Goal: Task Accomplishment & Management: Manage account settings

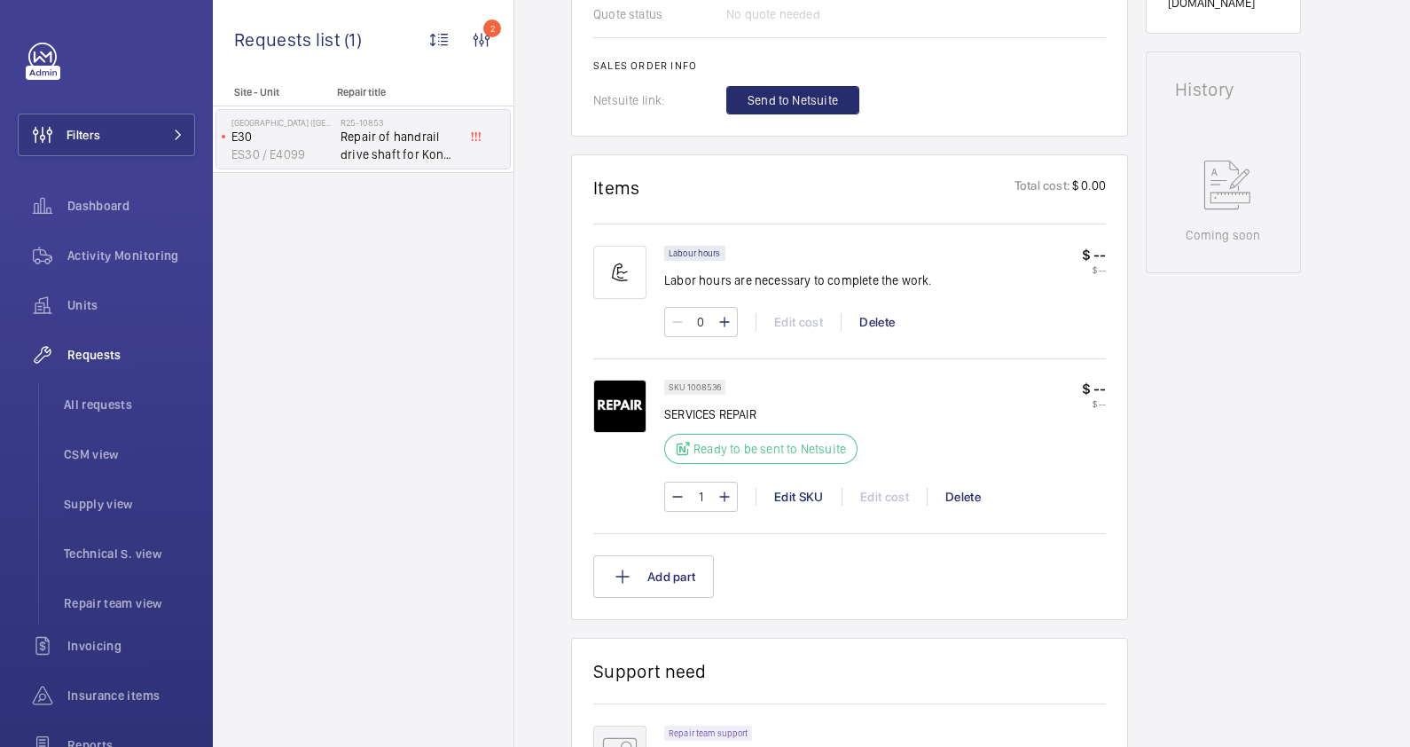
scroll to position [886, 0]
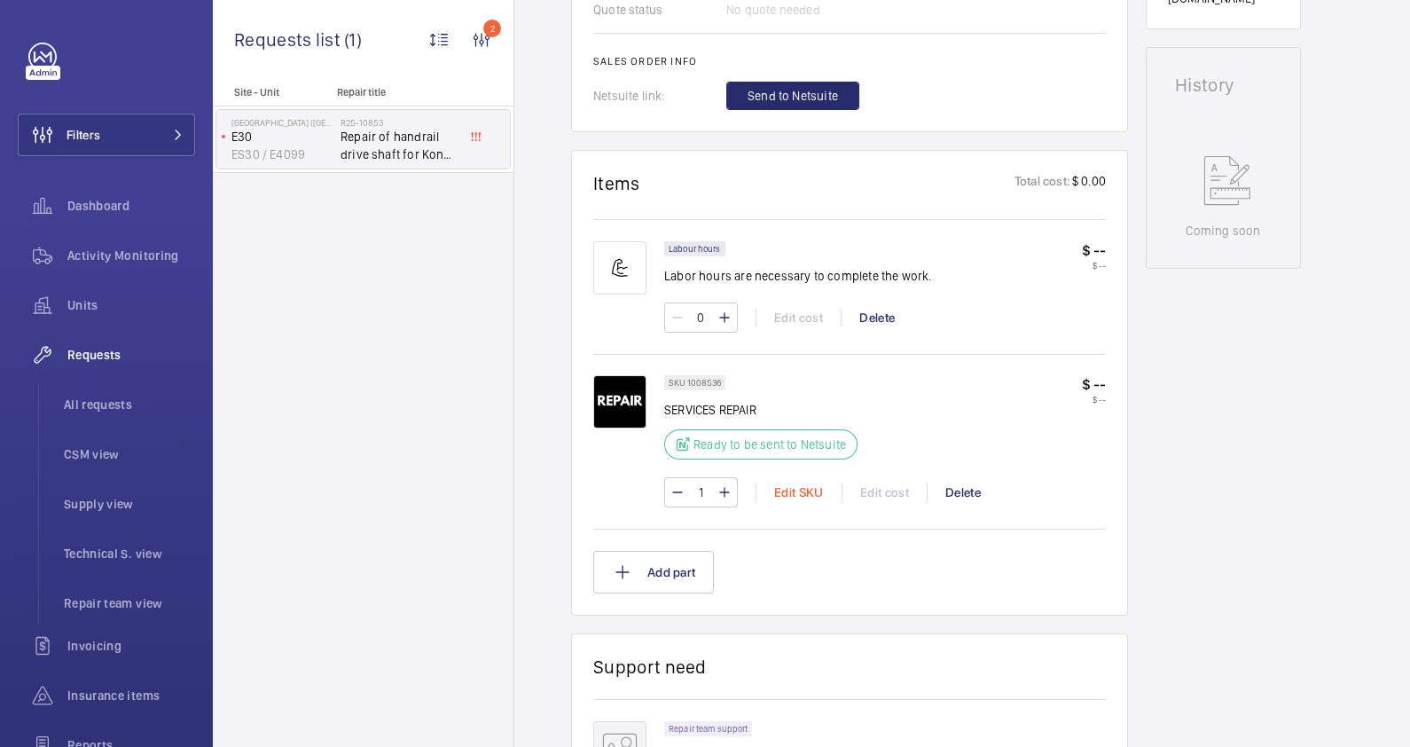
click at [821, 488] on div "Edit SKU" at bounding box center [798, 492] width 86 height 18
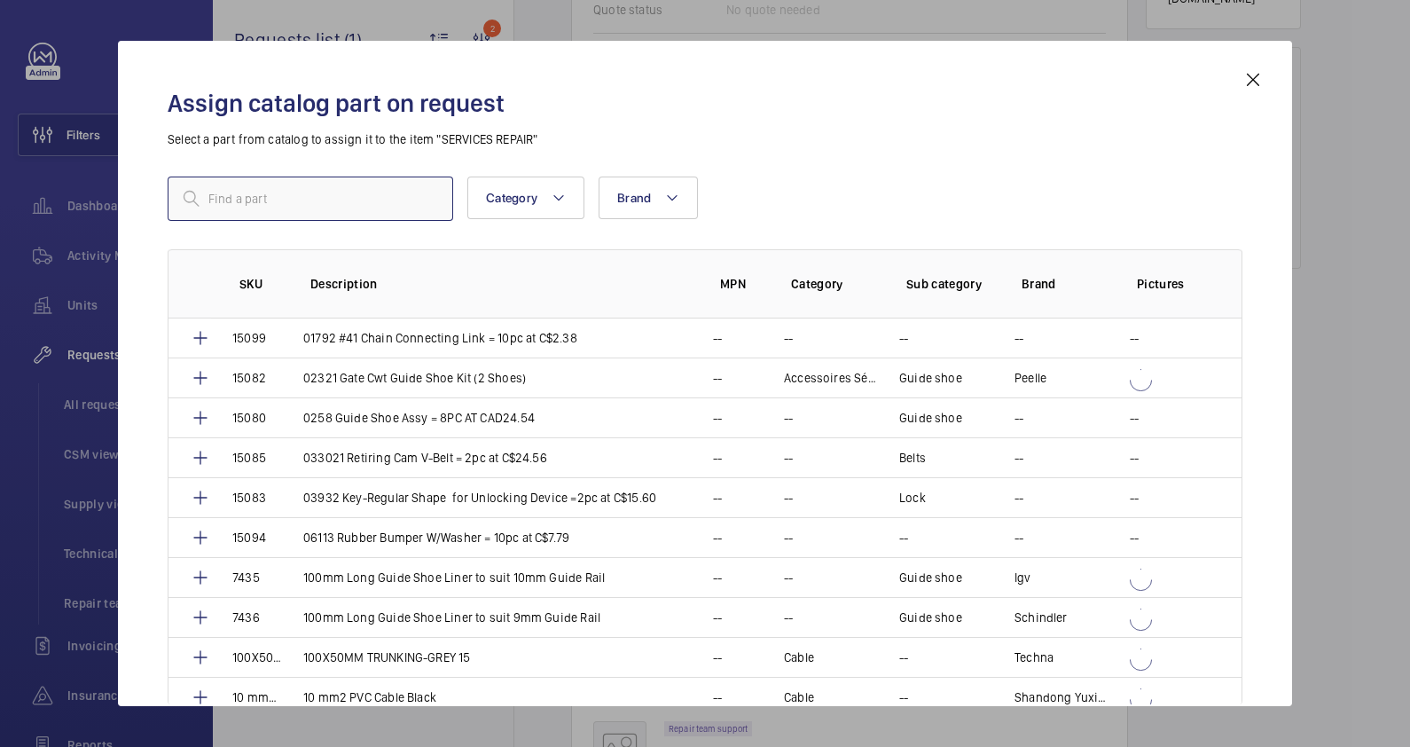
click at [248, 201] on input "text" at bounding box center [311, 198] width 286 height 44
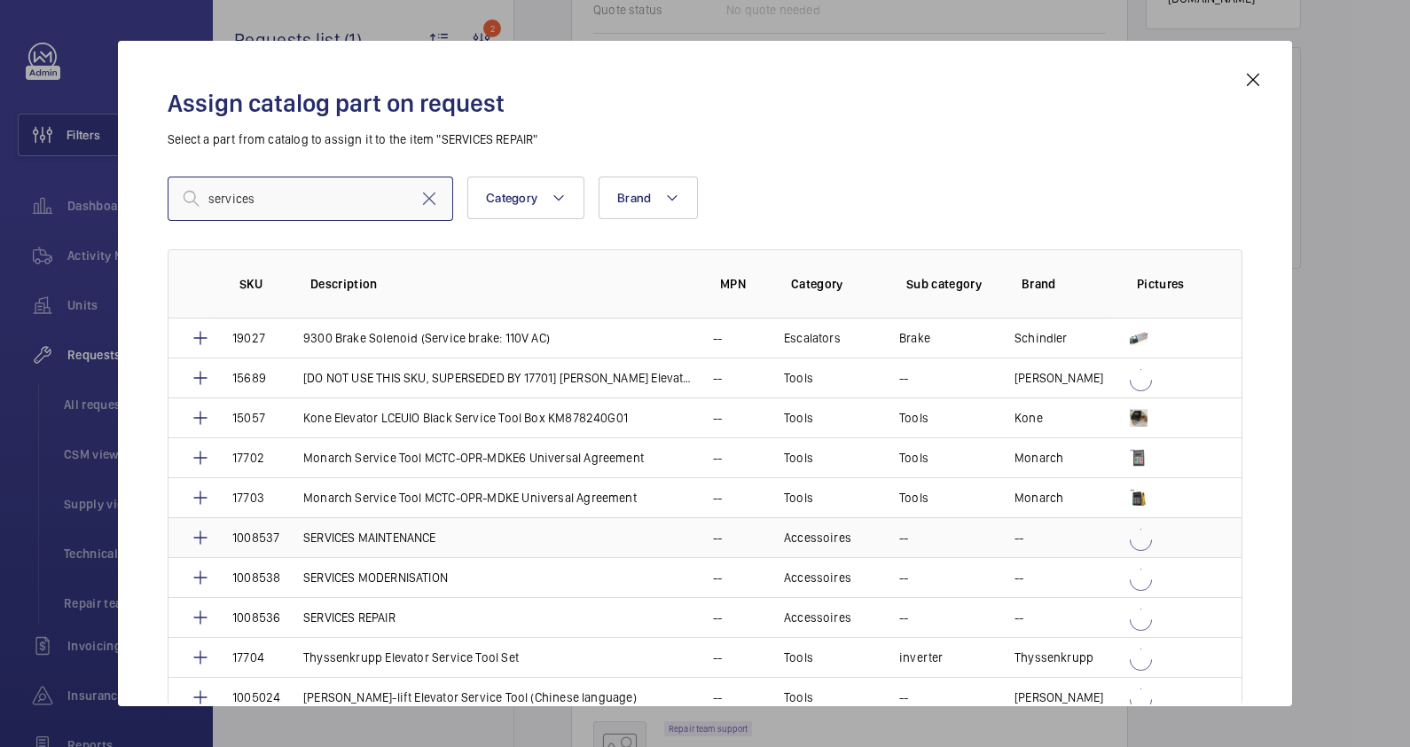
type input "services"
click at [386, 535] on p "SERVICES MAINTENANCE" at bounding box center [369, 537] width 133 height 18
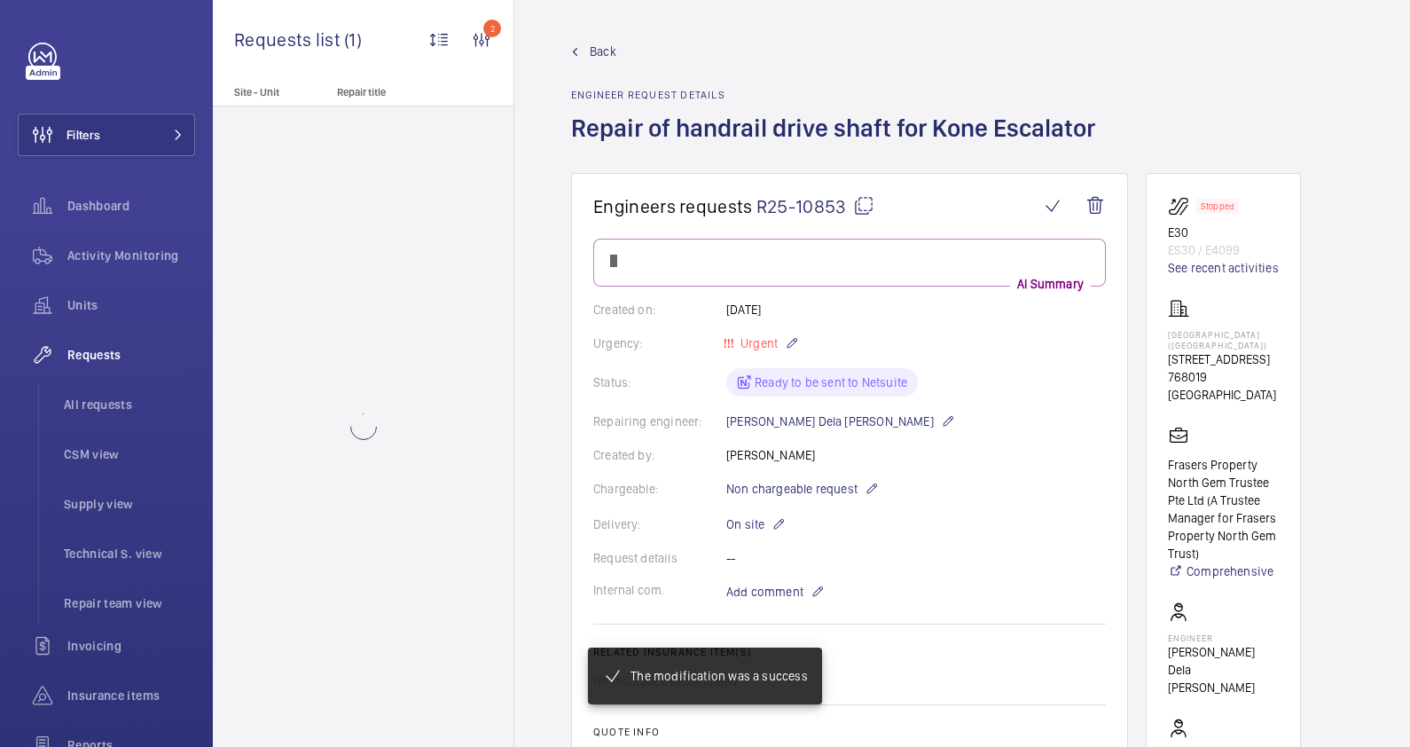
scroll to position [886, 0]
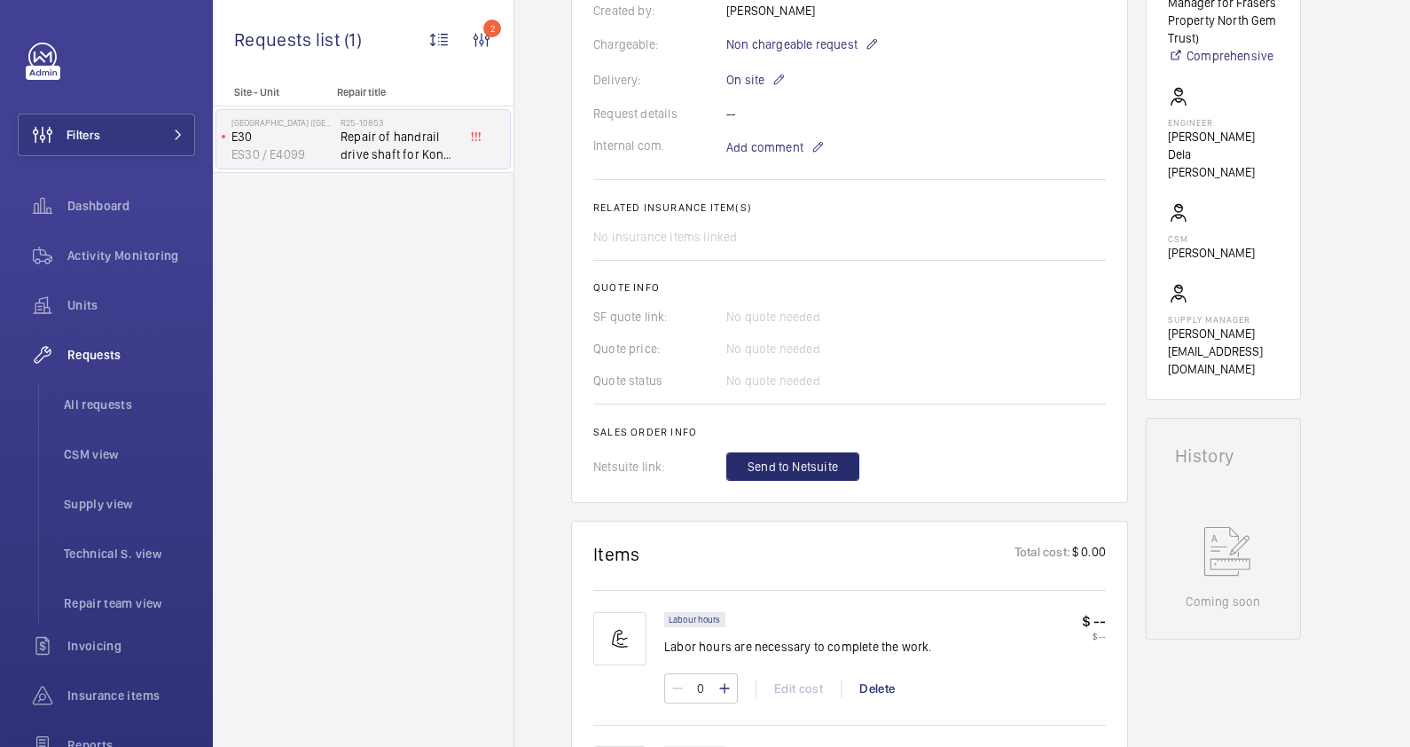
scroll to position [514, 0]
click at [813, 466] on span "Send to Netsuite" at bounding box center [792, 467] width 90 height 18
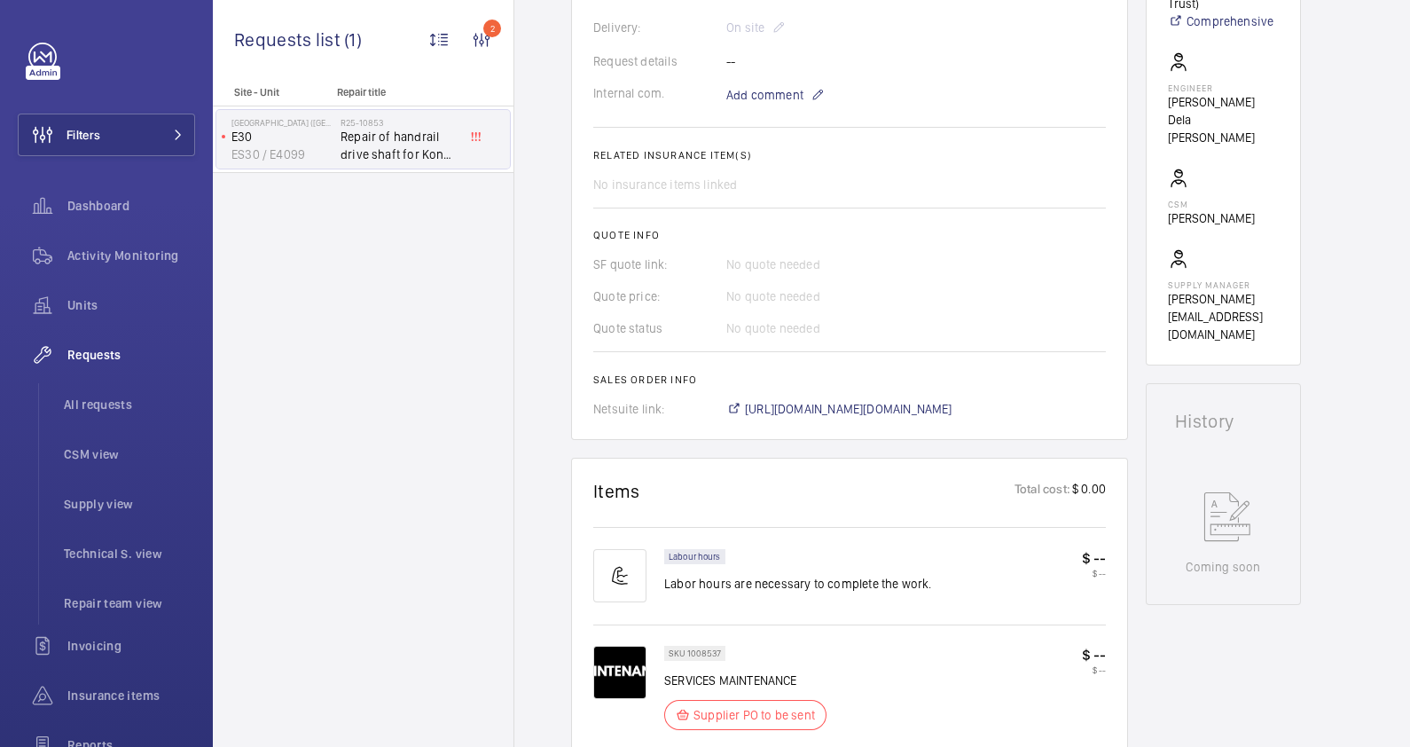
scroll to position [567, 0]
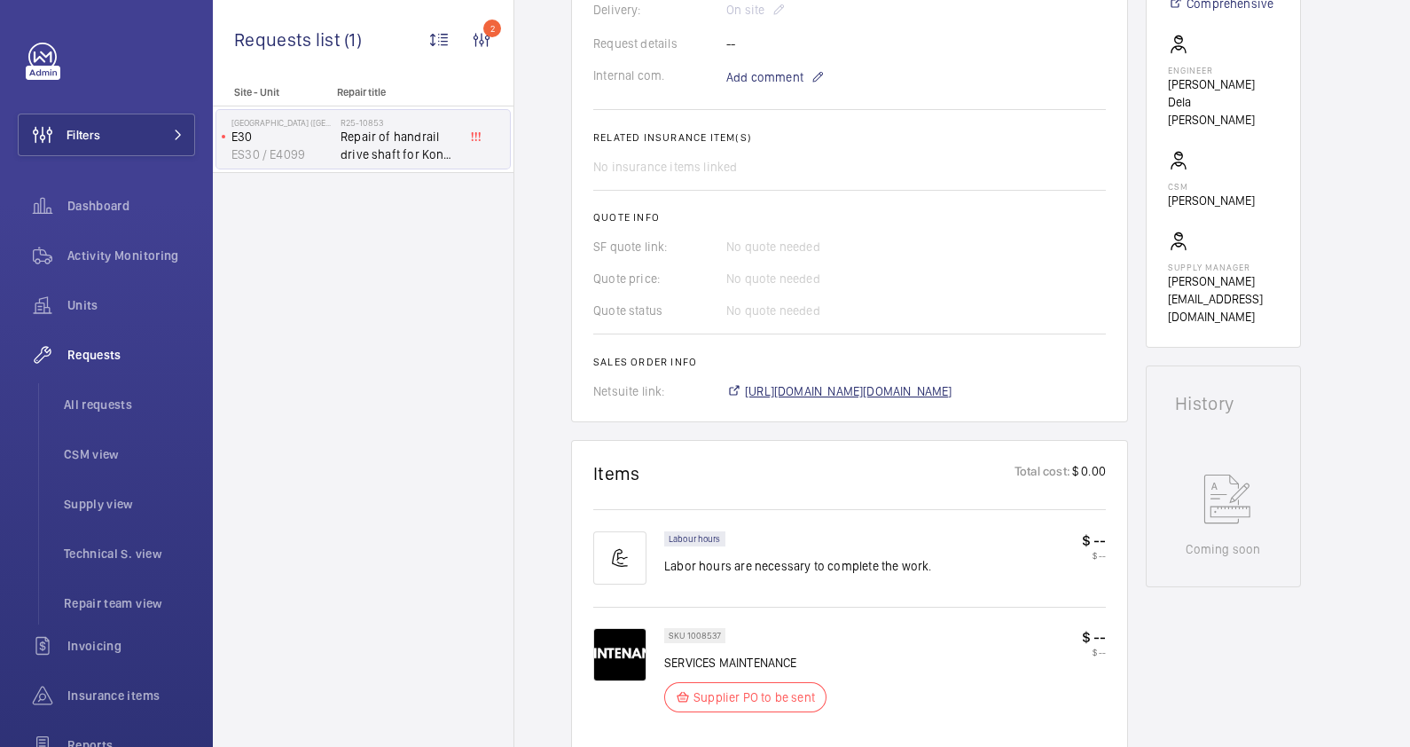
click at [922, 391] on span "https://6461500.app.netsuite.com/app/accounting/transactions/salesord.nl?id=290…" at bounding box center [848, 391] width 207 height 18
click at [952, 394] on span "https://6461500.app.netsuite.com/app/accounting/transactions/salesord.nl?id=290…" at bounding box center [848, 391] width 207 height 18
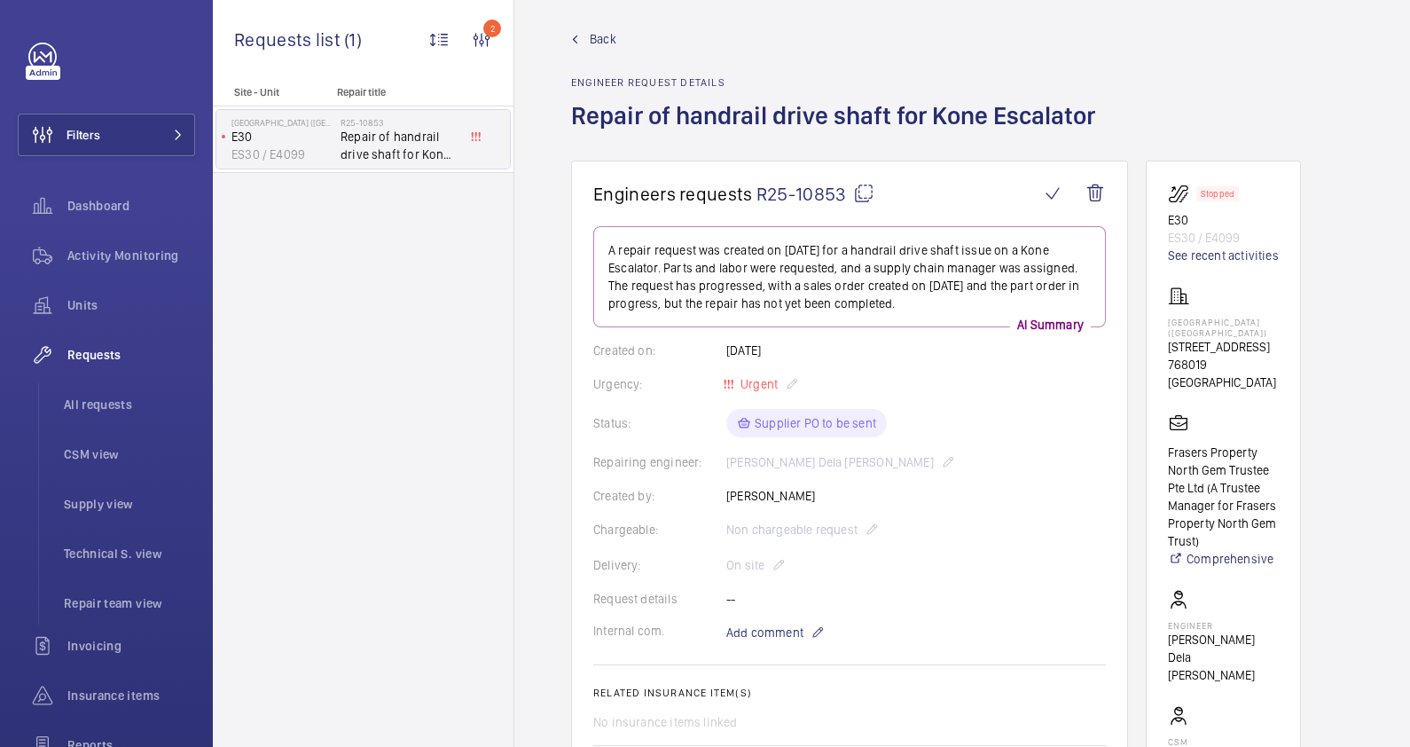
scroll to position [0, 0]
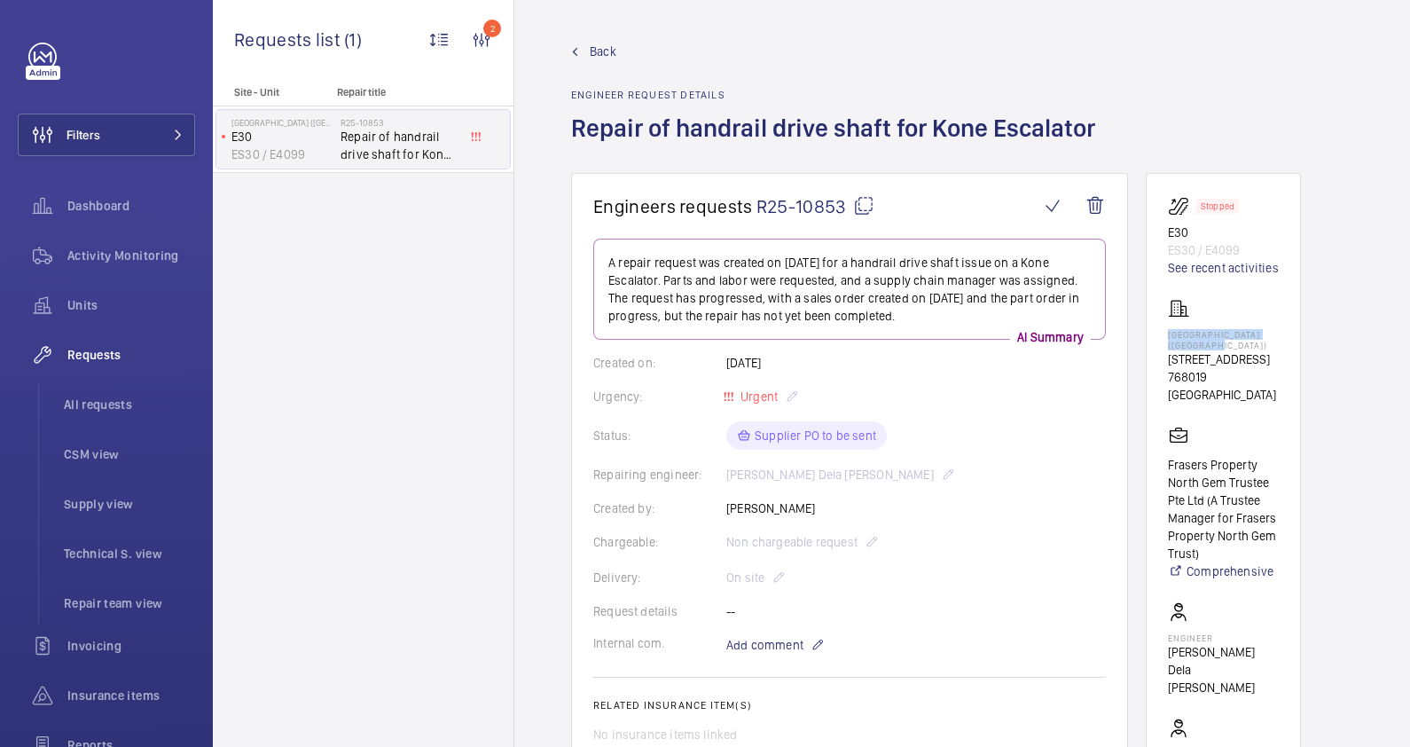
drag, startPoint x: 1235, startPoint y: 342, endPoint x: 1159, endPoint y: 336, distance: 76.5
click at [1159, 336] on wm-front-card "Stopped E30 ES30 / E4099 See recent activities Northpoint City (South Wing) 1 N…" at bounding box center [1223, 544] width 155 height 742
drag, startPoint x: 1159, startPoint y: 336, endPoint x: 1171, endPoint y: 337, distance: 12.4
copy p "[GEOGRAPHIC_DATA] ([GEOGRAPHIC_DATA])"
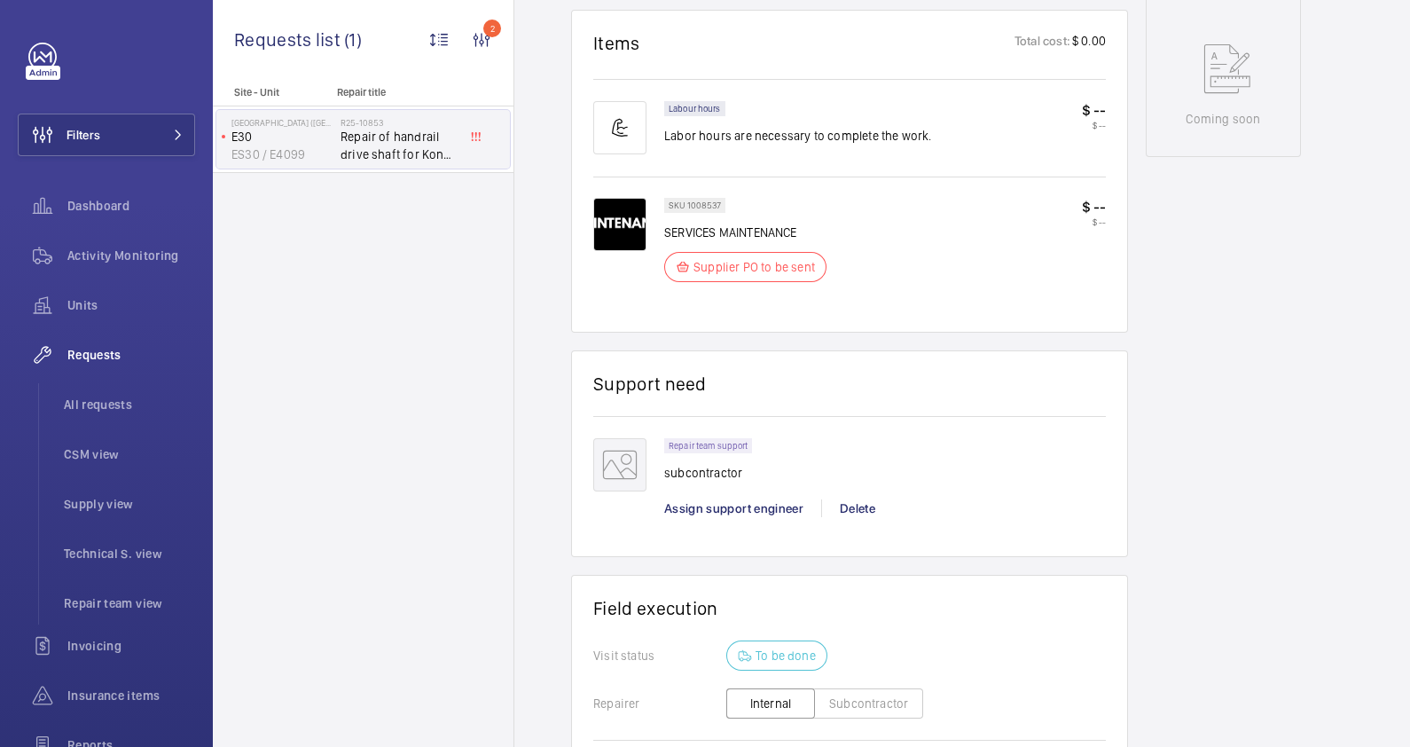
scroll to position [1294, 0]
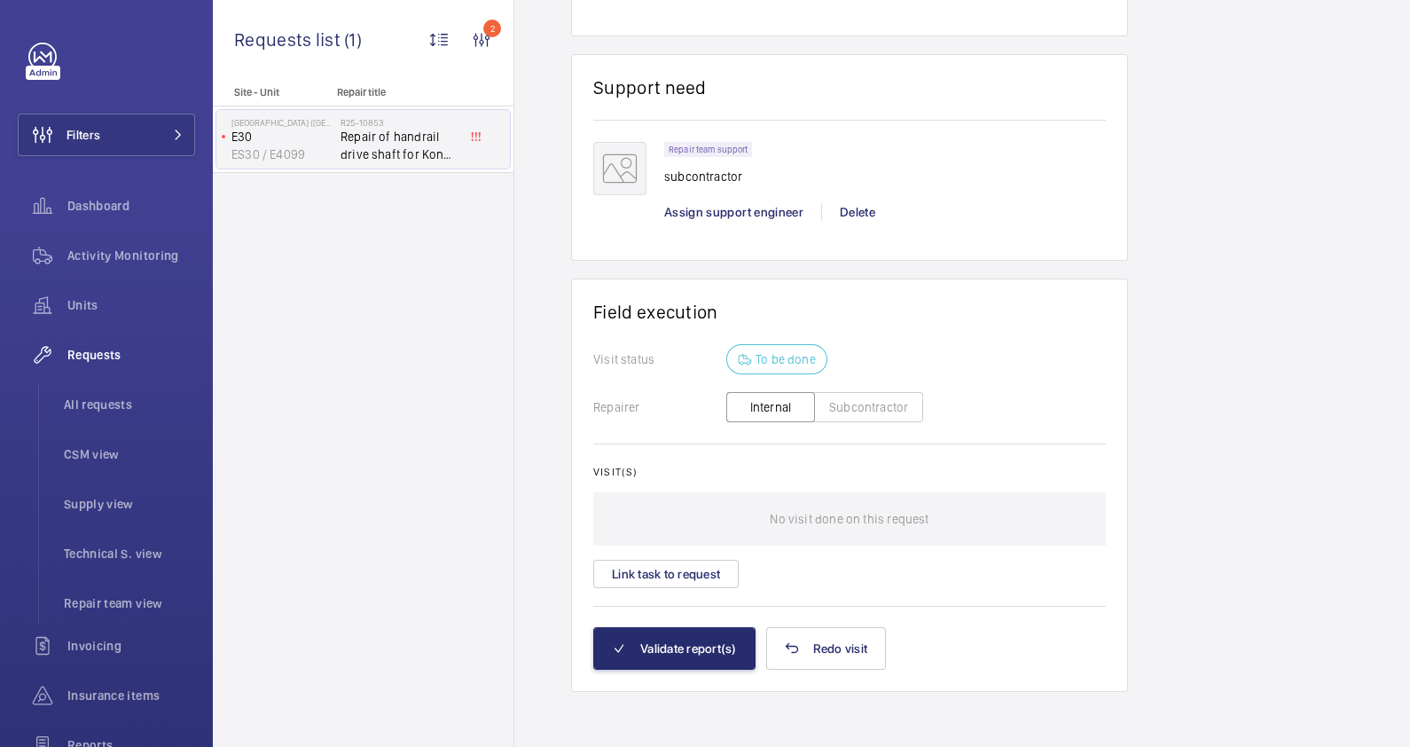
click at [861, 406] on button "Subcontractor" at bounding box center [868, 407] width 109 height 30
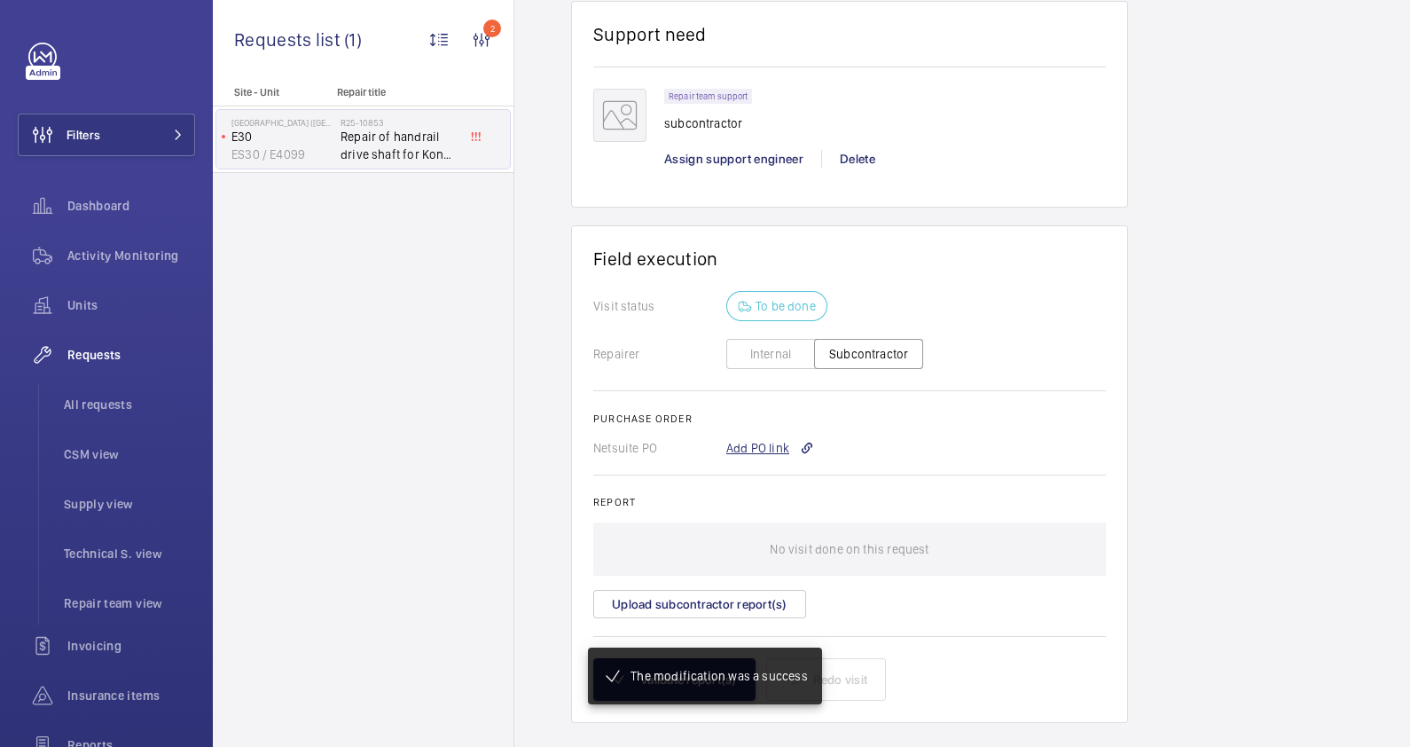
click at [766, 444] on div "Add PO link" at bounding box center [770, 448] width 88 height 18
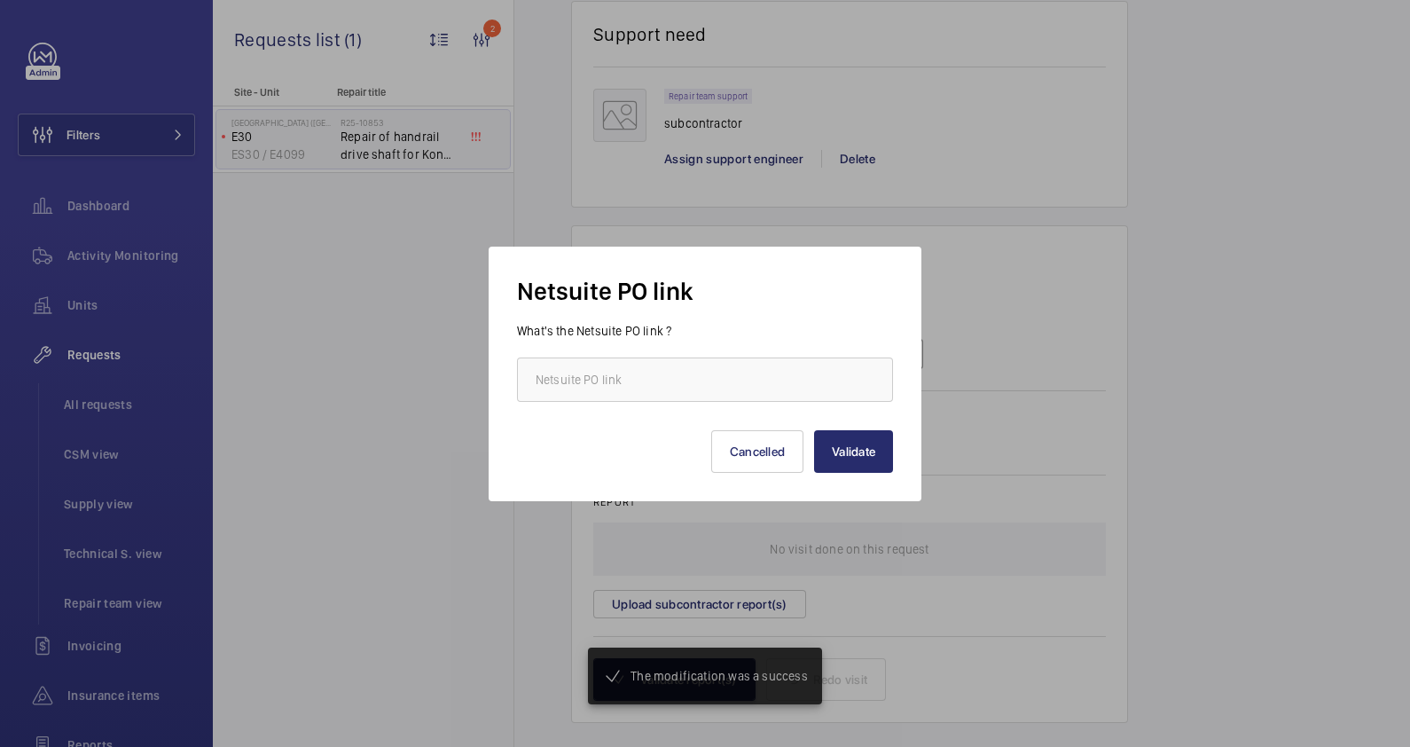
scroll to position [1347, 0]
click at [693, 376] on input "text" at bounding box center [705, 379] width 376 height 44
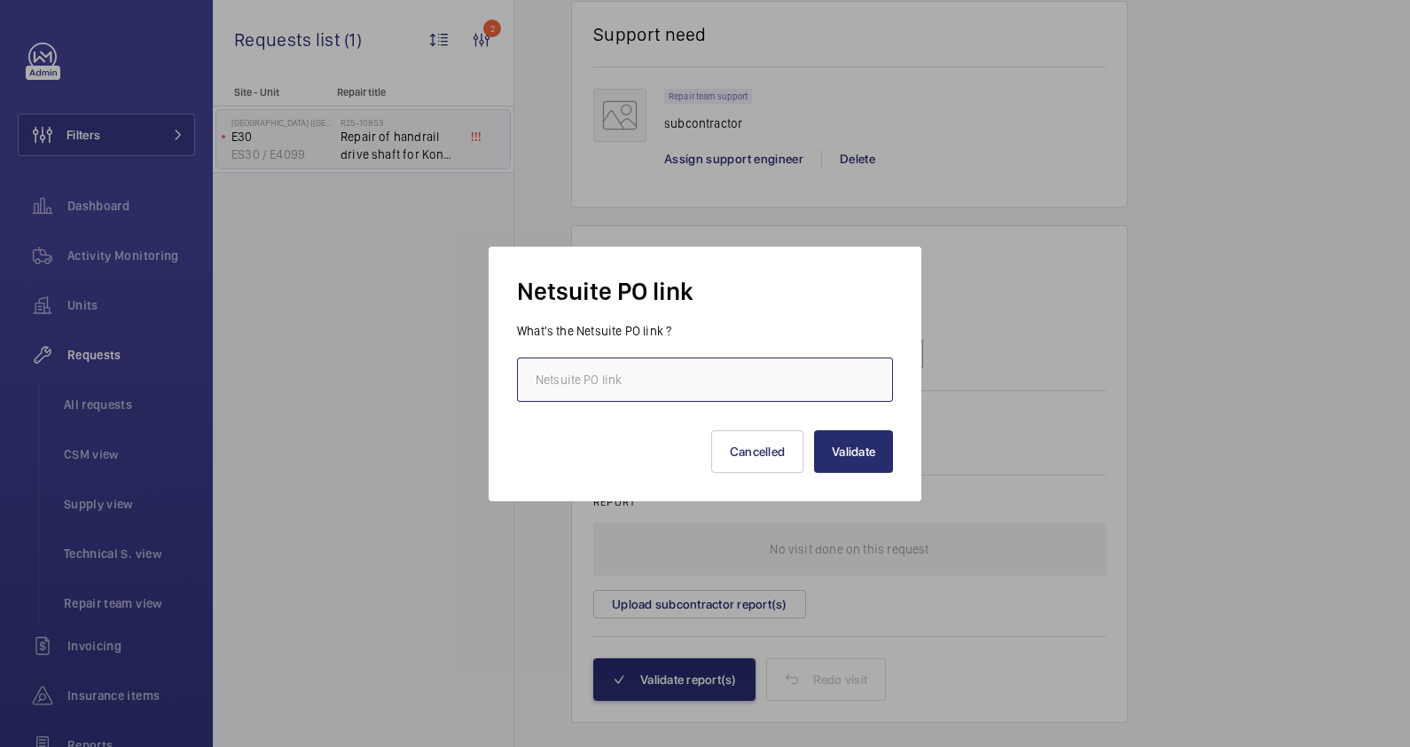
paste input "https://6461500.app.netsuite.com/app/accounting/transactions/purchord.nl?id=290…"
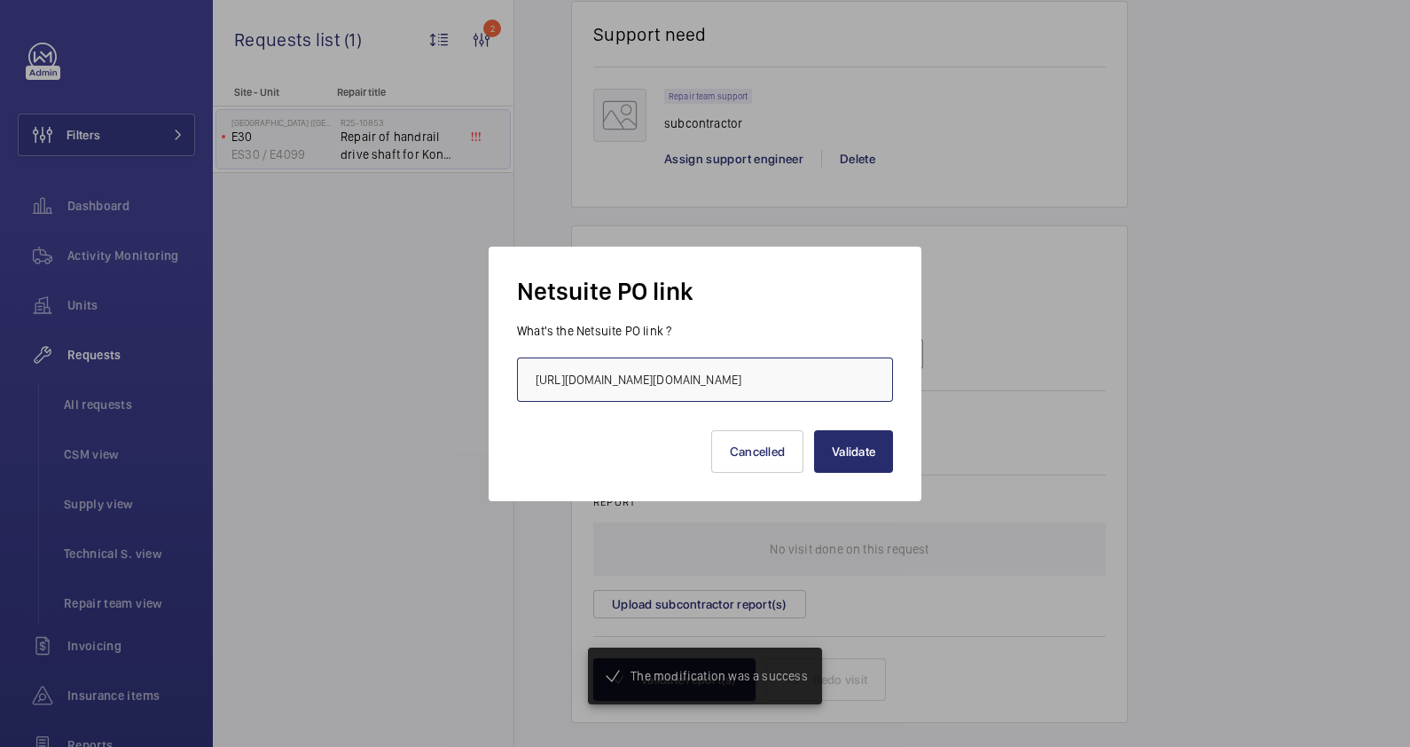
scroll to position [0, 223]
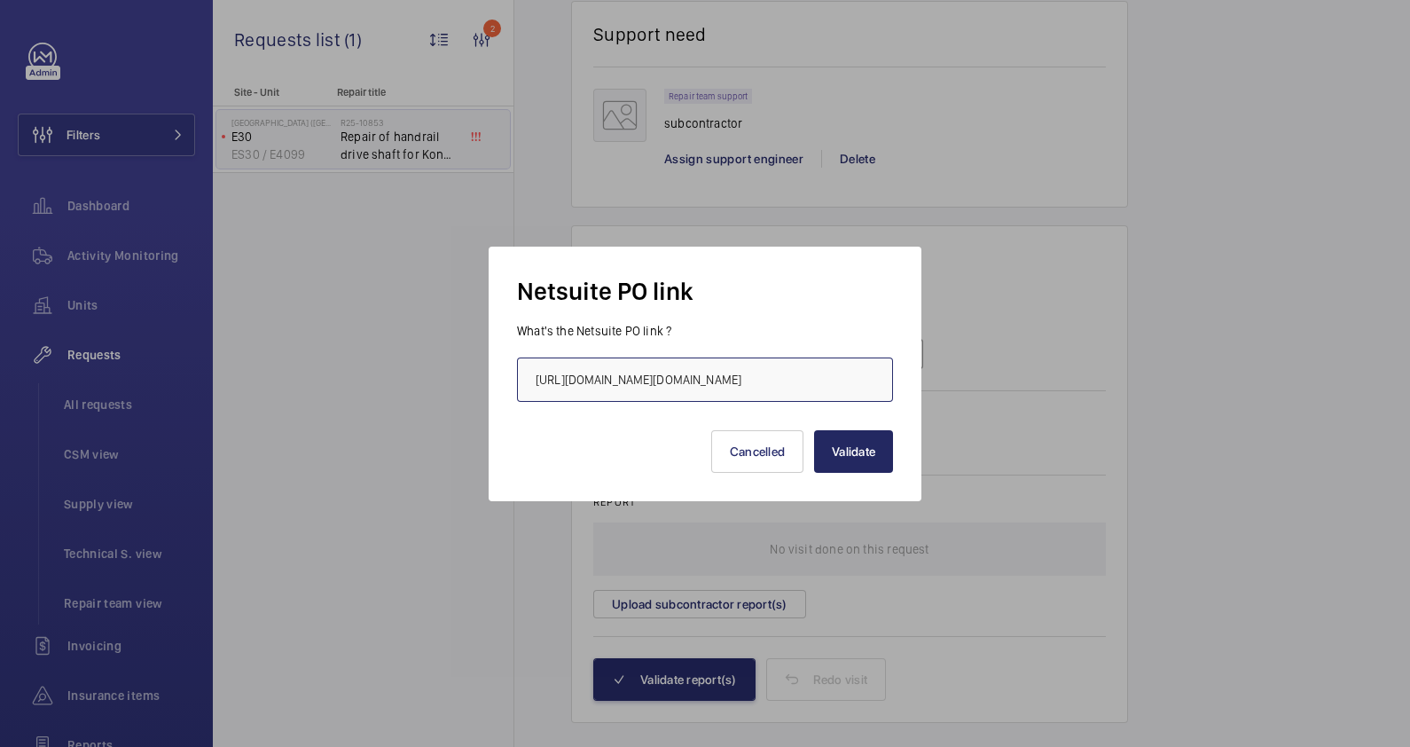
type input "https://6461500.app.netsuite.com/app/accounting/transactions/purchord.nl?id=290…"
click at [844, 459] on button "Validate" at bounding box center [853, 451] width 79 height 43
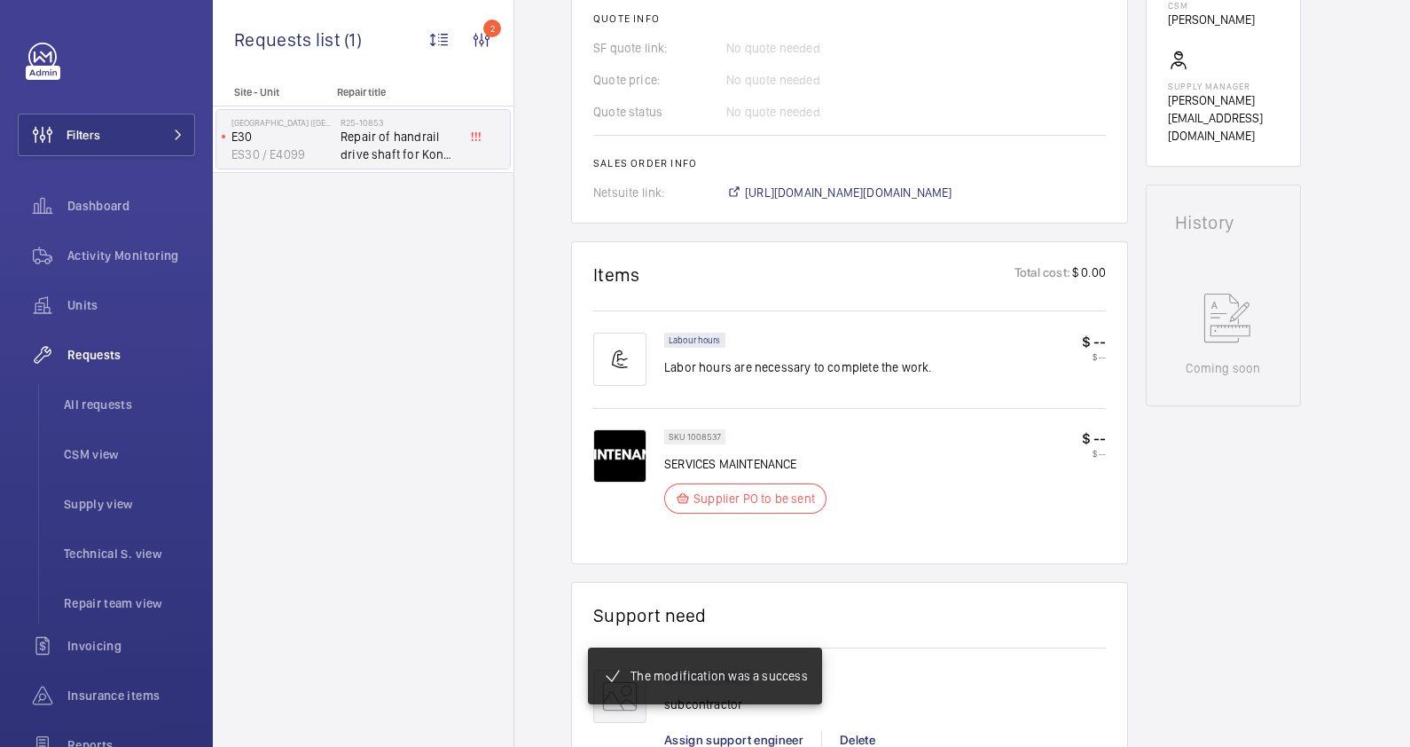
scroll to position [403, 0]
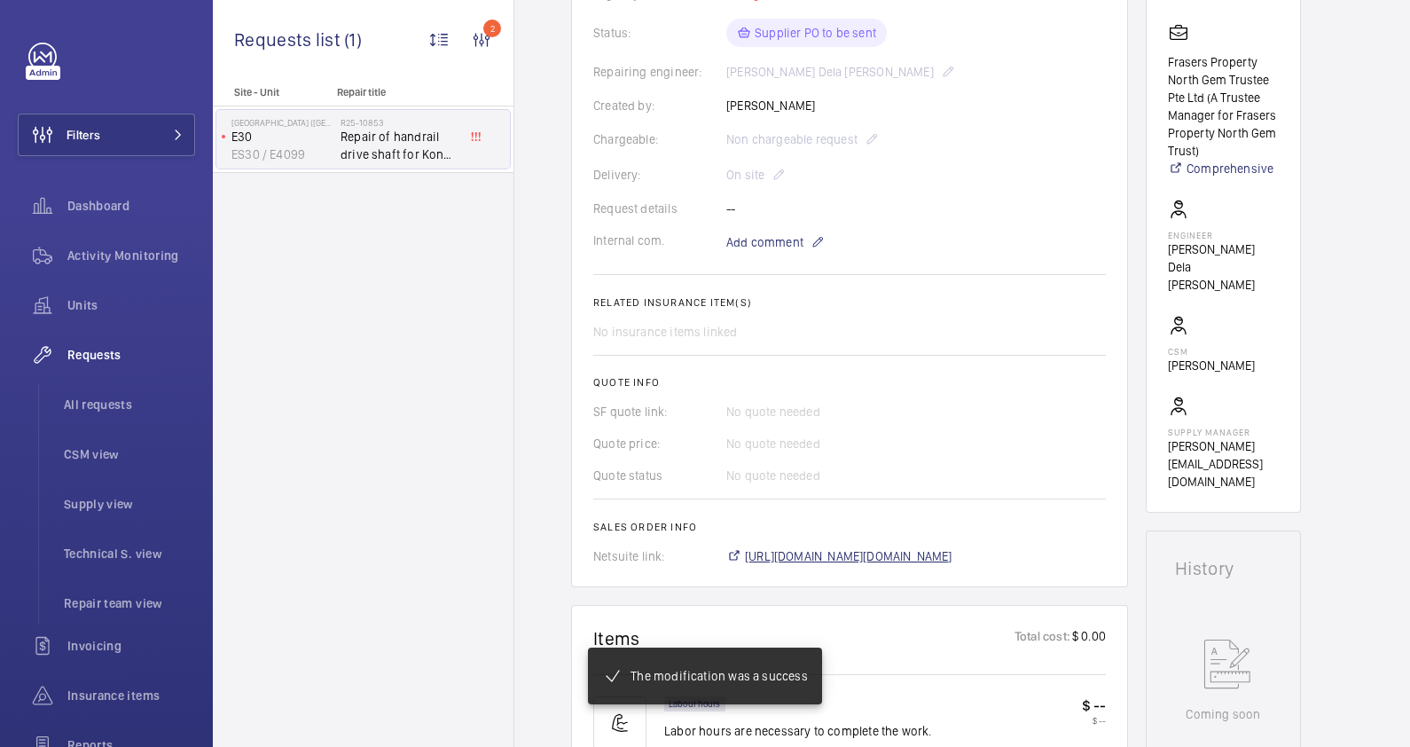
click at [872, 558] on span "https://6461500.app.netsuite.com/app/accounting/transactions/salesord.nl?id=290…" at bounding box center [848, 556] width 207 height 18
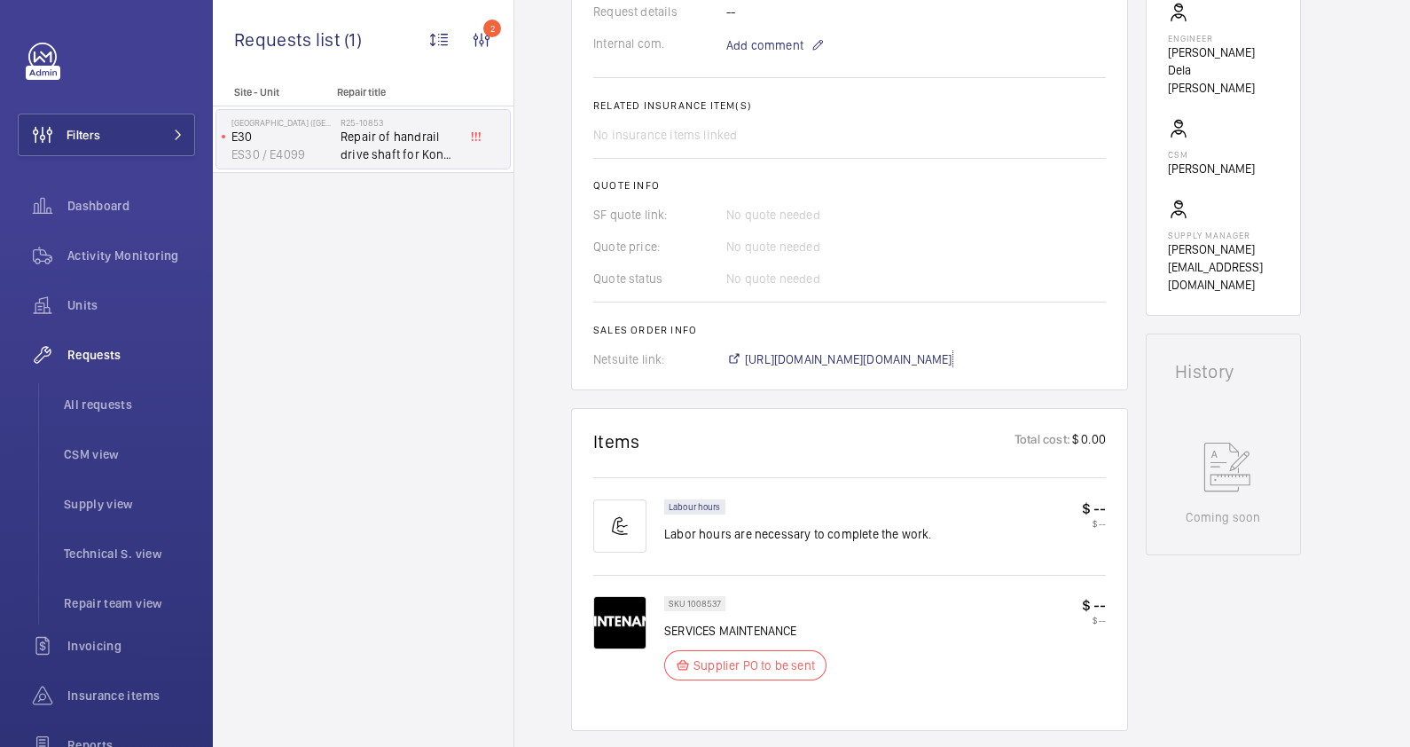
scroll to position [404, 0]
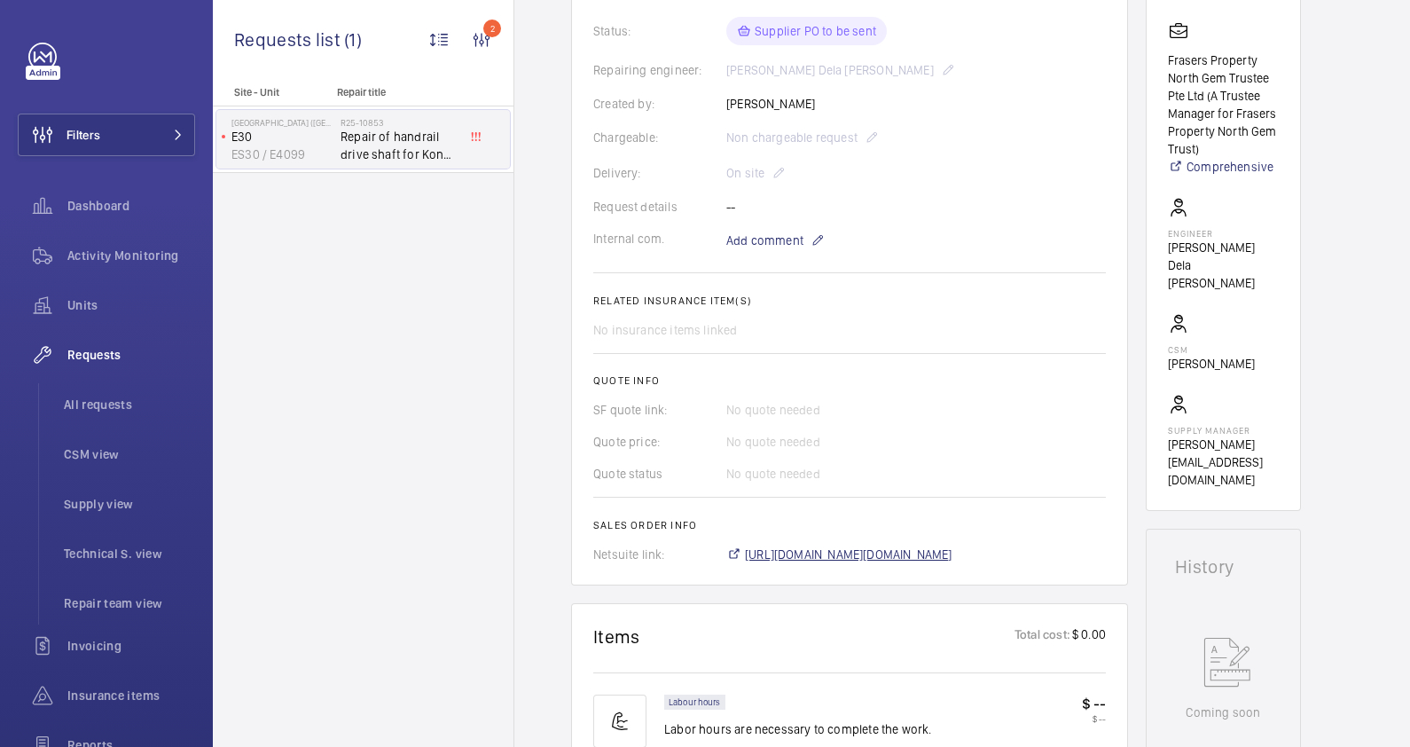
click at [776, 554] on span "https://6461500.app.netsuite.com/app/accounting/transactions/salesord.nl?id=290…" at bounding box center [848, 554] width 207 height 18
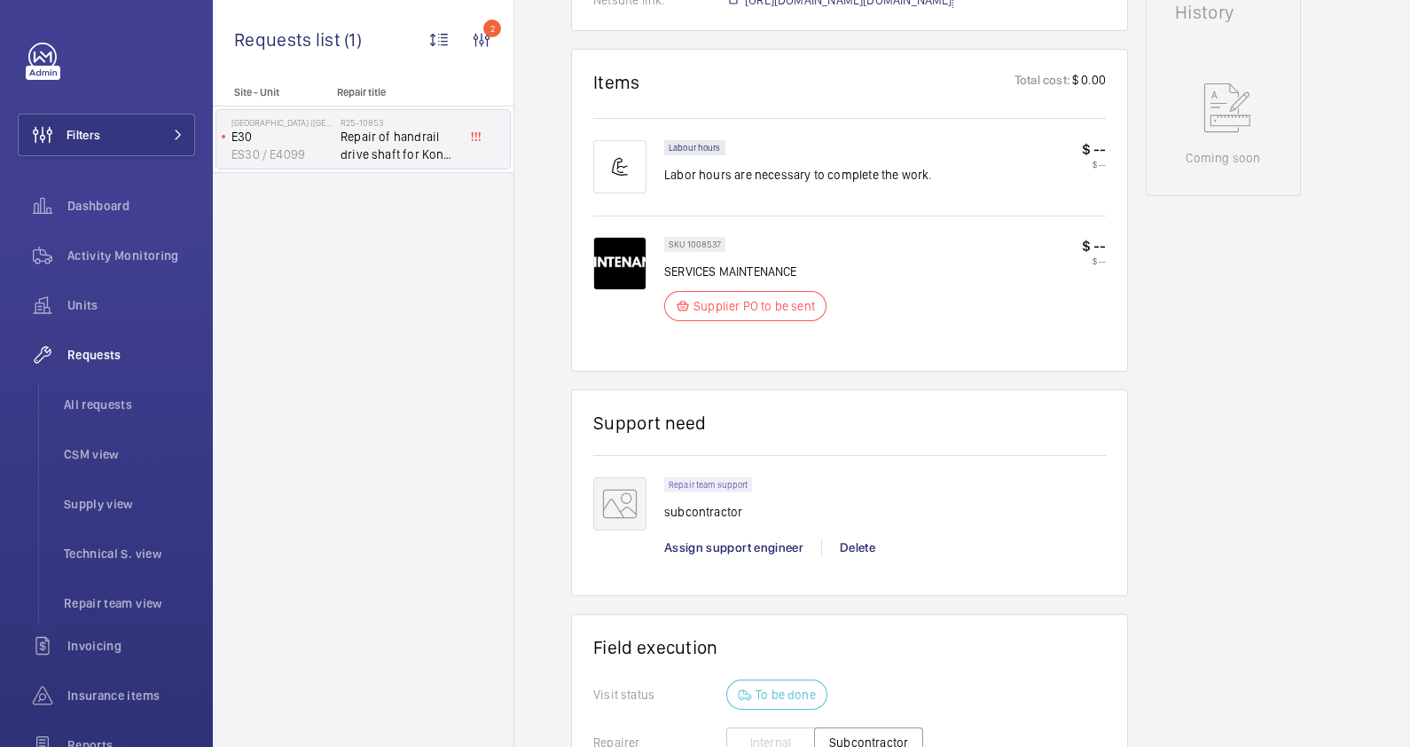
scroll to position [1402, 0]
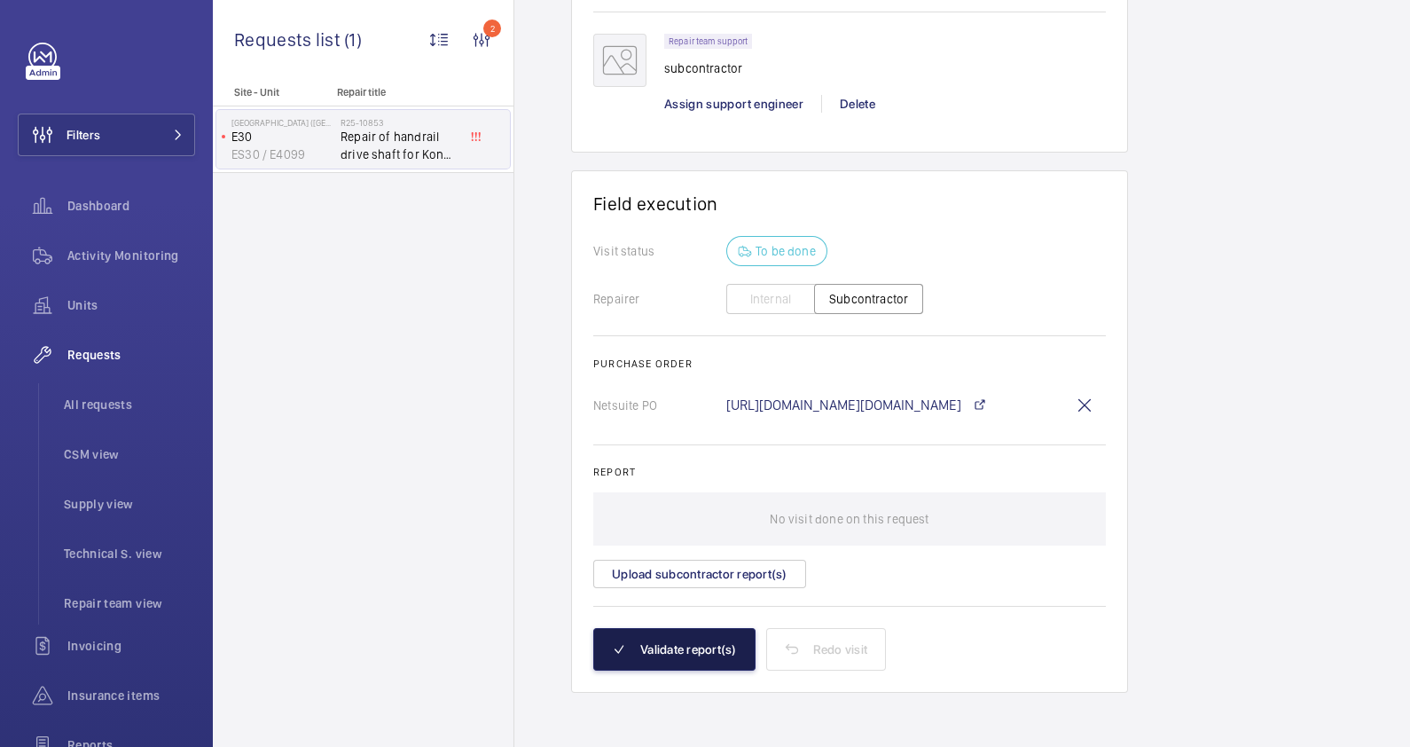
click at [683, 647] on button "Validate report(s)" at bounding box center [674, 649] width 162 height 43
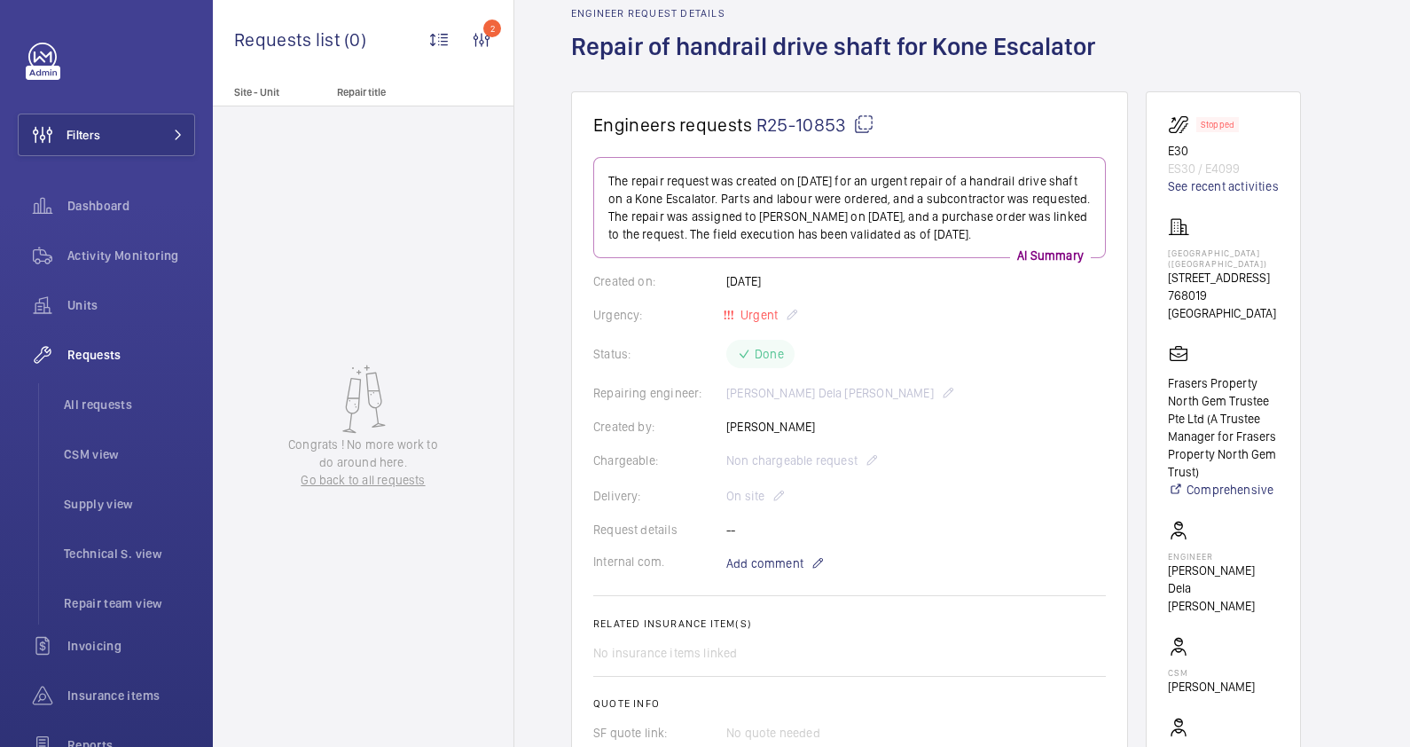
scroll to position [0, 0]
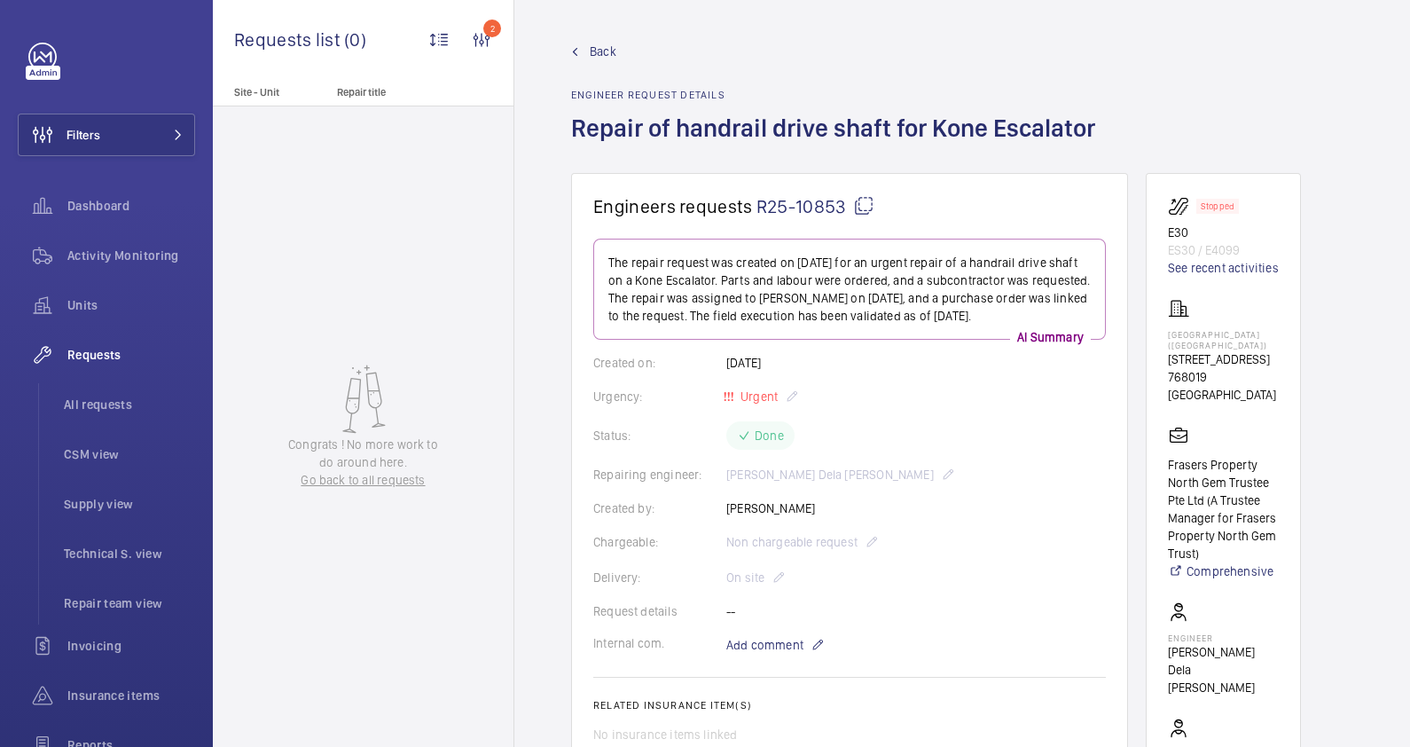
click at [591, 44] on span "Back" at bounding box center [603, 52] width 27 height 18
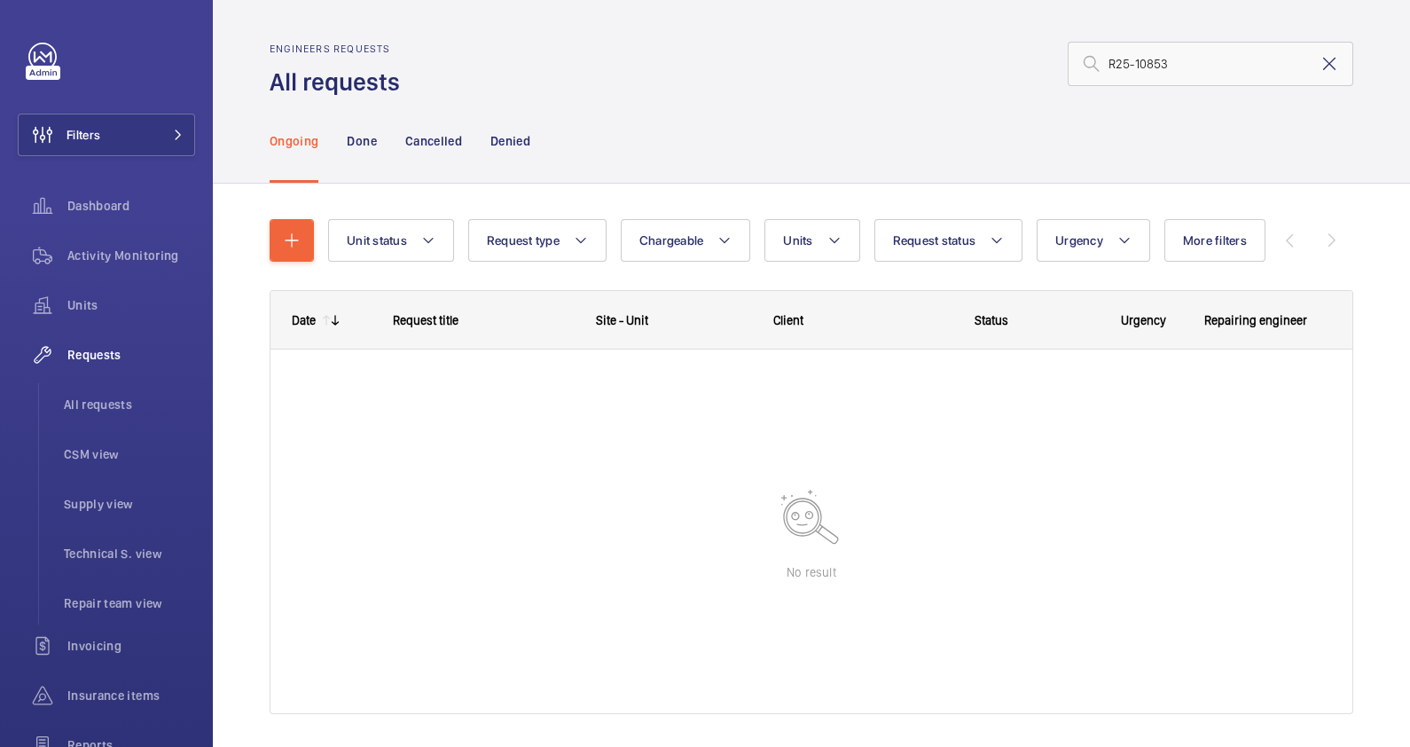
click at [1319, 65] on mat-icon at bounding box center [1329, 63] width 21 height 21
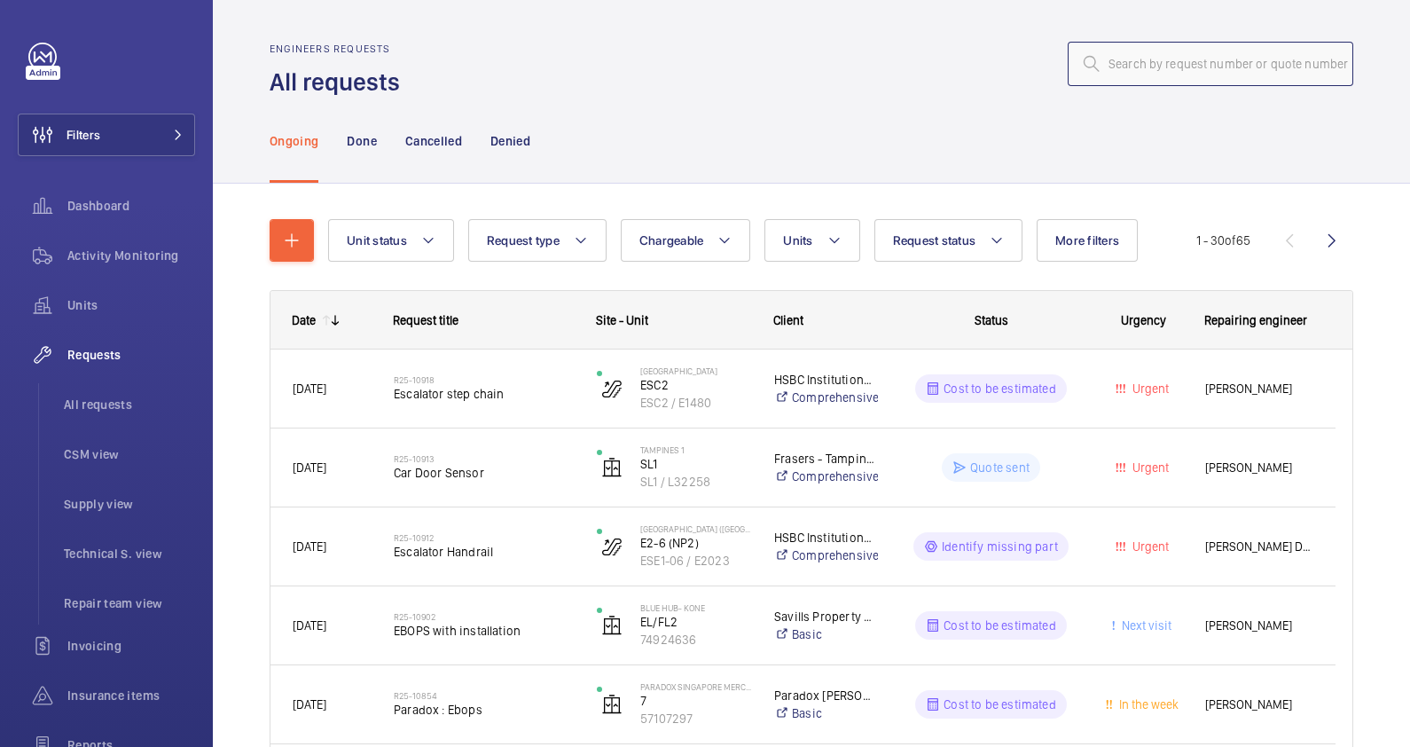
click at [1149, 64] on input "text" at bounding box center [1211, 64] width 286 height 44
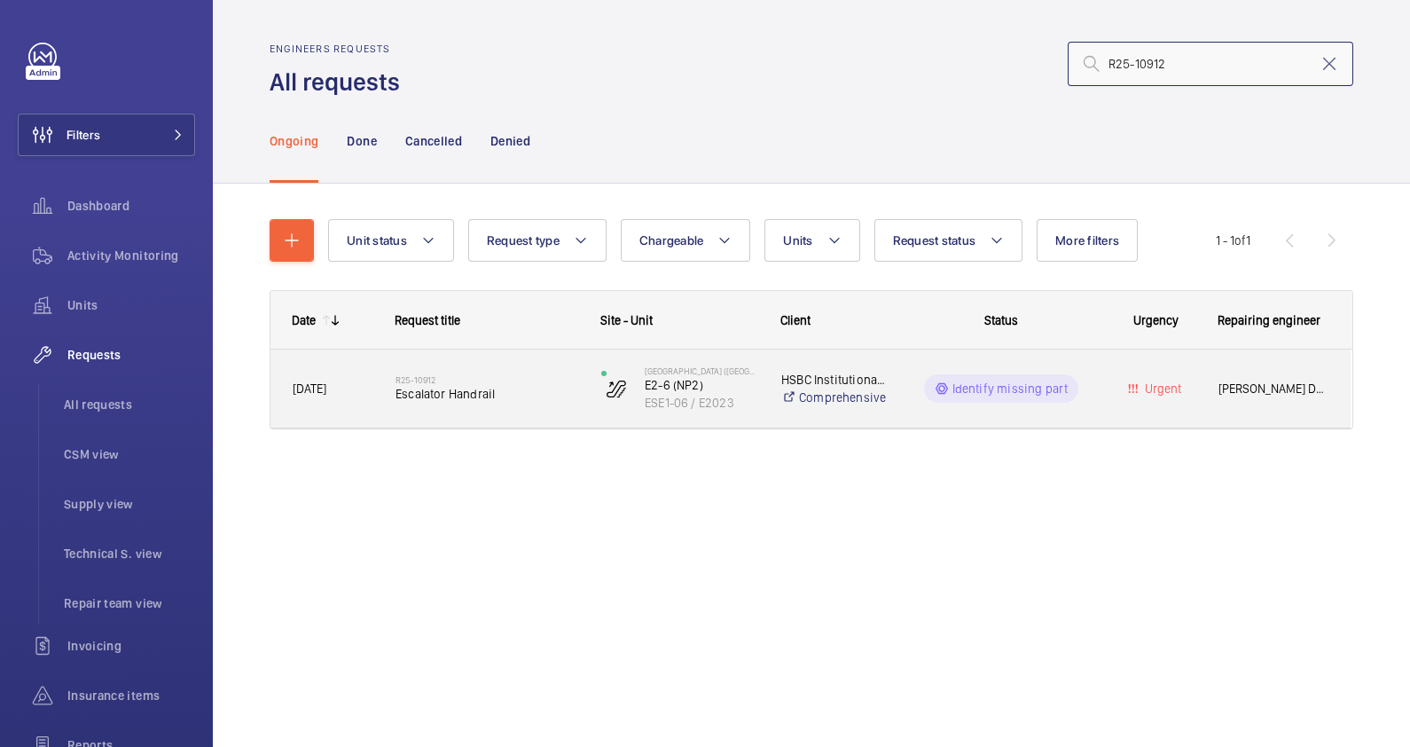
type input "R25-10912"
click at [510, 390] on span "Escalator Handrail" at bounding box center [486, 394] width 183 height 18
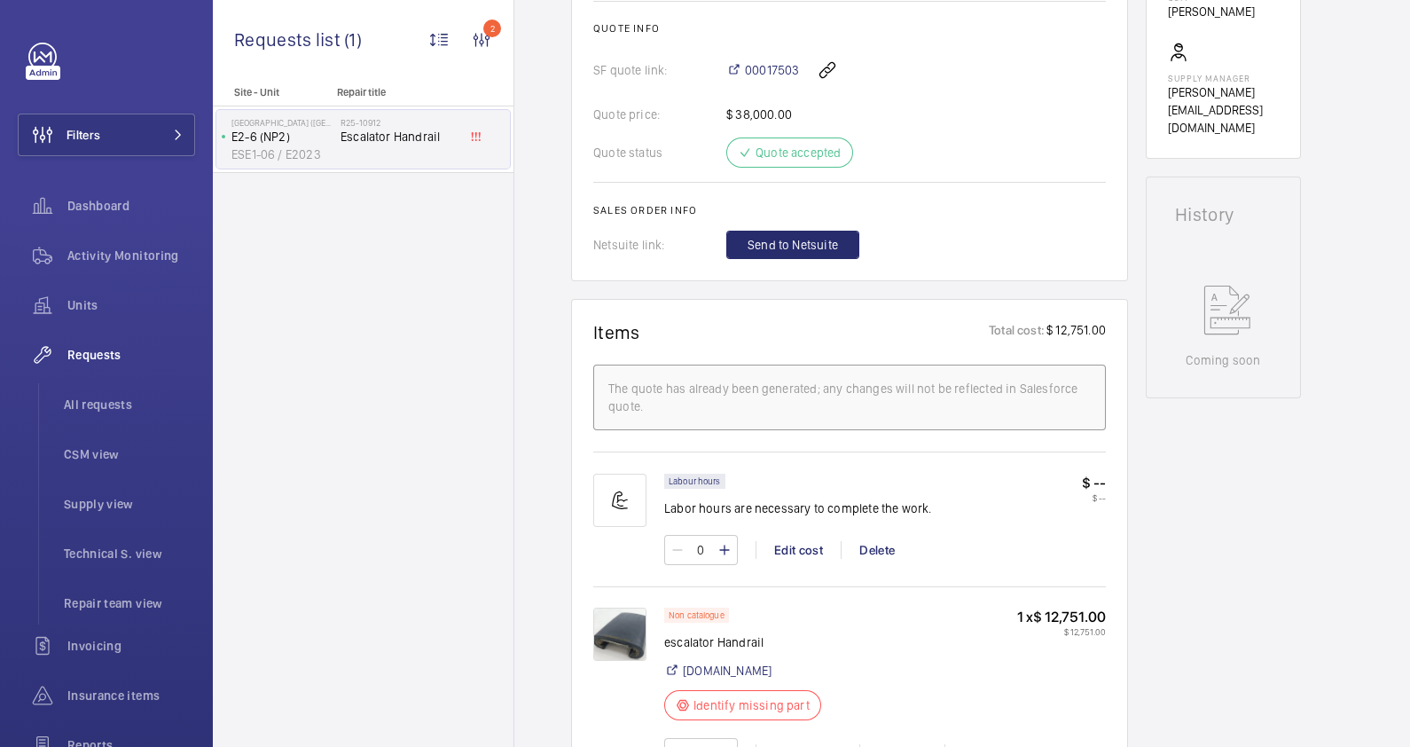
scroll to position [998, 0]
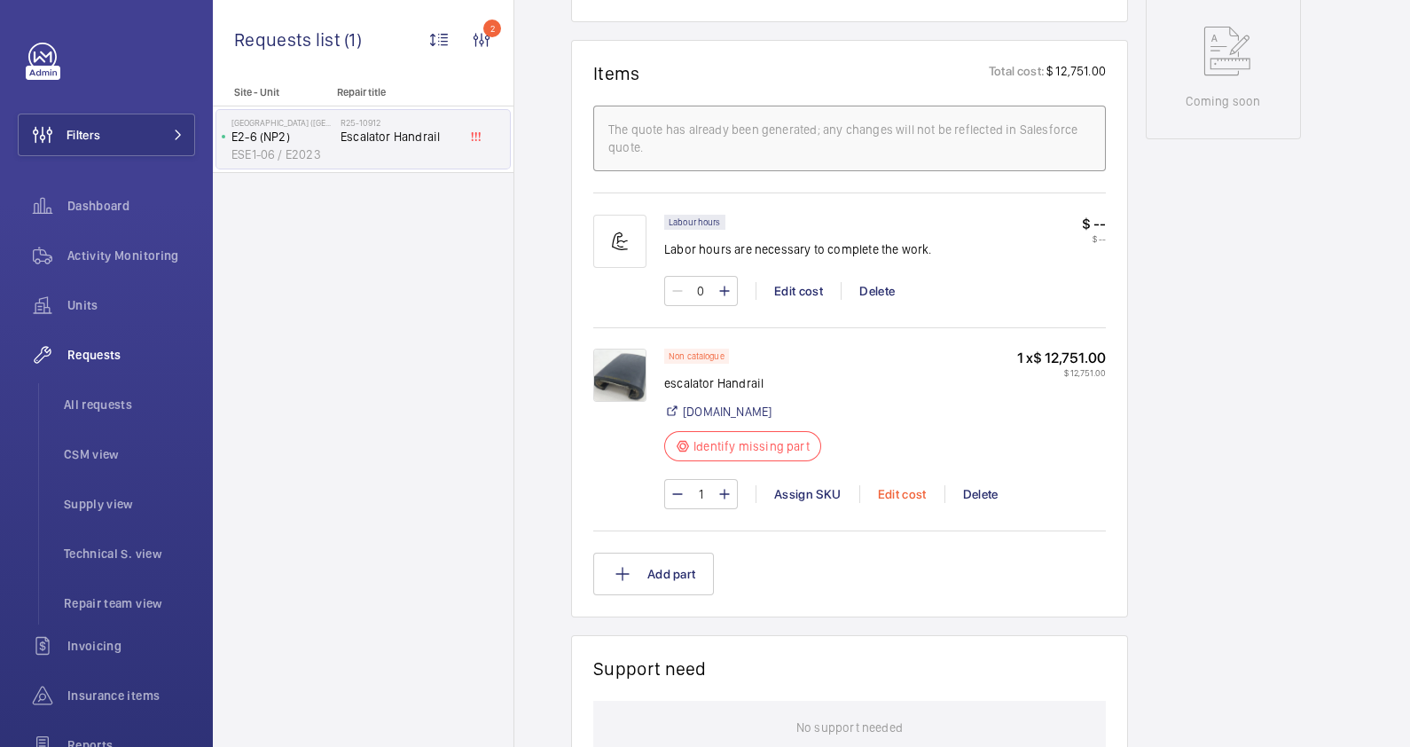
click at [888, 488] on div "Edit cost" at bounding box center [901, 494] width 85 height 18
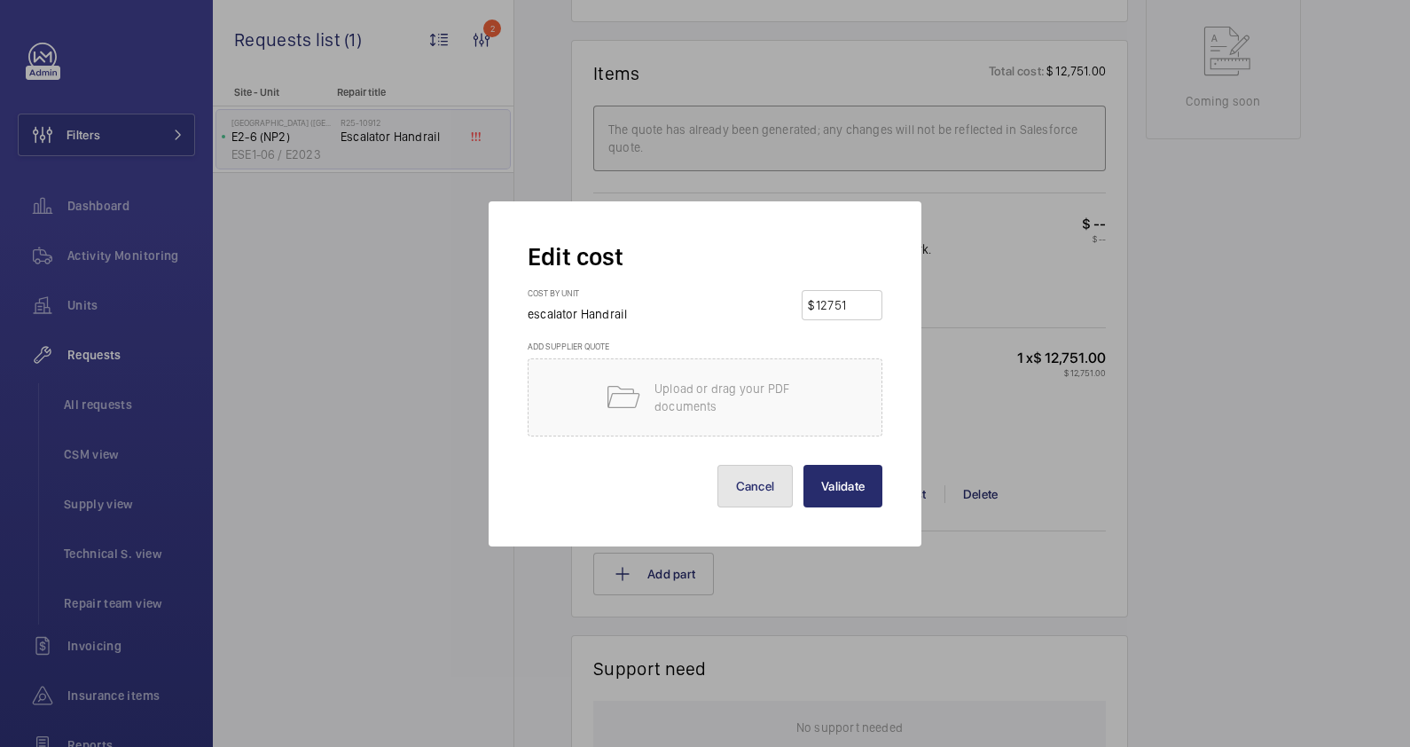
click at [748, 486] on button "Cancel" at bounding box center [755, 486] width 76 height 43
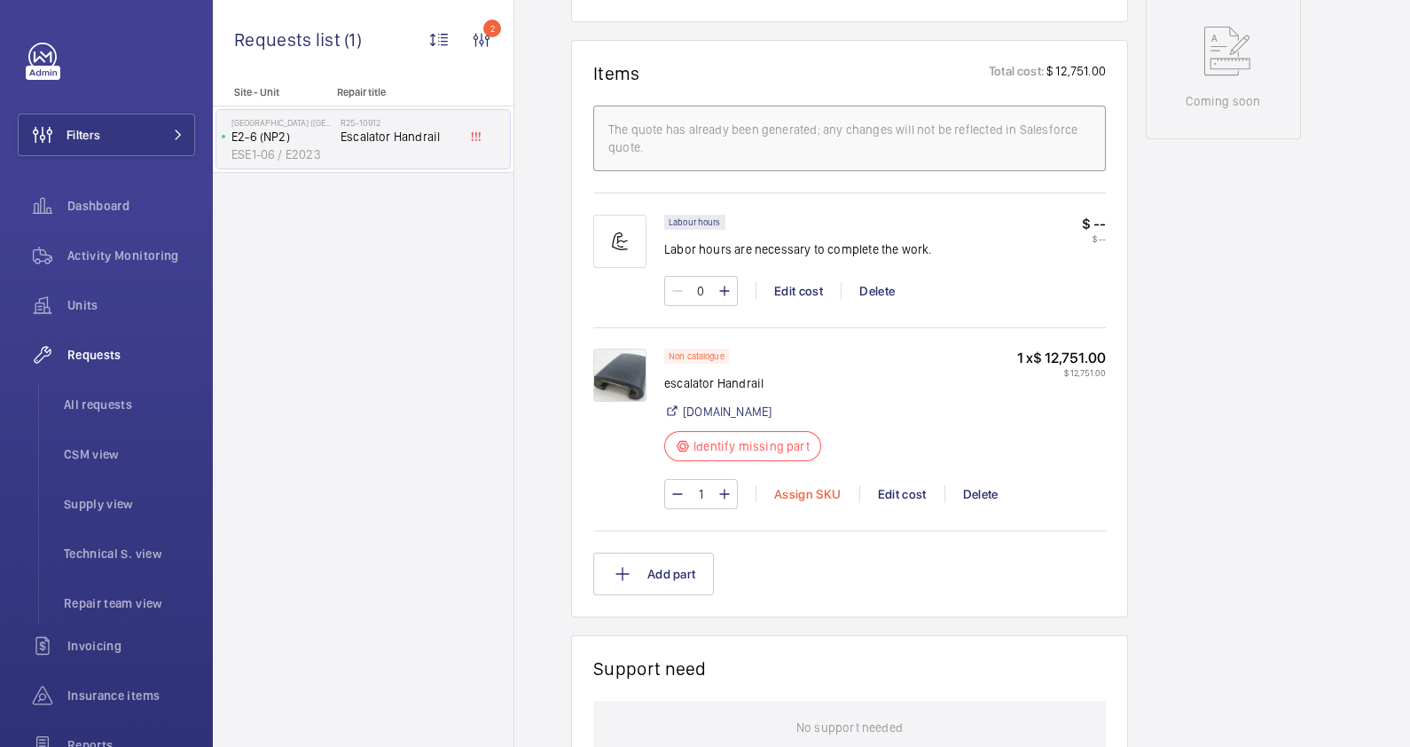
click at [795, 490] on div "Assign SKU" at bounding box center [807, 494] width 104 height 18
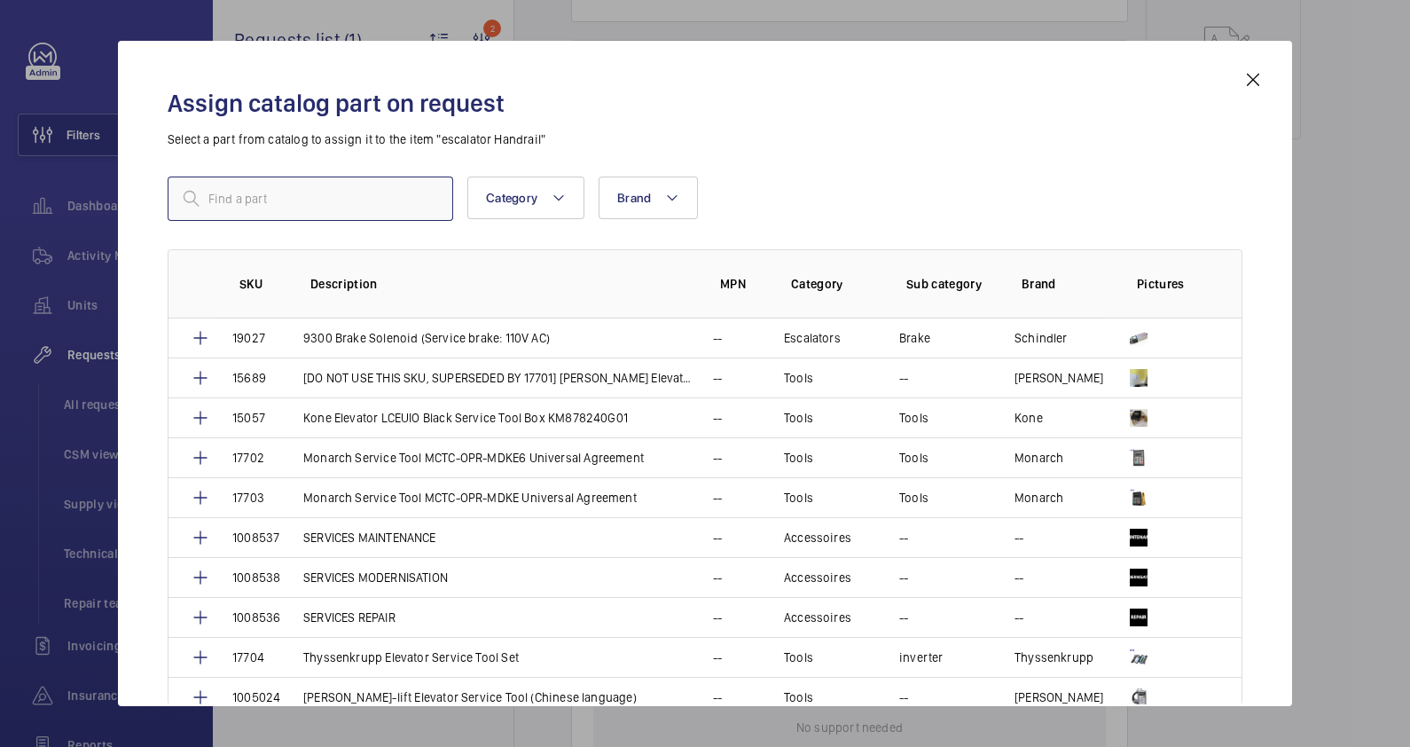
click at [301, 200] on input "text" at bounding box center [311, 198] width 286 height 44
type input "service"
click at [383, 611] on p "SERVICES REPAIR" at bounding box center [349, 617] width 92 height 18
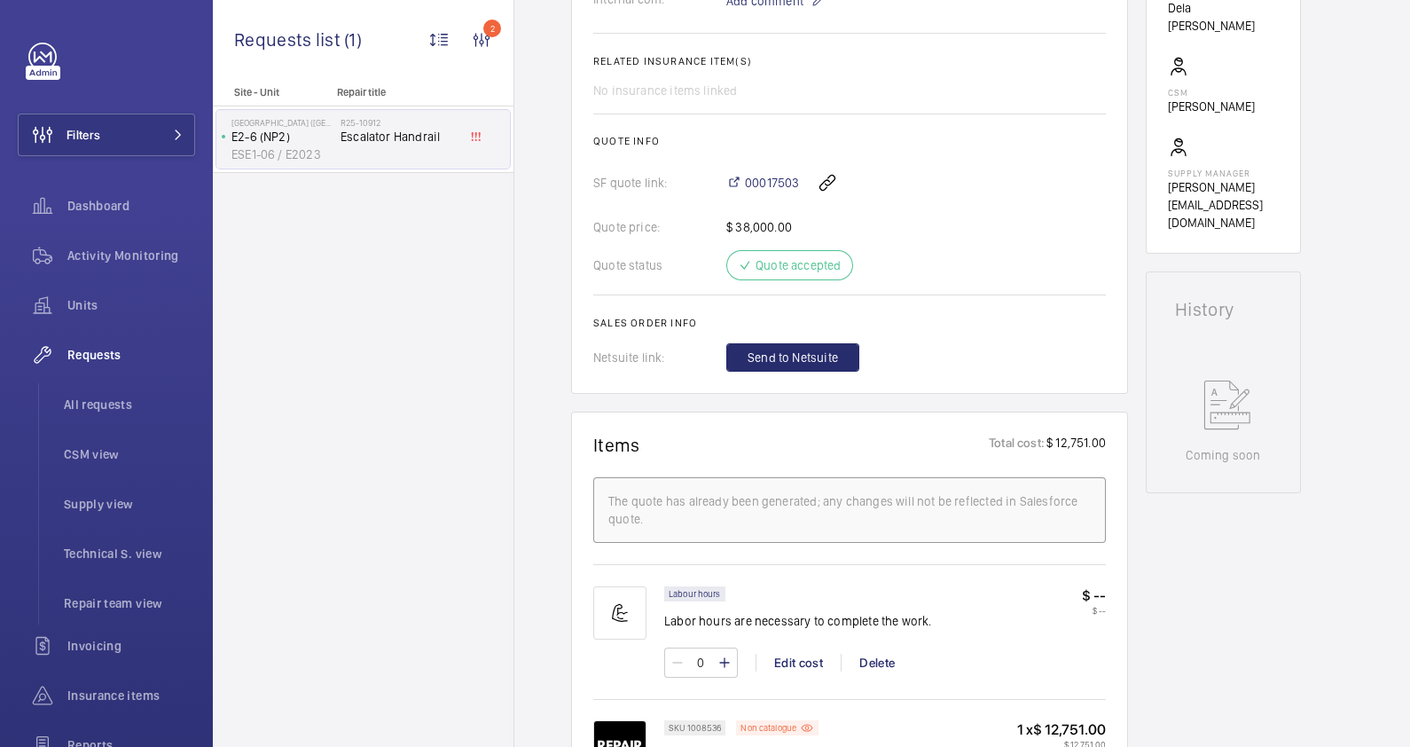
scroll to position [607, 0]
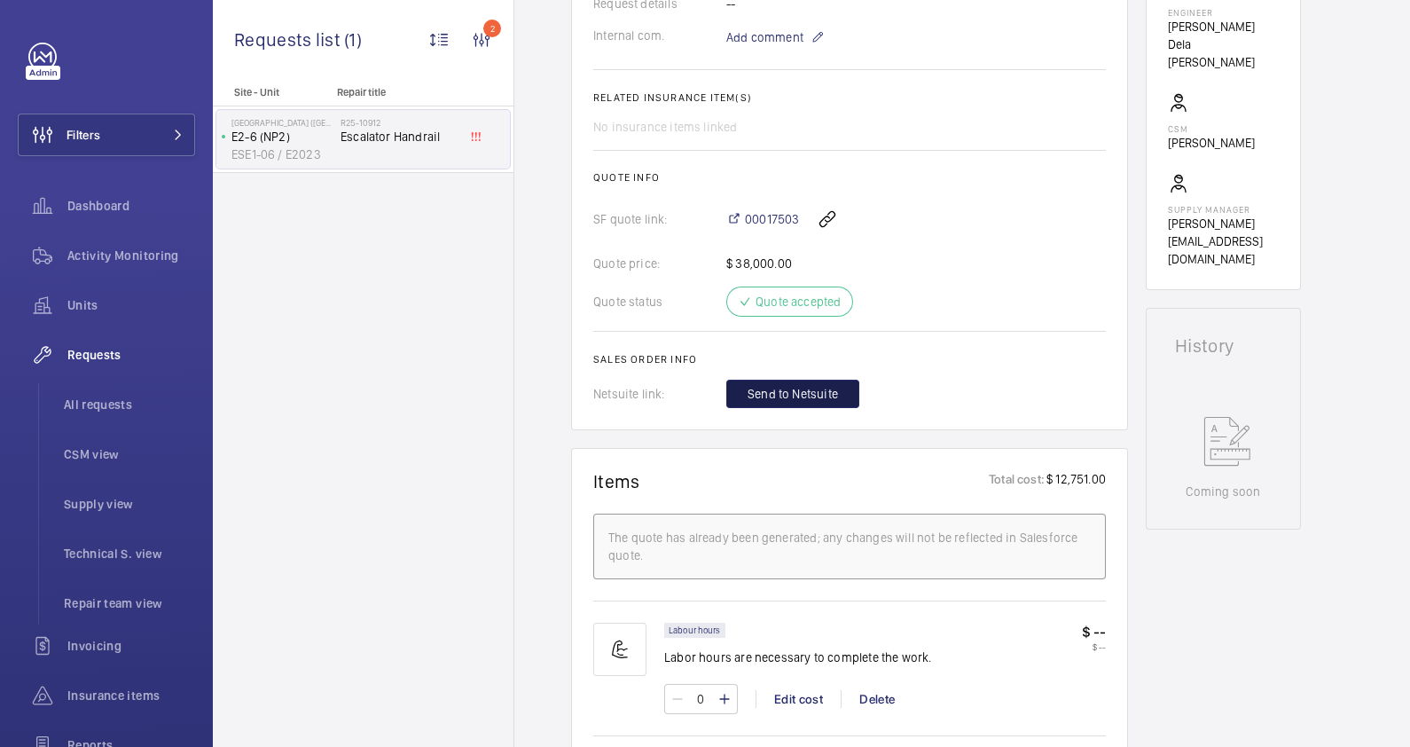
click at [791, 395] on span "Send to Netsuite" at bounding box center [792, 394] width 90 height 18
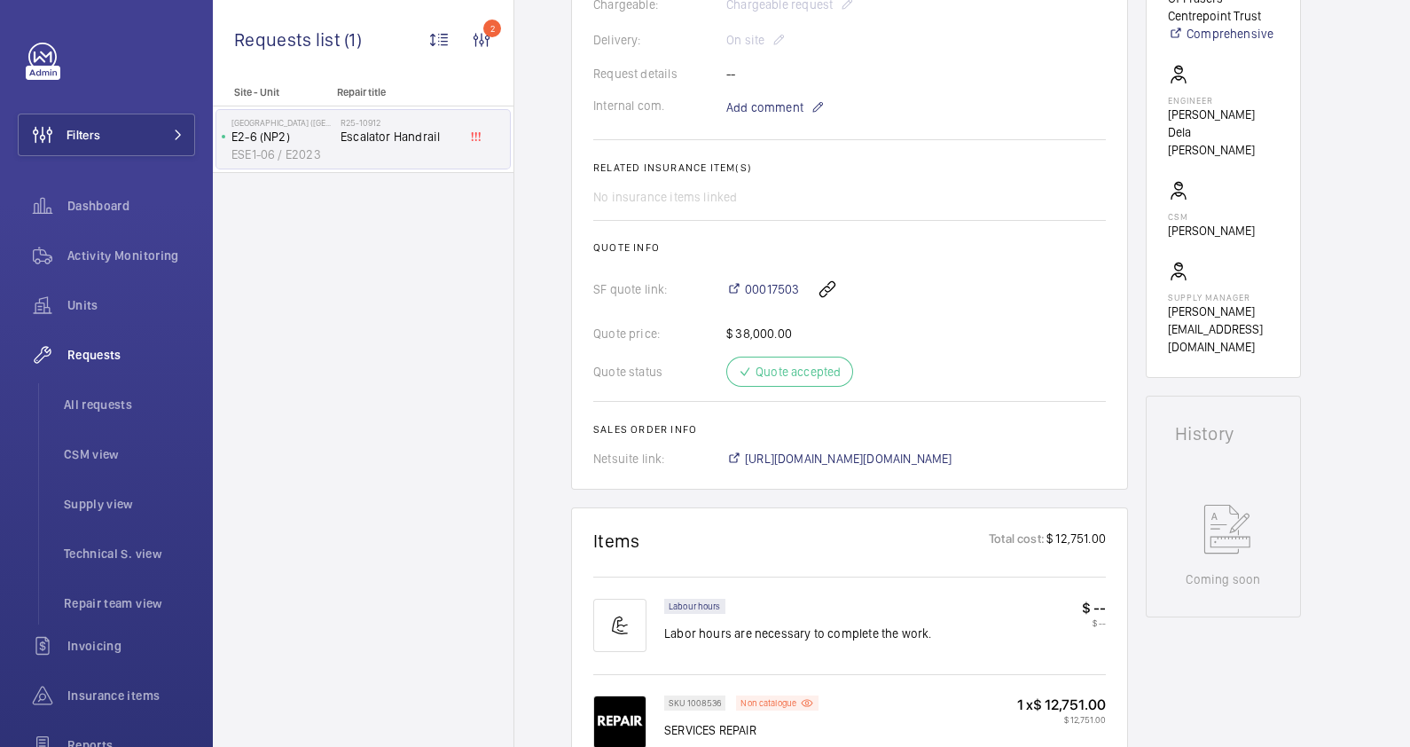
scroll to position [665, 0]
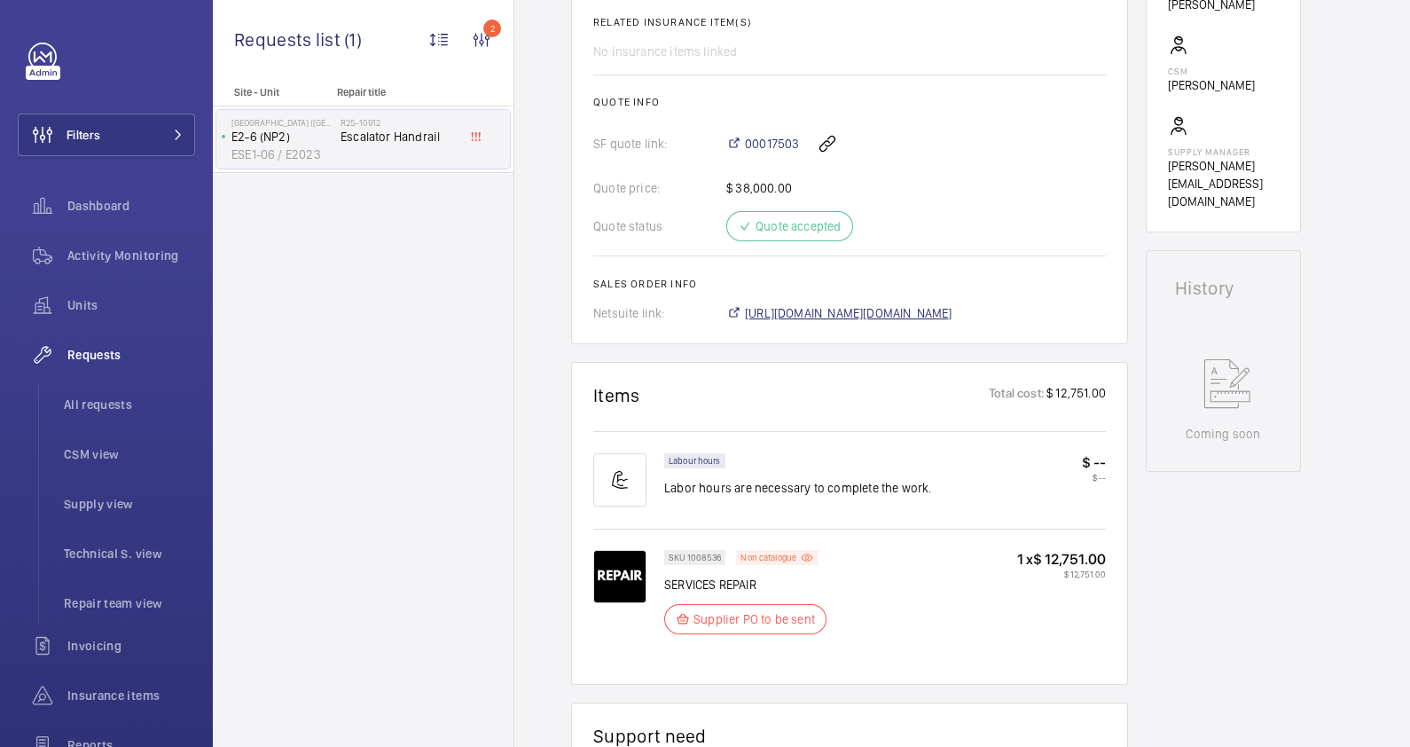
click at [857, 310] on span "https://6461500.app.netsuite.com/app/accounting/transactions/salesord.nl?id=290…" at bounding box center [848, 313] width 207 height 18
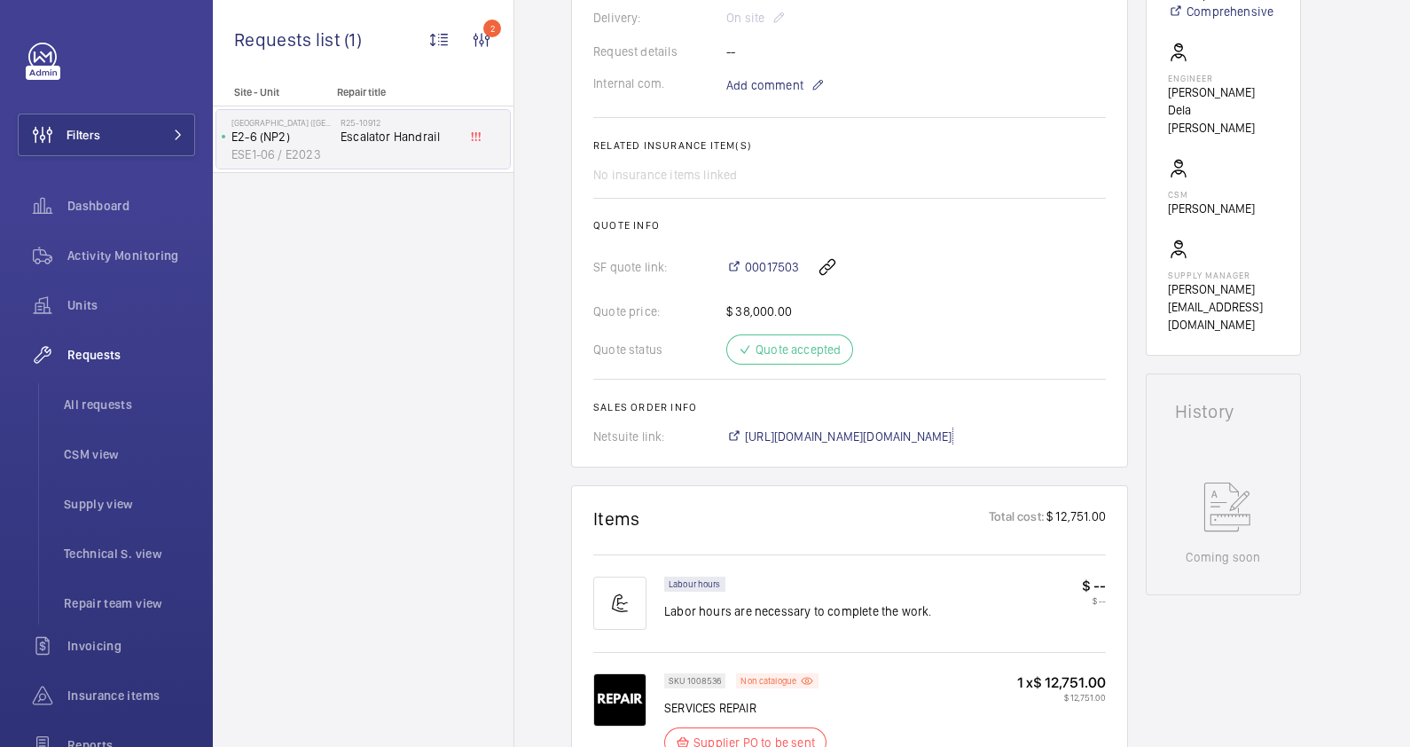
scroll to position [442, 0]
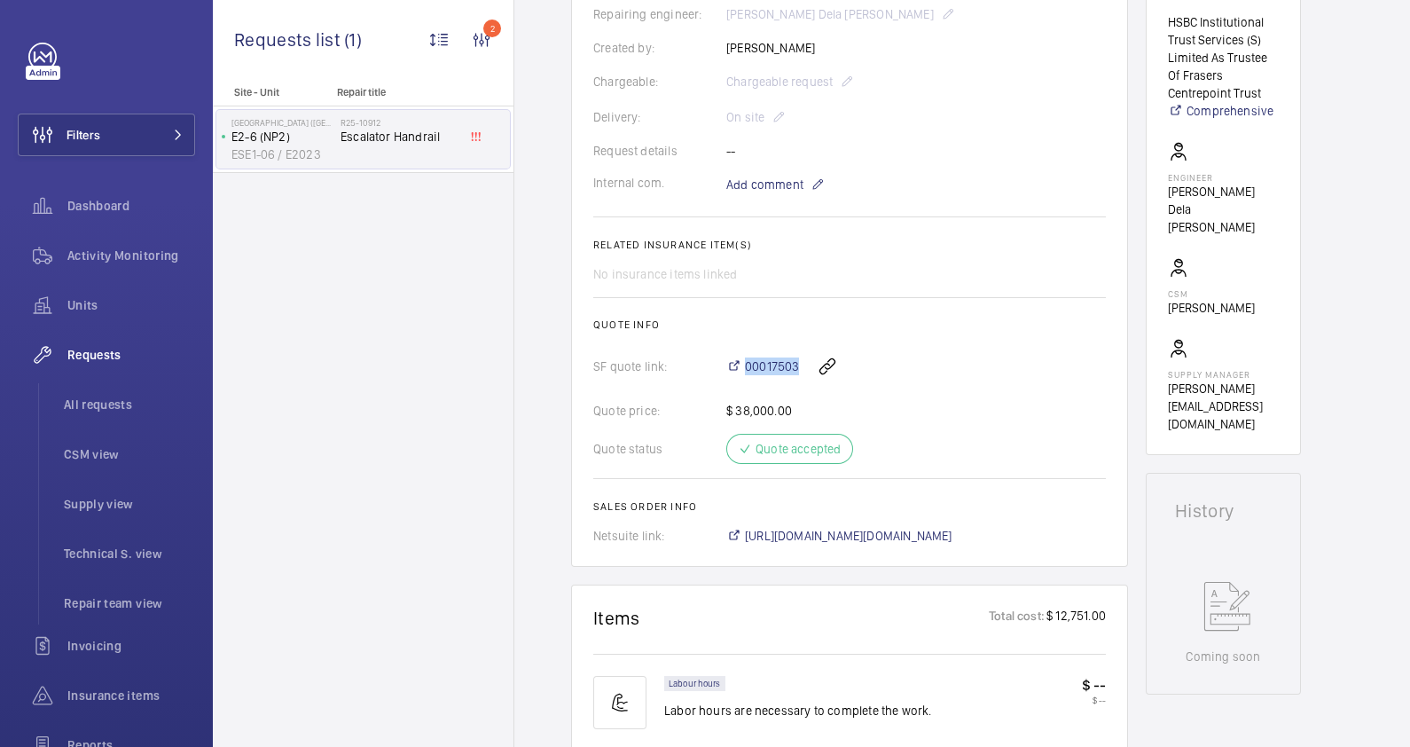
drag, startPoint x: 745, startPoint y: 355, endPoint x: 802, endPoint y: 365, distance: 58.6
click at [802, 365] on div "00017503" at bounding box center [916, 366] width 380 height 43
copy span "00017503"
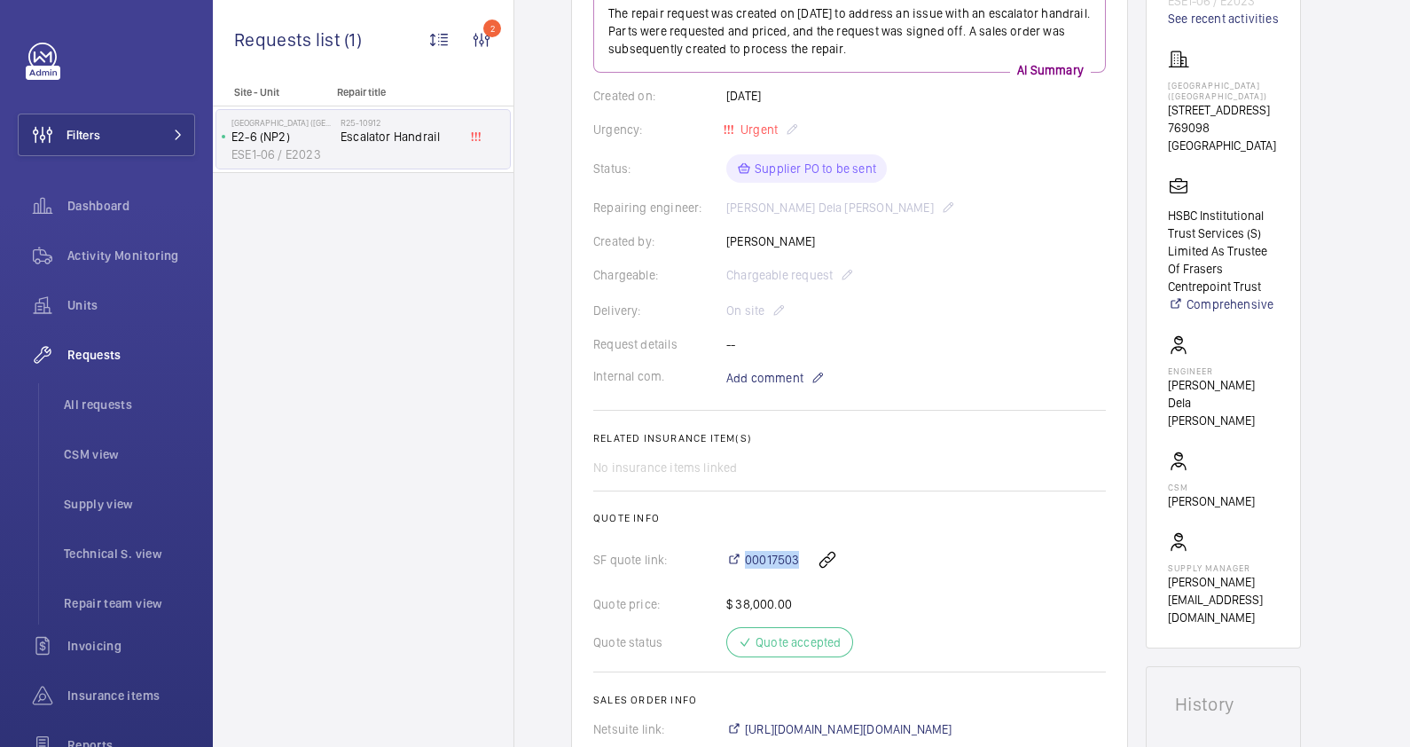
scroll to position [0, 0]
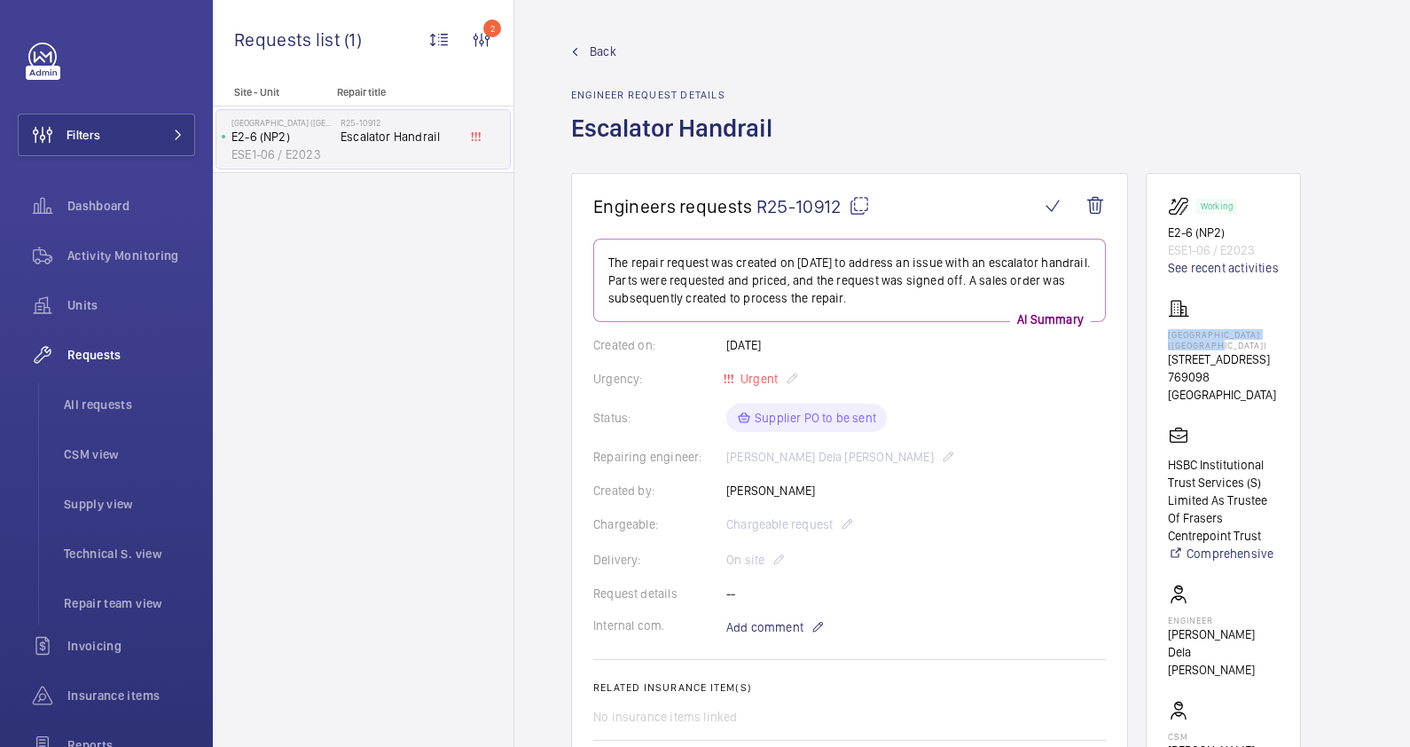
drag, startPoint x: 1233, startPoint y: 342, endPoint x: 1170, endPoint y: 333, distance: 63.7
click at [1170, 333] on p "[GEOGRAPHIC_DATA] ([GEOGRAPHIC_DATA])" at bounding box center [1223, 339] width 111 height 21
drag, startPoint x: 1170, startPoint y: 333, endPoint x: 1181, endPoint y: 338, distance: 11.9
copy p "[GEOGRAPHIC_DATA] ([GEOGRAPHIC_DATA])"
drag, startPoint x: 1228, startPoint y: 231, endPoint x: 1152, endPoint y: 232, distance: 76.3
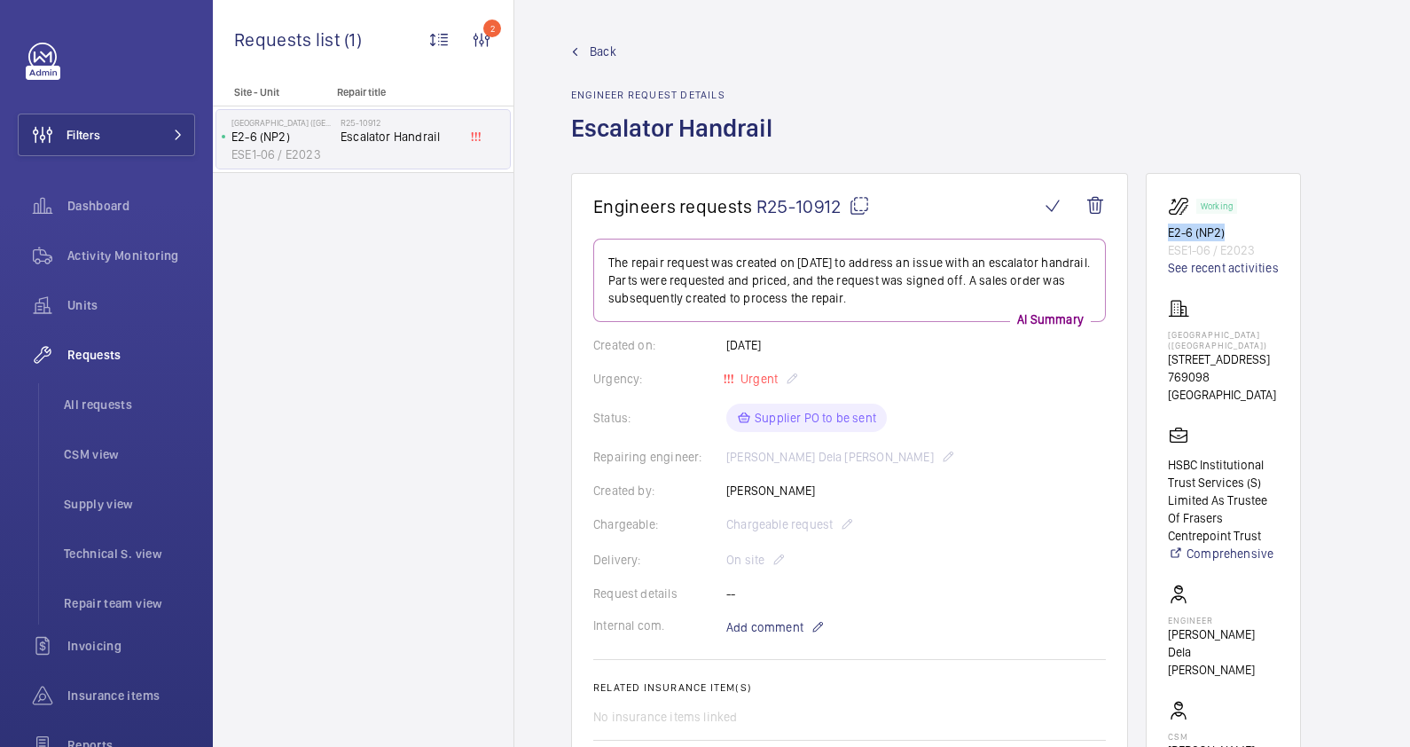
click at [1152, 232] on wm-front-card "Working E2-6 (NP2) ESE1-06 / E2023 See recent activities Northpoint City (North…" at bounding box center [1223, 535] width 155 height 724
drag, startPoint x: 1152, startPoint y: 232, endPoint x: 1181, endPoint y: 231, distance: 29.3
copy p "E2-6 (NP2)"
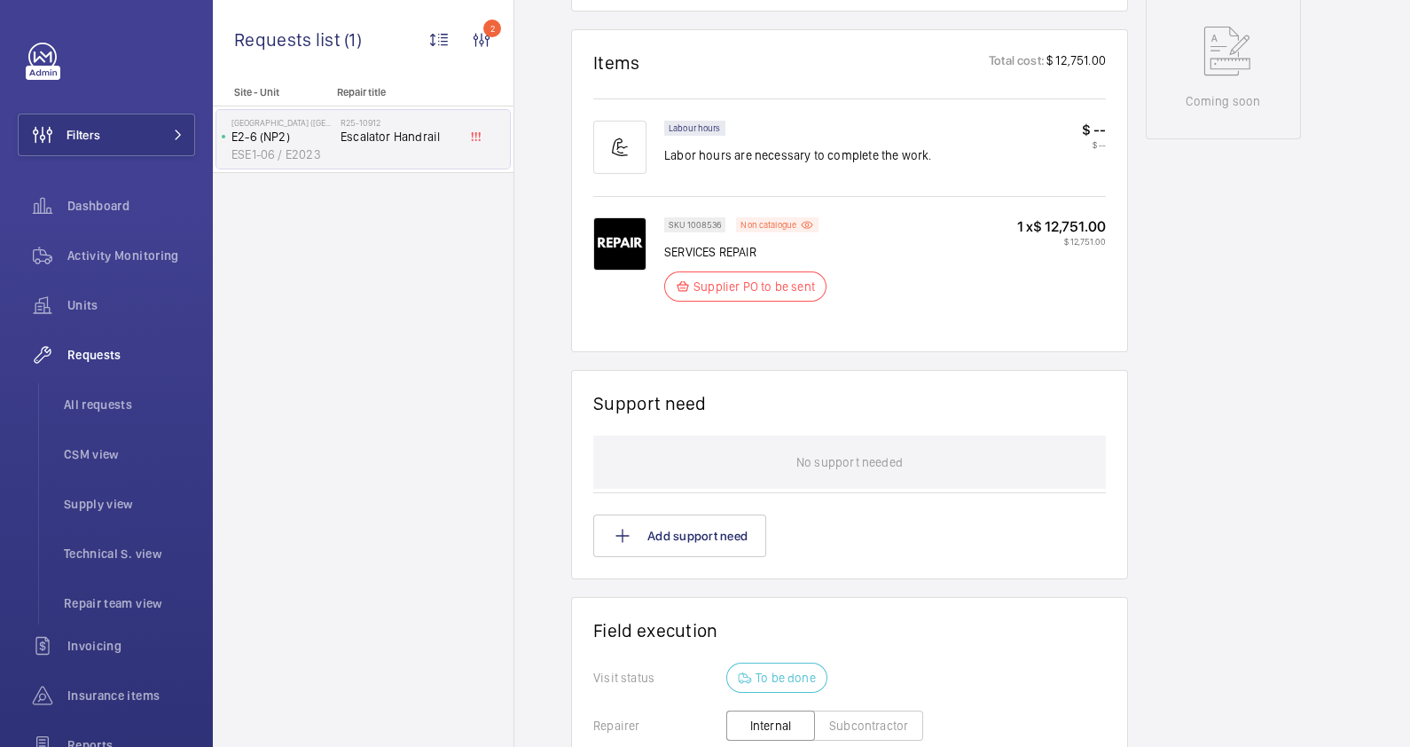
scroll to position [1315, 0]
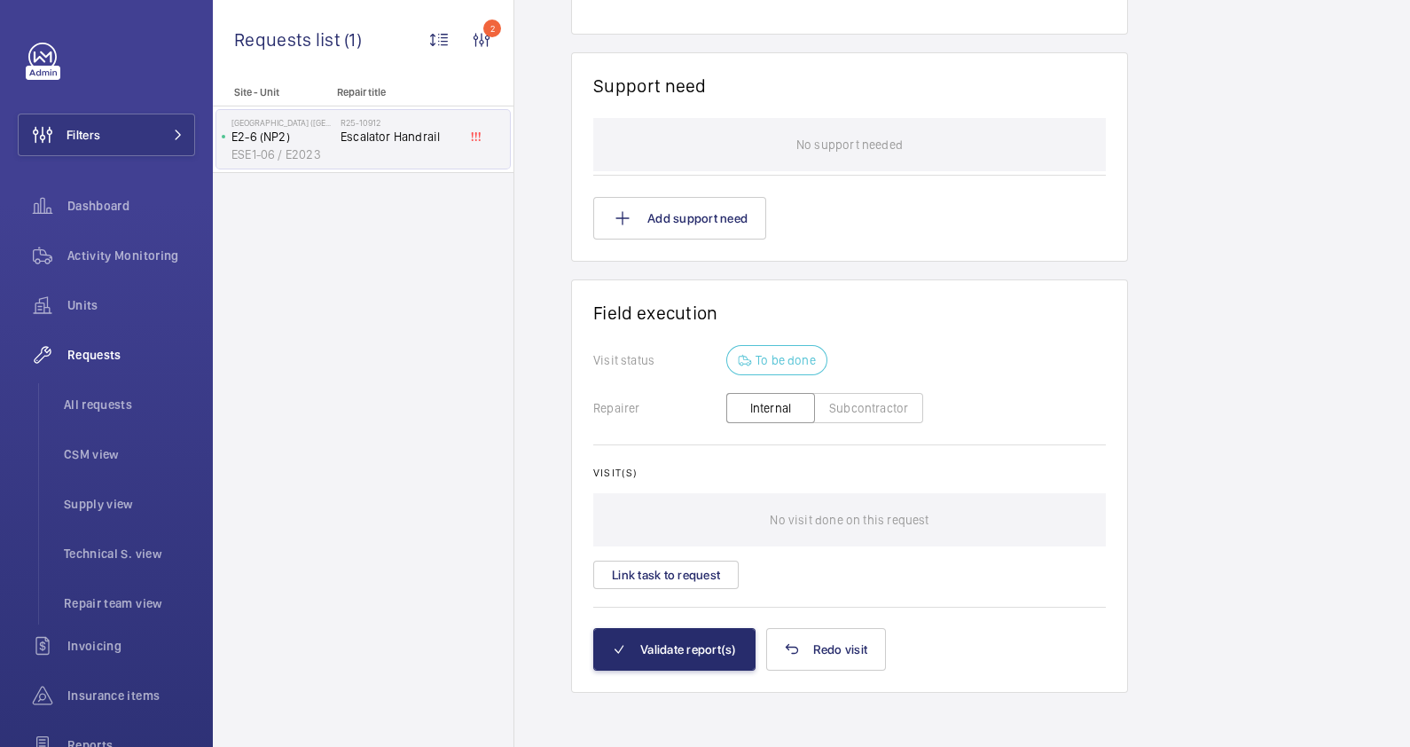
click at [833, 403] on button "Subcontractor" at bounding box center [868, 408] width 109 height 30
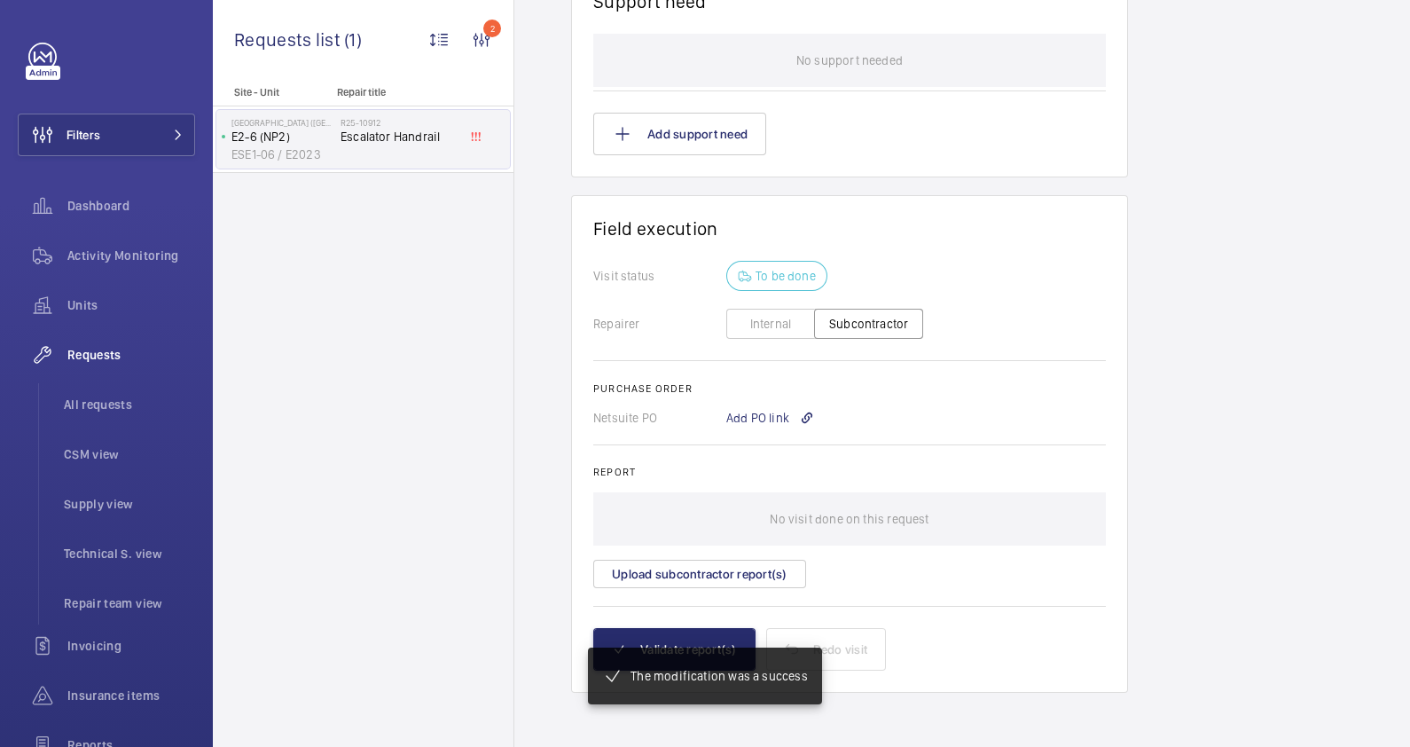
scroll to position [1417, 0]
click at [757, 415] on div "Add PO link" at bounding box center [770, 418] width 88 height 18
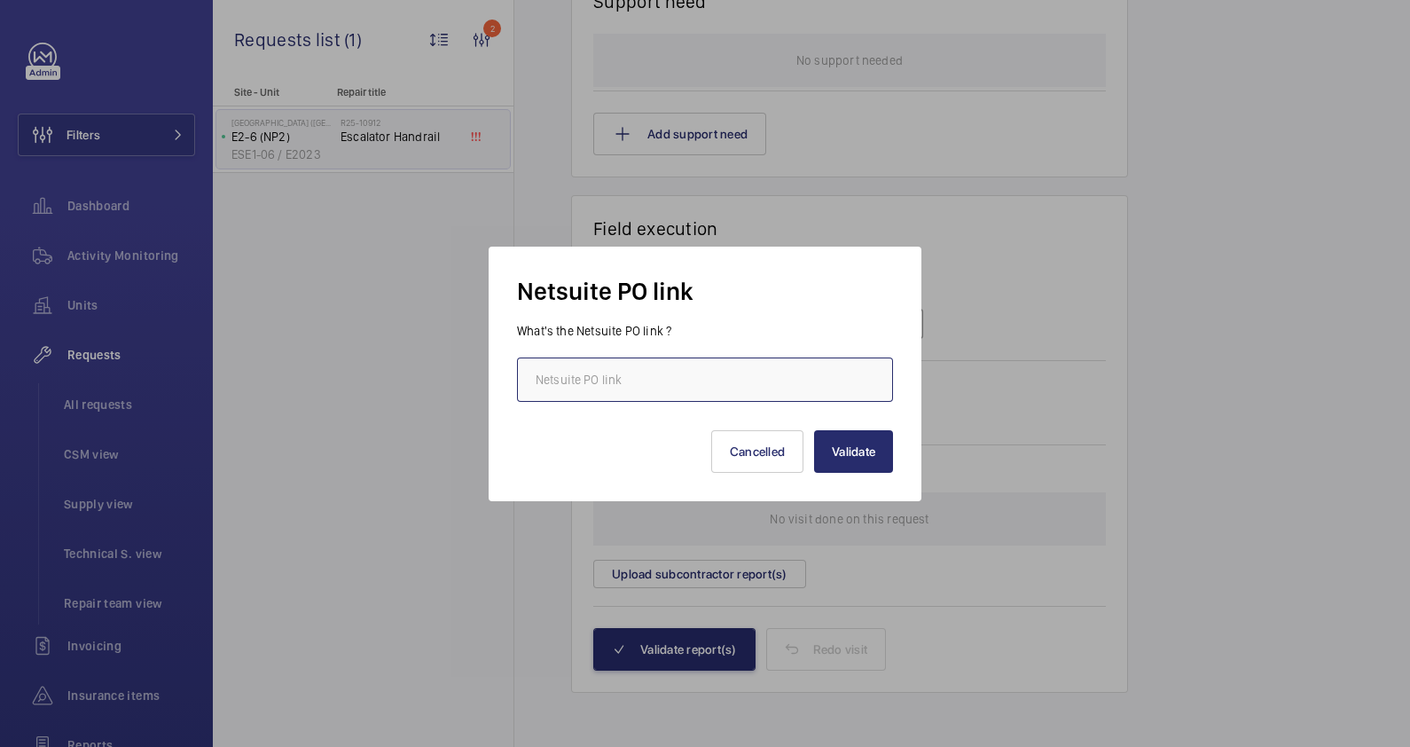
click at [725, 370] on input "text" at bounding box center [705, 379] width 376 height 44
paste input "https://6461500.app.netsuite.com/app/accounting/transactions/purchord.nl?id=290…"
type input "https://6461500.app.netsuite.com/app/accounting/transactions/purchord.nl?id=290…"
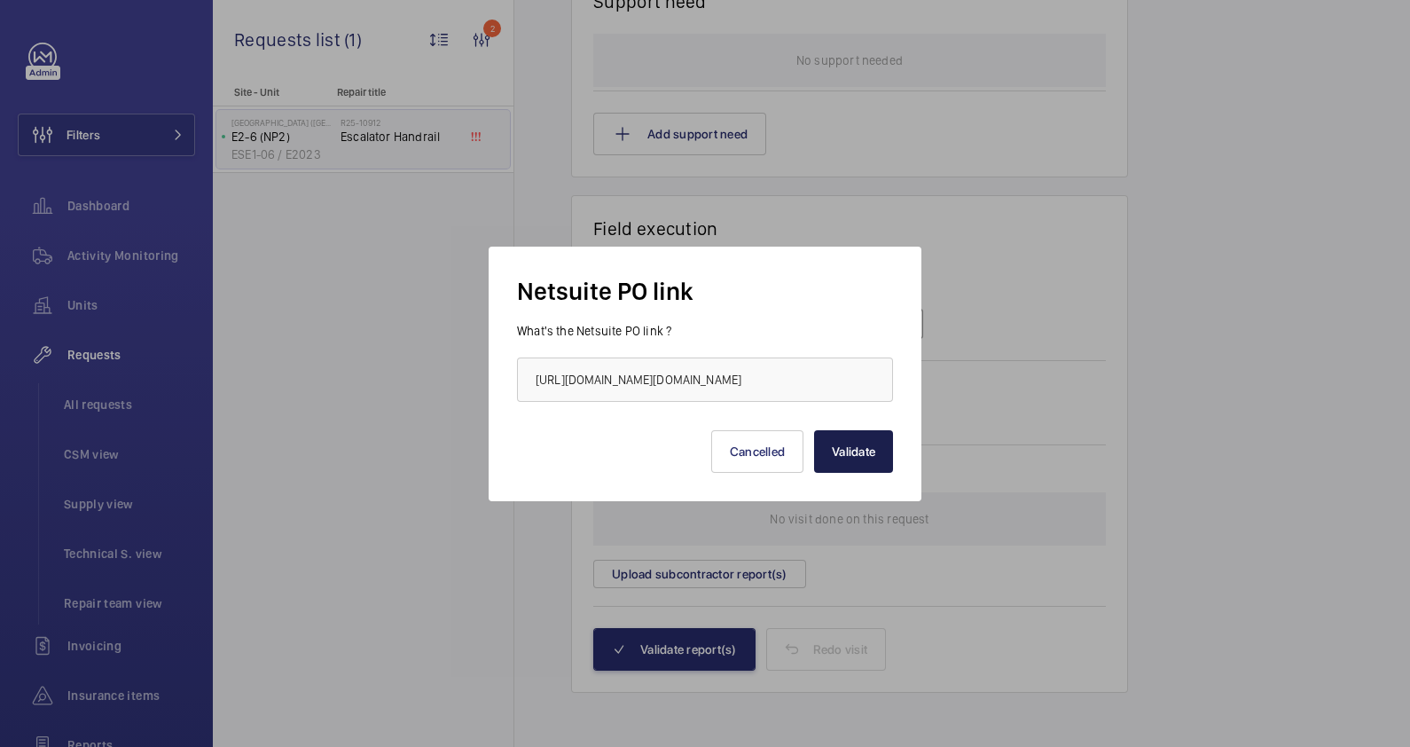
scroll to position [0, 0]
click at [865, 447] on button "Validate" at bounding box center [853, 451] width 79 height 43
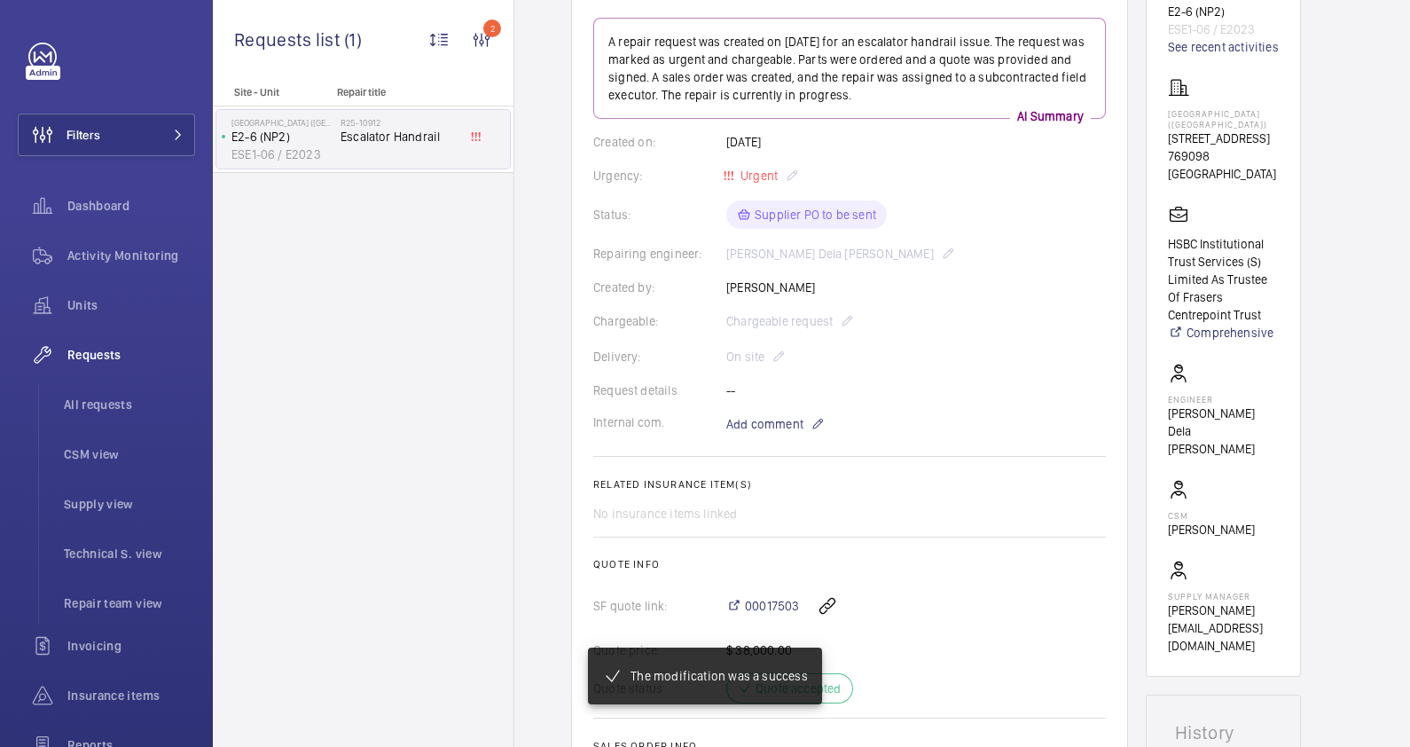
scroll to position [665, 0]
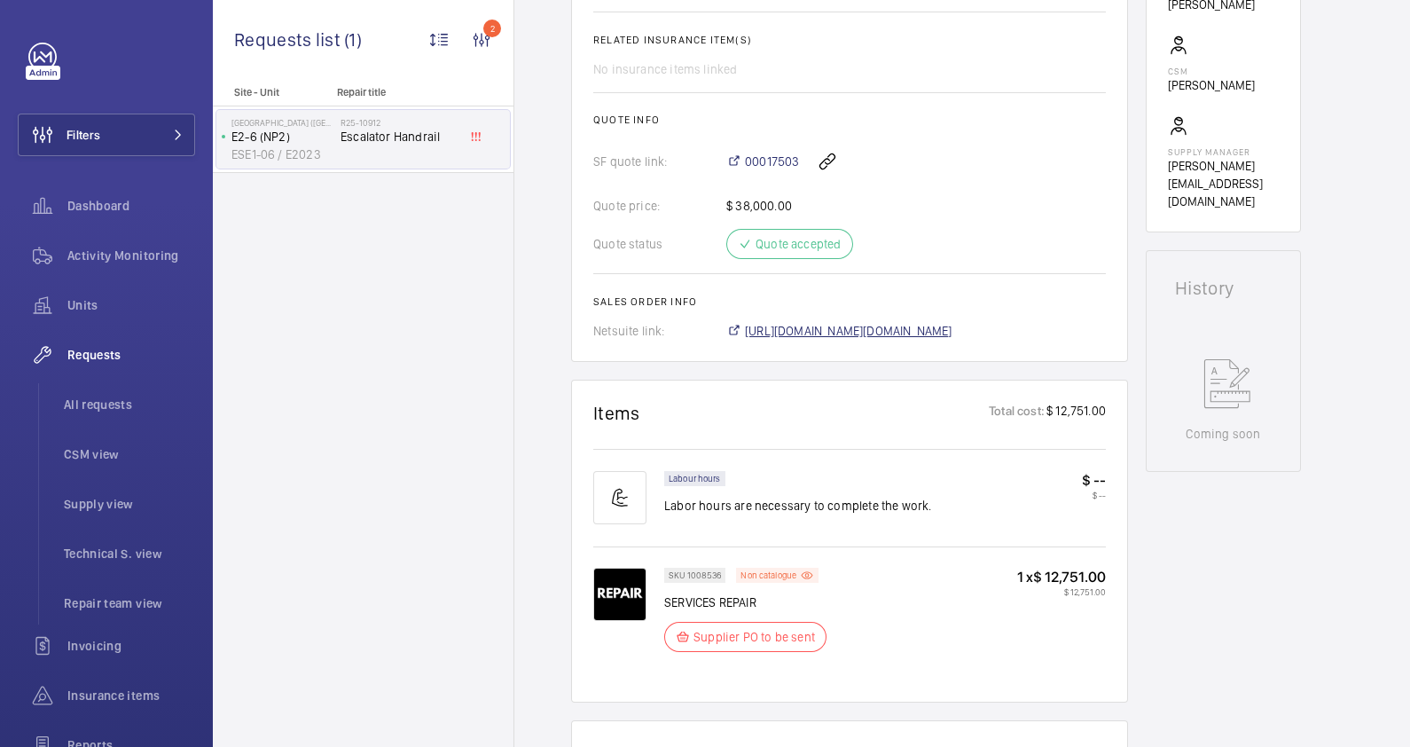
click at [870, 334] on span "https://6461500.app.netsuite.com/app/accounting/transactions/salesord.nl?id=290…" at bounding box center [848, 331] width 207 height 18
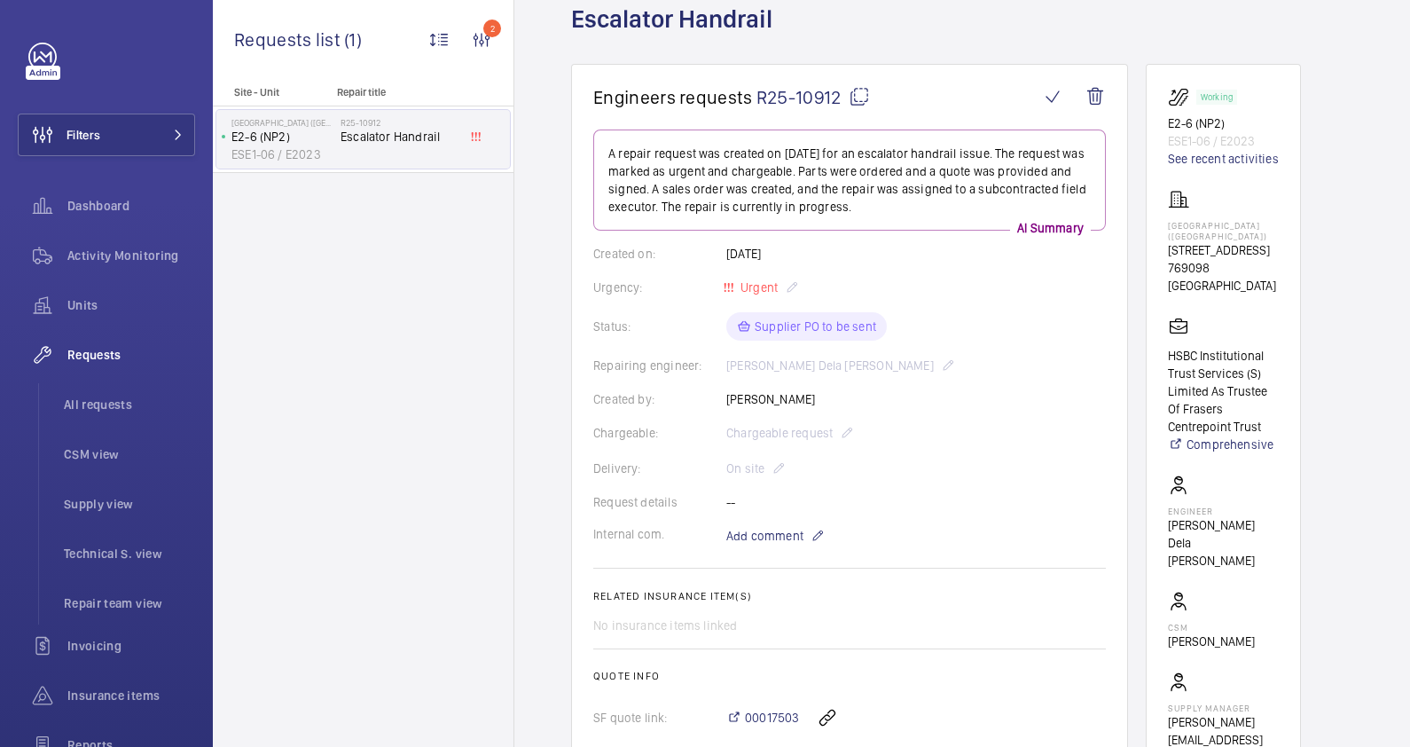
scroll to position [0, 0]
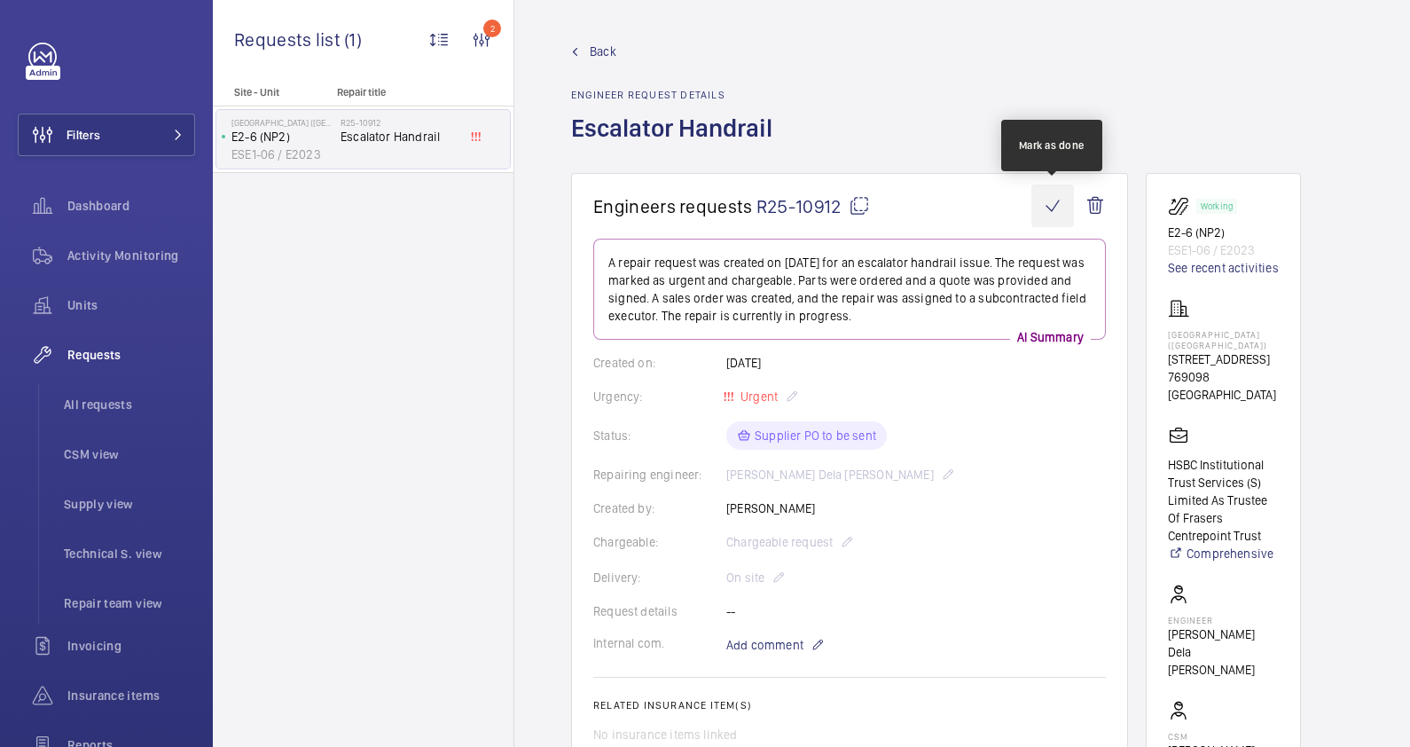
click at [1056, 204] on wm-front-icon-button at bounding box center [1052, 205] width 43 height 43
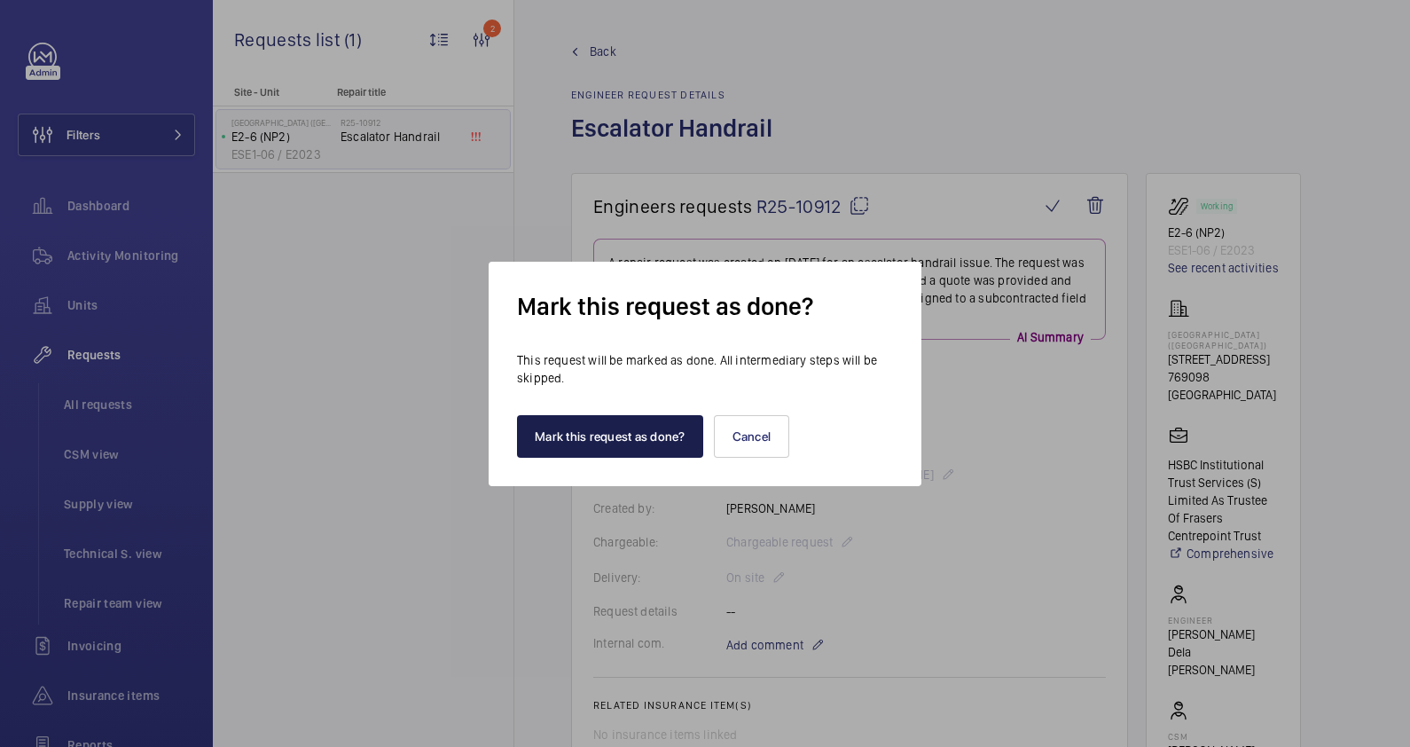
click at [617, 436] on button "Mark this request as done?" at bounding box center [610, 436] width 186 height 43
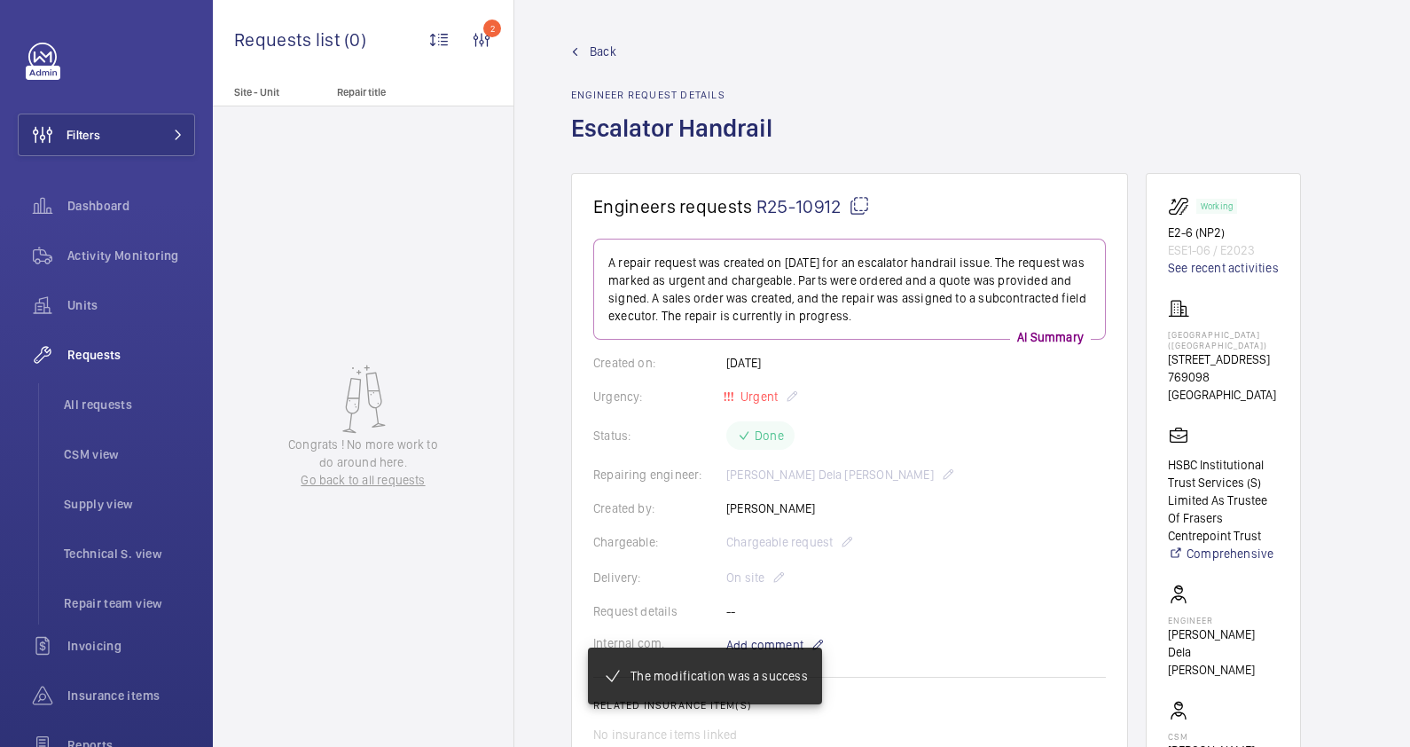
click at [591, 49] on span "Back" at bounding box center [603, 52] width 27 height 18
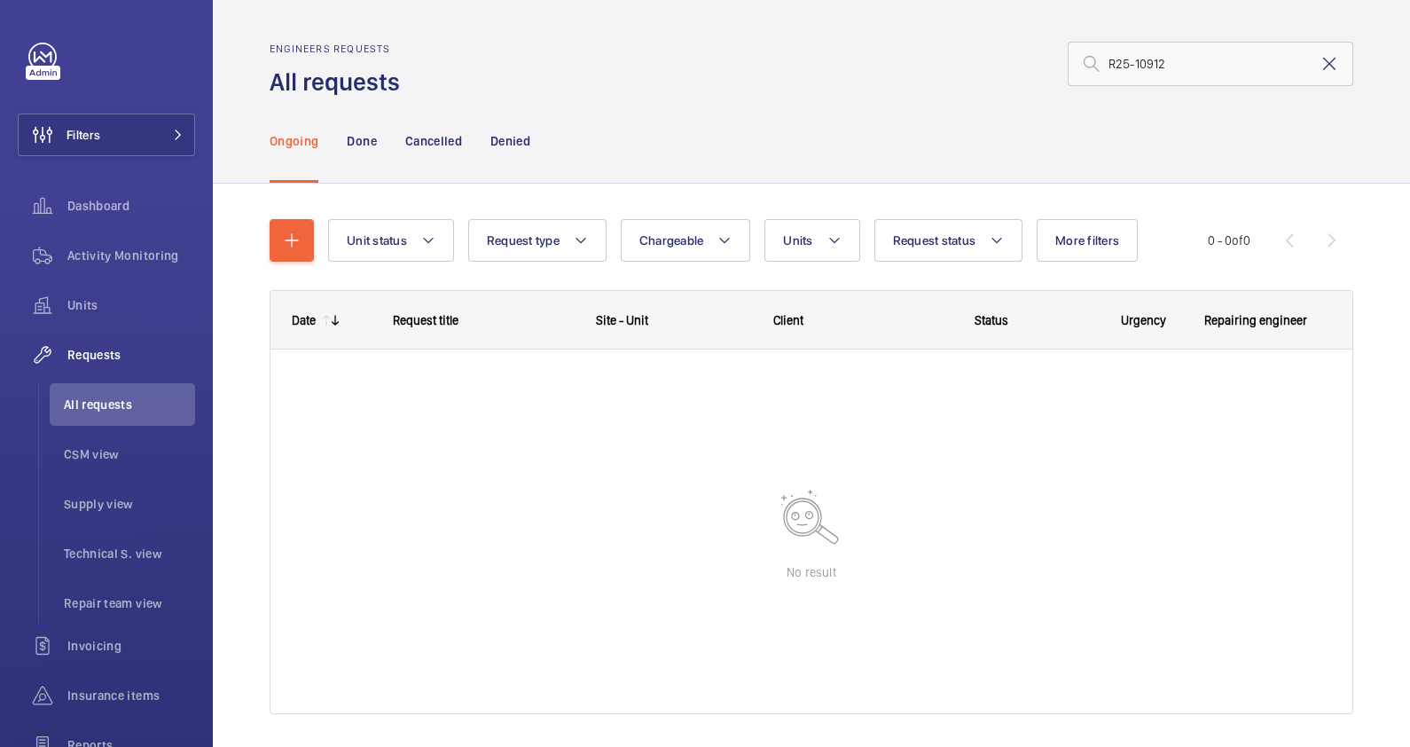
click at [1319, 64] on mat-icon at bounding box center [1329, 63] width 21 height 21
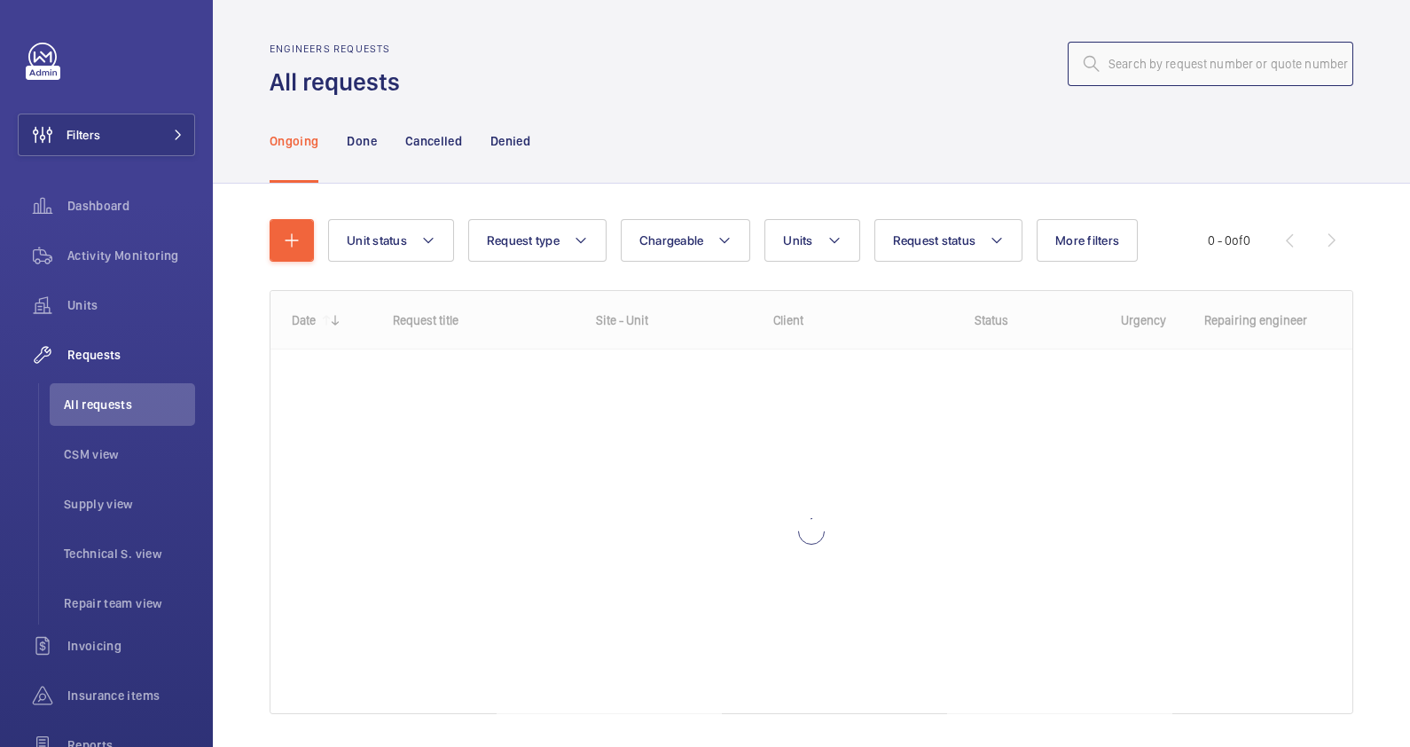
click at [1166, 65] on input "text" at bounding box center [1211, 64] width 286 height 44
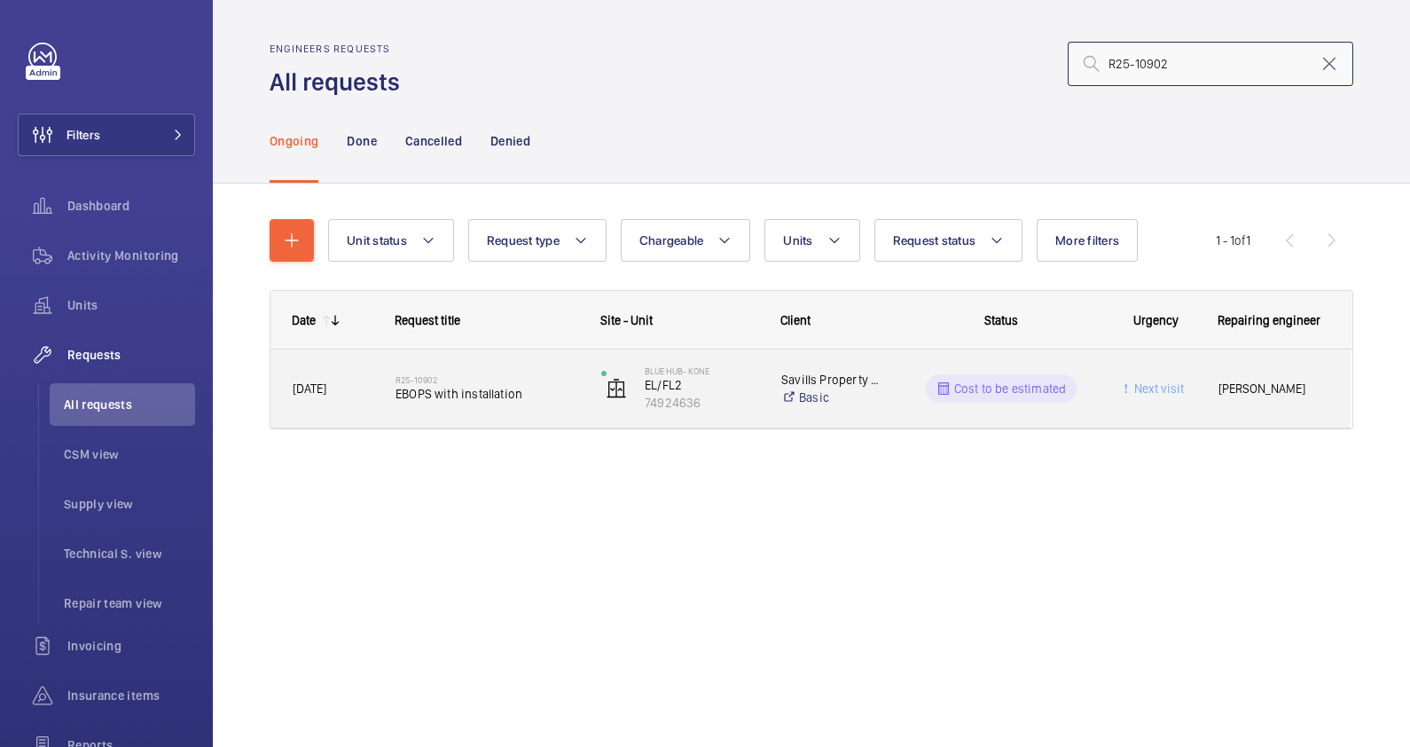
type input "R25-10902"
click at [548, 403] on div "R25-10902 EBOPS with installation" at bounding box center [486, 388] width 183 height 51
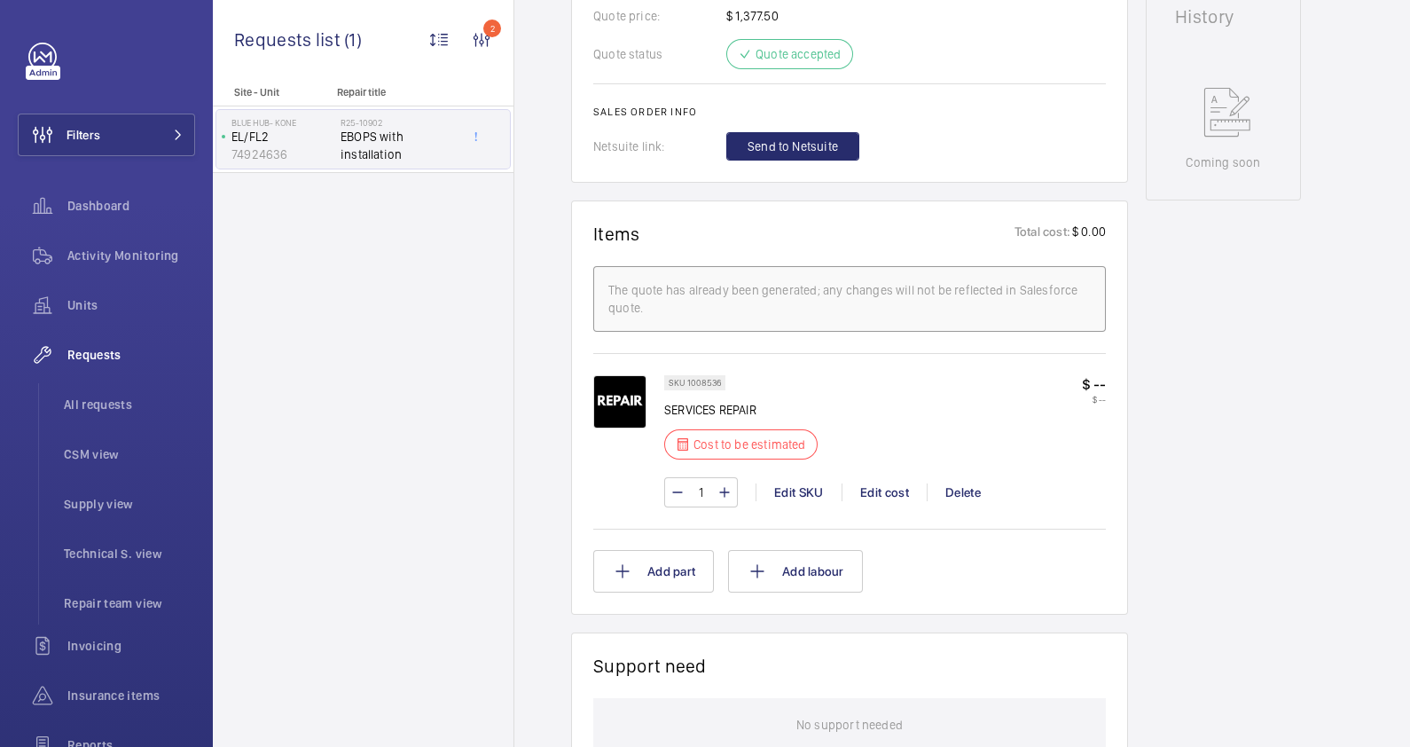
scroll to position [886, 0]
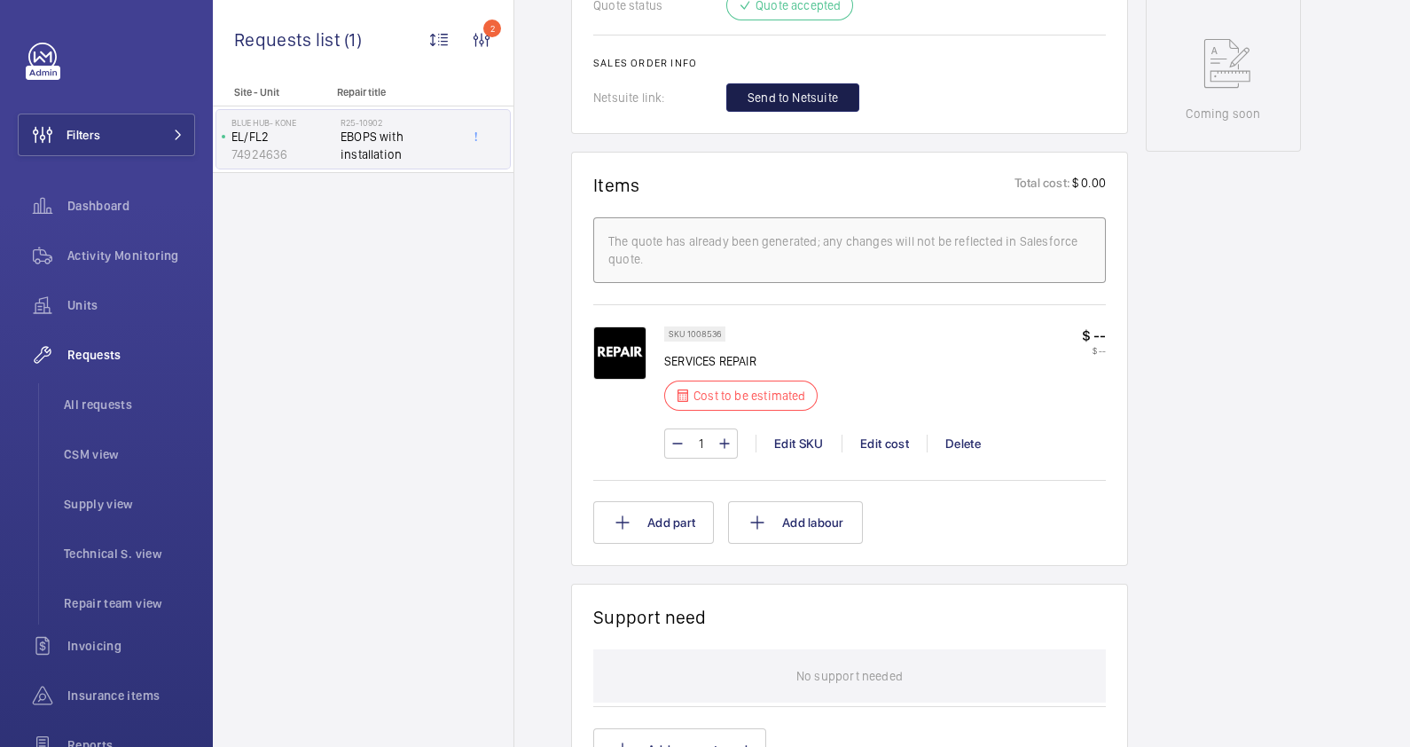
click at [779, 102] on span "Send to Netsuite" at bounding box center [792, 98] width 90 height 18
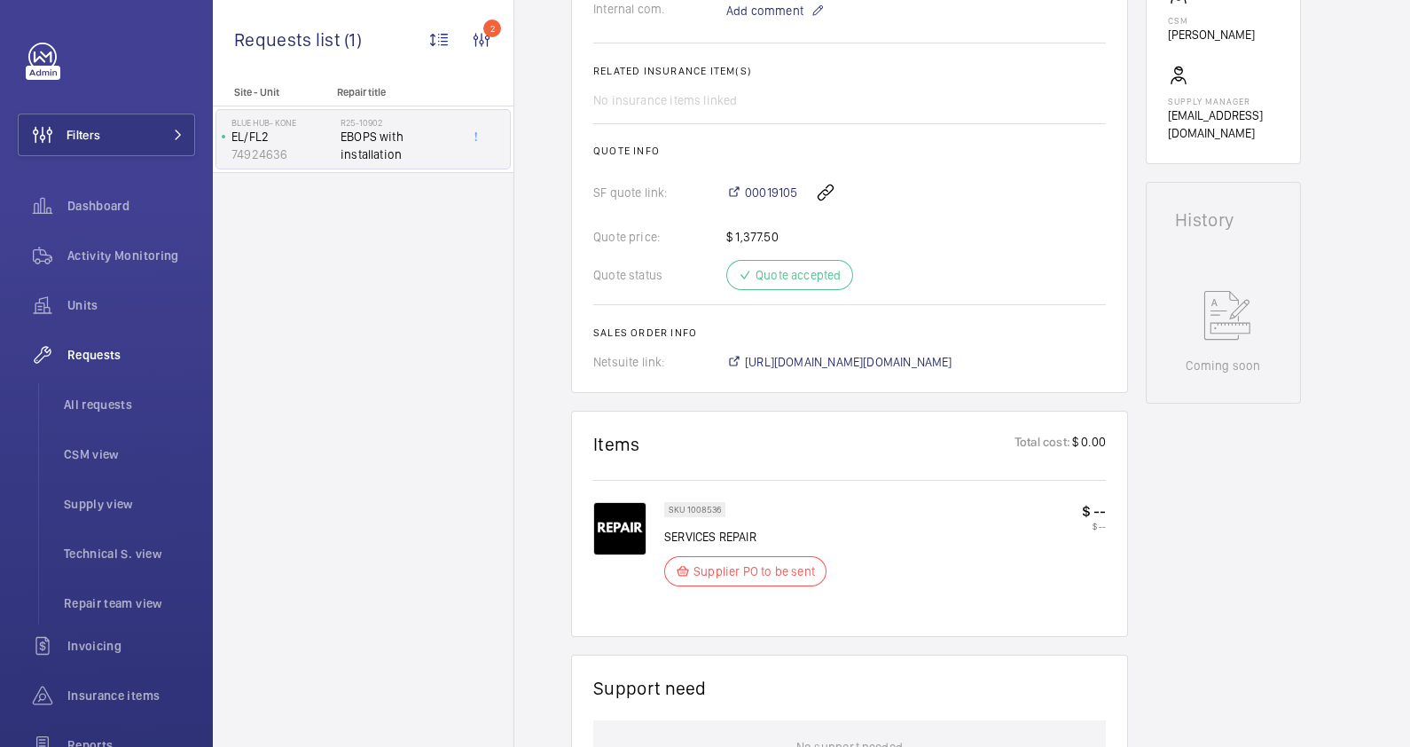
scroll to position [442, 0]
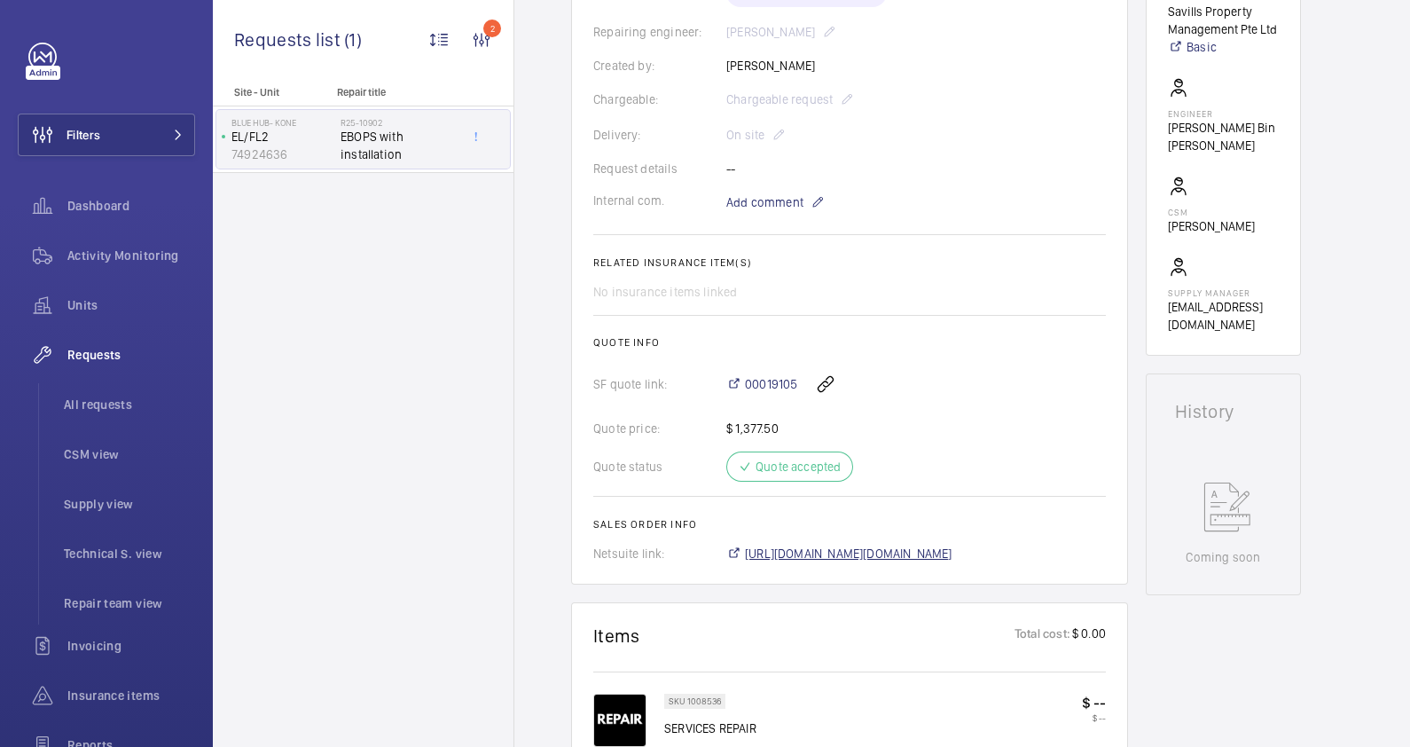
click at [934, 552] on span "https://6461500.app.netsuite.com/app/accounting/transactions/salesord.nl?id=290…" at bounding box center [848, 553] width 207 height 18
drag, startPoint x: 797, startPoint y: 368, endPoint x: 747, endPoint y: 368, distance: 50.5
click at [747, 368] on div "00019105" at bounding box center [916, 384] width 380 height 43
copy span "00019105"
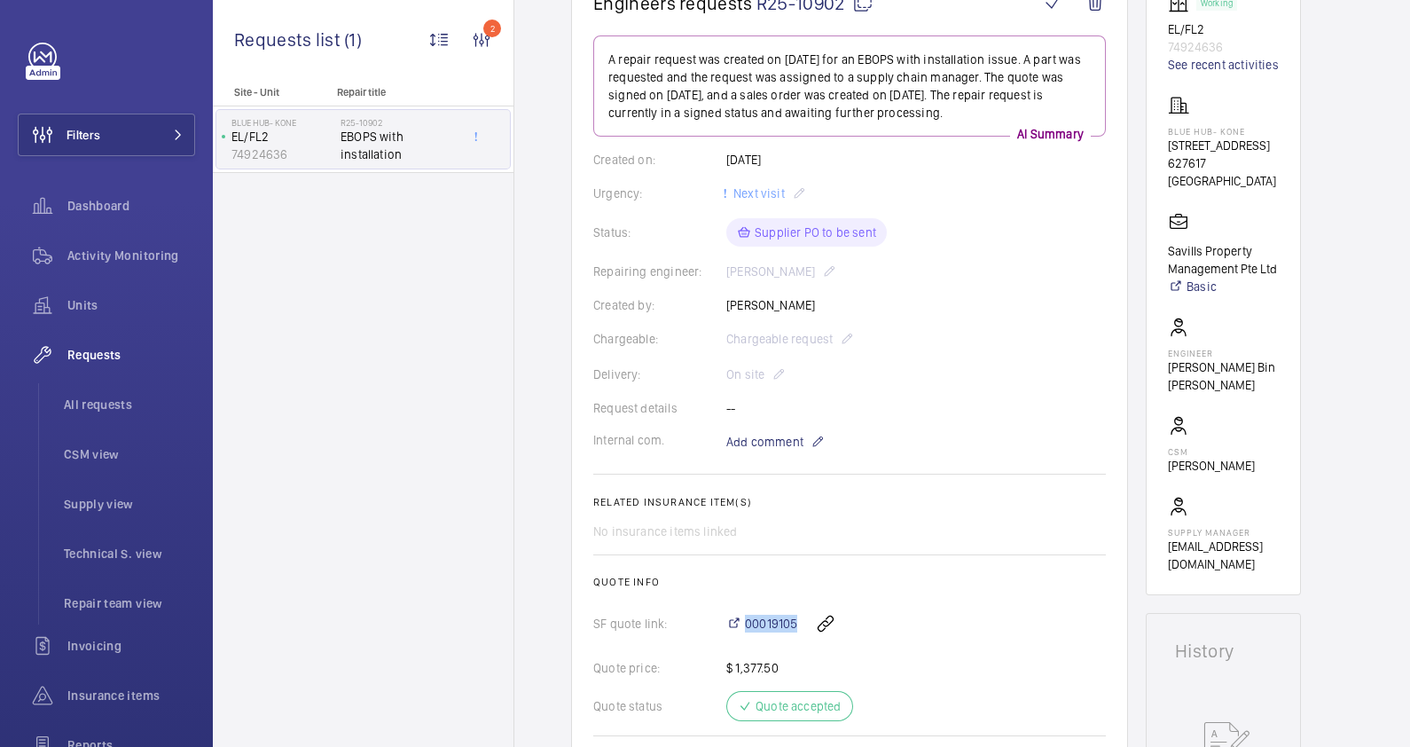
scroll to position [110, 0]
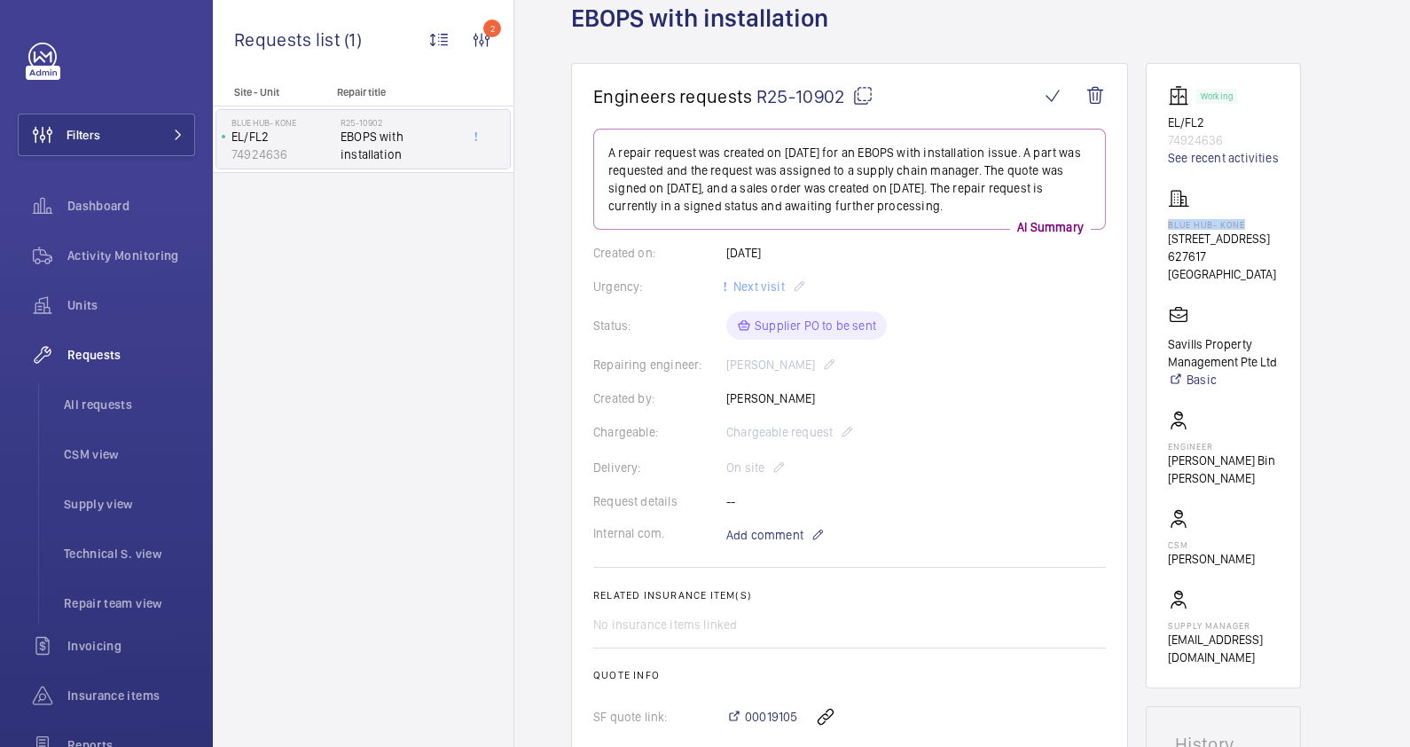
drag, startPoint x: 1250, startPoint y: 221, endPoint x: 1166, endPoint y: 225, distance: 84.4
click at [1166, 225] on wm-front-card "Working EL/FL2 74924636 See recent activities Blue Hub- Kone 10 Sunview Rd 6276…" at bounding box center [1223, 375] width 155 height 625
drag, startPoint x: 1166, startPoint y: 225, endPoint x: 1175, endPoint y: 223, distance: 9.0
copy p "Blue Hub- Kone"
drag, startPoint x: 1203, startPoint y: 121, endPoint x: 1162, endPoint y: 122, distance: 41.7
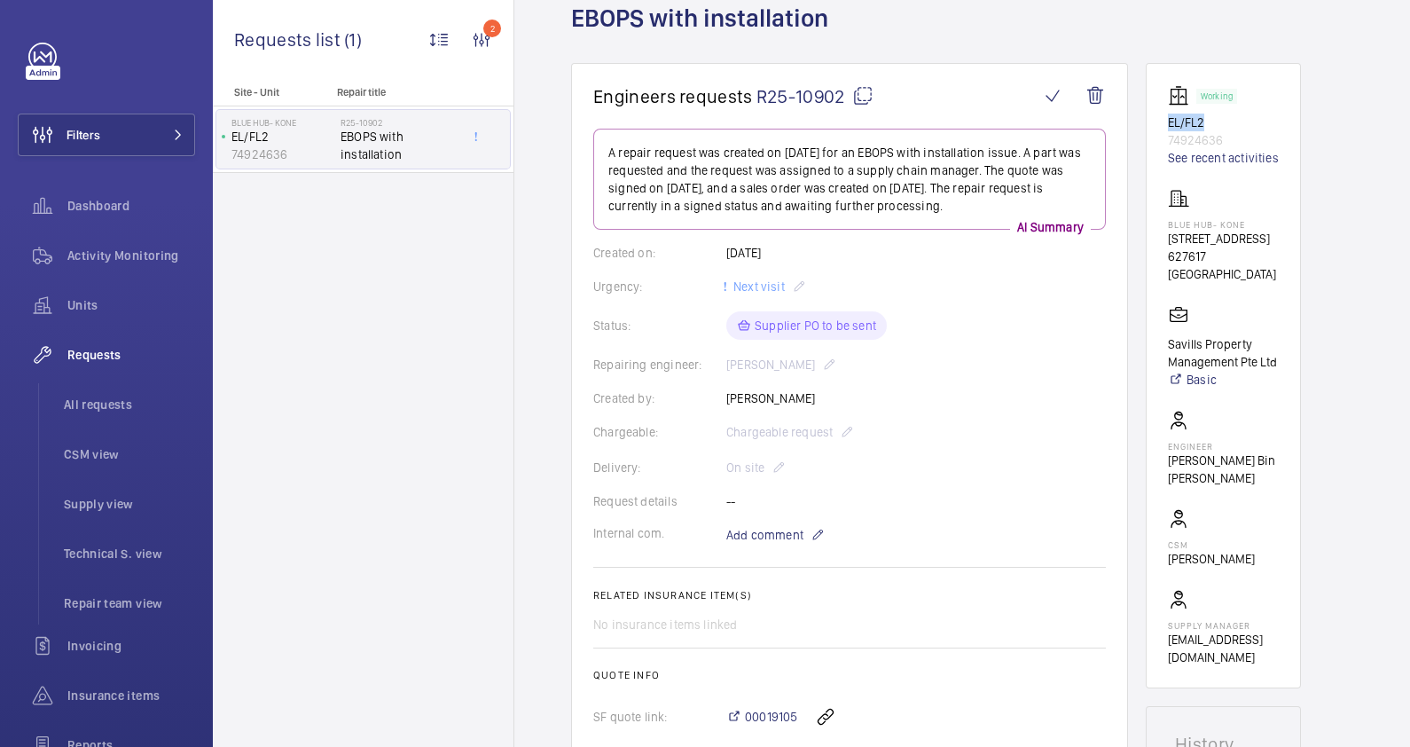
click at [1162, 122] on wm-front-card "Working EL/FL2 74924636 See recent activities Blue Hub- Kone 10 Sunview Rd 6276…" at bounding box center [1223, 375] width 155 height 625
drag, startPoint x: 1162, startPoint y: 122, endPoint x: 1173, endPoint y: 123, distance: 11.6
copy p "EL/FL2"
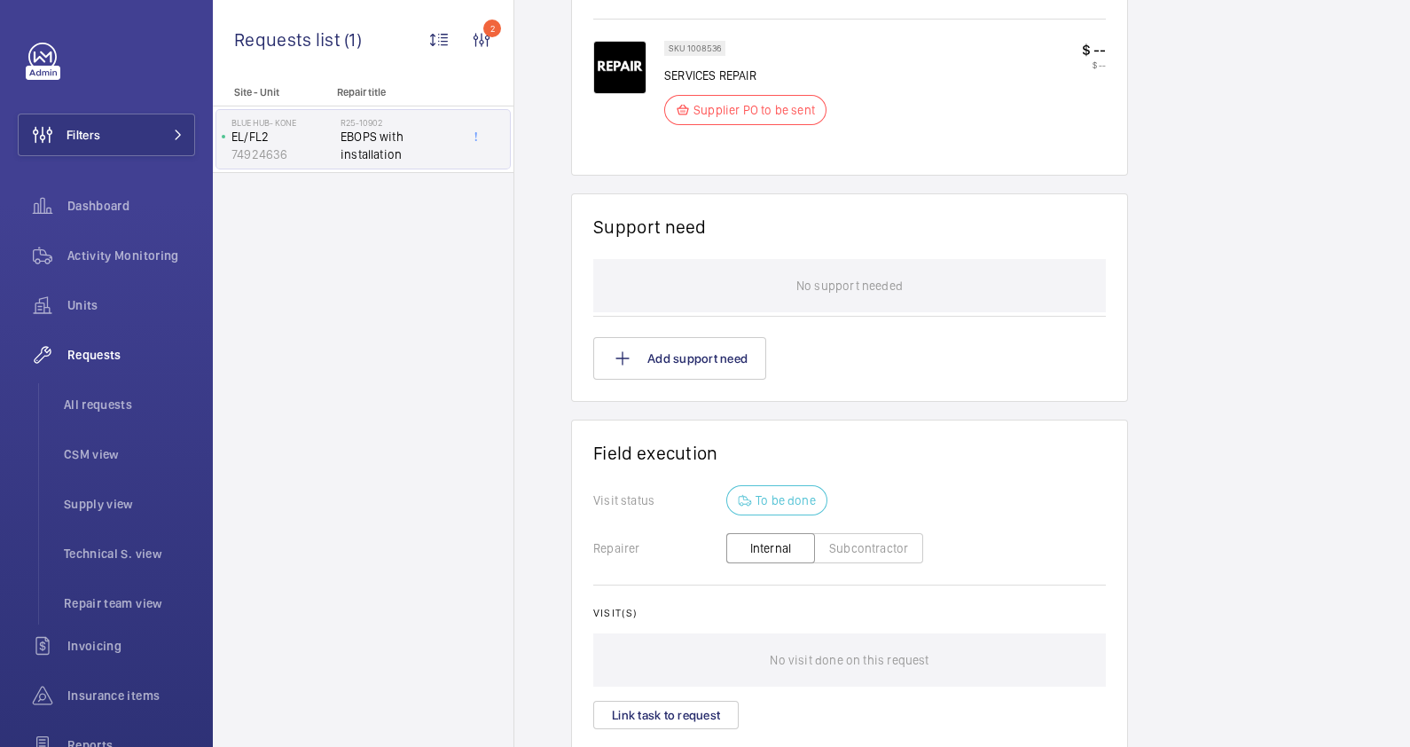
scroll to position [1219, 0]
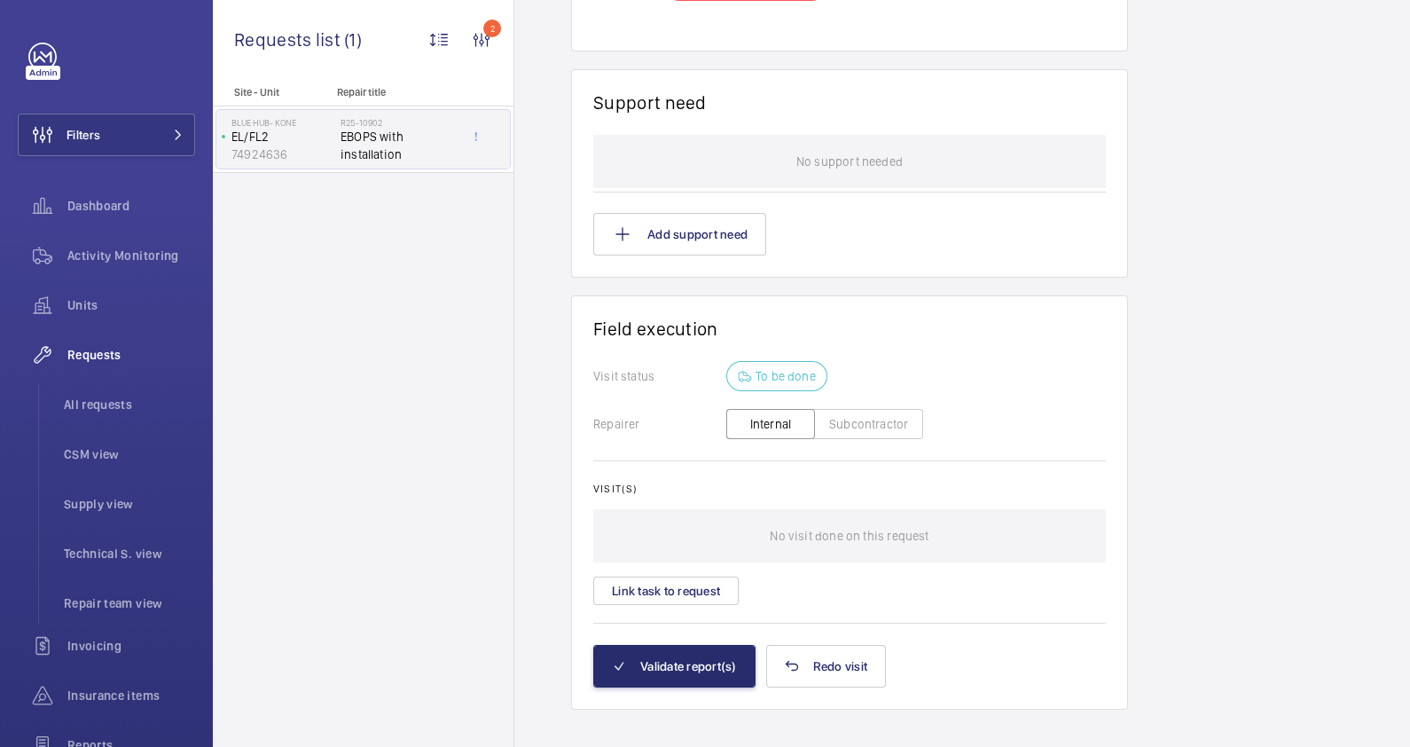
click at [844, 429] on button "Subcontractor" at bounding box center [868, 424] width 109 height 30
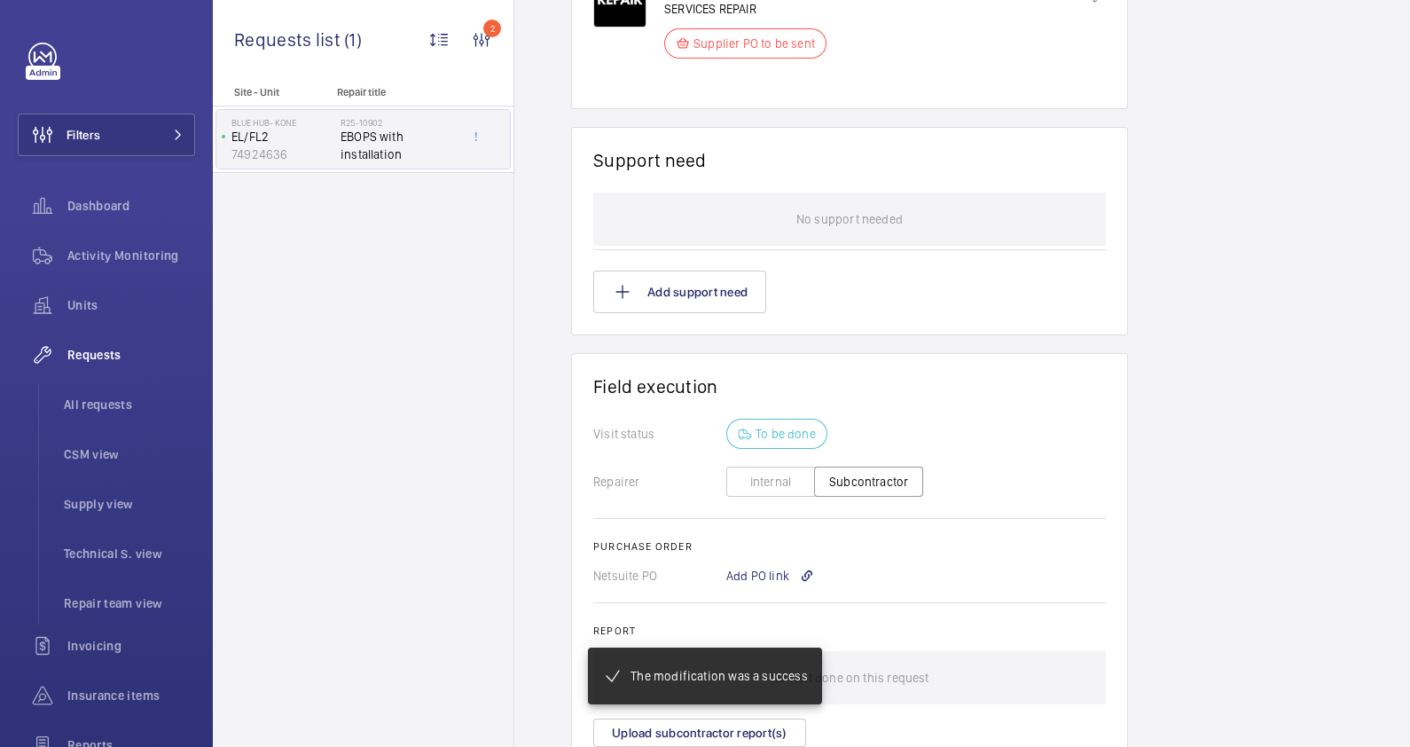
scroll to position [1319, 0]
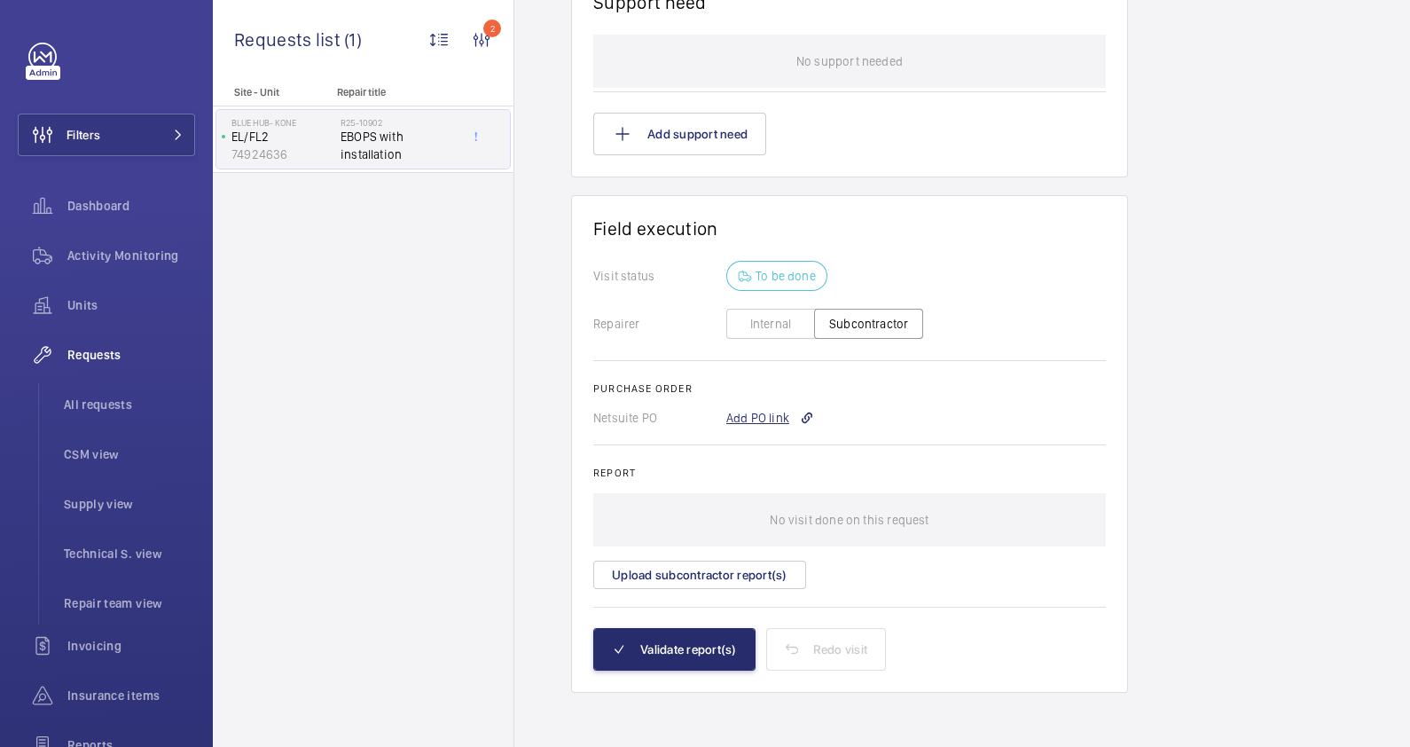
click at [771, 413] on div "Add PO link" at bounding box center [770, 418] width 88 height 18
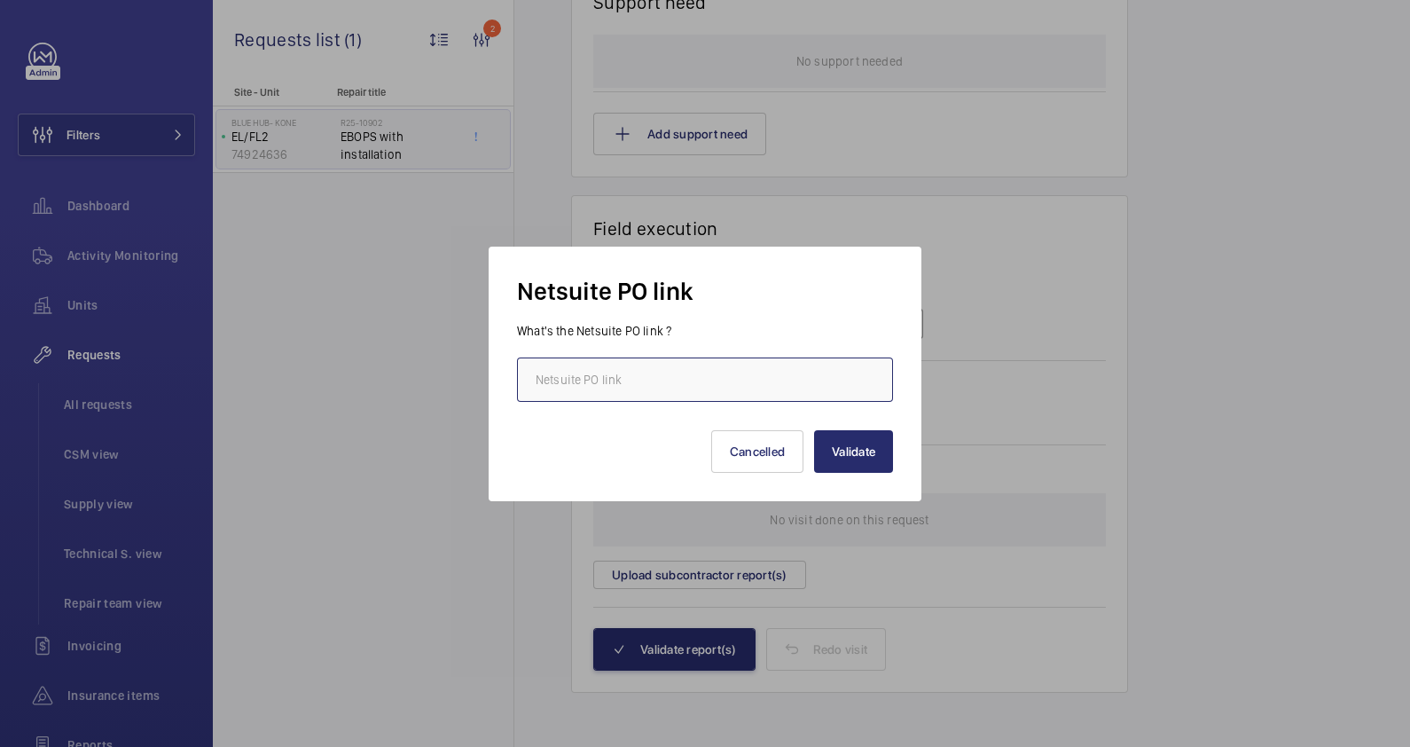
click at [705, 374] on input "text" at bounding box center [705, 379] width 376 height 44
paste input "https://6461500.app.netsuite.com/app/accounting/transactions/purchord.nl?id=290…"
type input "https://6461500.app.netsuite.com/app/accounting/transactions/purchord.nl?id=290…"
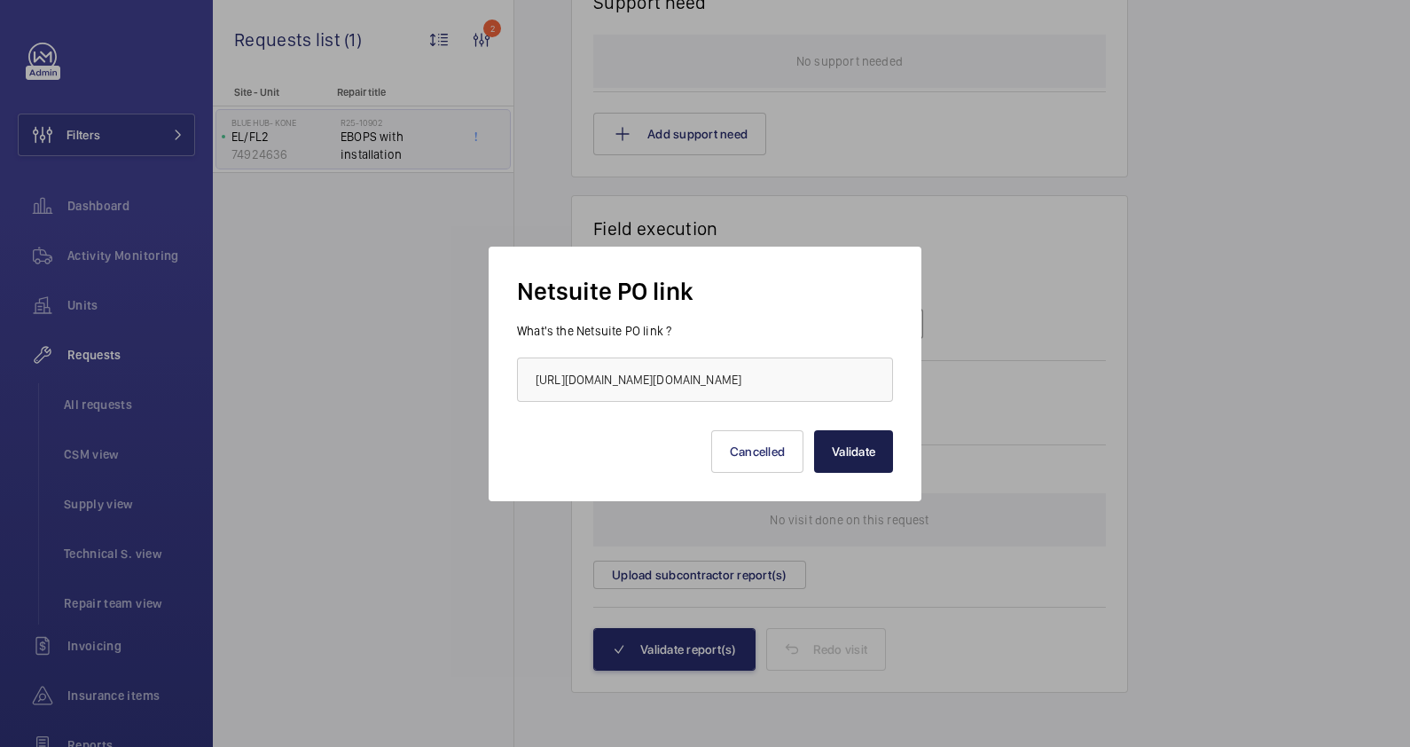
scroll to position [0, 0]
click at [849, 451] on button "Validate" at bounding box center [853, 451] width 79 height 43
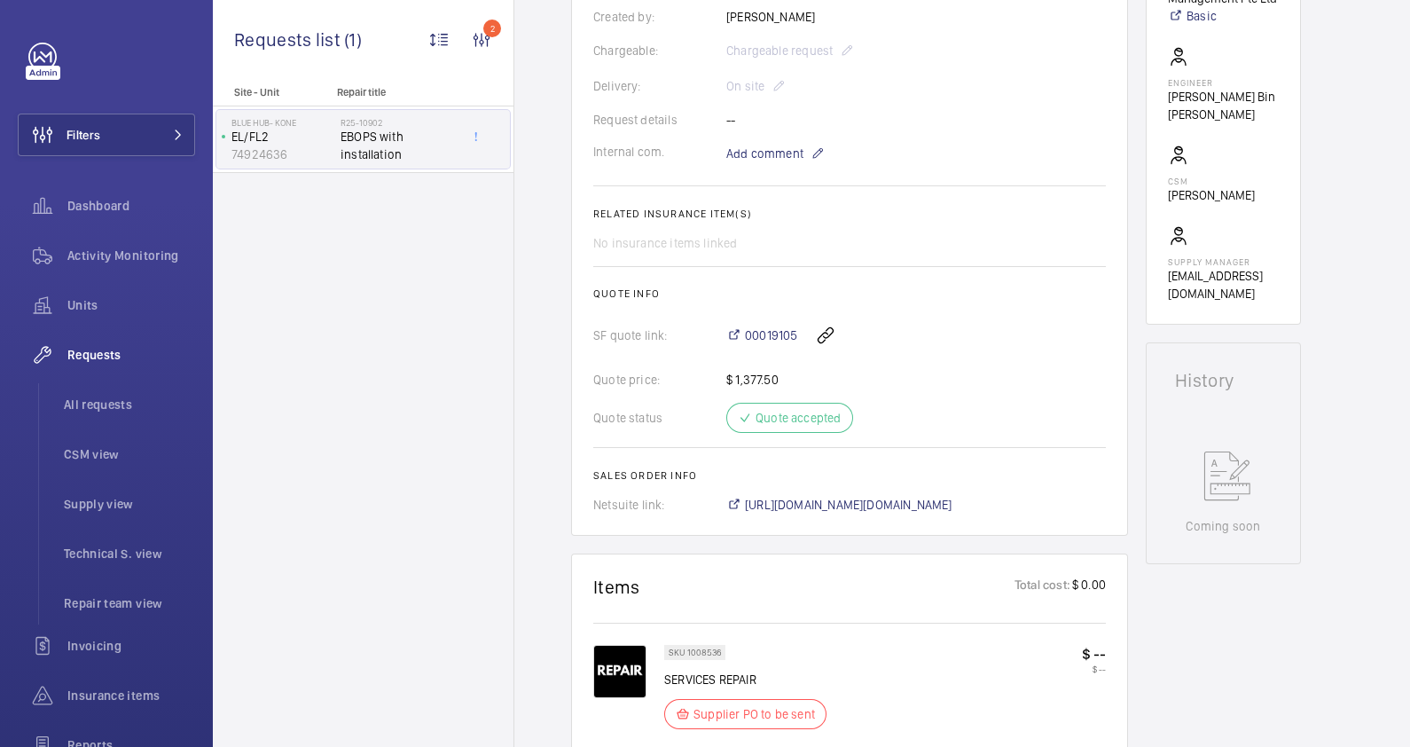
scroll to position [665, 0]
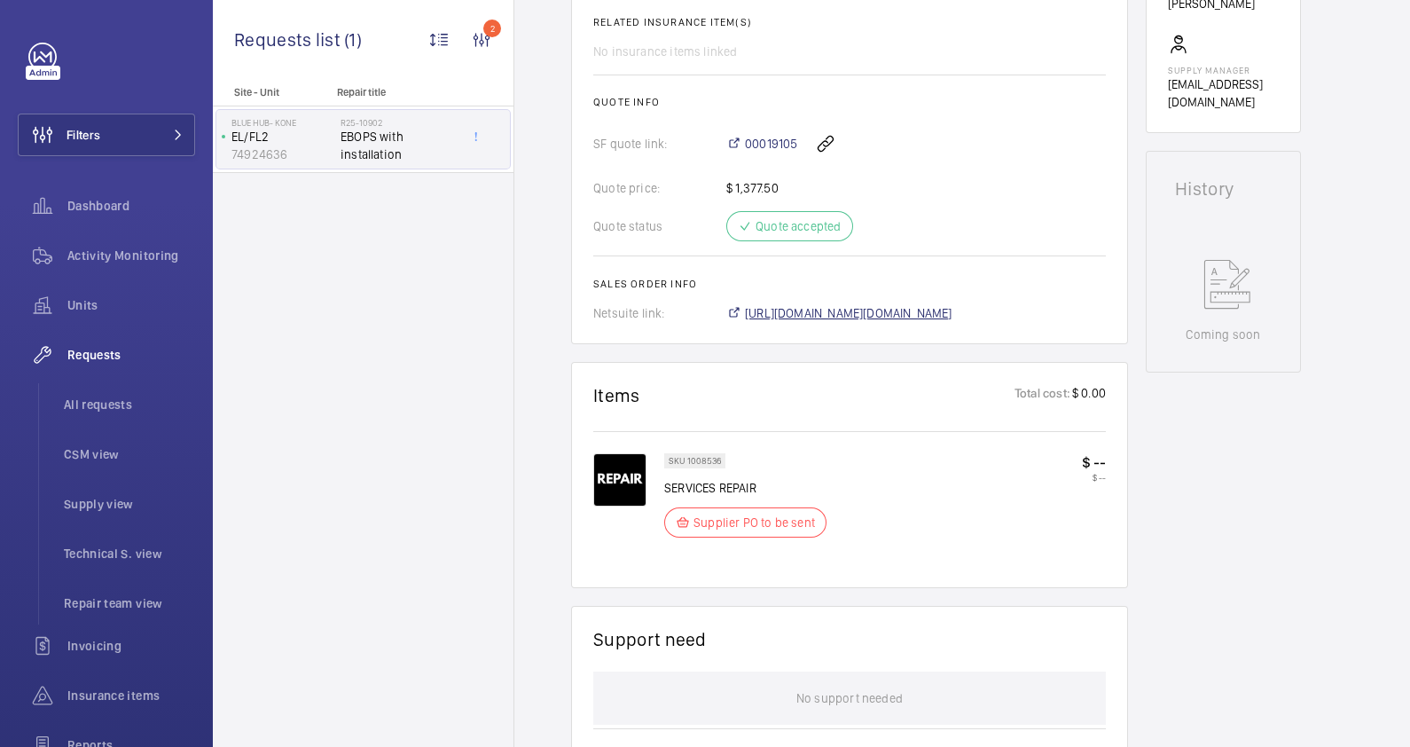
click at [920, 312] on span "https://6461500.app.netsuite.com/app/accounting/transactions/salesord.nl?id=290…" at bounding box center [848, 313] width 207 height 18
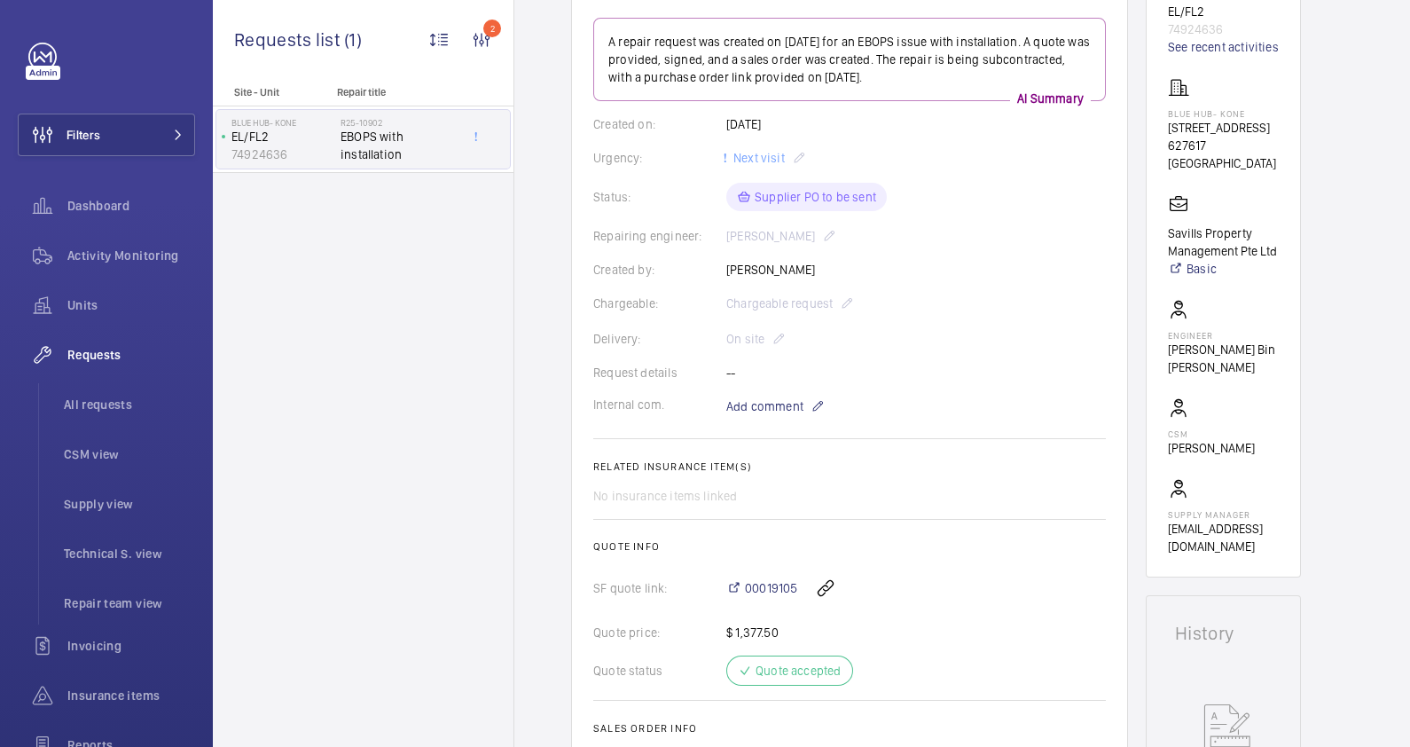
scroll to position [0, 0]
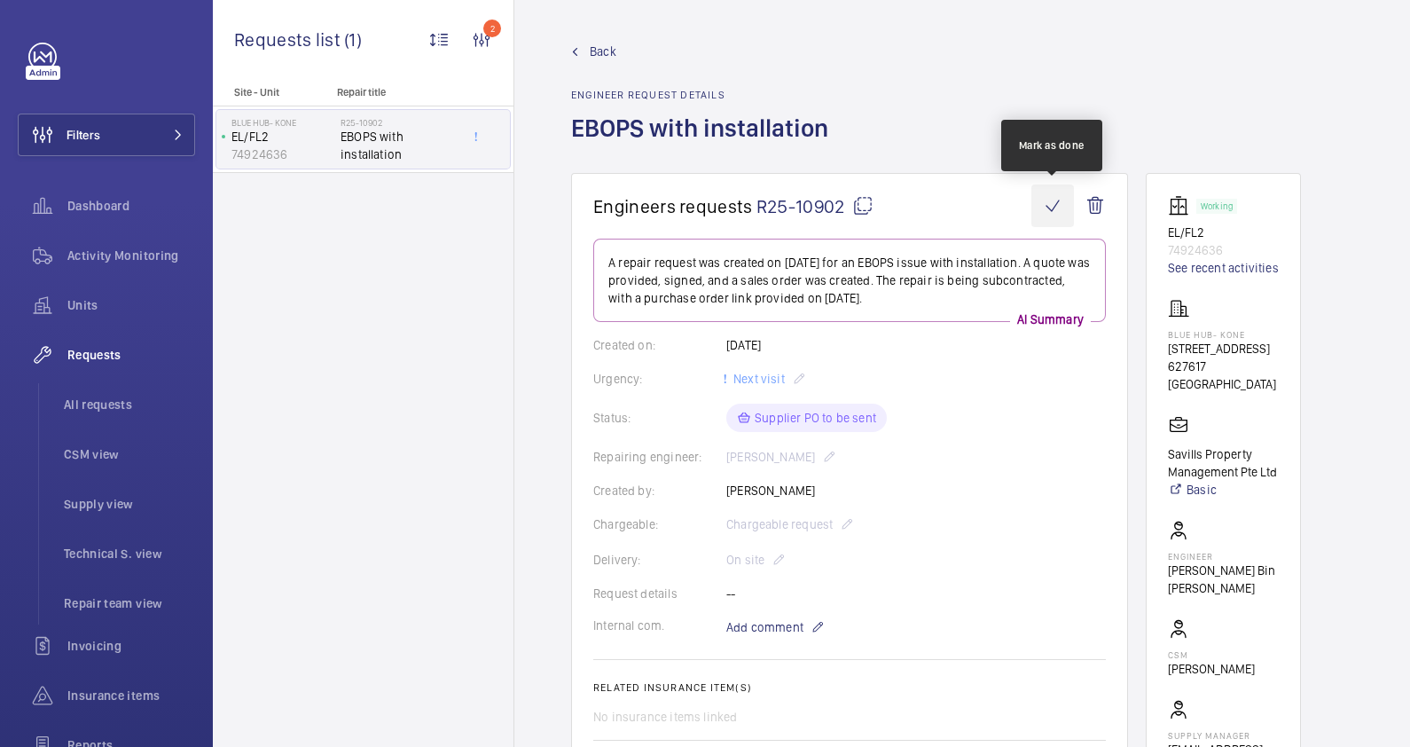
click at [1053, 208] on wm-front-icon-button at bounding box center [1052, 205] width 43 height 43
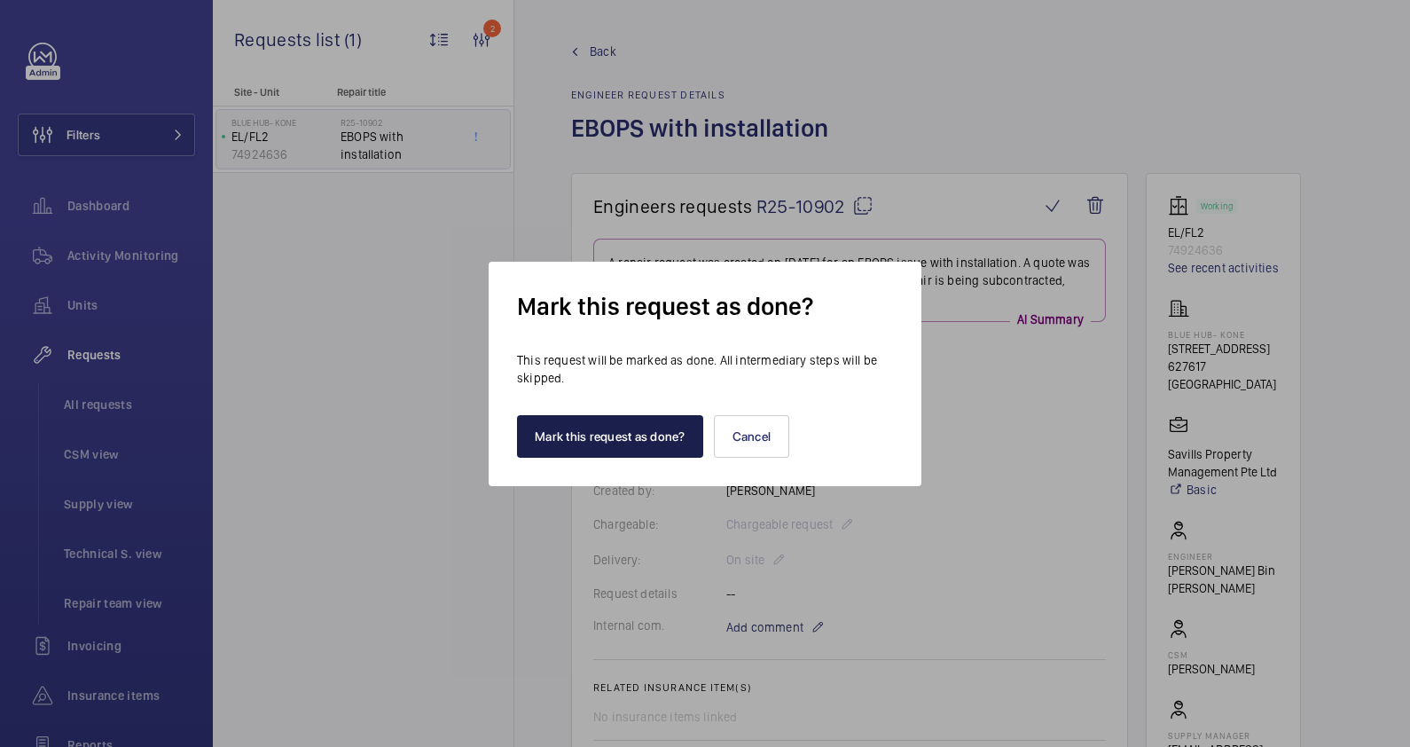
click at [634, 432] on button "Mark this request as done?" at bounding box center [610, 436] width 186 height 43
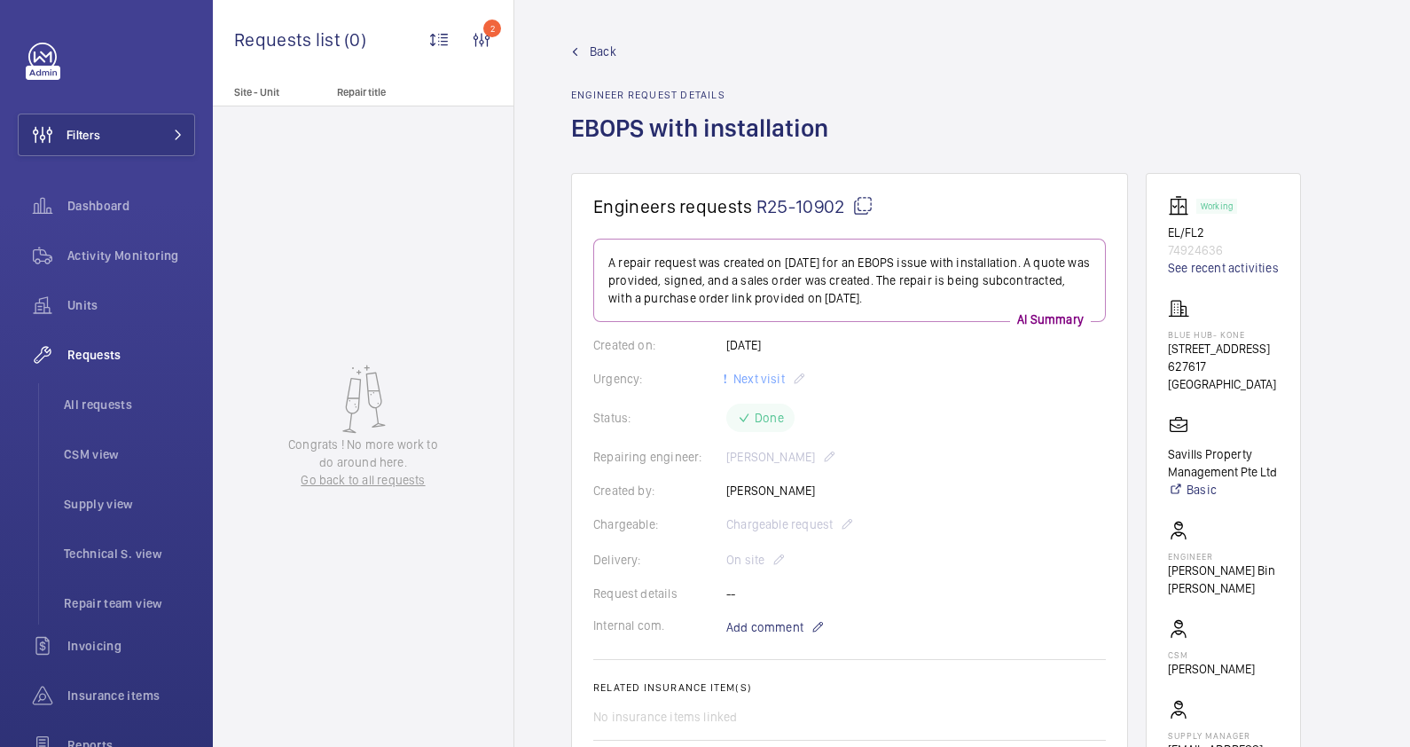
click at [573, 51] on mat-icon at bounding box center [575, 52] width 8 height 8
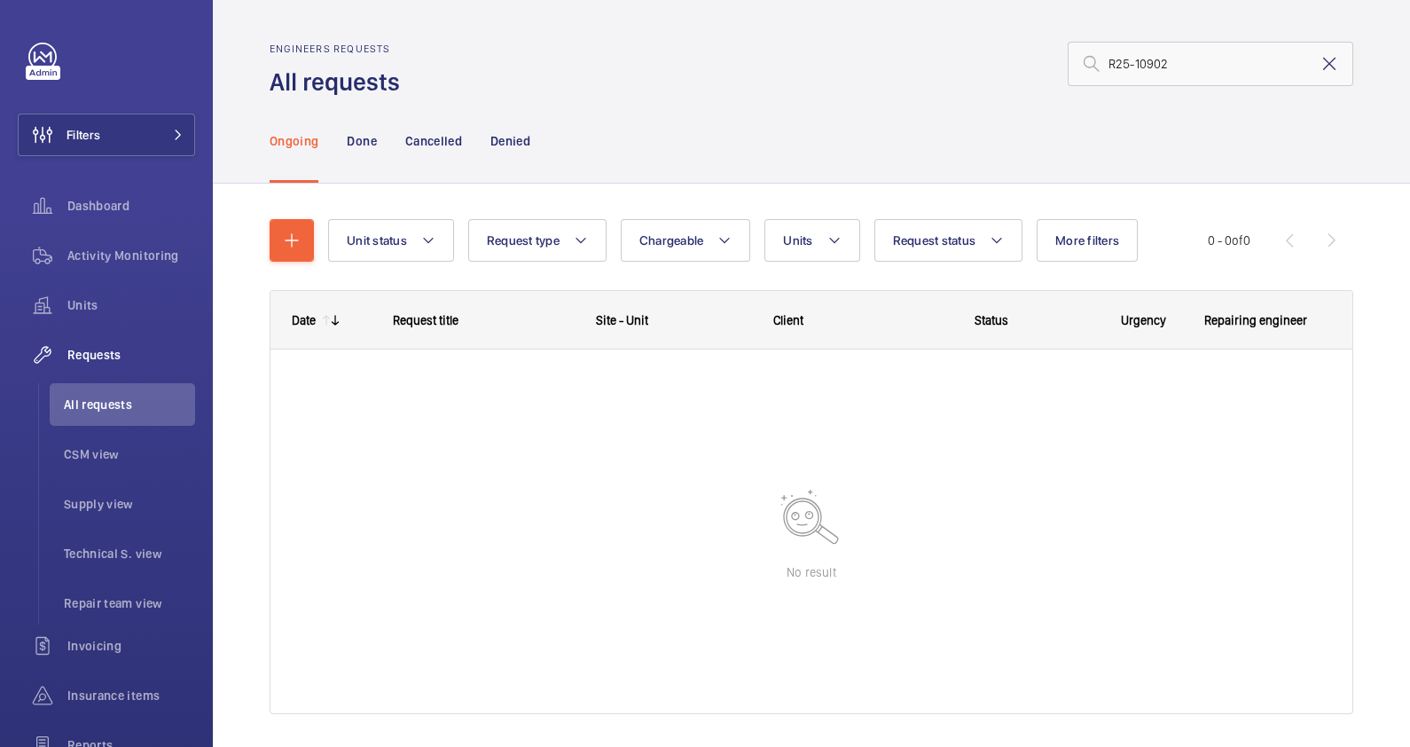
click at [1319, 63] on mat-icon at bounding box center [1329, 63] width 21 height 21
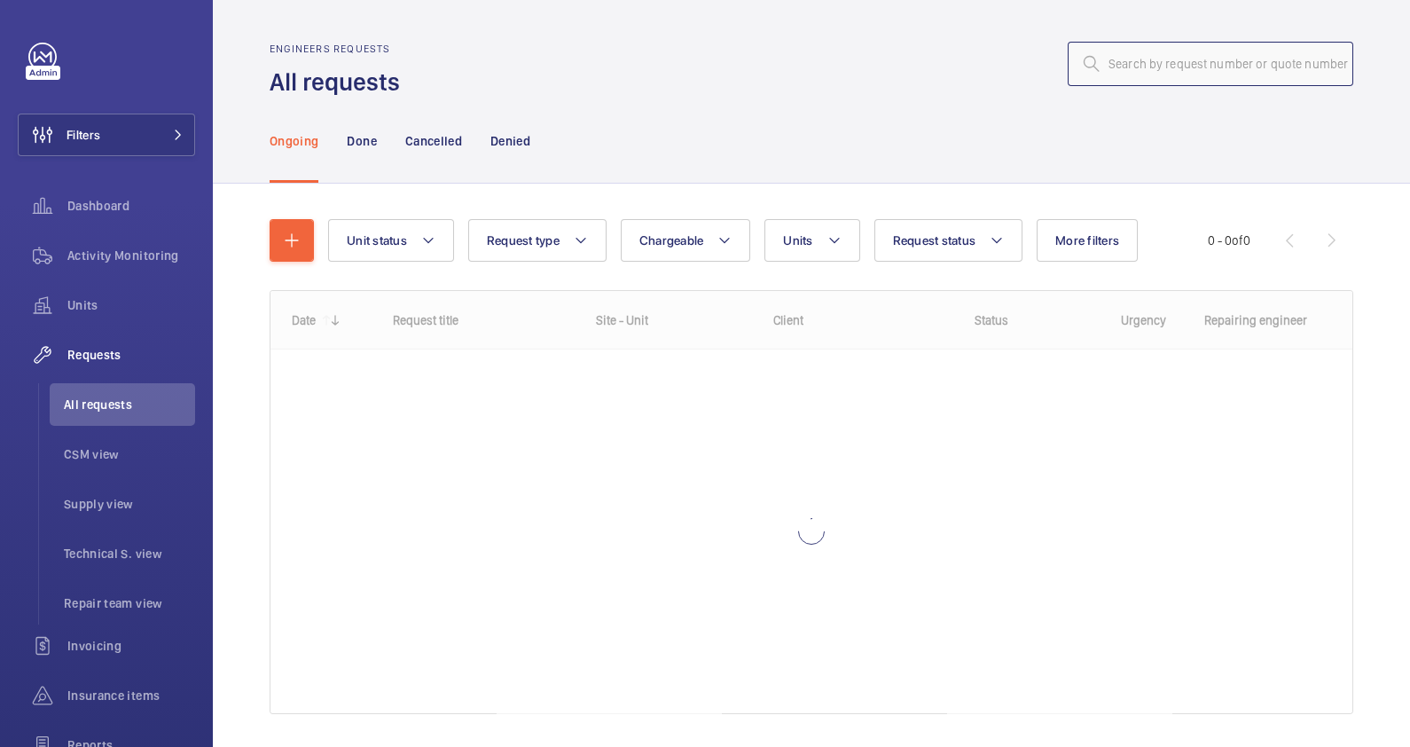
click at [1146, 70] on input "text" at bounding box center [1211, 64] width 286 height 44
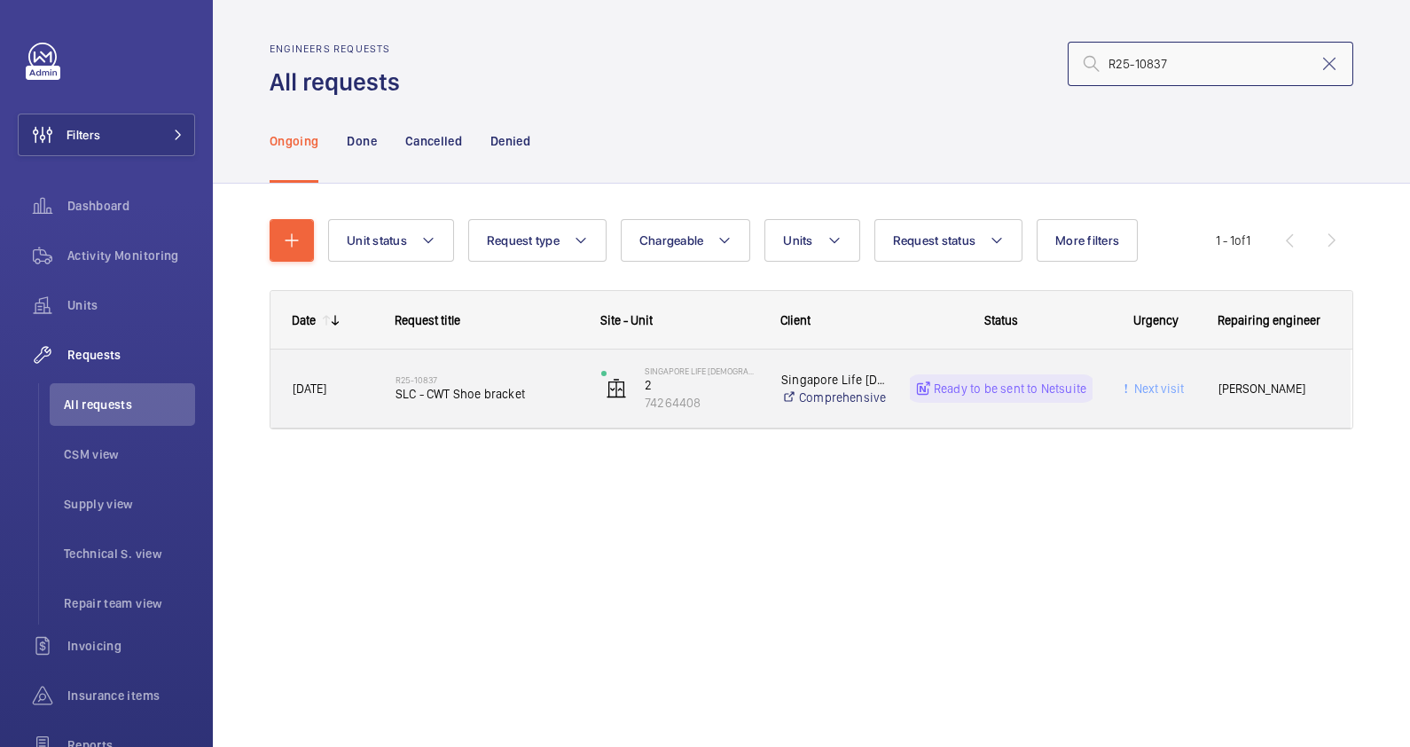
type input "R25-10837"
click at [544, 408] on div "R25-10837 SLC - CWT Shoe bracket" at bounding box center [486, 388] width 183 height 51
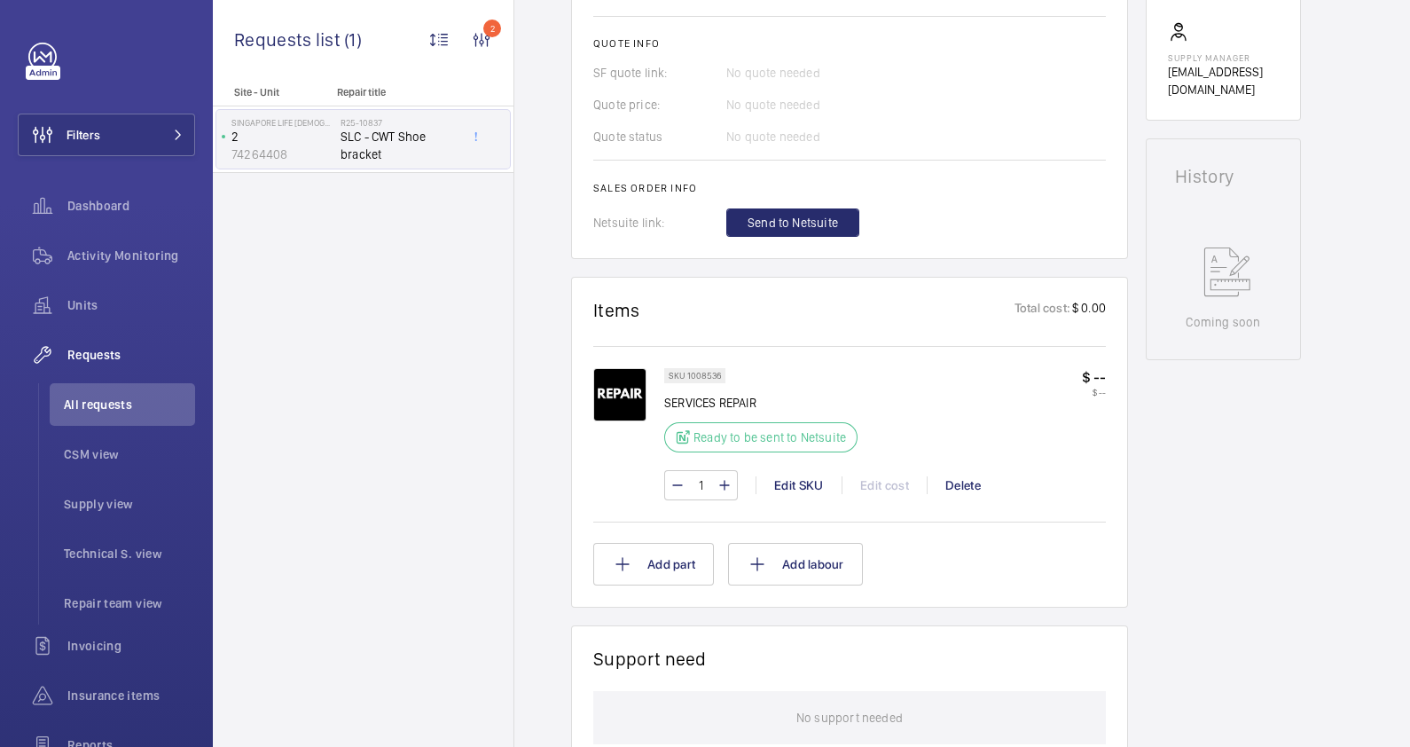
scroll to position [775, 0]
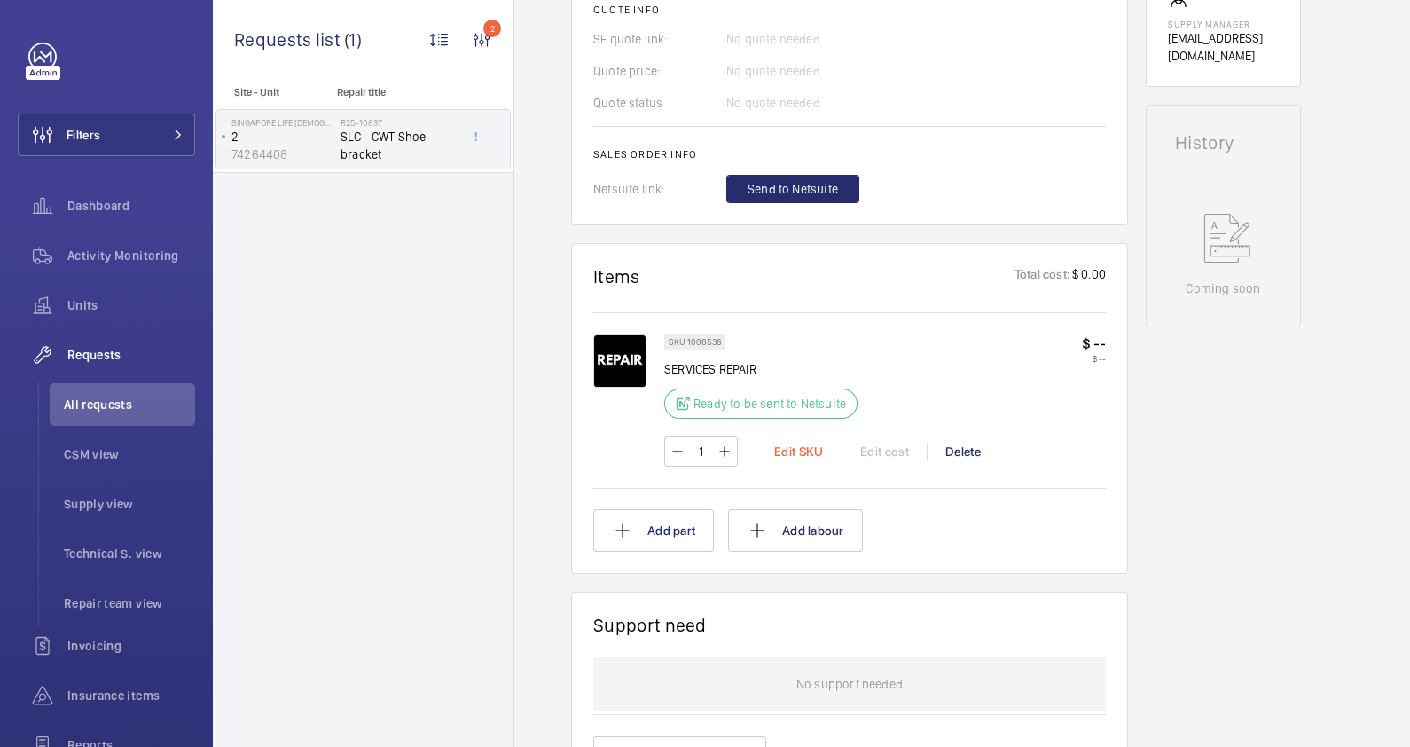
click at [798, 449] on div "Edit SKU" at bounding box center [798, 451] width 86 height 18
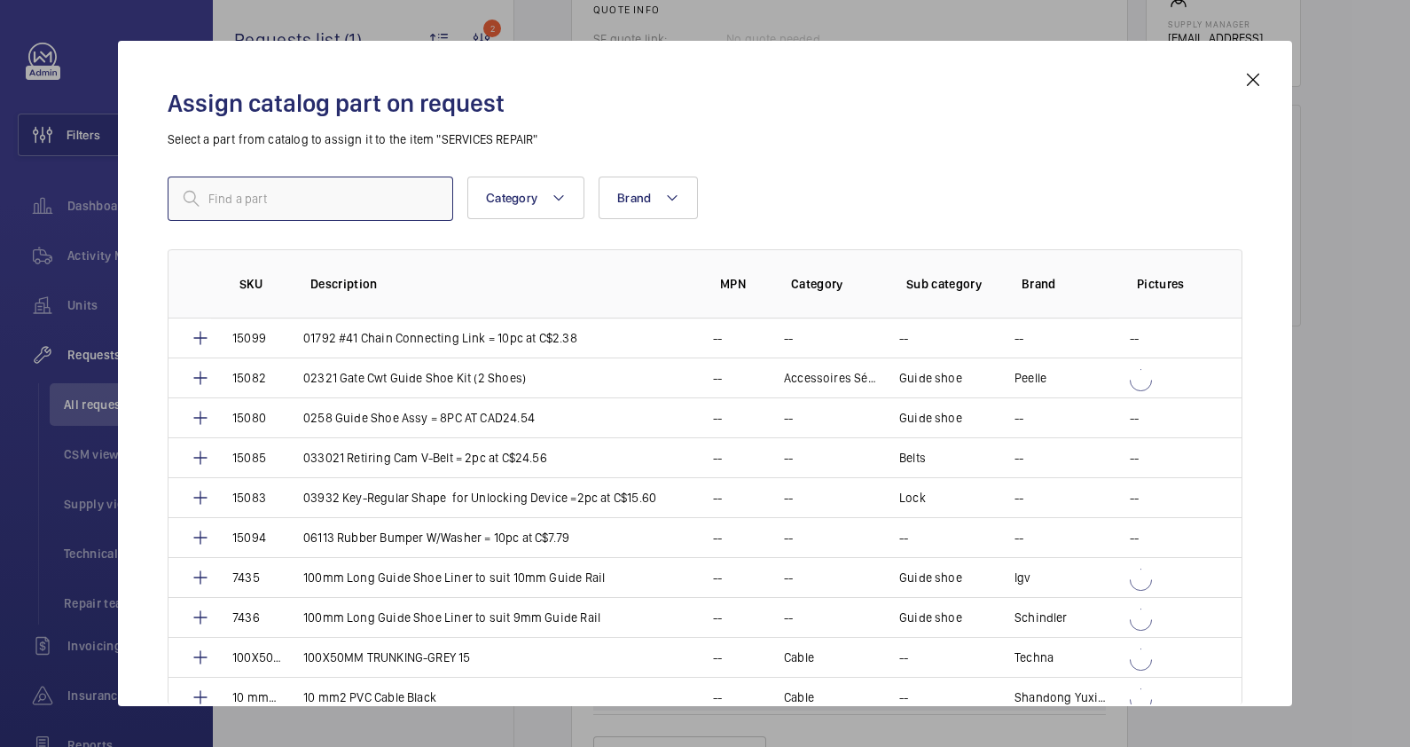
click at [354, 207] on input "text" at bounding box center [311, 198] width 286 height 44
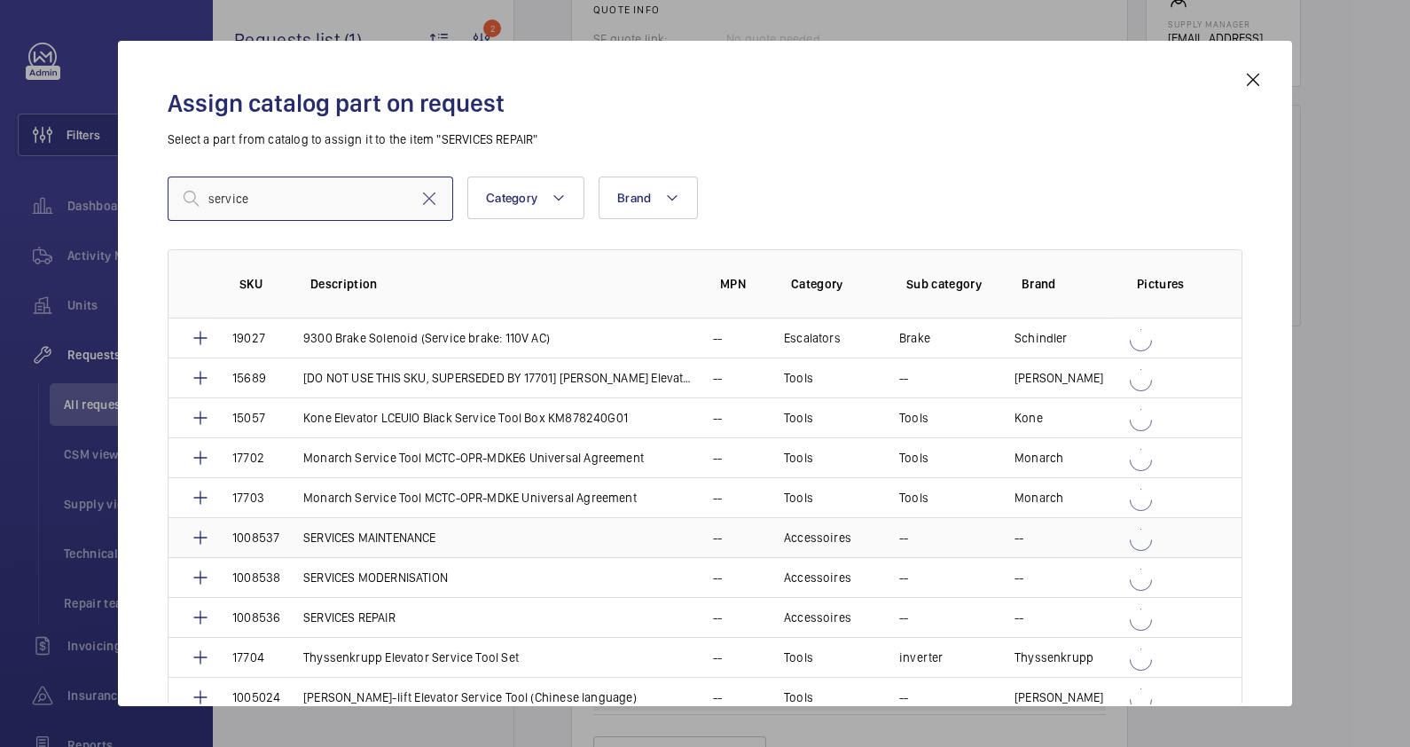
type input "service"
click at [417, 535] on p "SERVICES MAINTENANCE" at bounding box center [369, 537] width 133 height 18
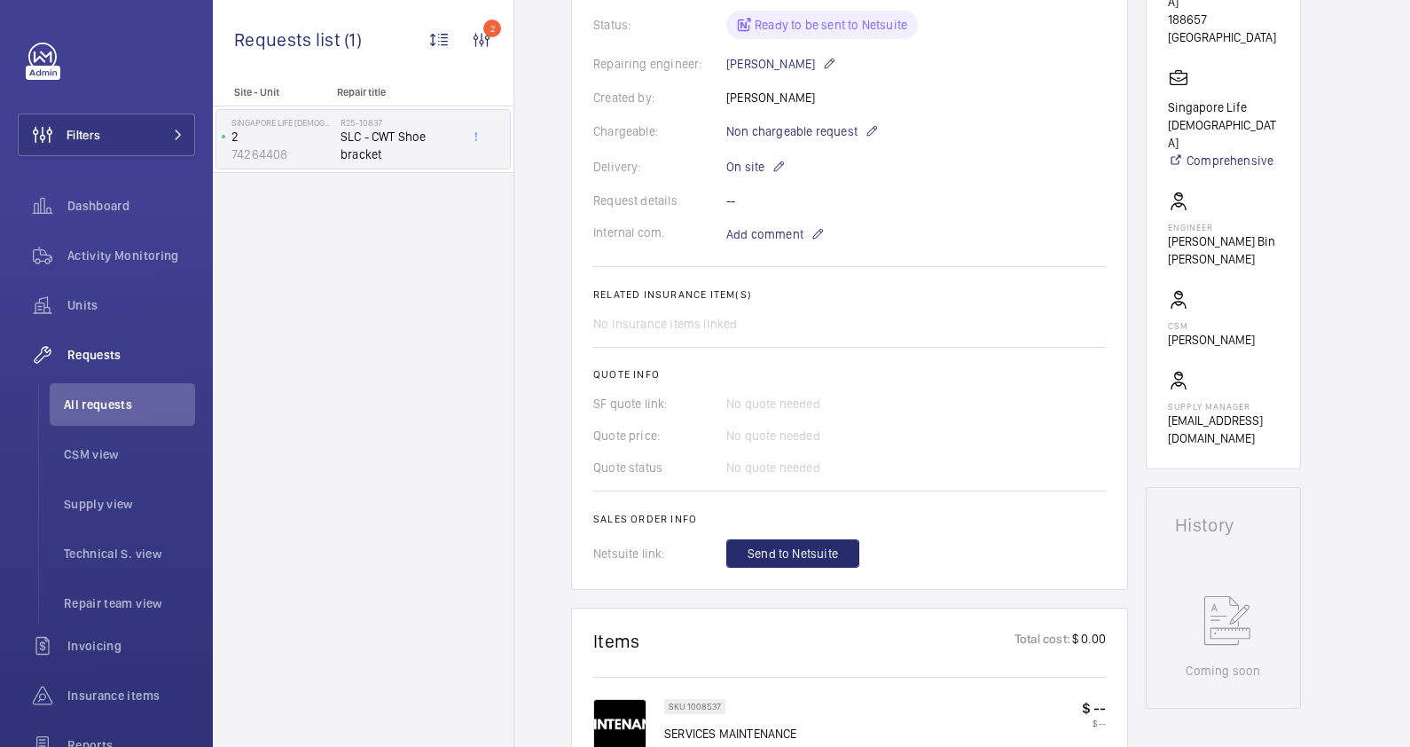
scroll to position [442, 0]
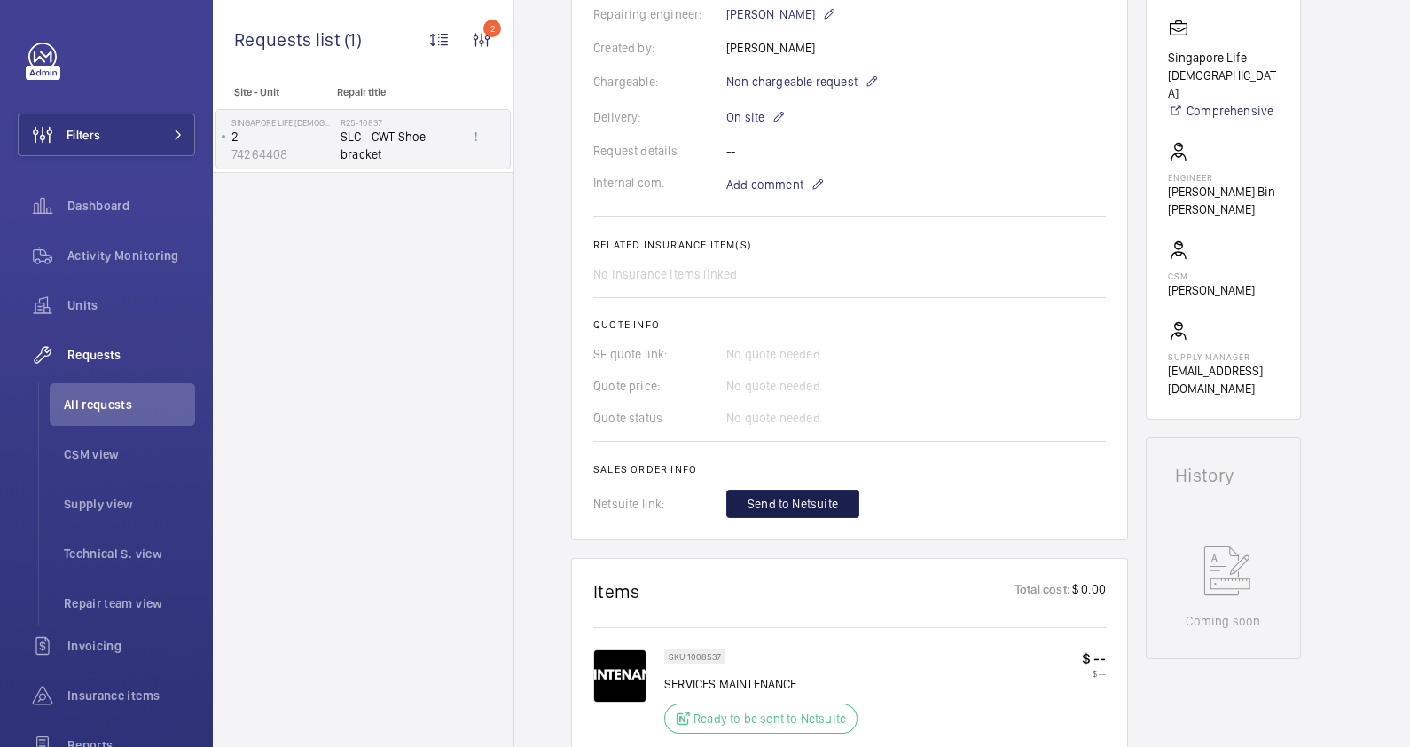
click at [841, 500] on button "Send to Netsuite" at bounding box center [792, 503] width 133 height 28
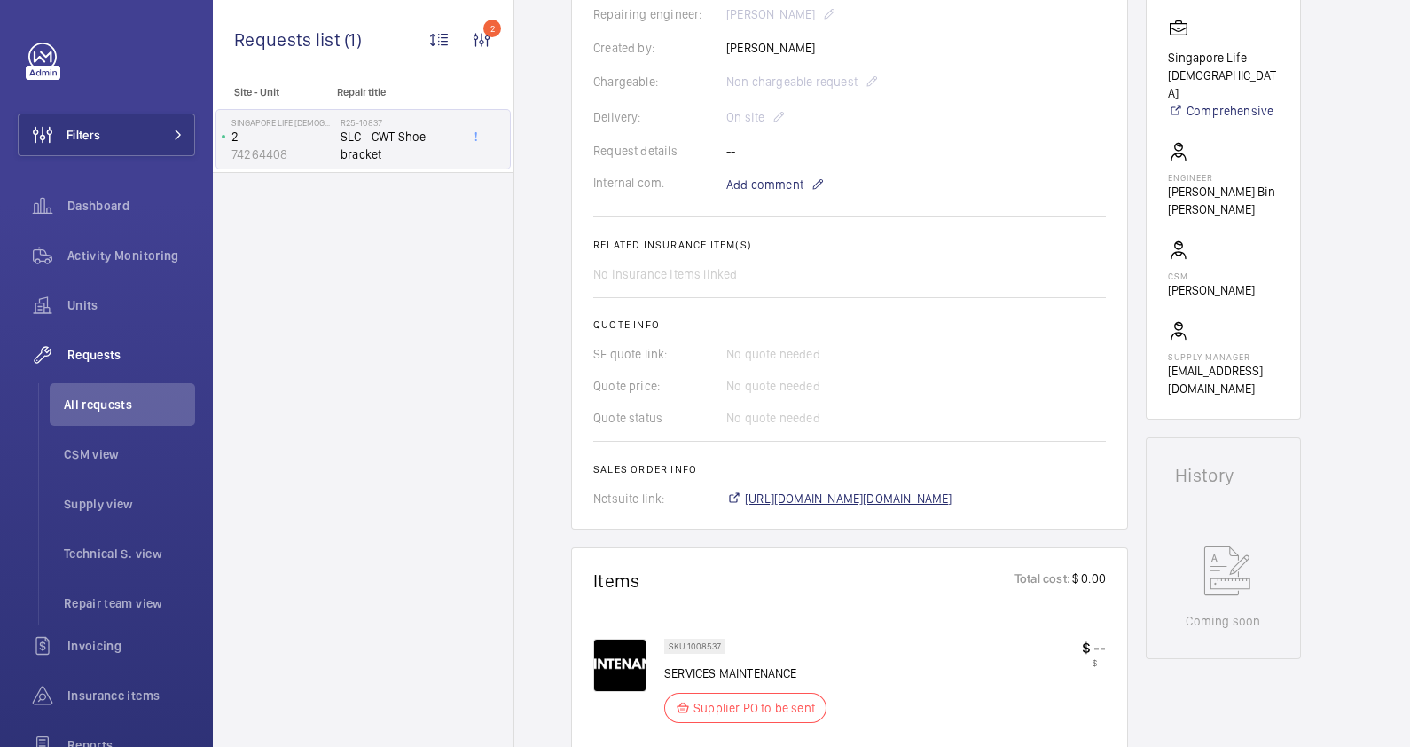
click at [952, 501] on span "https://6461500.app.netsuite.com/app/accounting/transactions/salesord.nl?id=290…" at bounding box center [848, 498] width 207 height 18
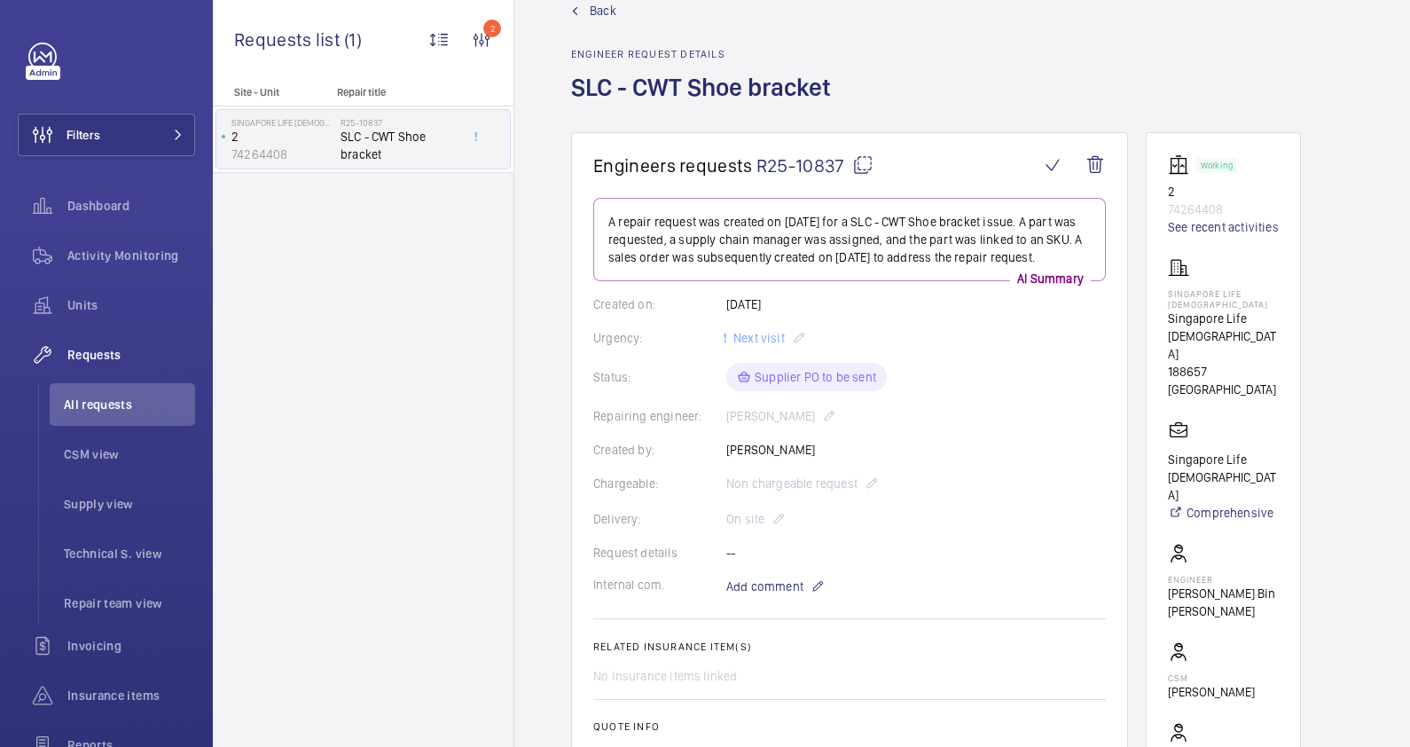
scroll to position [0, 0]
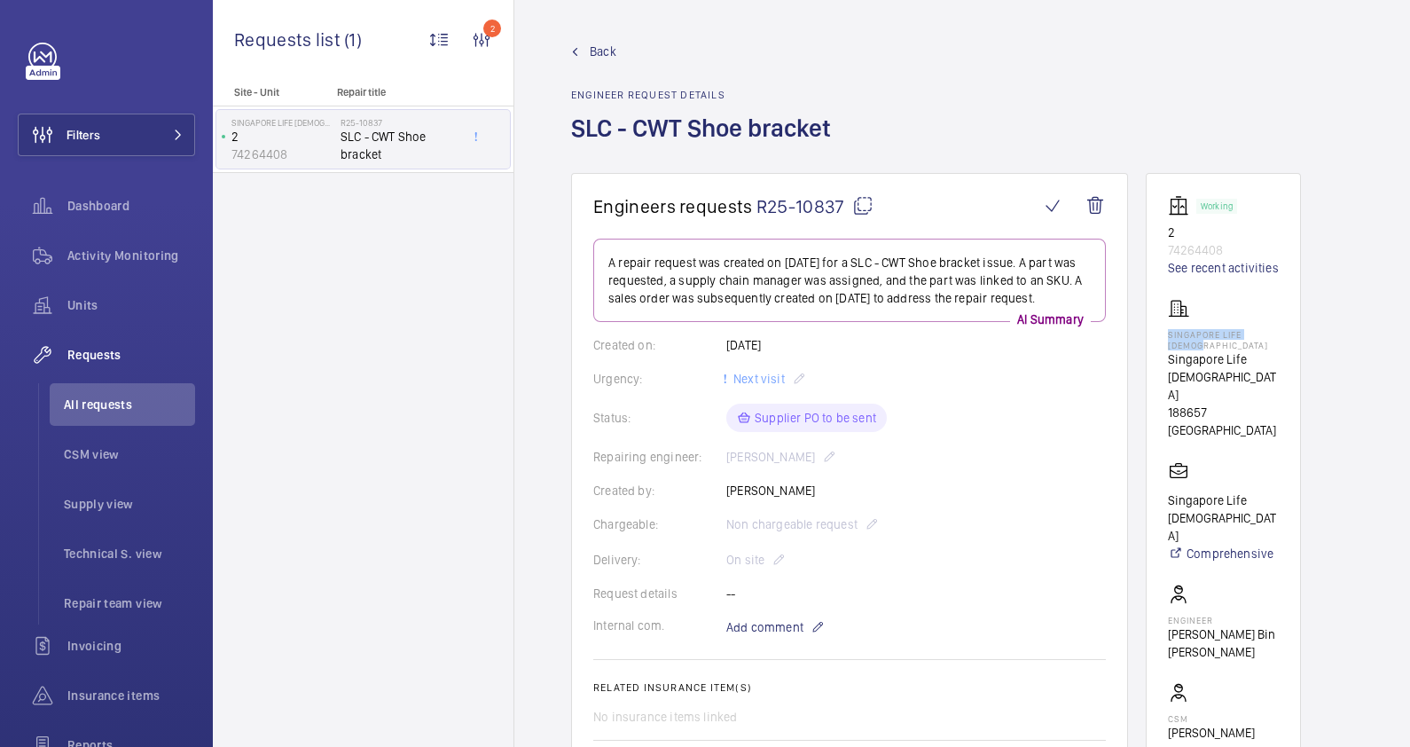
drag, startPoint x: 1210, startPoint y: 345, endPoint x: 1162, endPoint y: 338, distance: 48.4
click at [1162, 338] on wm-front-card "Working 2 74264408 See recent activities Singapore Life Church Singapore Life C…" at bounding box center [1223, 517] width 155 height 689
drag, startPoint x: 1162, startPoint y: 338, endPoint x: 1175, endPoint y: 341, distance: 12.9
copy p "Singapore Life Church"
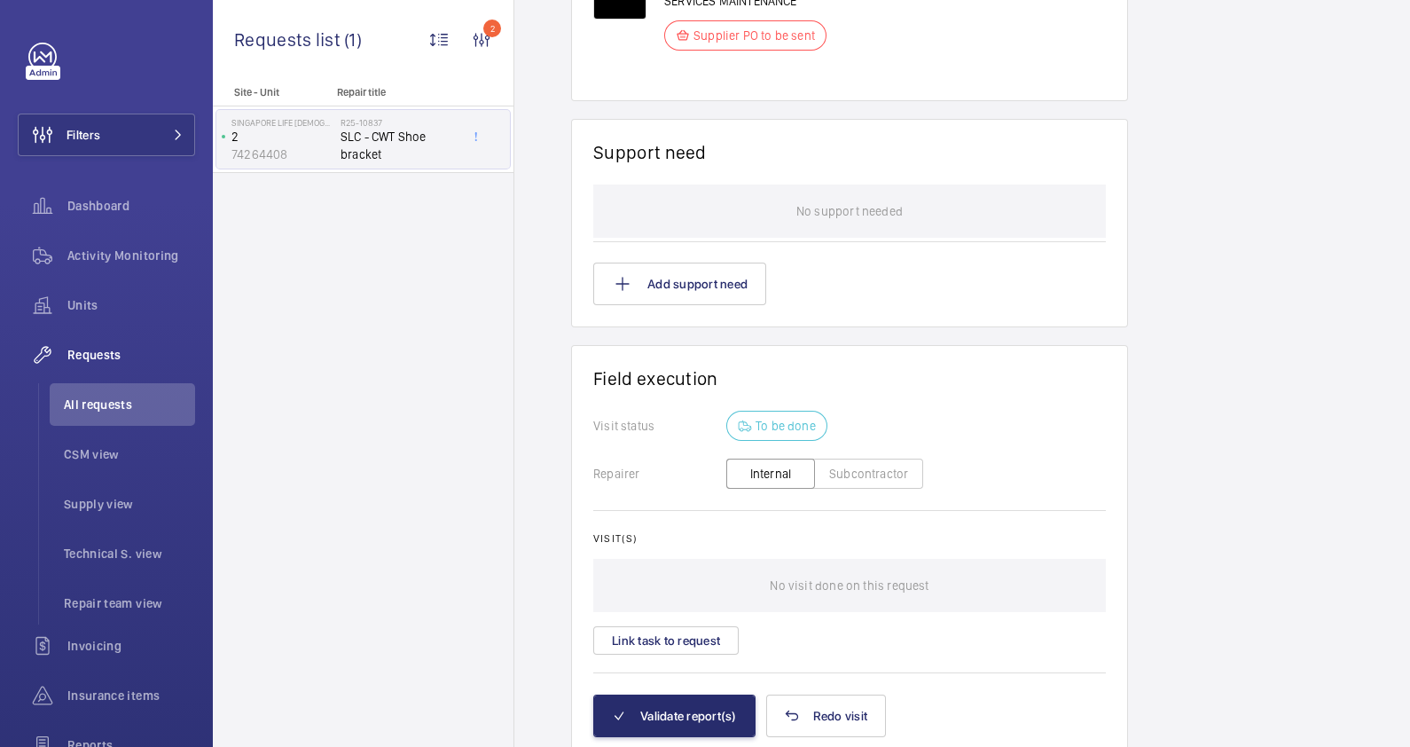
scroll to position [1181, 0]
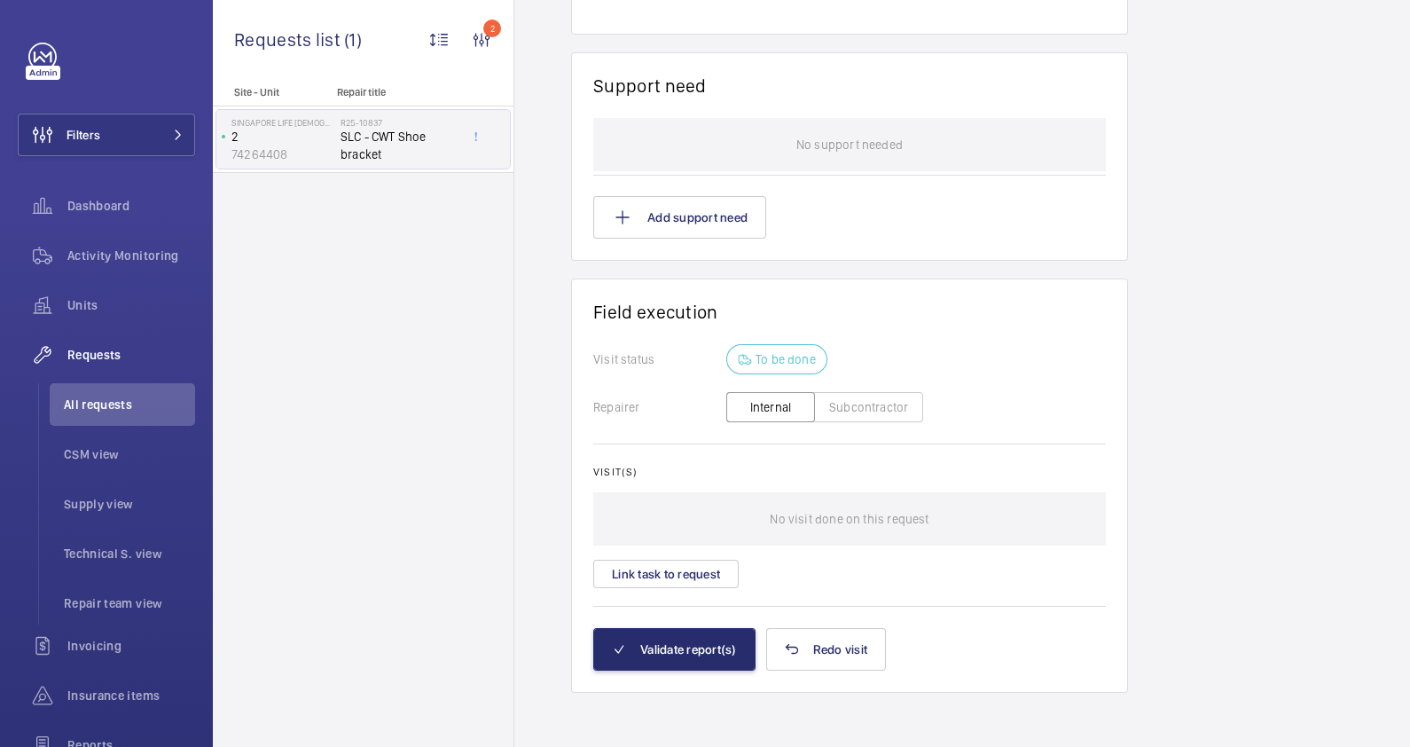
click at [850, 405] on button "Subcontractor" at bounding box center [868, 407] width 109 height 30
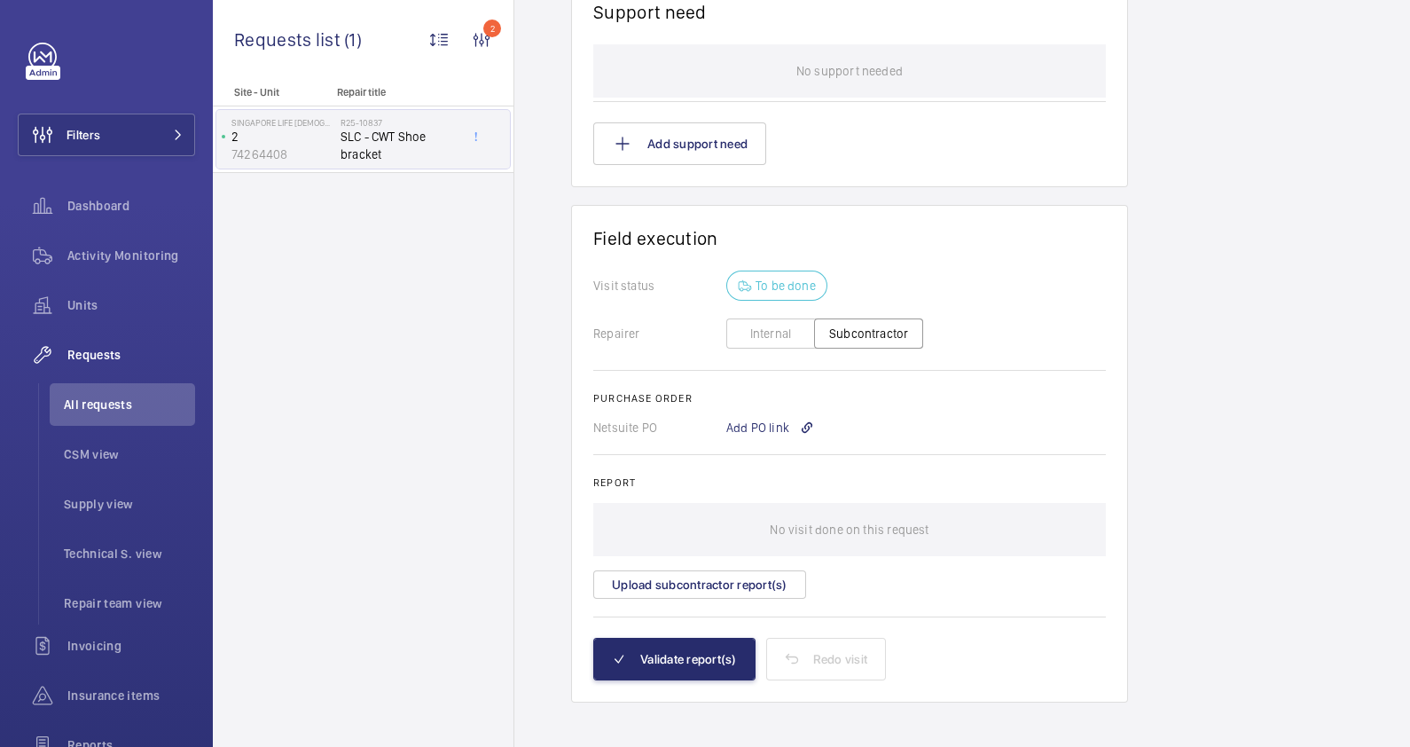
scroll to position [1283, 0]
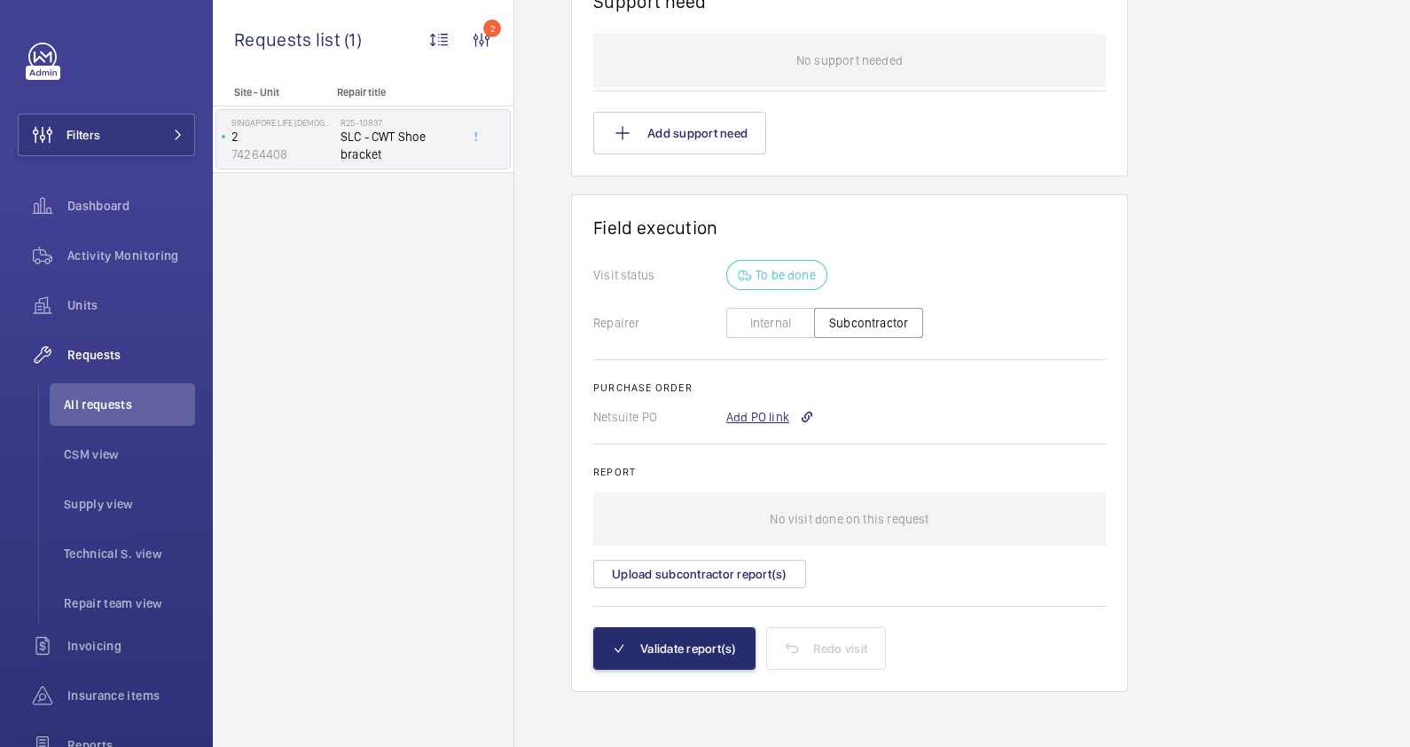
click at [759, 408] on div "Add PO link" at bounding box center [770, 417] width 88 height 18
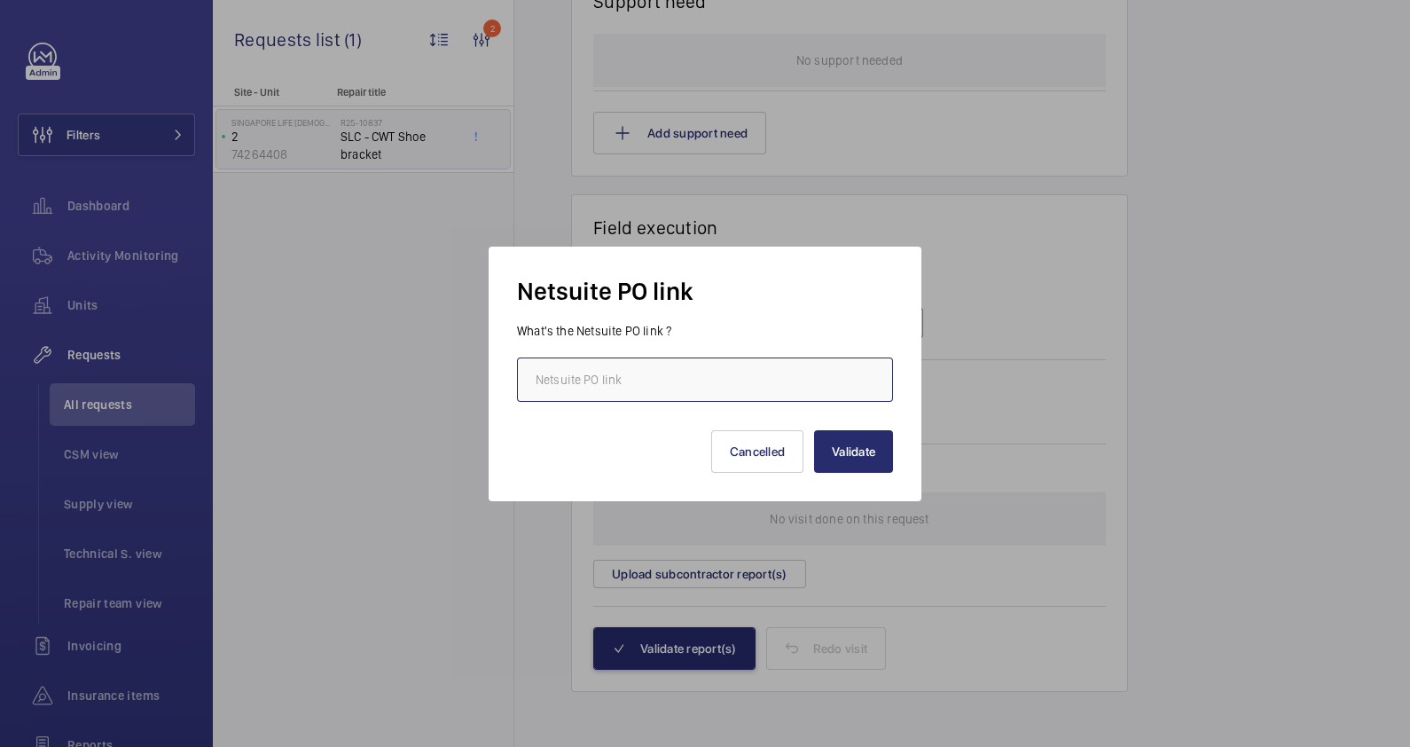
click at [648, 379] on input "text" at bounding box center [705, 379] width 376 height 44
paste input "https://6461500.app.netsuite.com/app/accounting/transactions/purchord.nl?id=290…"
type input "https://6461500.app.netsuite.com/app/accounting/transactions/purchord.nl?id=290…"
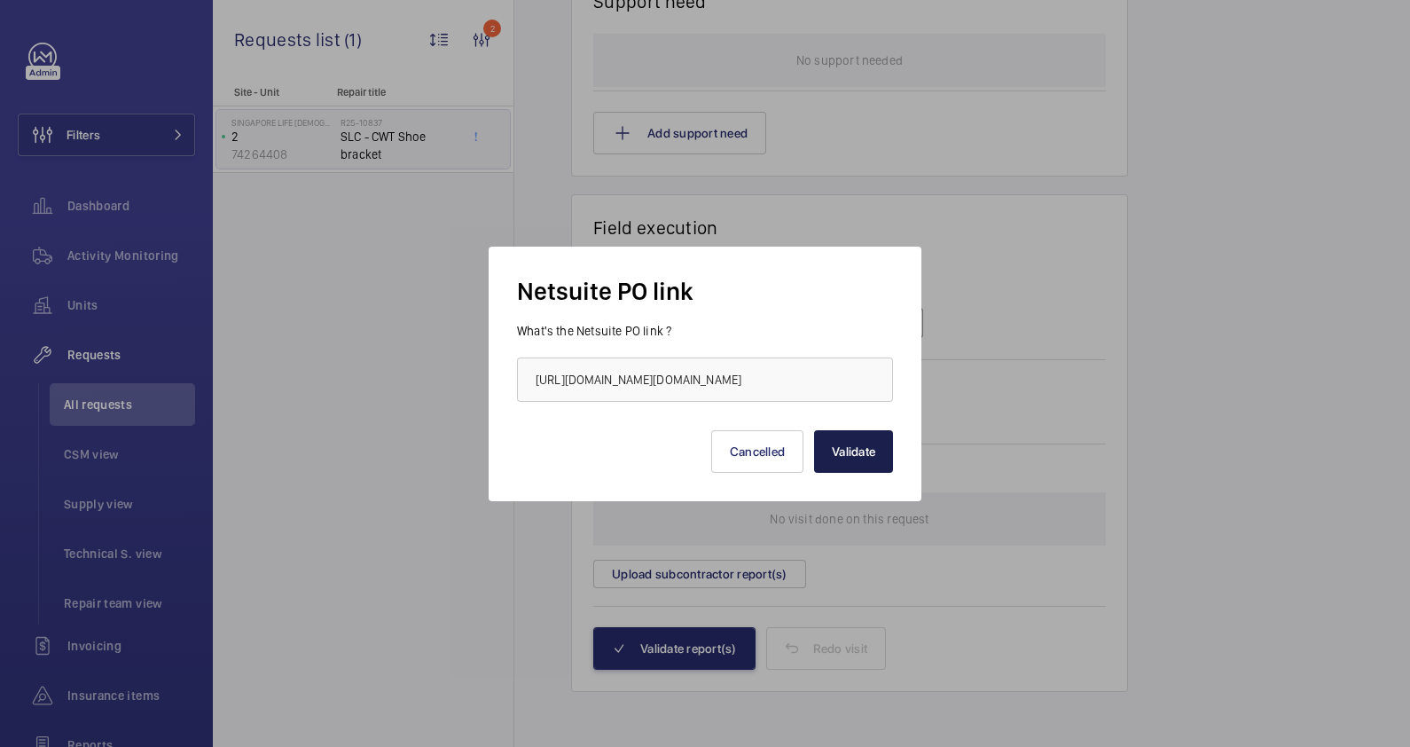
scroll to position [0, 0]
click at [858, 457] on button "Validate" at bounding box center [853, 451] width 79 height 43
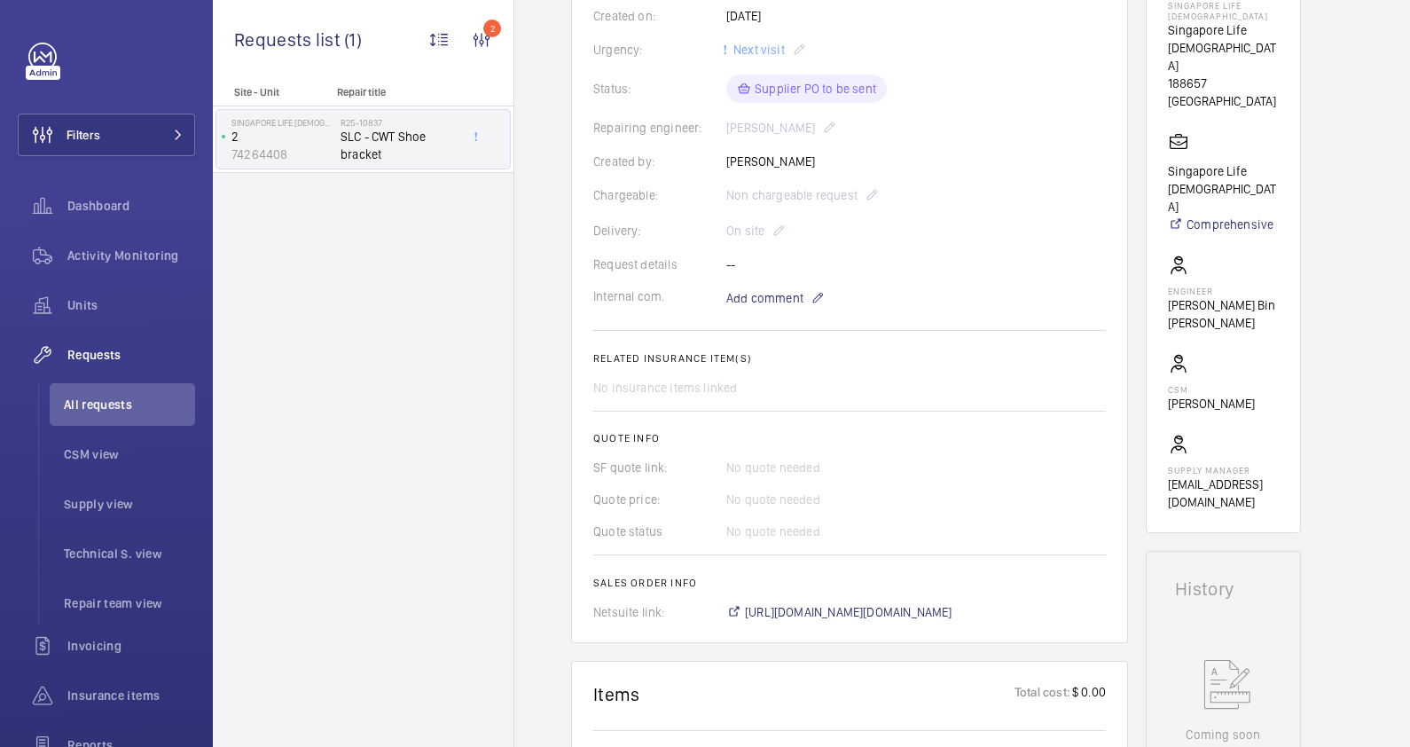
scroll to position [333, 0]
click at [927, 605] on span "https://6461500.app.netsuite.com/app/accounting/transactions/salesord.nl?id=290…" at bounding box center [848, 608] width 207 height 18
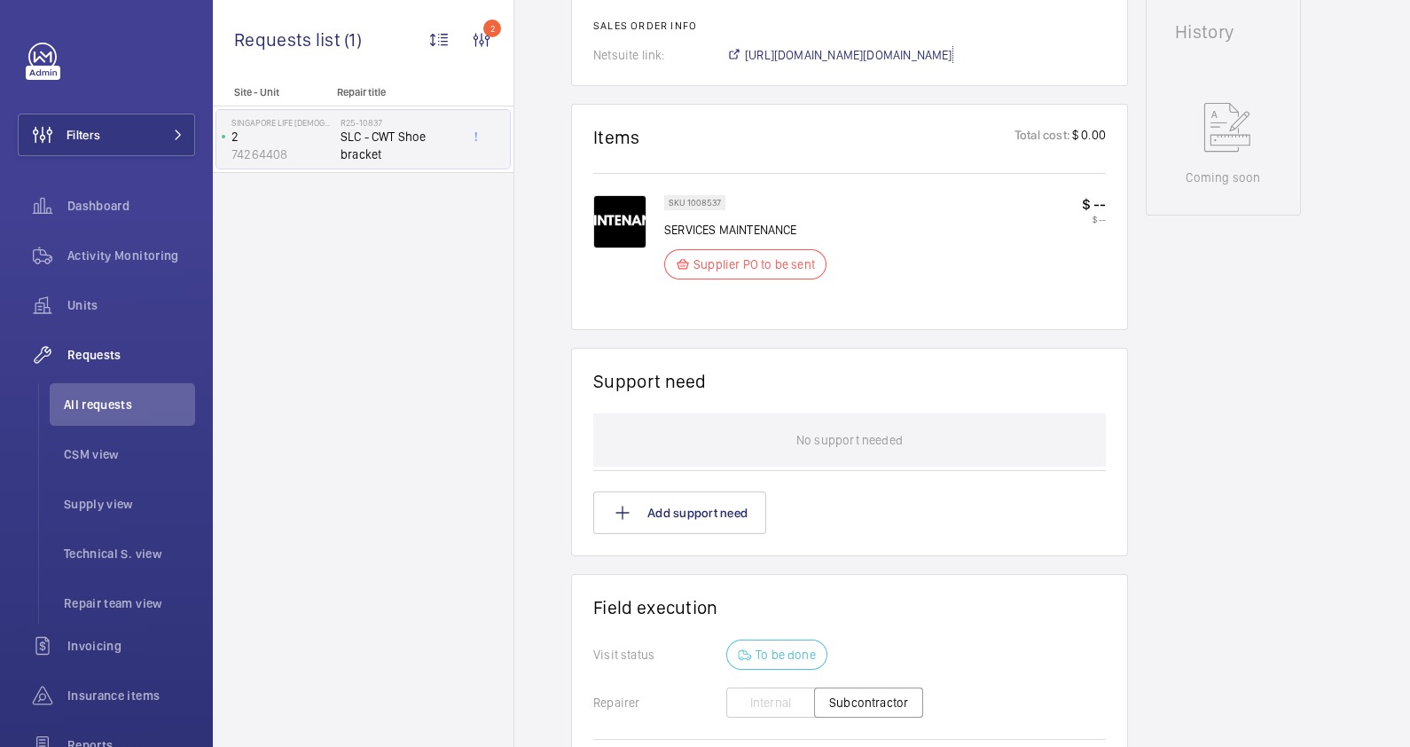
scroll to position [1290, 0]
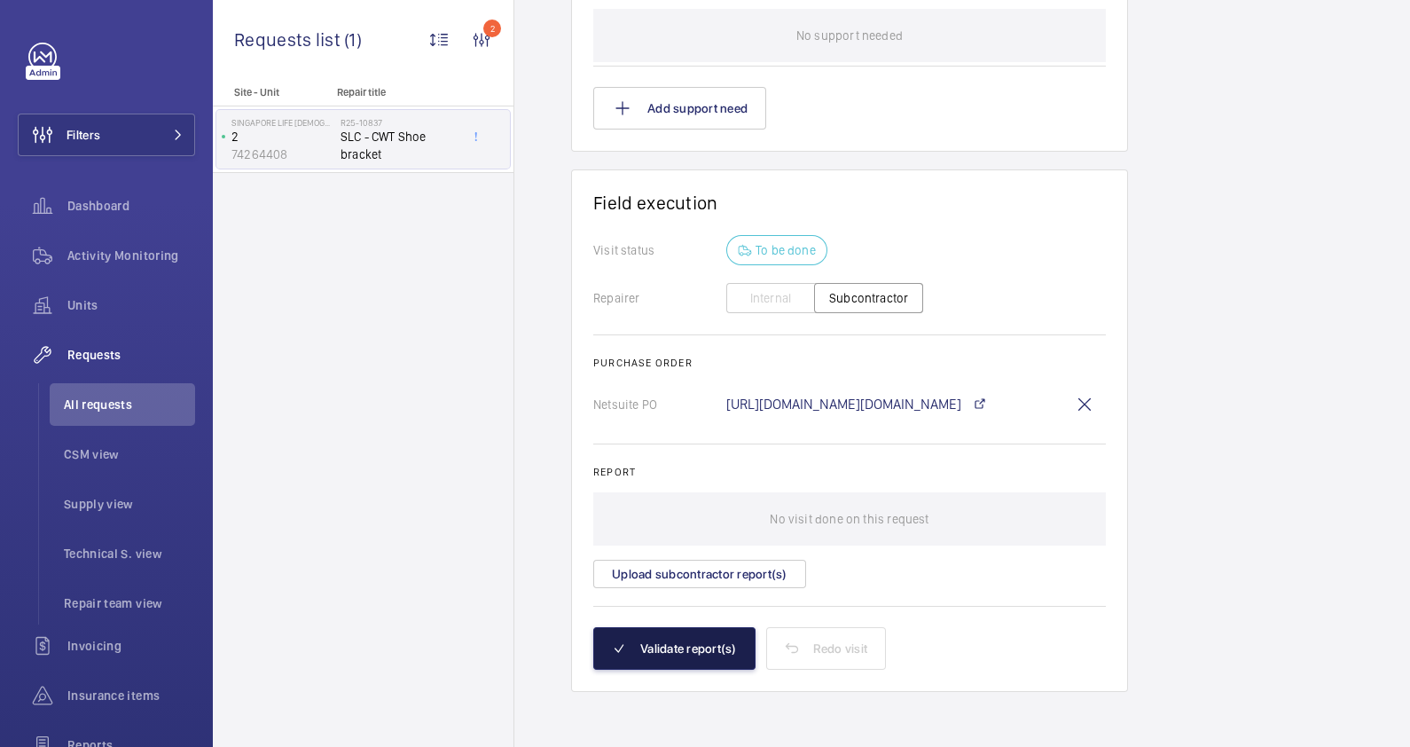
click at [714, 641] on button "Validate report(s)" at bounding box center [674, 648] width 162 height 43
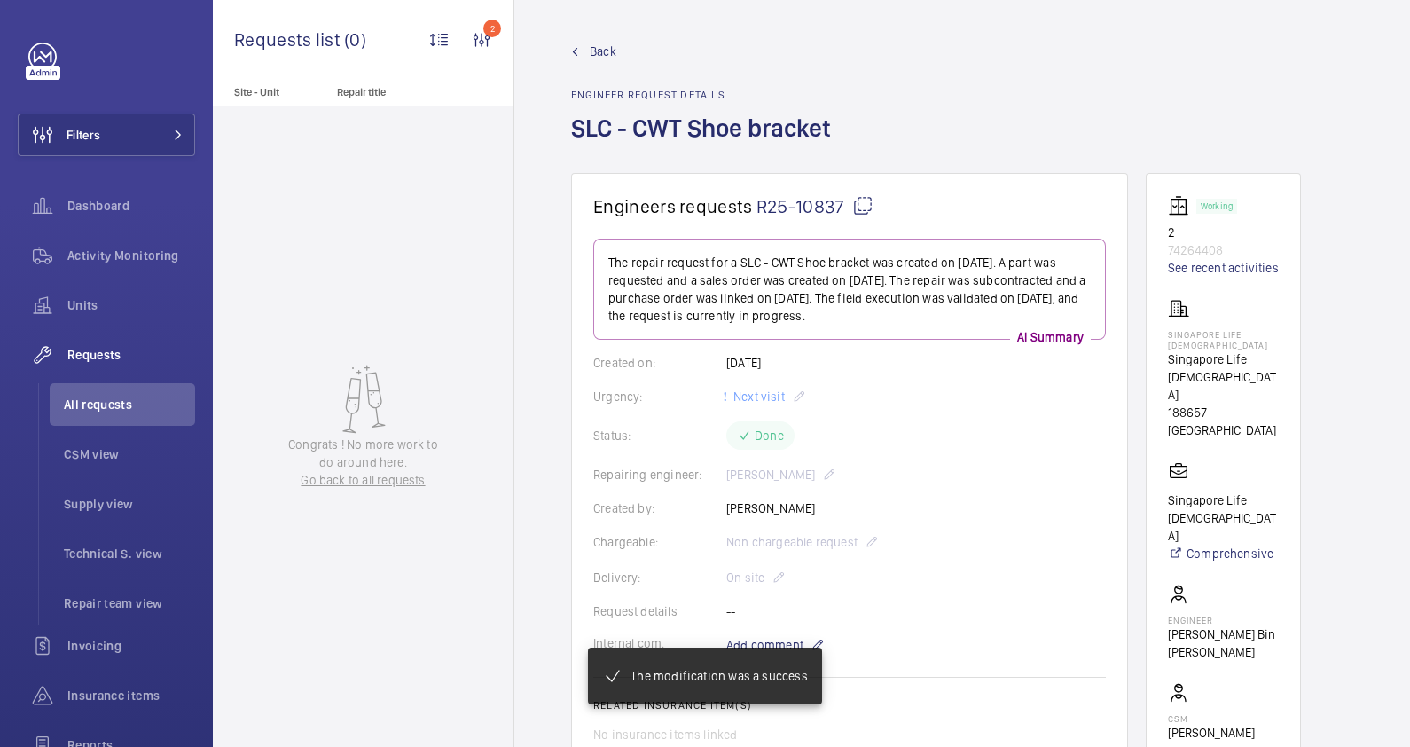
click at [595, 53] on span "Back" at bounding box center [603, 52] width 27 height 18
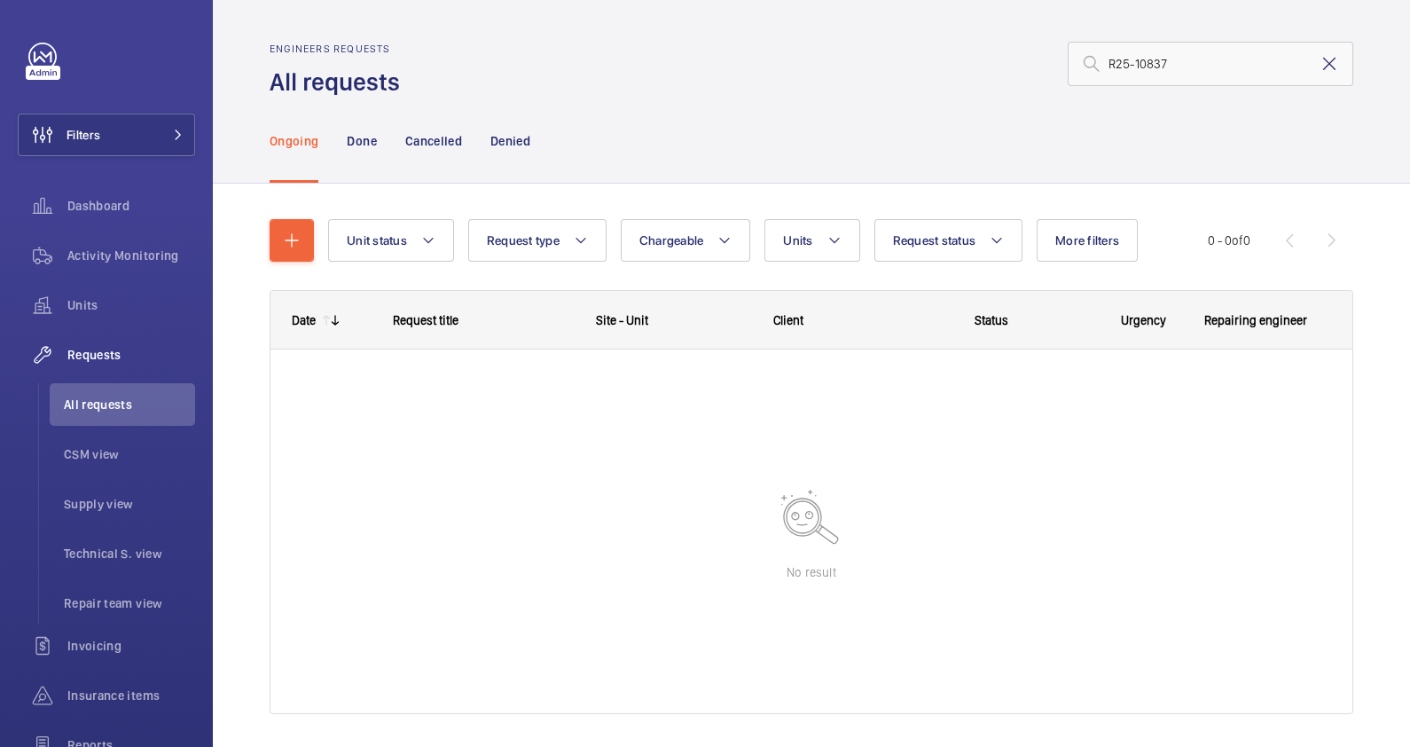
click at [1319, 65] on mat-icon at bounding box center [1329, 63] width 21 height 21
click at [1170, 63] on input "text" at bounding box center [1211, 64] width 286 height 44
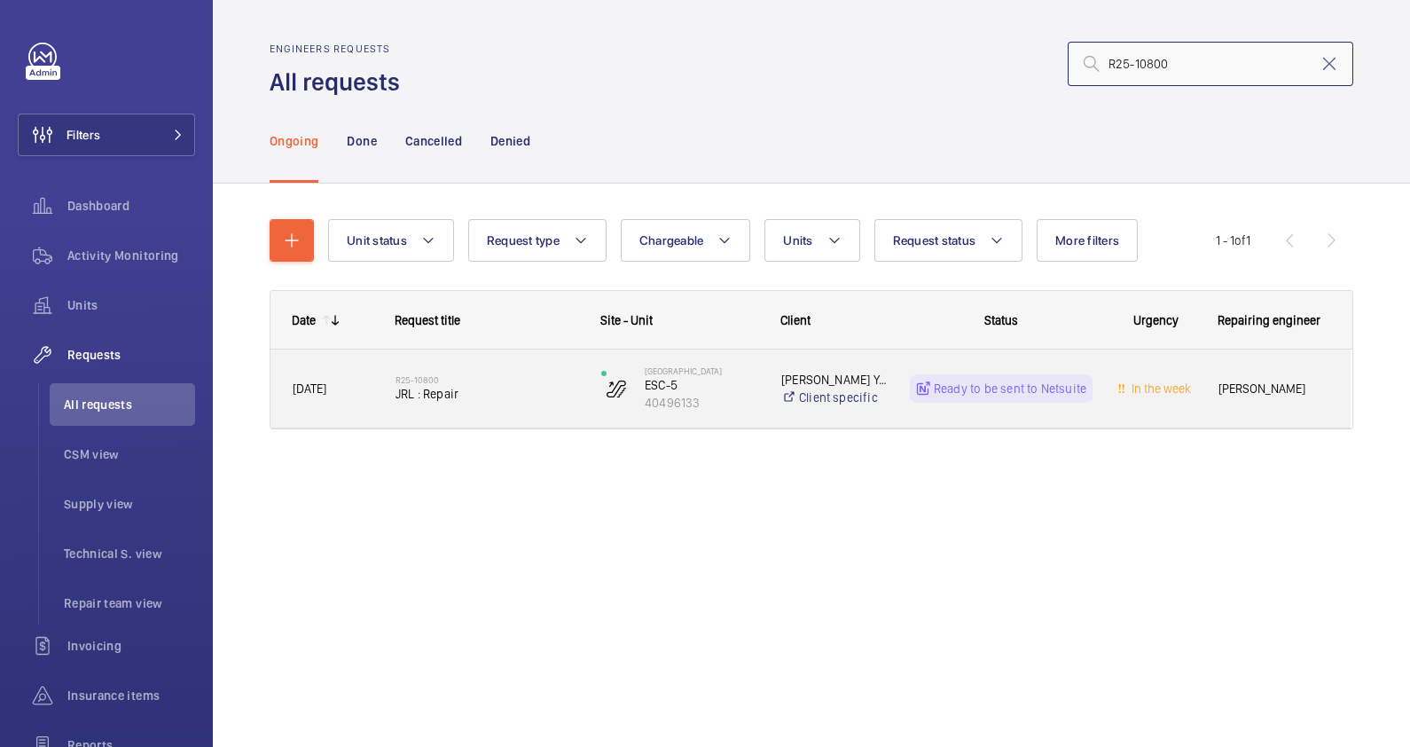
type input "R25-10800"
click at [496, 408] on div "R25-10800 JRL : Repair" at bounding box center [486, 388] width 183 height 51
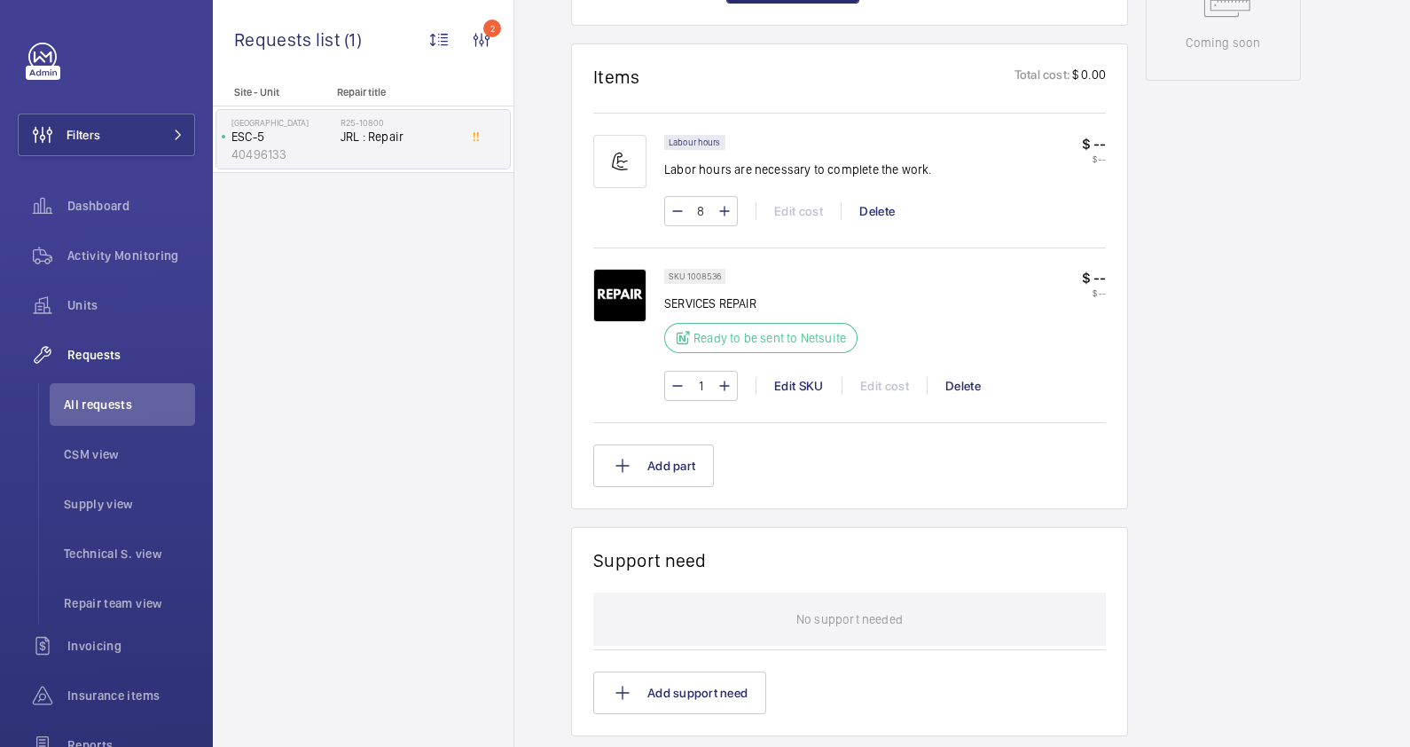
scroll to position [998, 0]
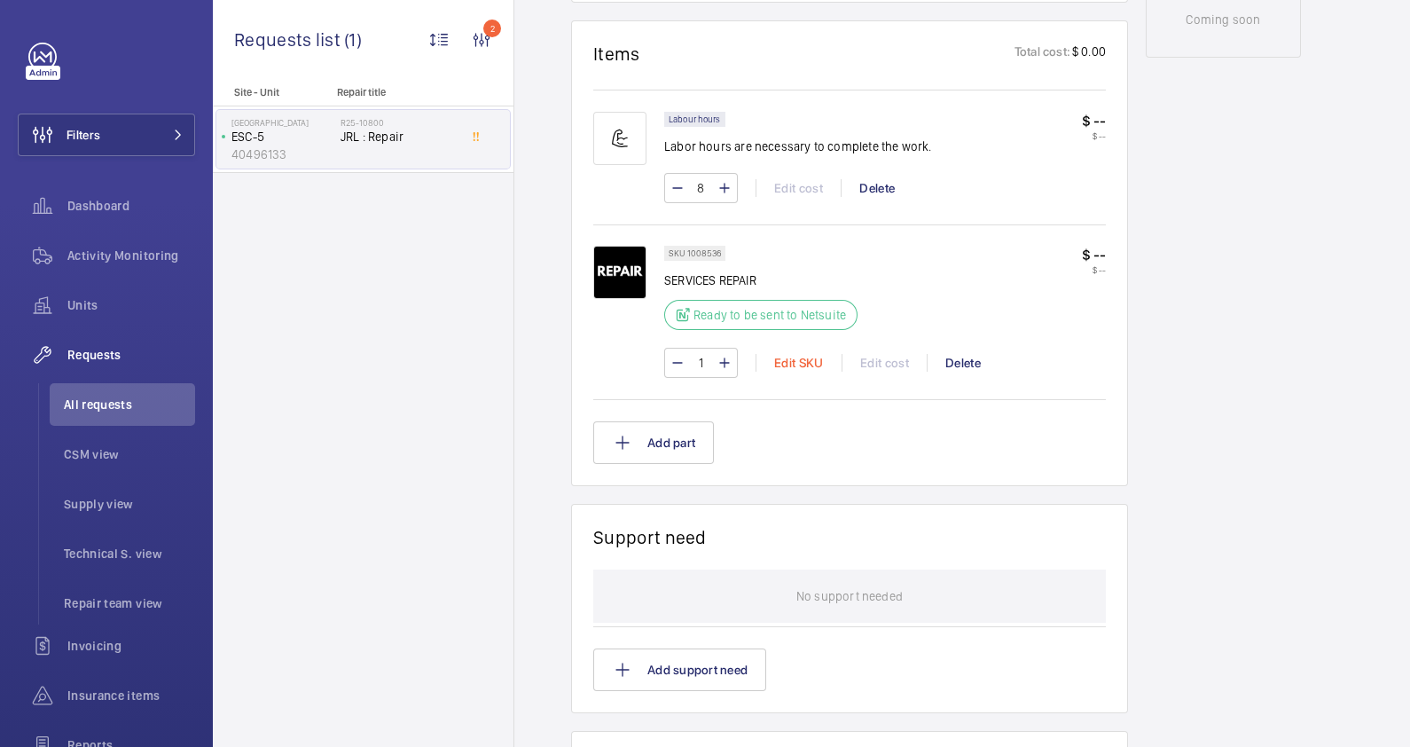
click at [794, 359] on div "Edit SKU" at bounding box center [798, 363] width 86 height 18
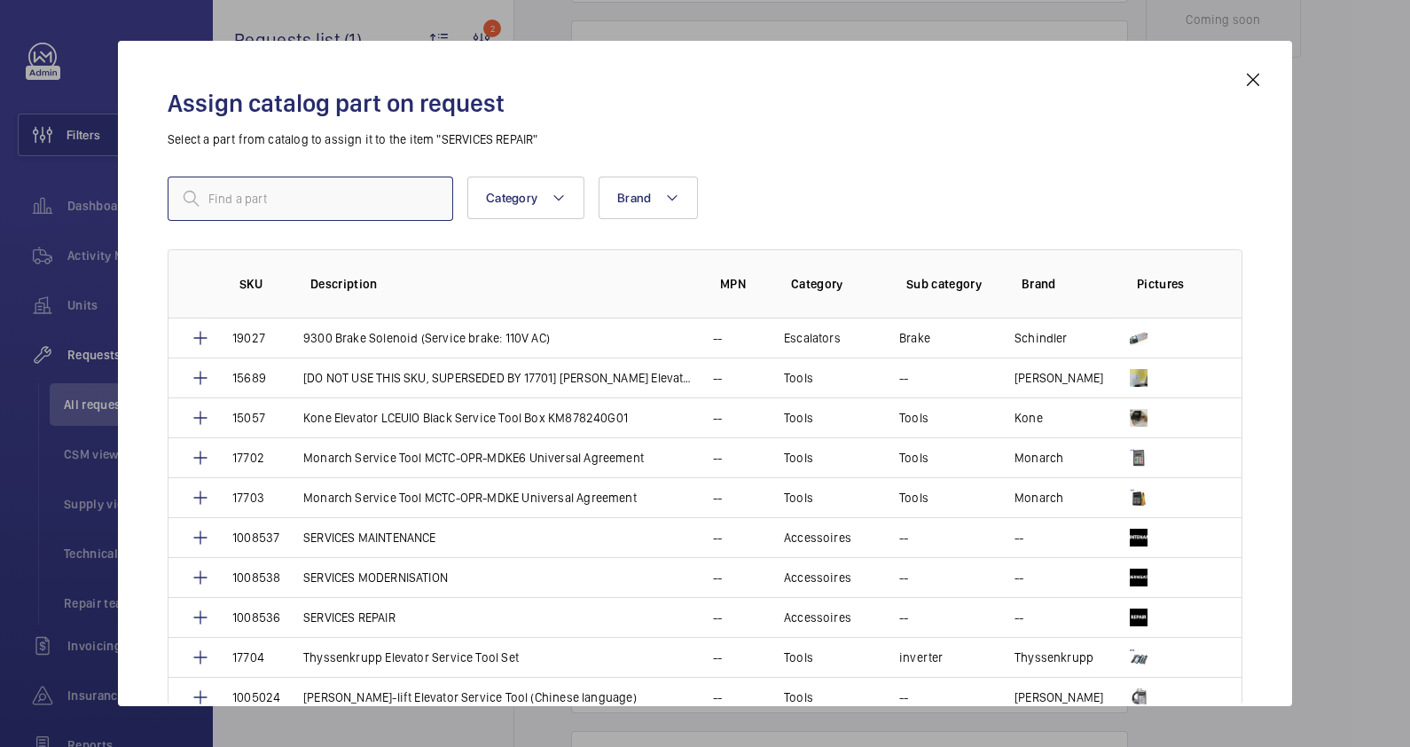
click at [332, 200] on input "text" at bounding box center [311, 198] width 286 height 44
type input "service"
click at [414, 532] on p "SERVICES MAINTENANCE" at bounding box center [369, 537] width 133 height 18
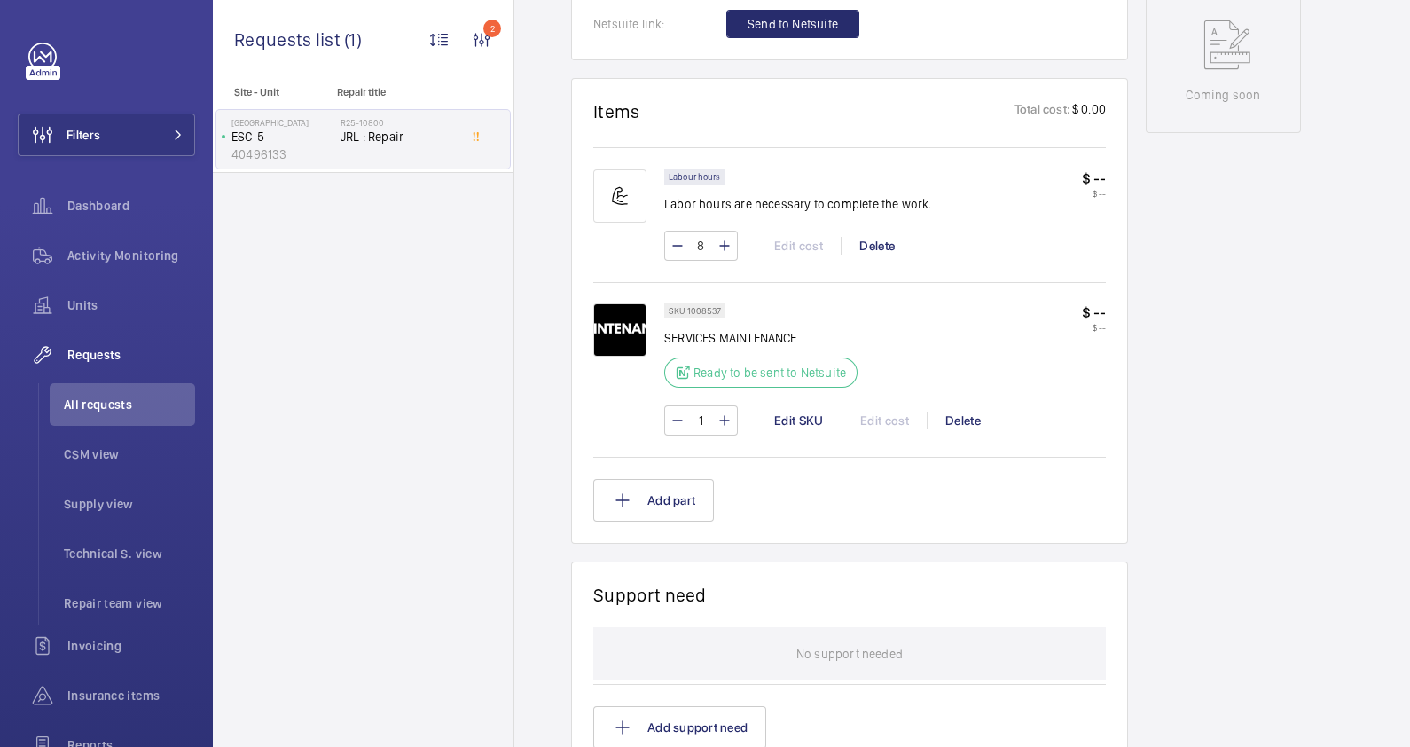
scroll to position [810, 0]
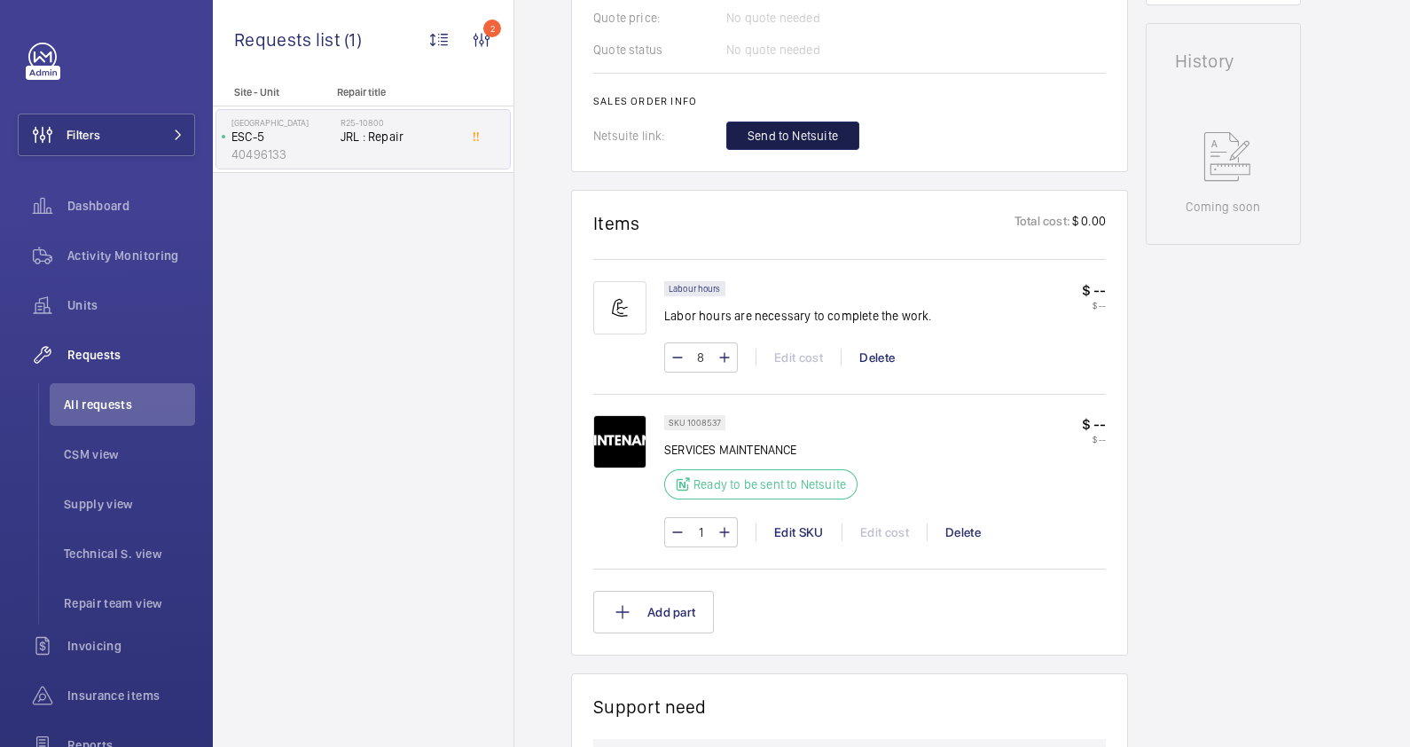
click at [794, 137] on span "Send to Netsuite" at bounding box center [792, 136] width 90 height 18
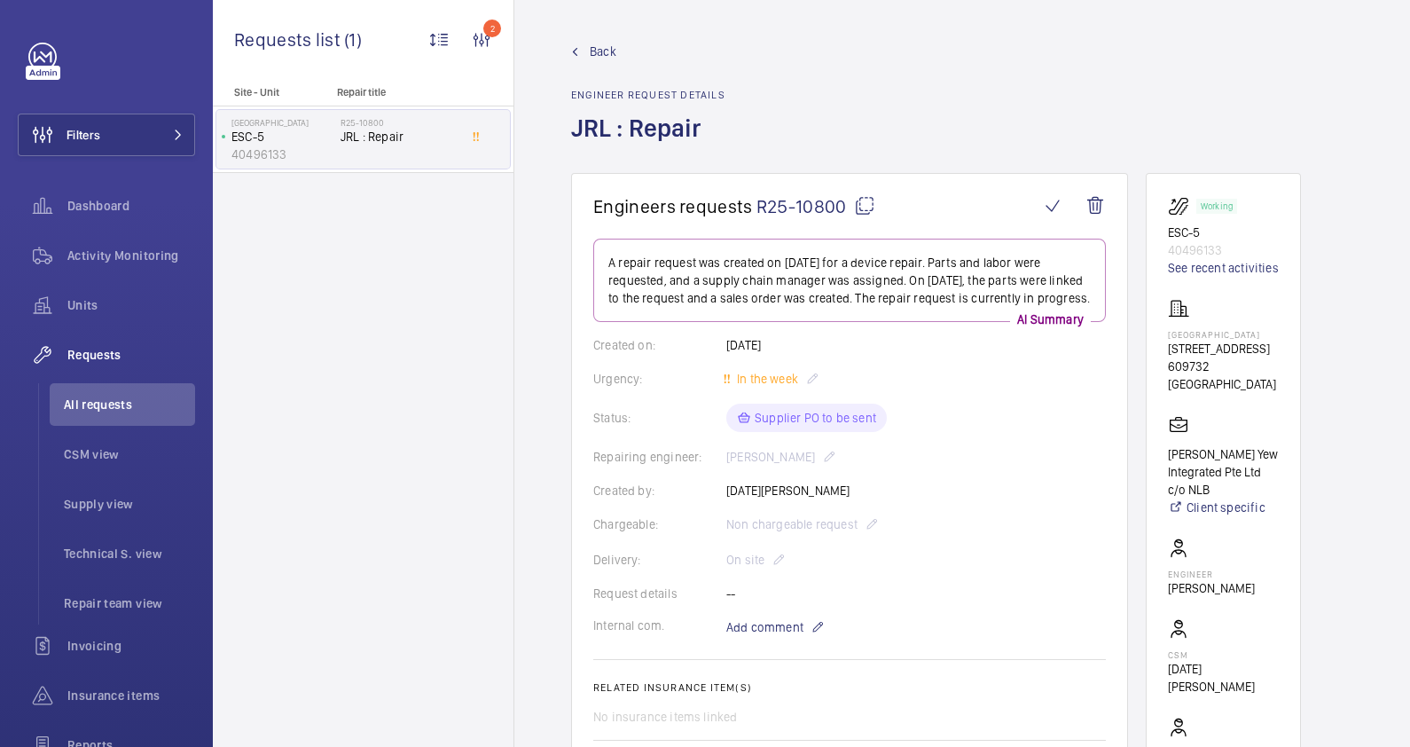
scroll to position [333, 0]
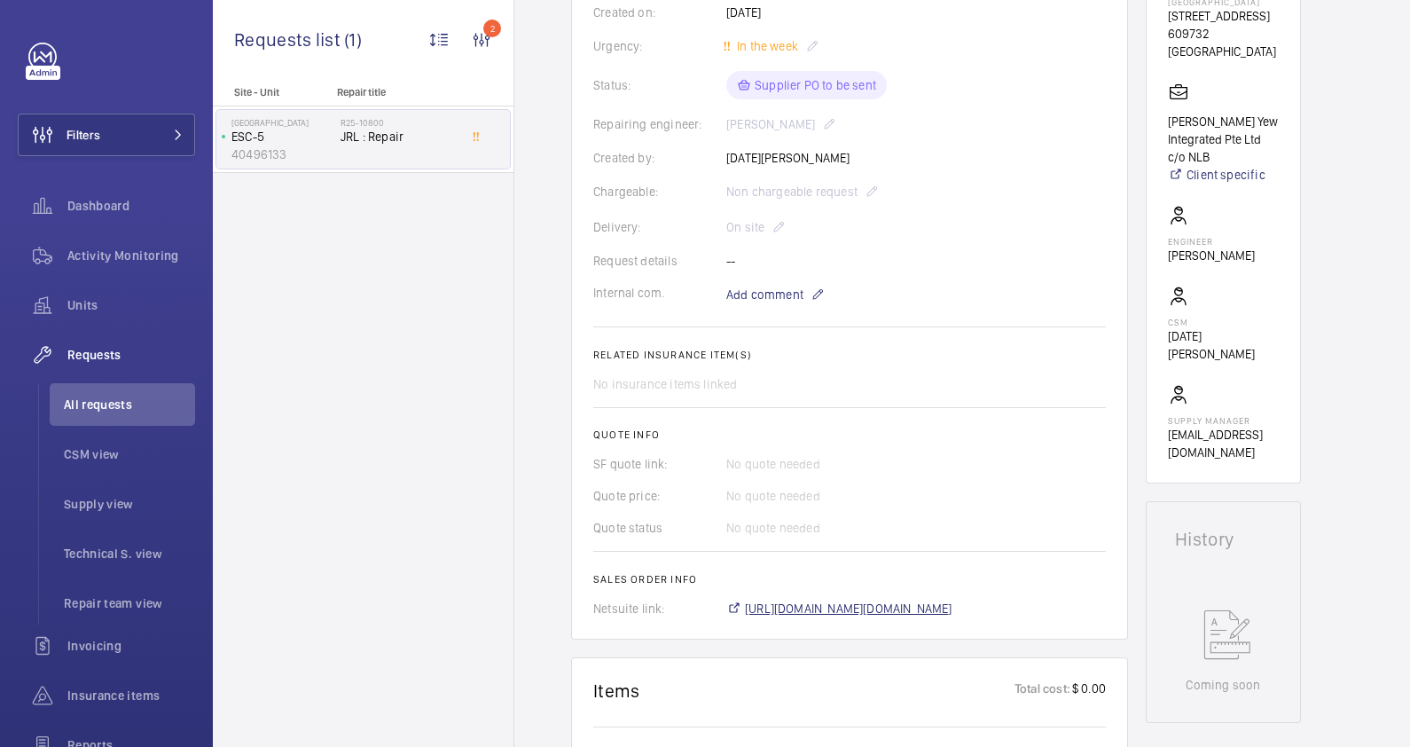
click at [896, 617] on span "https://6461500.app.netsuite.com/app/accounting/transactions/salesord.nl?id=290…" at bounding box center [848, 608] width 207 height 18
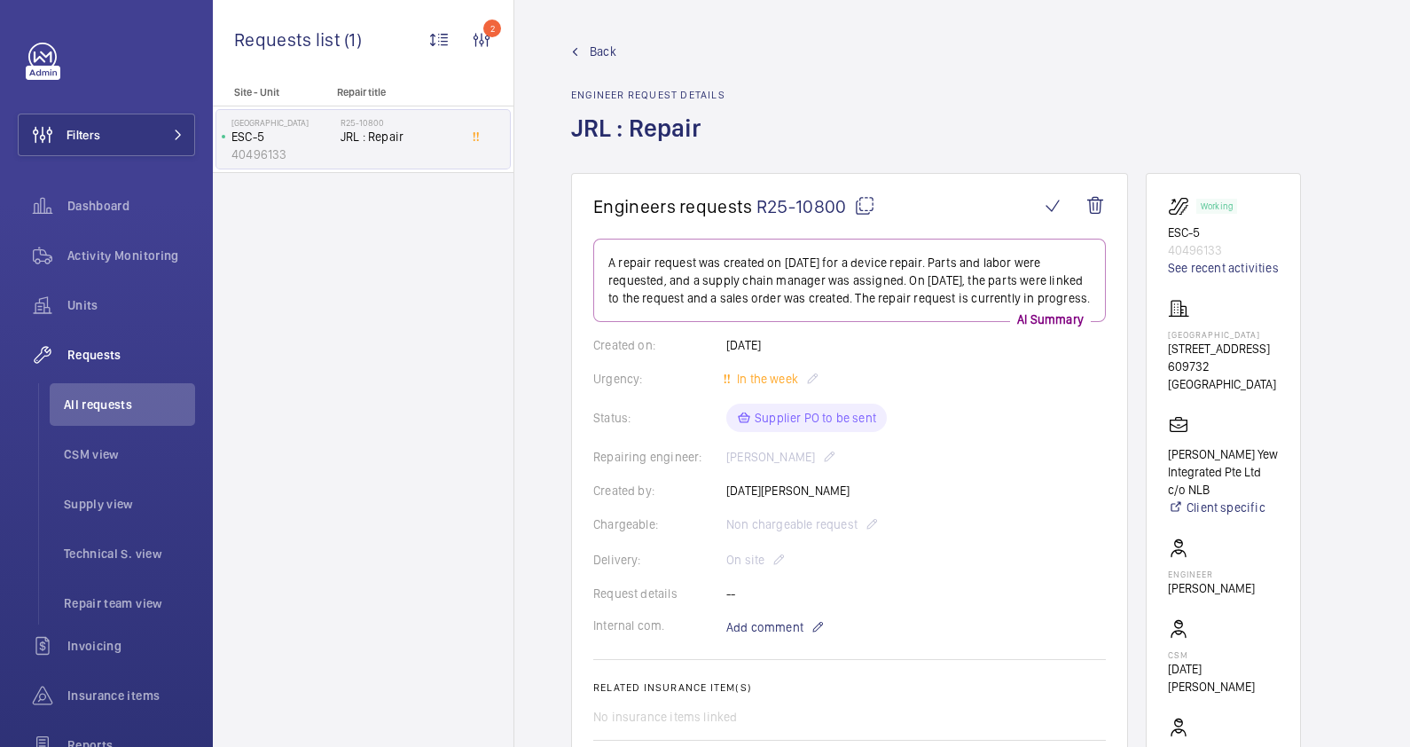
drag, startPoint x: 1206, startPoint y: 346, endPoint x: 1163, endPoint y: 333, distance: 44.6
click at [1163, 333] on wm-front-card "Working ESC-5 40496133 See recent activities Jurong Regional Library 21 Jurong …" at bounding box center [1223, 494] width 155 height 643
drag, startPoint x: 1163, startPoint y: 333, endPoint x: 1184, endPoint y: 339, distance: 21.3
copy p "Jurong Regional Library"
drag, startPoint x: 1201, startPoint y: 229, endPoint x: 1162, endPoint y: 226, distance: 40.0
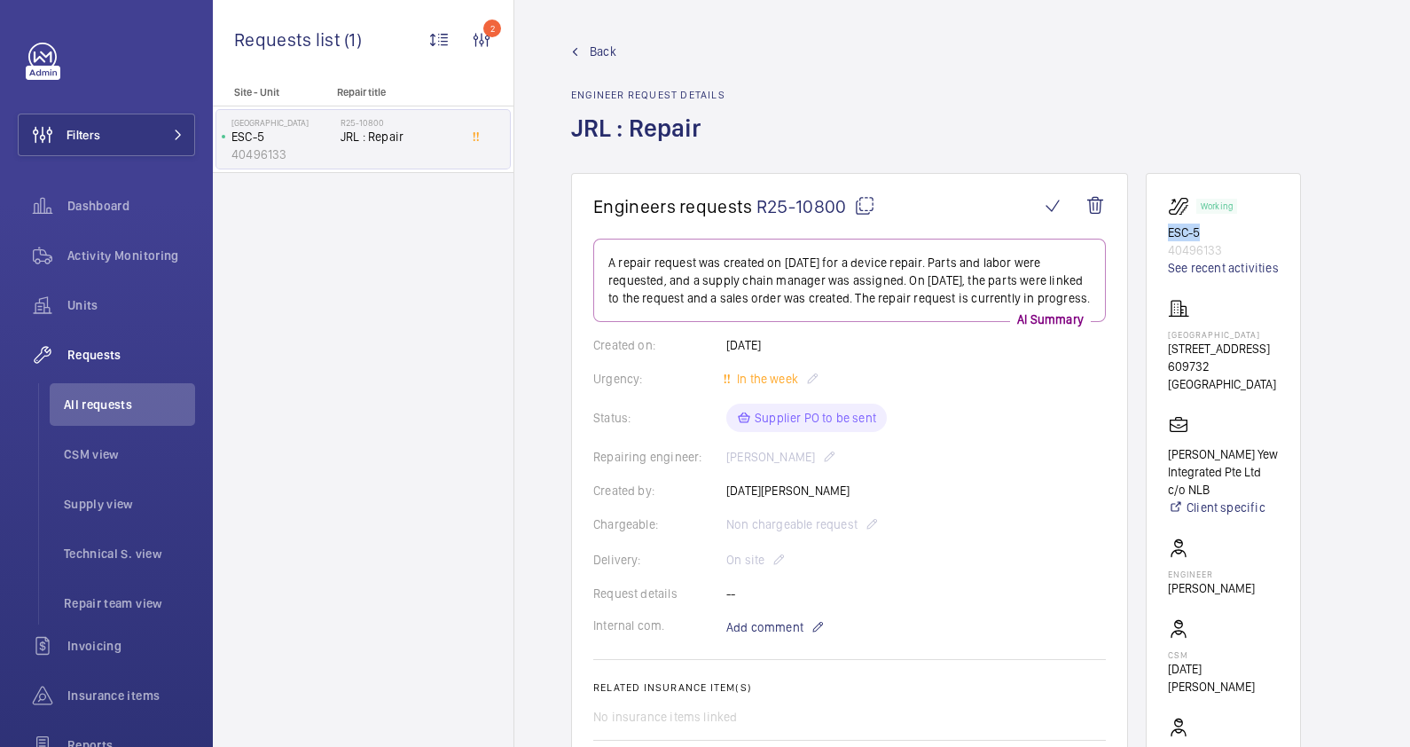
click at [1162, 226] on wm-front-card "Working ESC-5 40496133 See recent activities Jurong Regional Library 21 Jurong …" at bounding box center [1223, 494] width 155 height 643
drag, startPoint x: 1162, startPoint y: 226, endPoint x: 1175, endPoint y: 231, distance: 14.3
copy p "ESC-5"
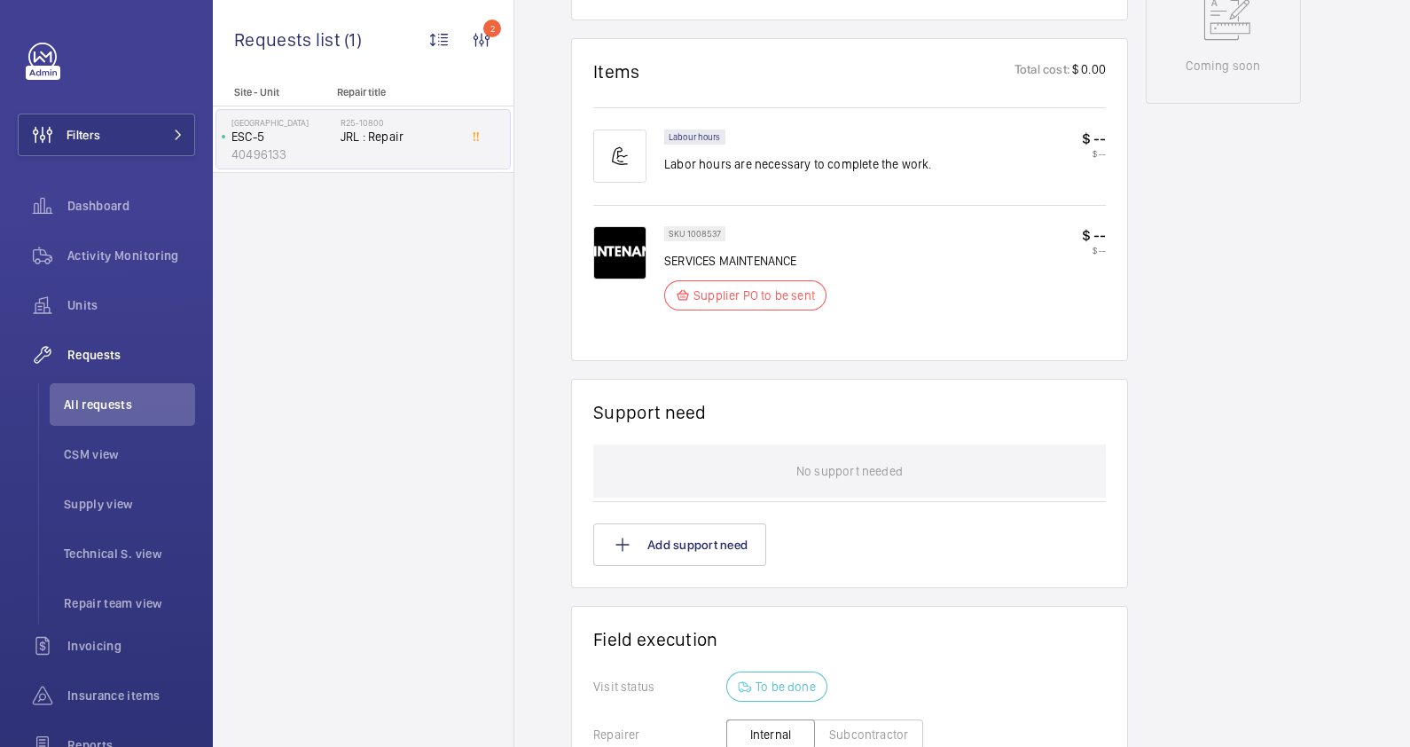
scroll to position [1108, 0]
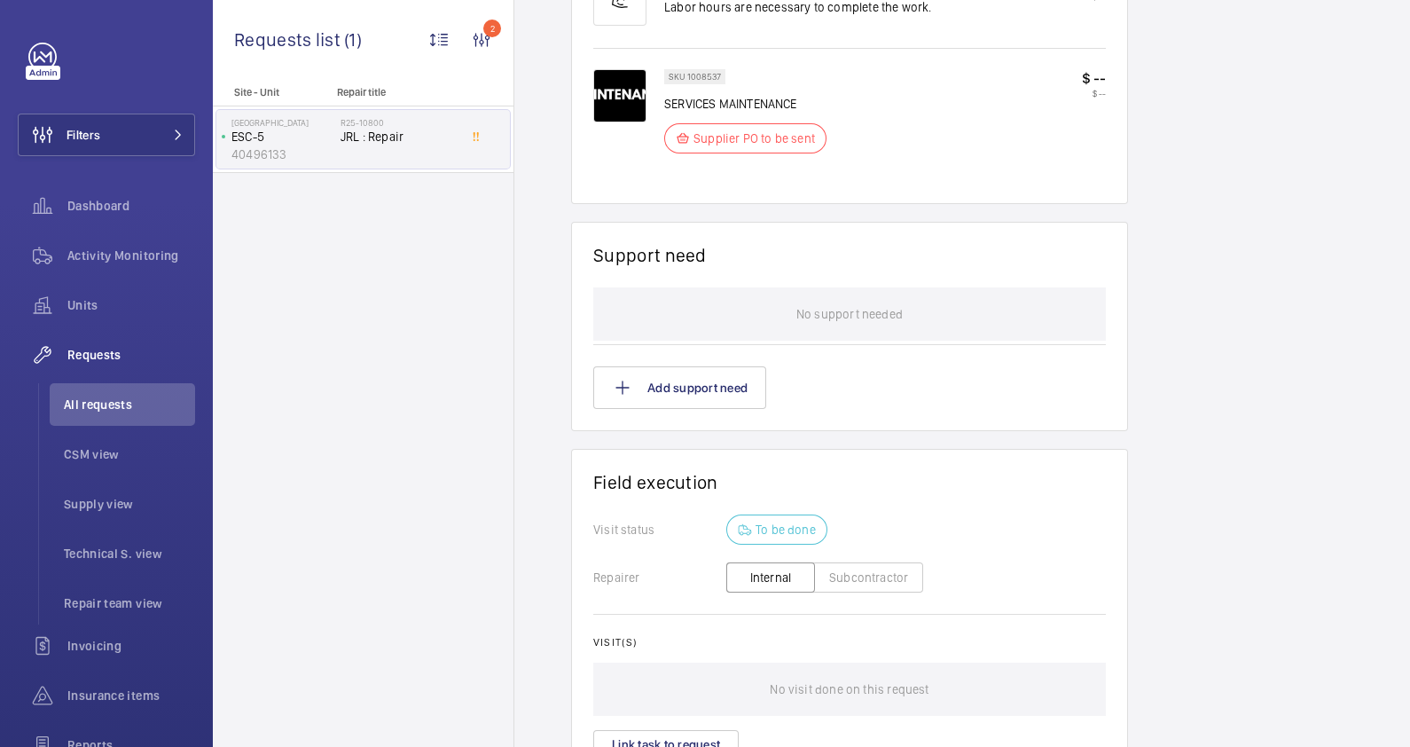
click at [841, 590] on button "Subcontractor" at bounding box center [868, 577] width 109 height 30
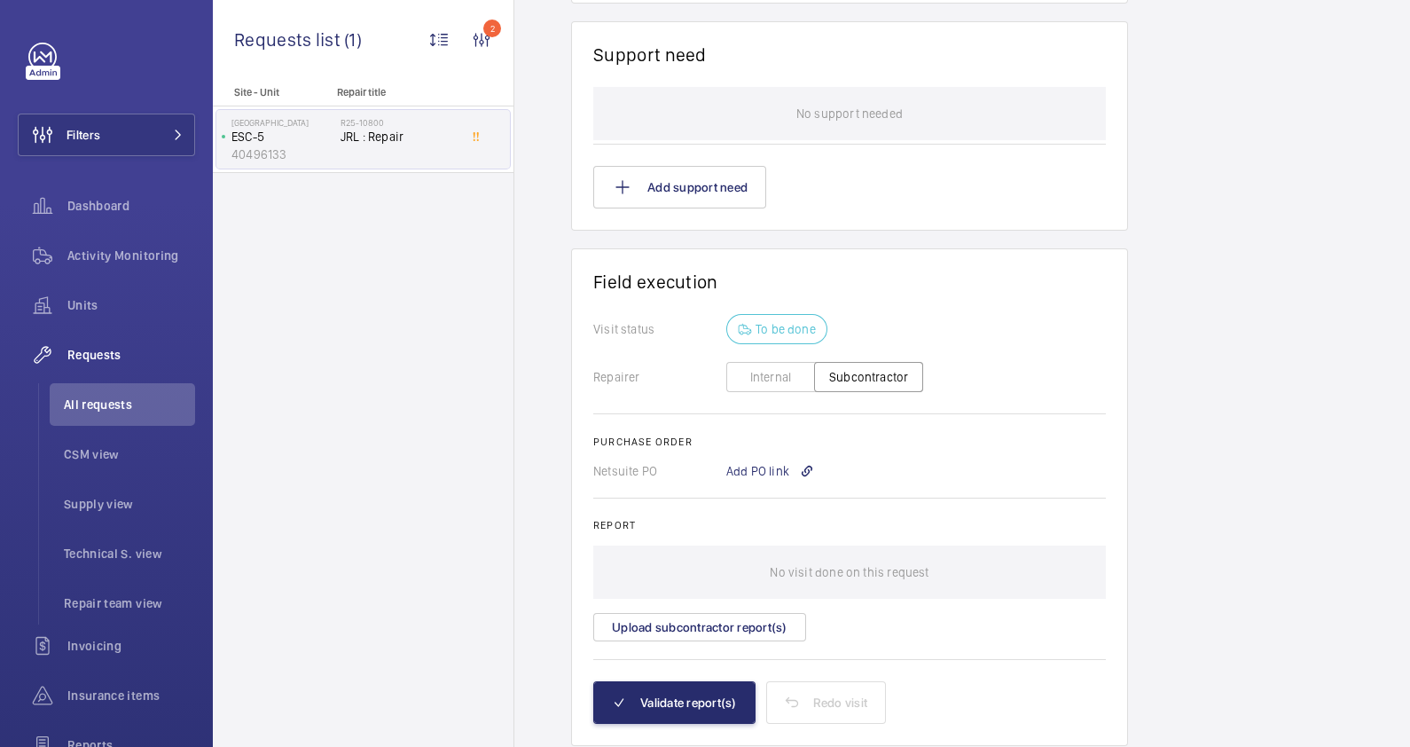
scroll to position [1330, 0]
click at [761, 462] on div "Add PO link" at bounding box center [770, 467] width 88 height 18
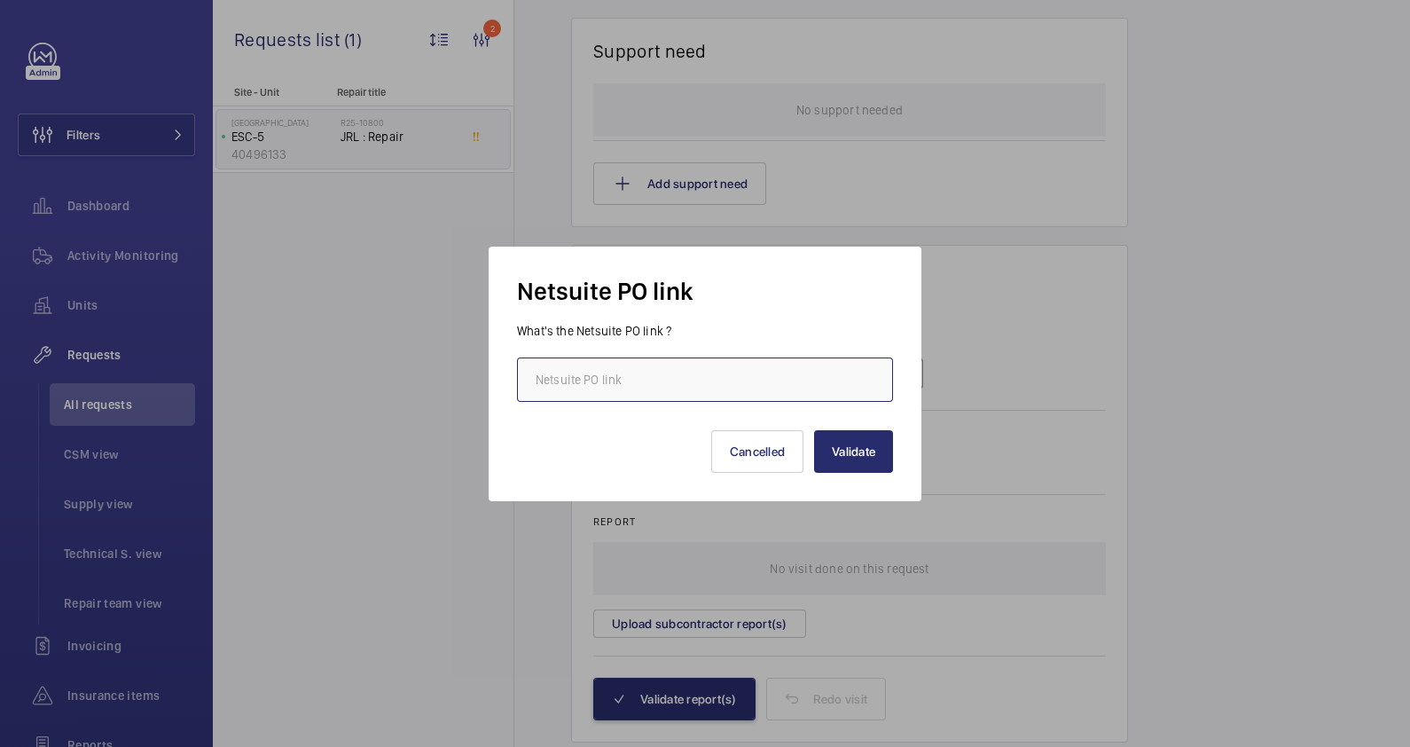
click at [671, 386] on input "text" at bounding box center [705, 379] width 376 height 44
paste input "https://6461500.app.netsuite.com/app/accounting/transactions/purchord.nl?id=290…"
type input "https://6461500.app.netsuite.com/app/accounting/transactions/purchord.nl?id=290…"
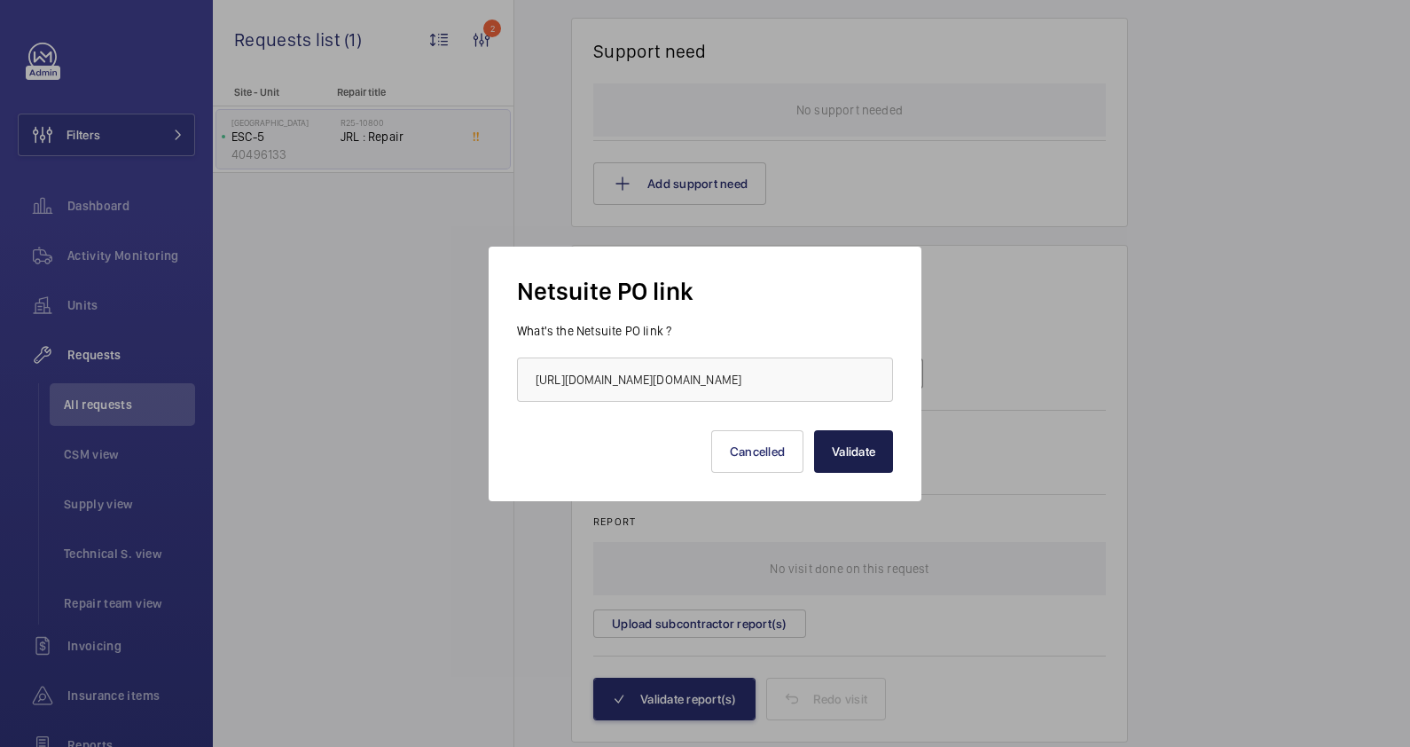
click at [851, 452] on button "Validate" at bounding box center [853, 451] width 79 height 43
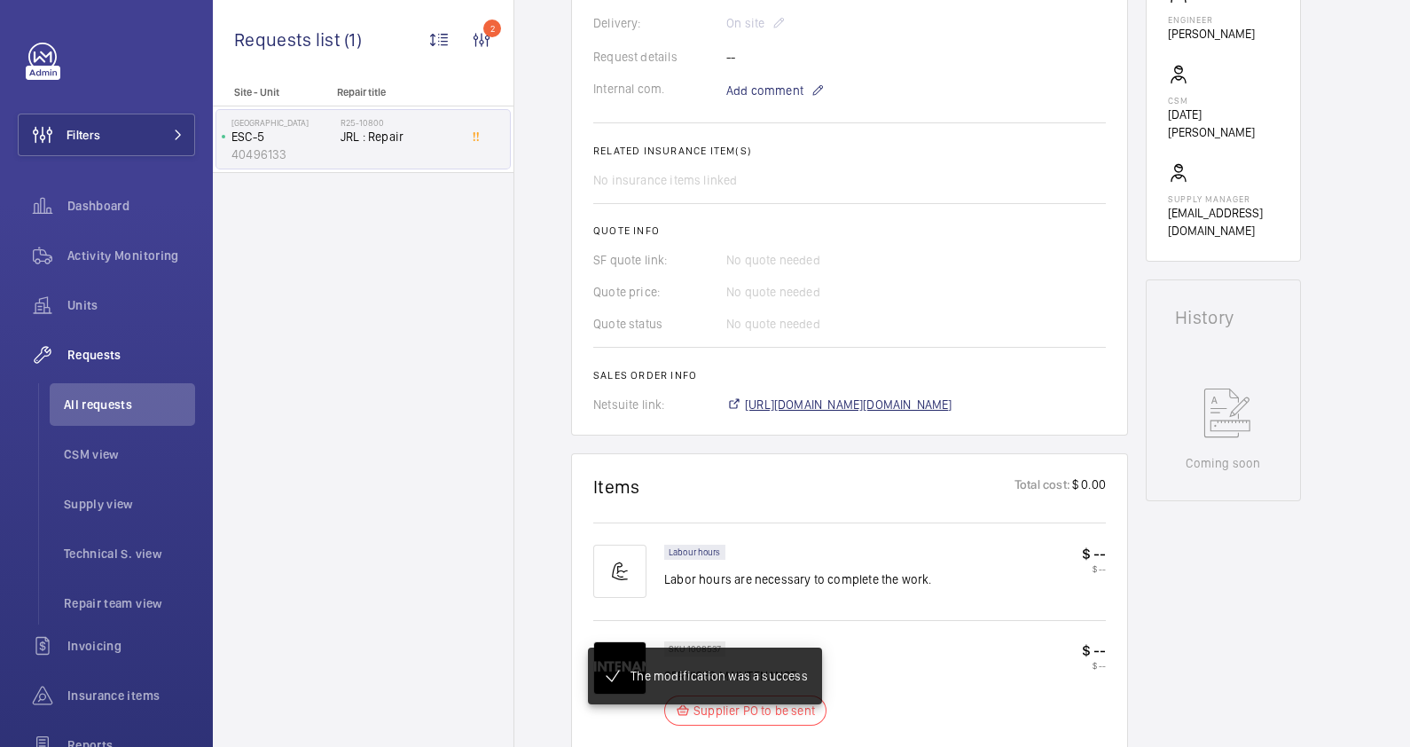
scroll to position [607, 0]
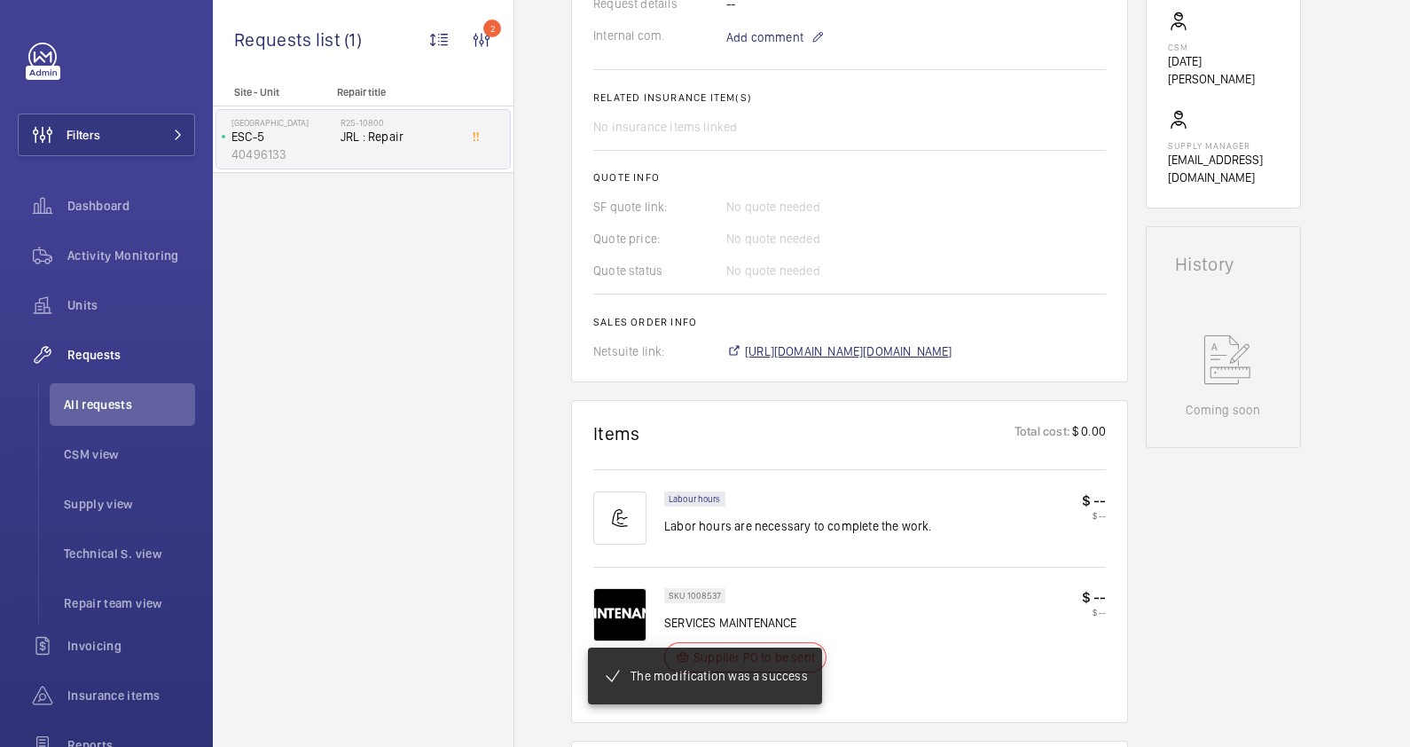
click at [882, 353] on span "https://6461500.app.netsuite.com/app/accounting/transactions/salesord.nl?id=290…" at bounding box center [848, 351] width 207 height 18
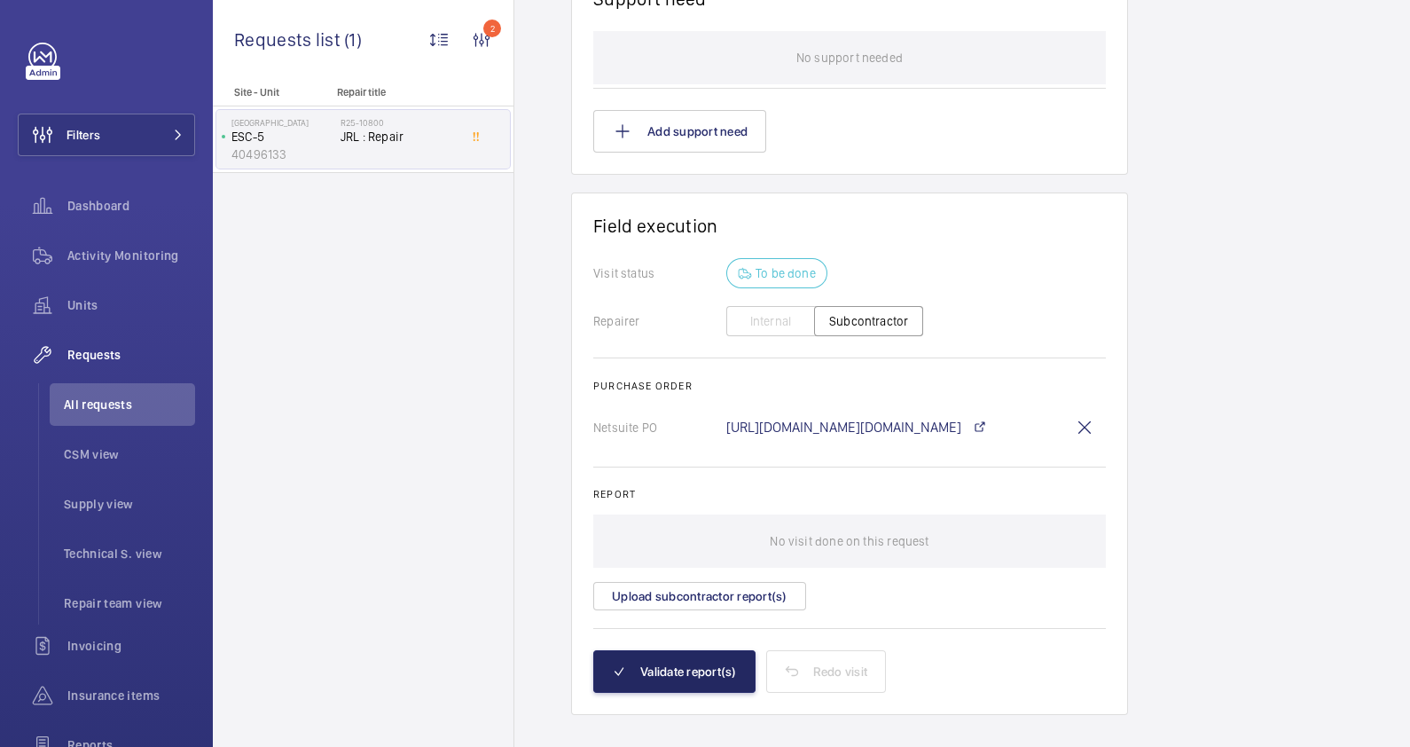
scroll to position [1405, 0]
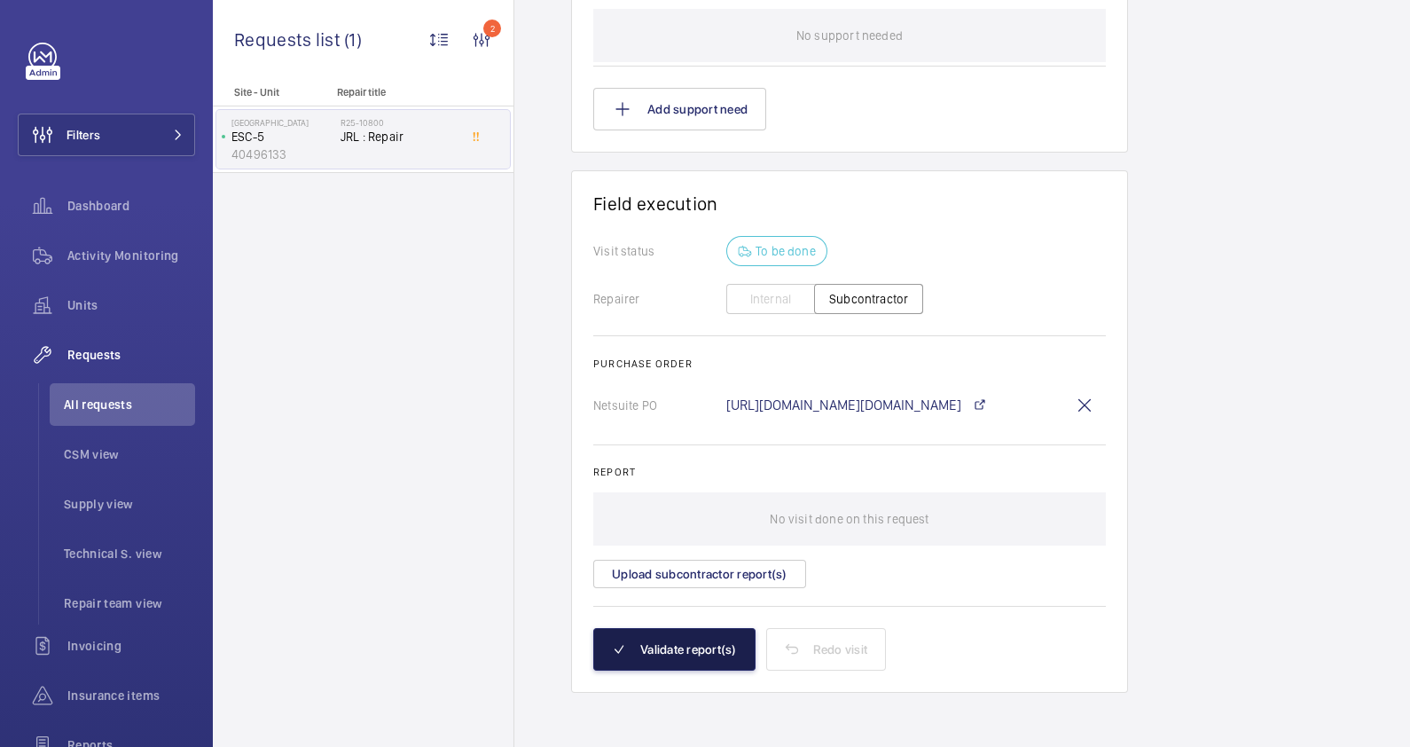
click at [712, 646] on button "Validate report(s)" at bounding box center [674, 649] width 162 height 43
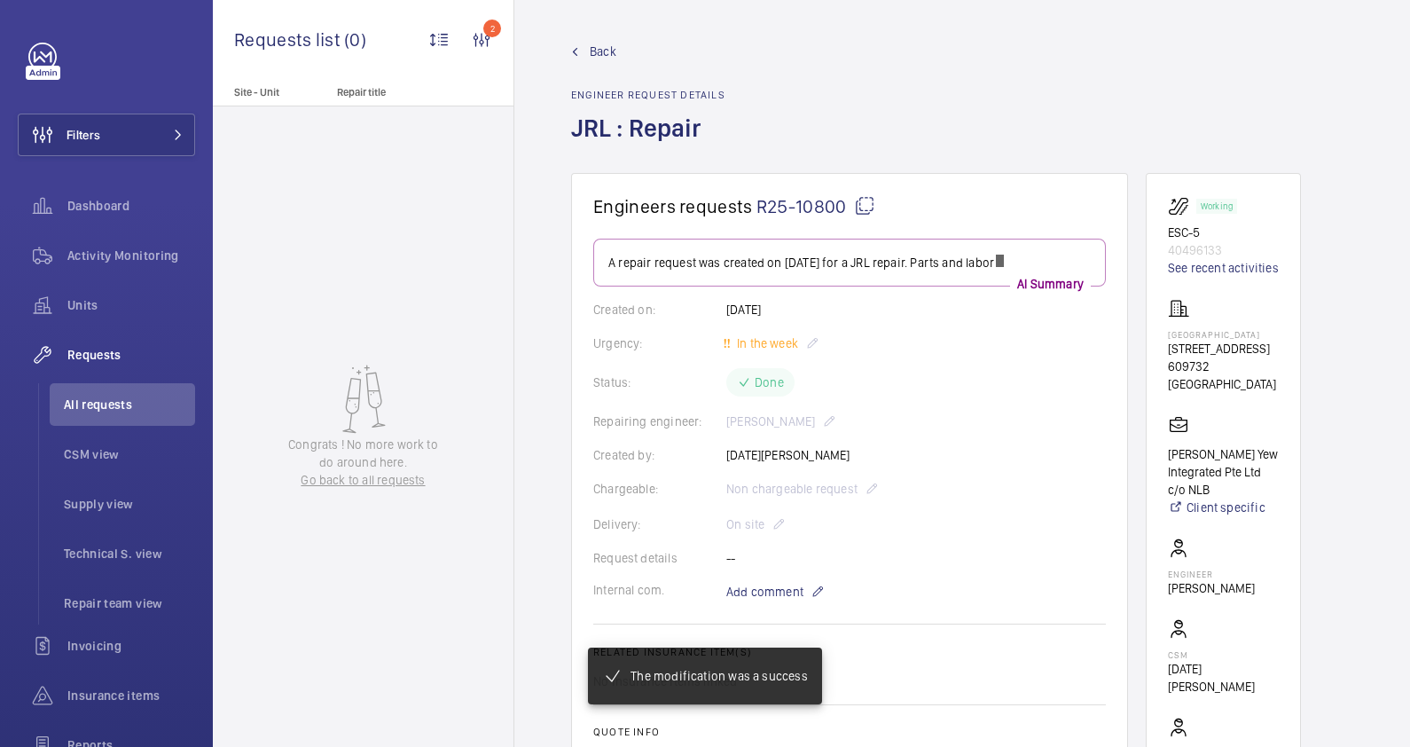
click at [584, 53] on link "Back" at bounding box center [648, 52] width 154 height 18
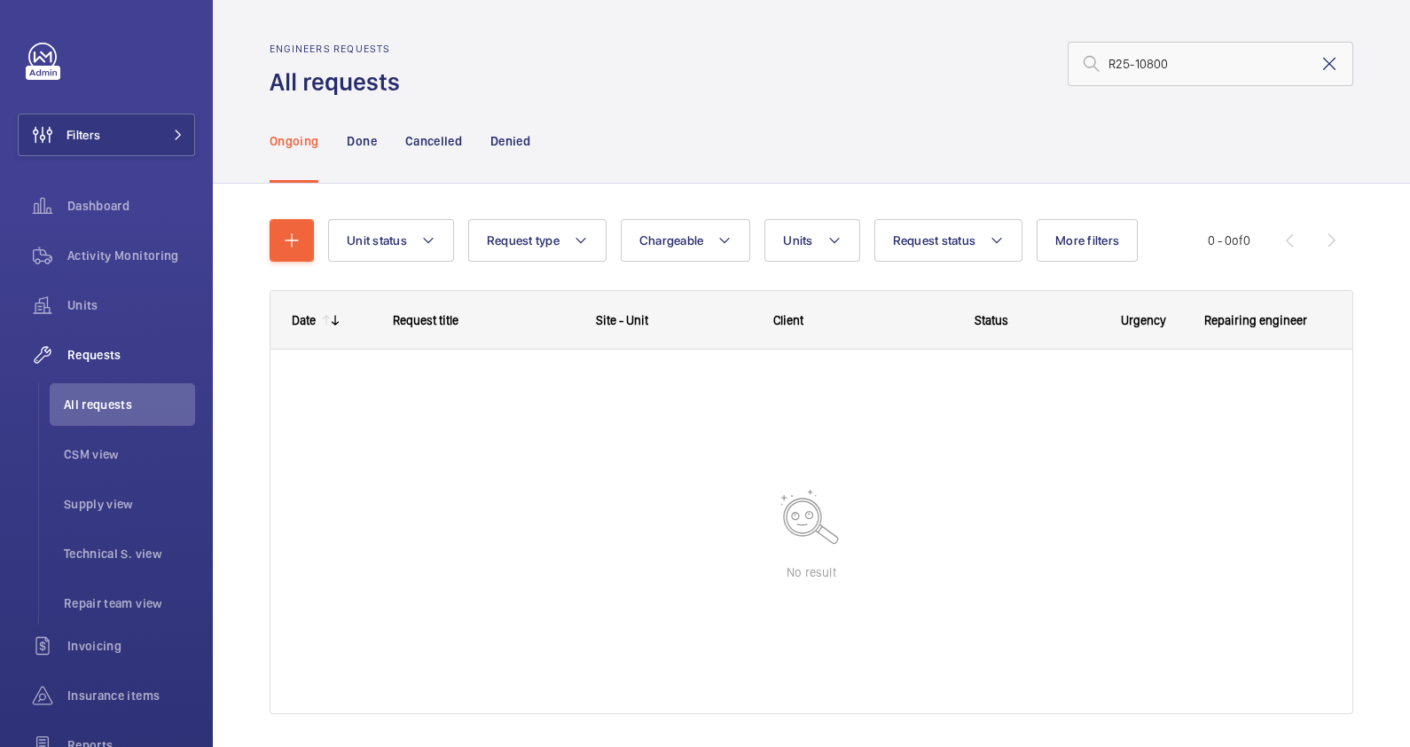
click at [1319, 69] on mat-icon at bounding box center [1329, 63] width 21 height 21
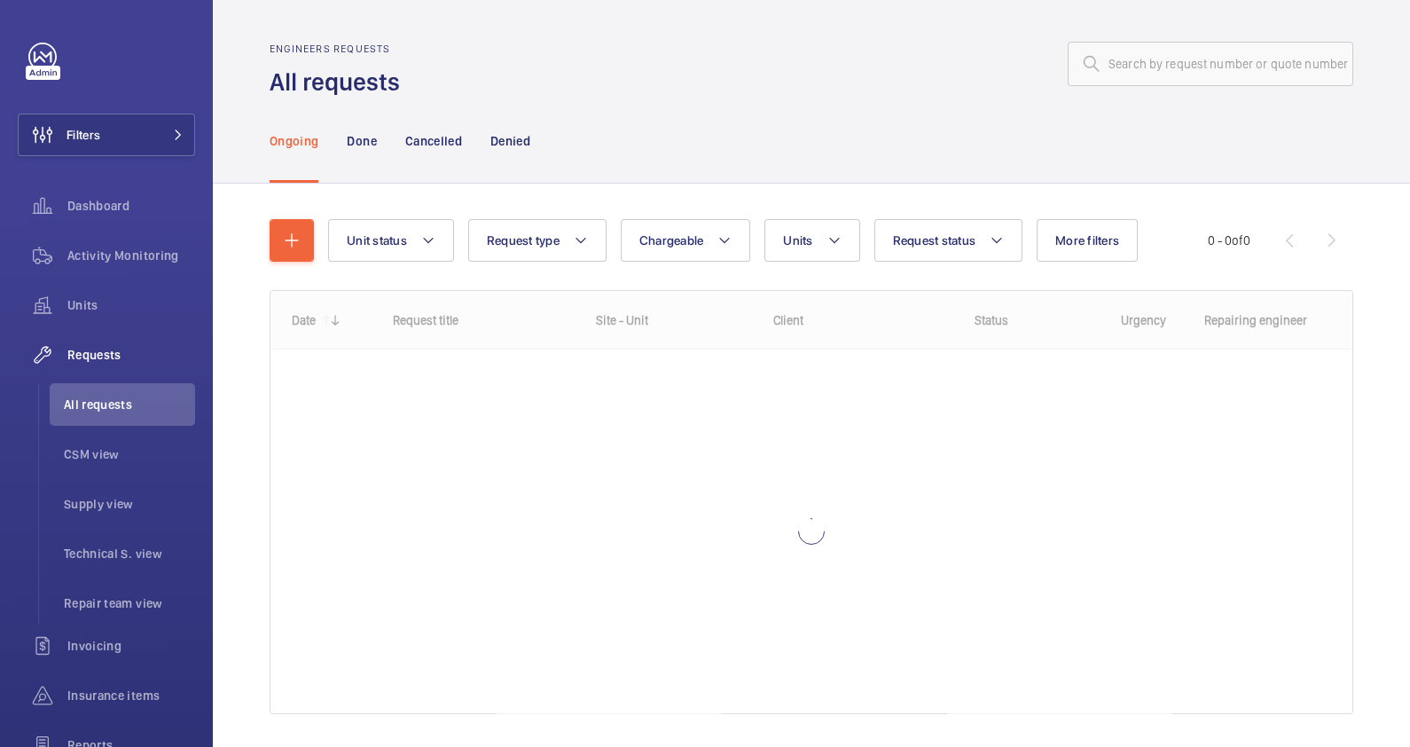
click at [774, 108] on div "Ongoing Done Cancelled Denied" at bounding box center [812, 140] width 1084 height 84
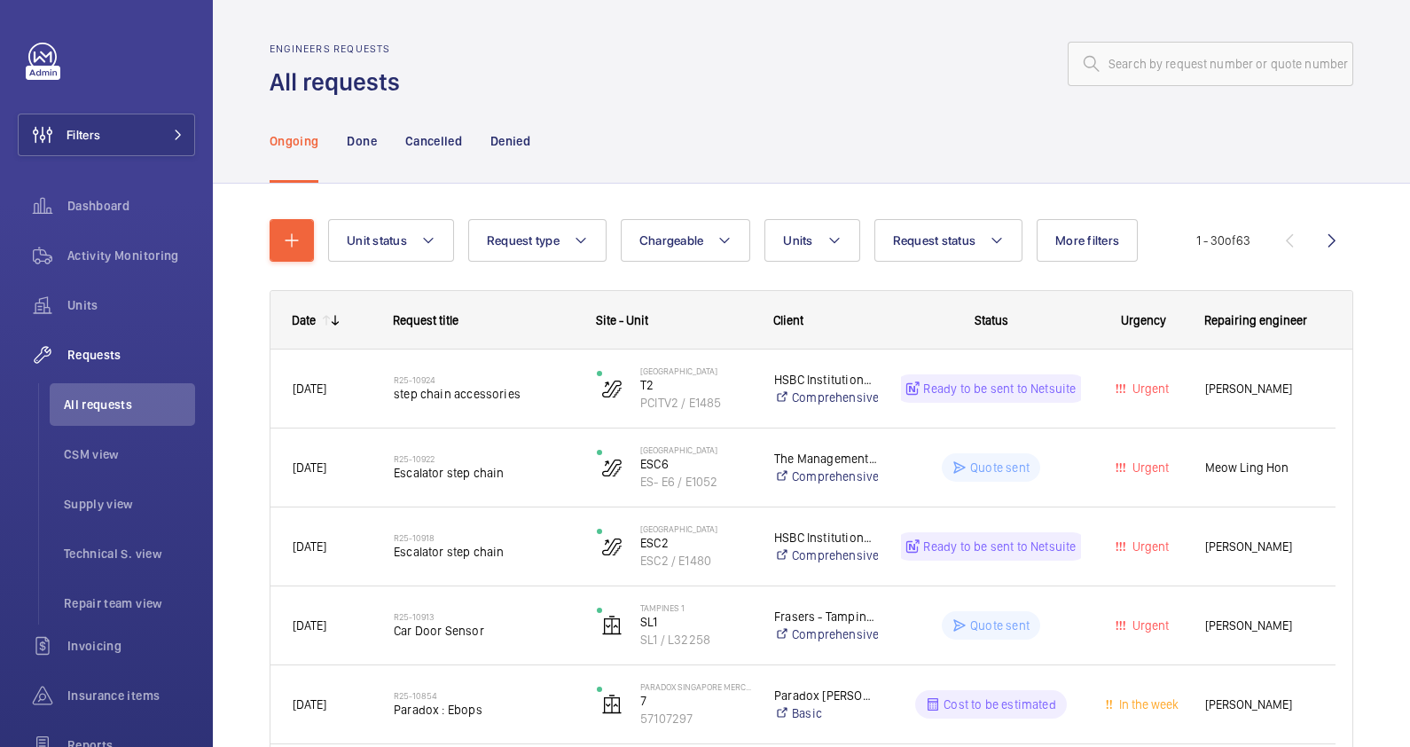
click at [692, 121] on div "Ongoing Done Cancelled Denied" at bounding box center [812, 140] width 1084 height 84
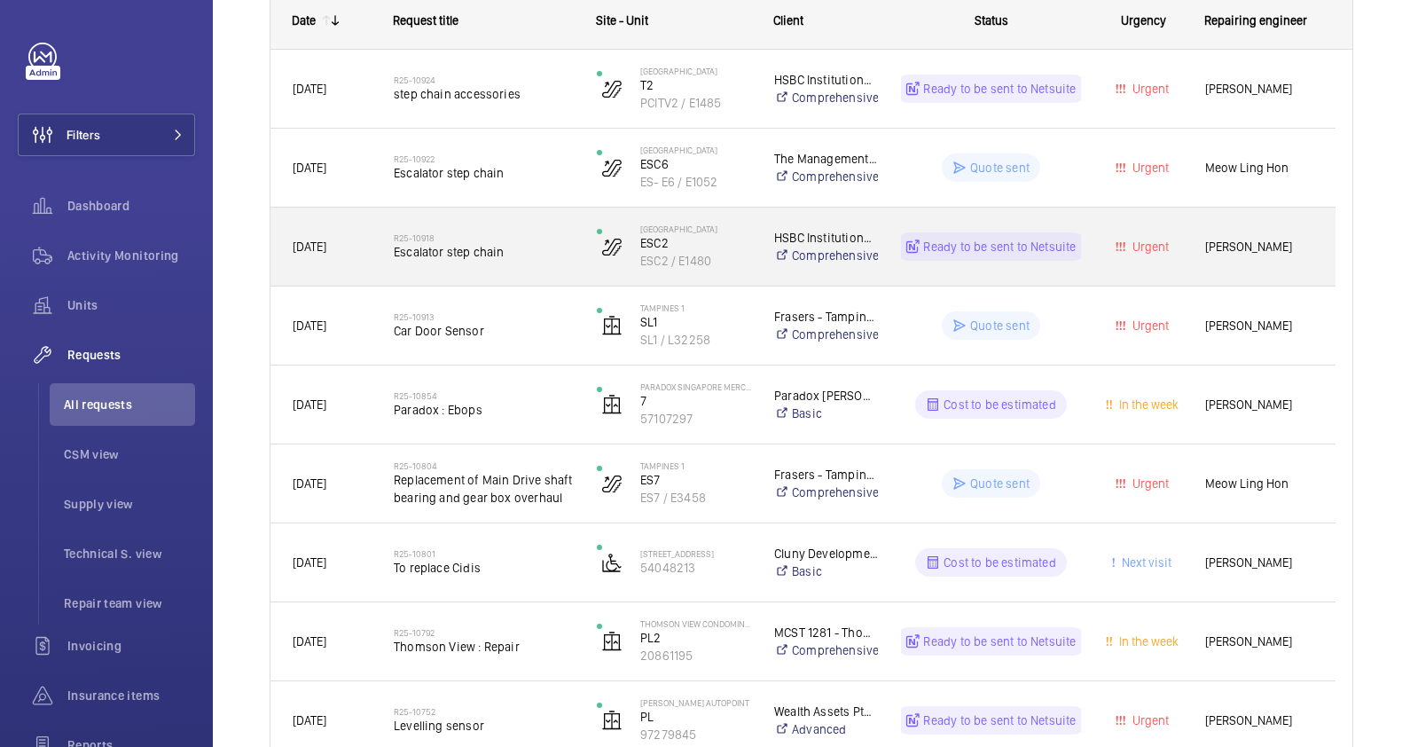
scroll to position [333, 0]
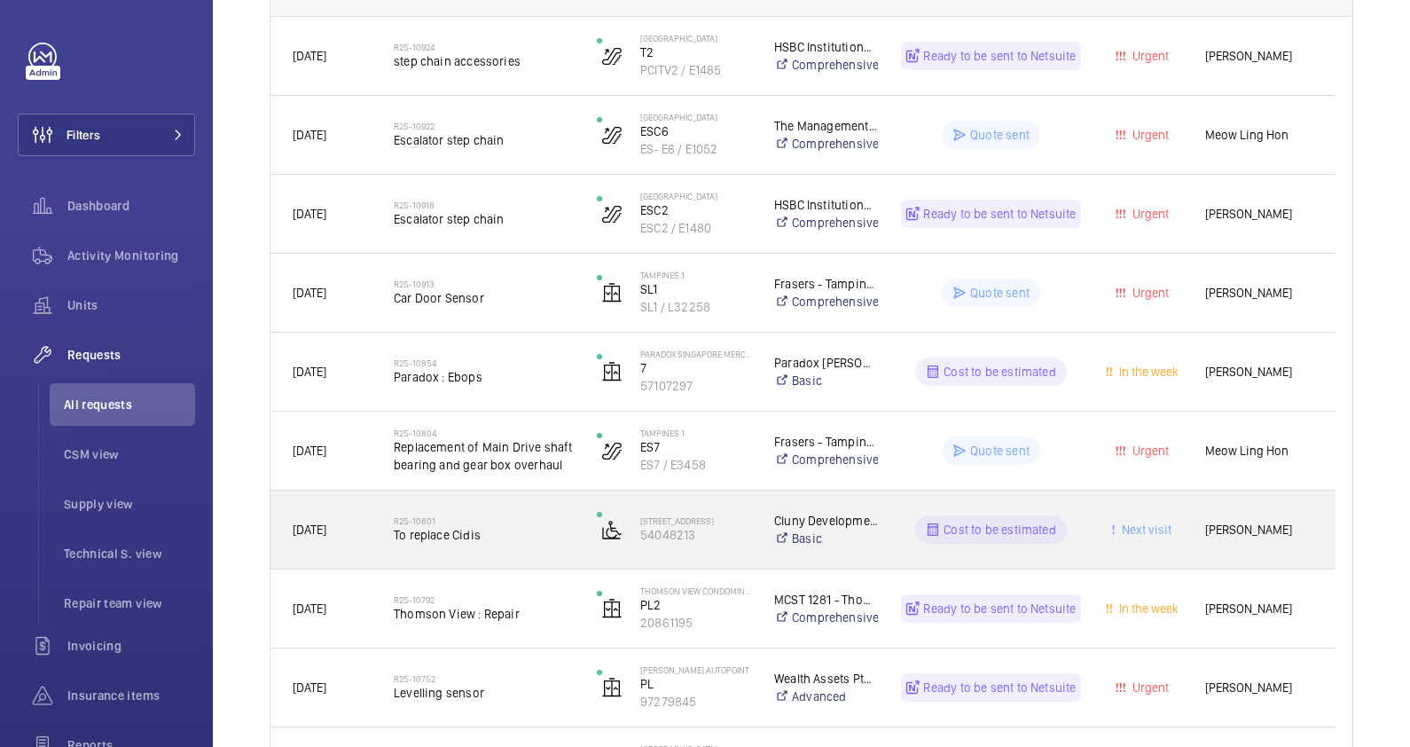
click at [491, 544] on div "R25-10801 To replace Cidis" at bounding box center [484, 529] width 180 height 51
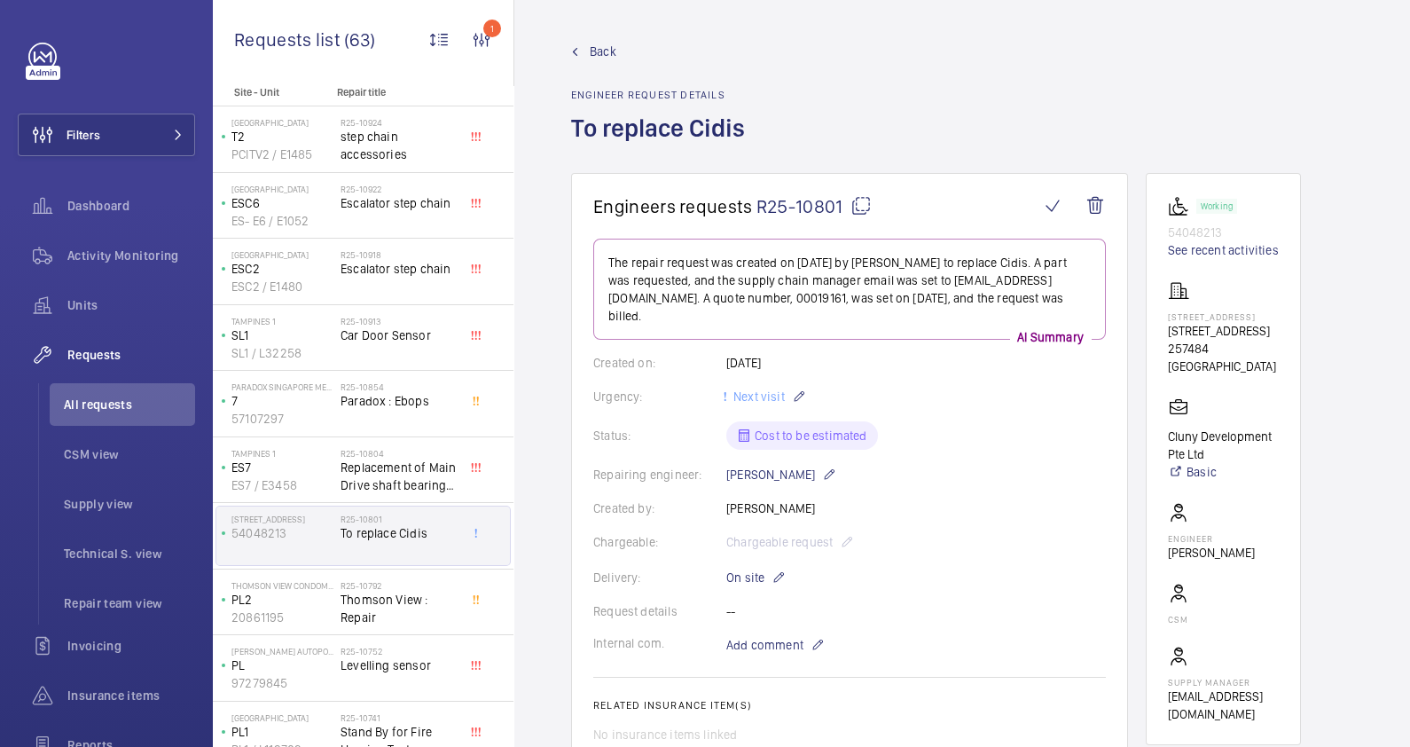
click at [602, 51] on span "Back" at bounding box center [603, 52] width 27 height 18
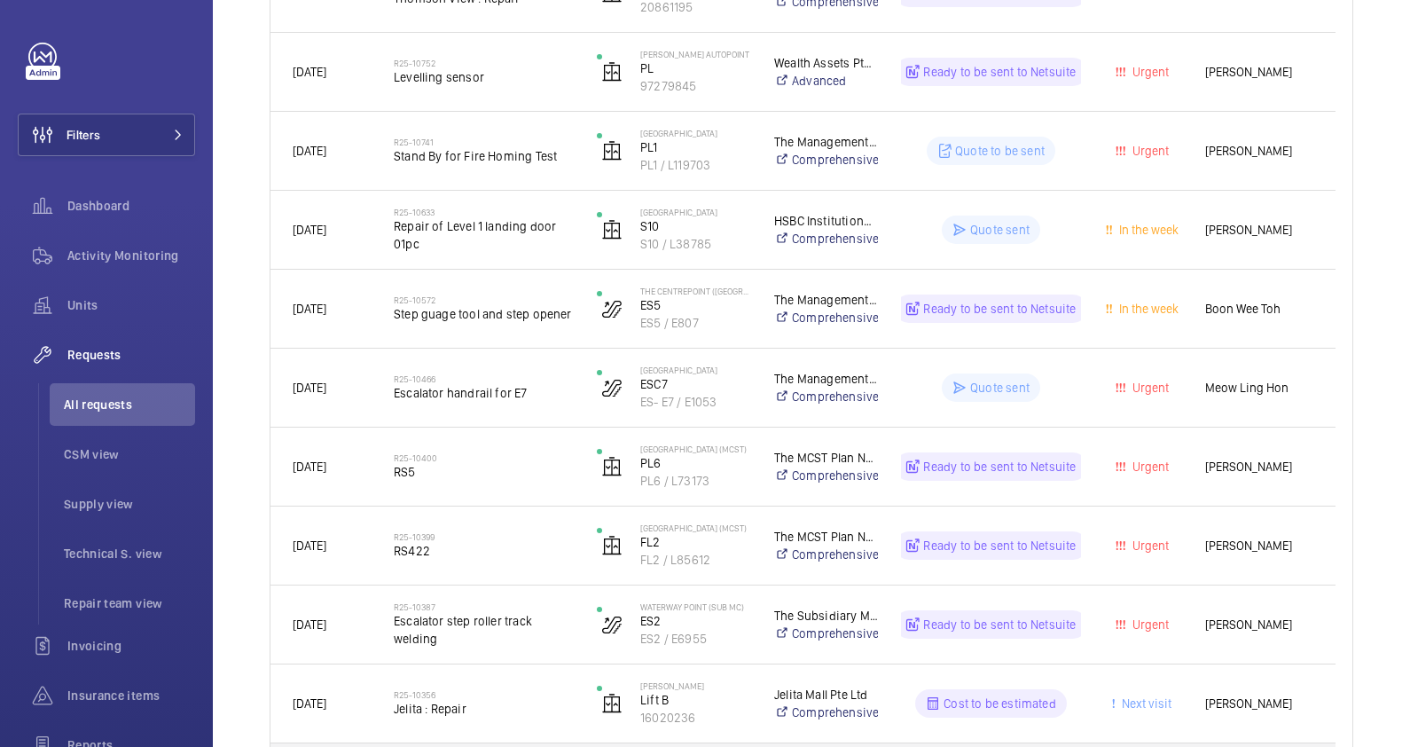
scroll to position [1160, 0]
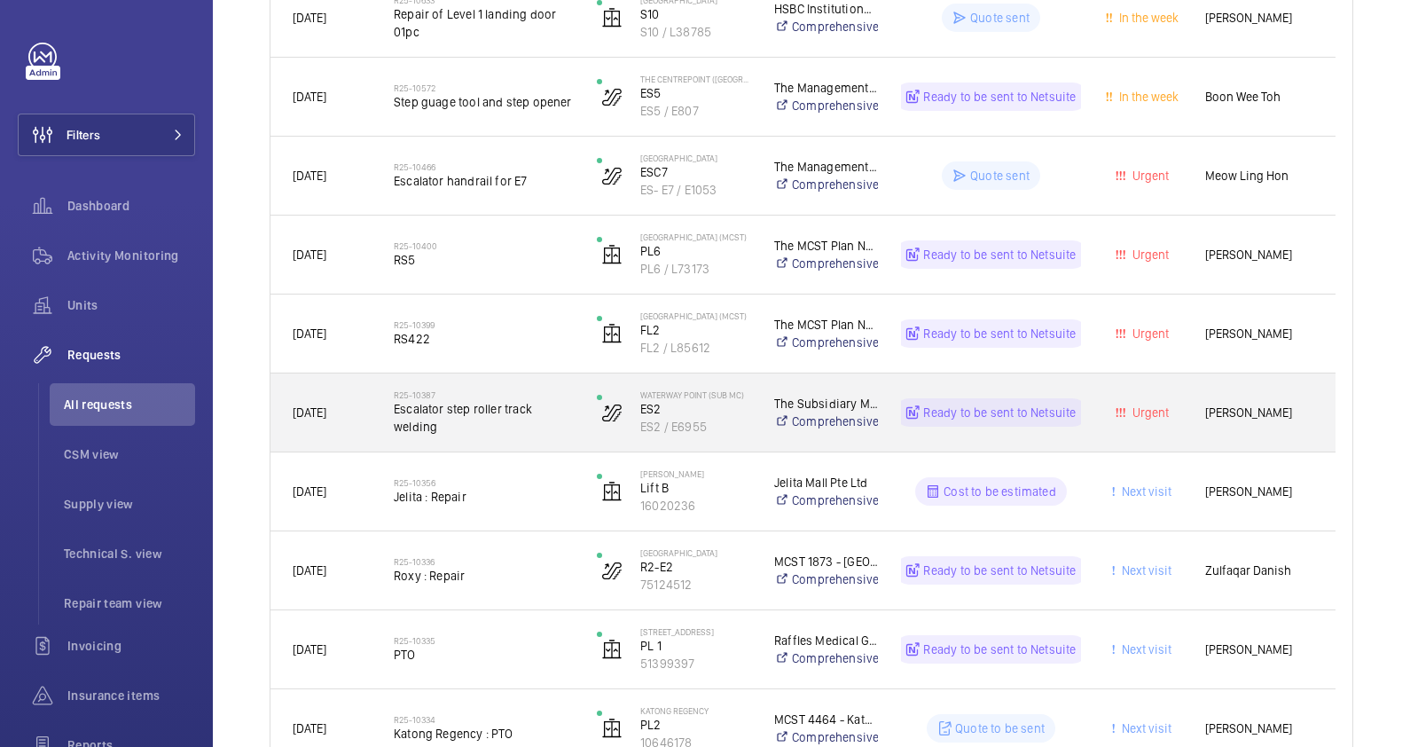
click at [481, 432] on span "Escalator step roller track welding" at bounding box center [484, 417] width 180 height 35
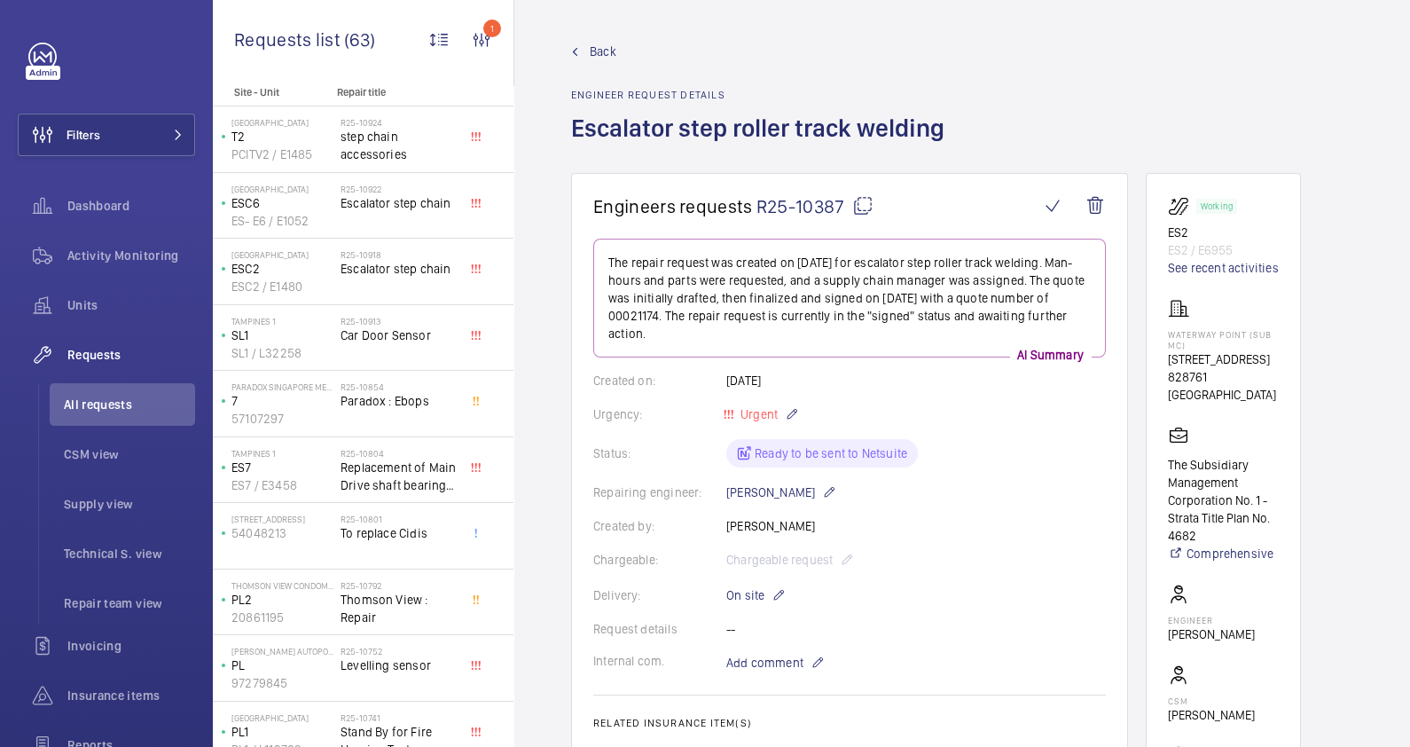
click at [591, 49] on span "Back" at bounding box center [603, 52] width 27 height 18
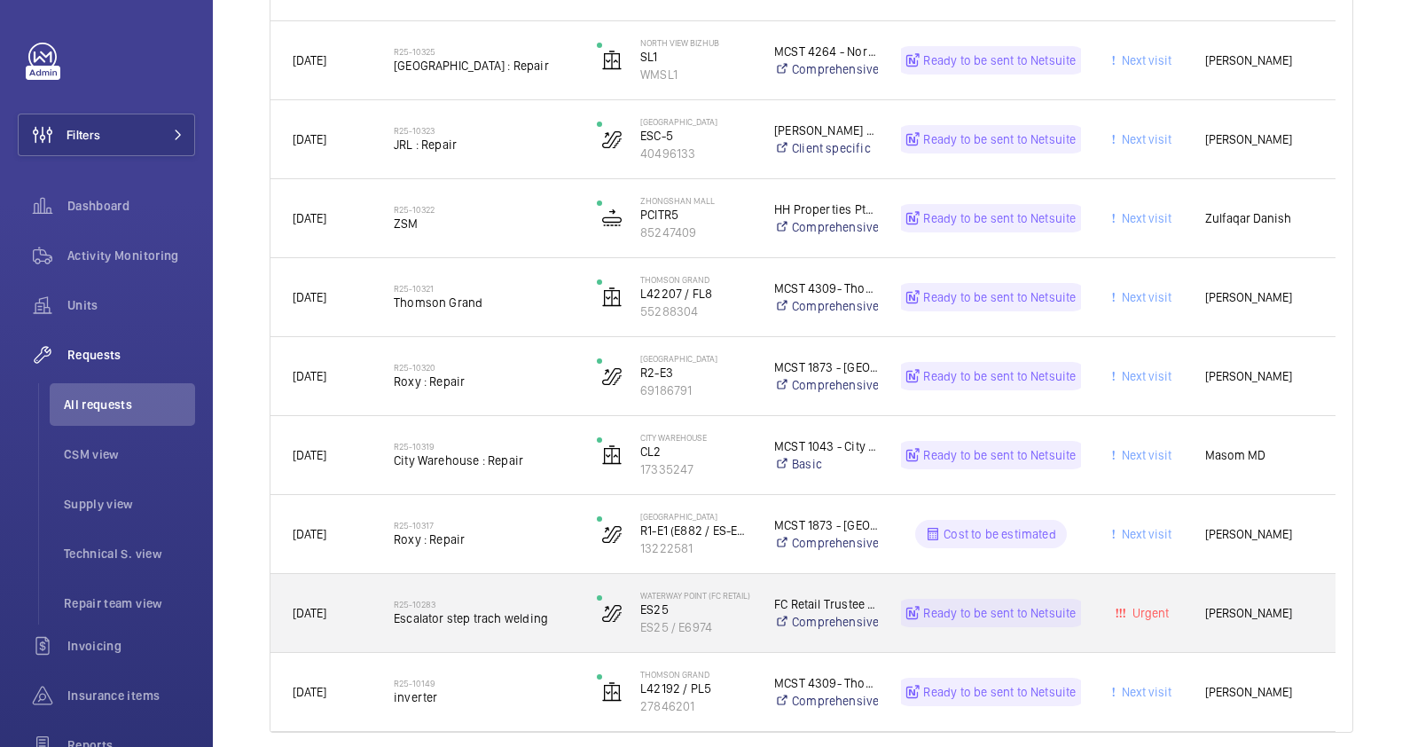
scroll to position [2055, 0]
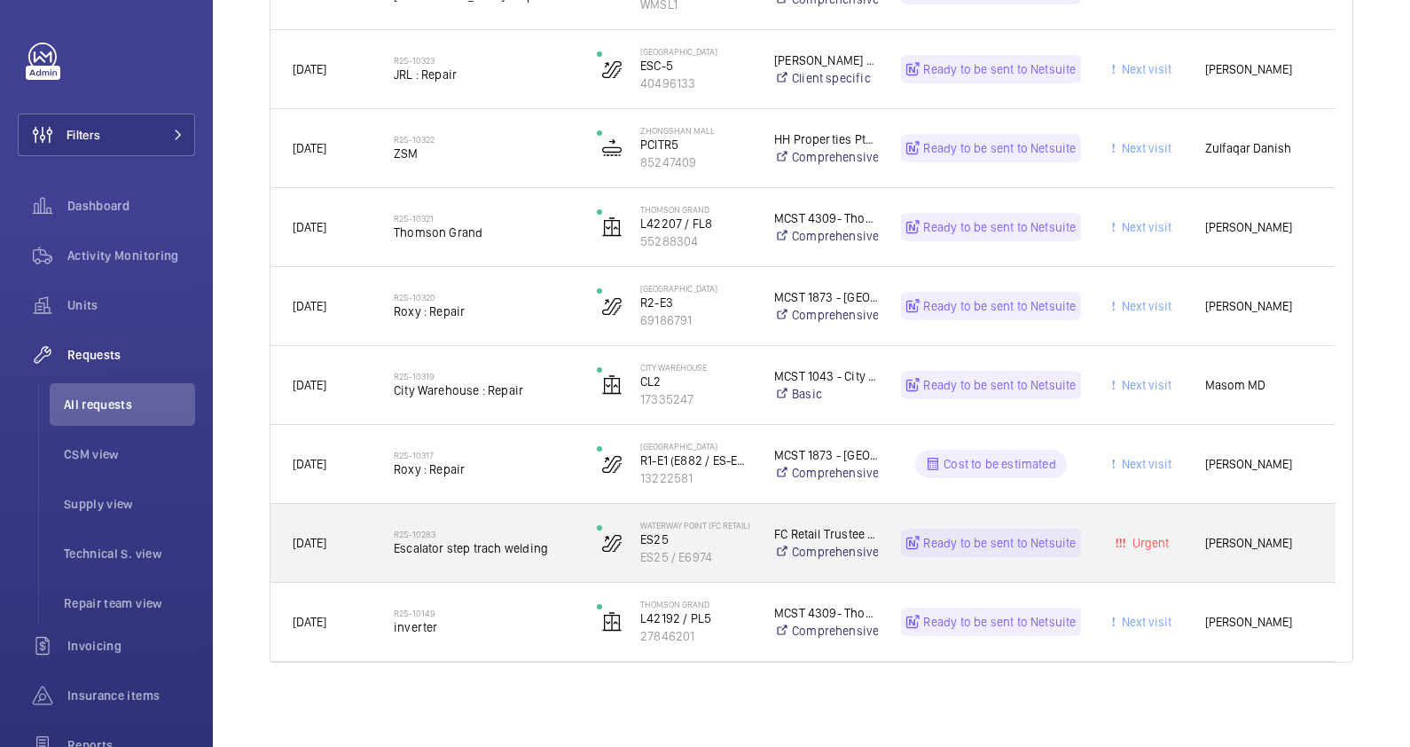
click at [488, 559] on div "R25-10283 Escalator step trach welding" at bounding box center [484, 542] width 180 height 51
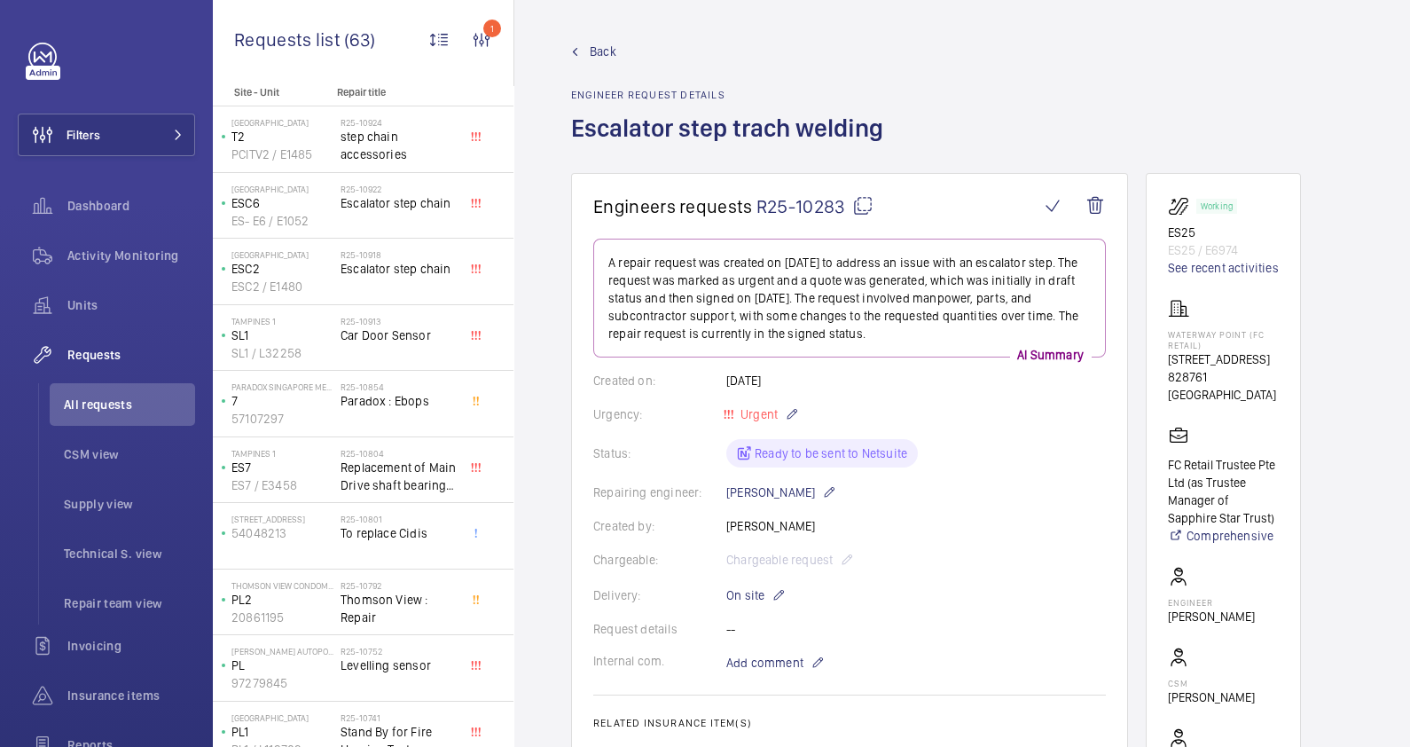
click at [602, 48] on span "Back" at bounding box center [603, 52] width 27 height 18
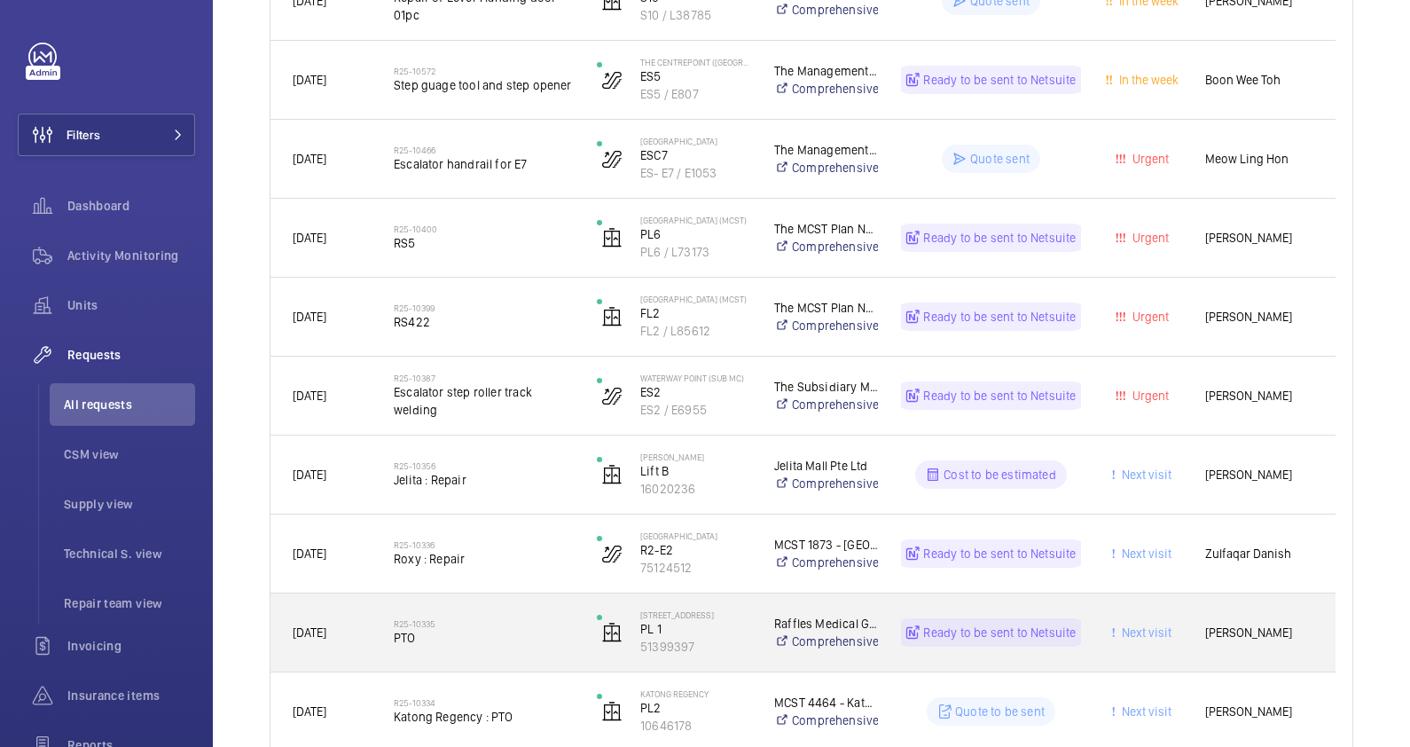
scroll to position [1160, 0]
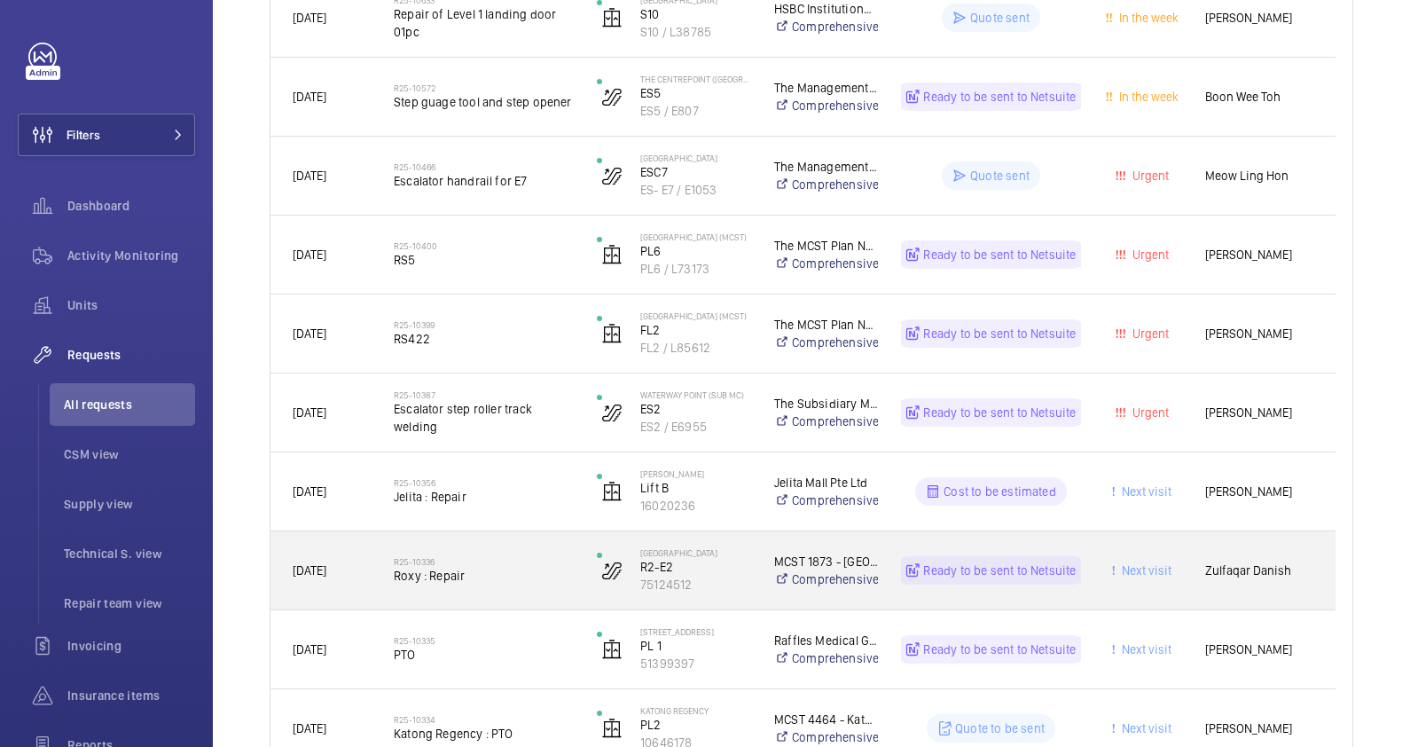
click at [513, 572] on span "Roxy : Repair" at bounding box center [484, 576] width 180 height 18
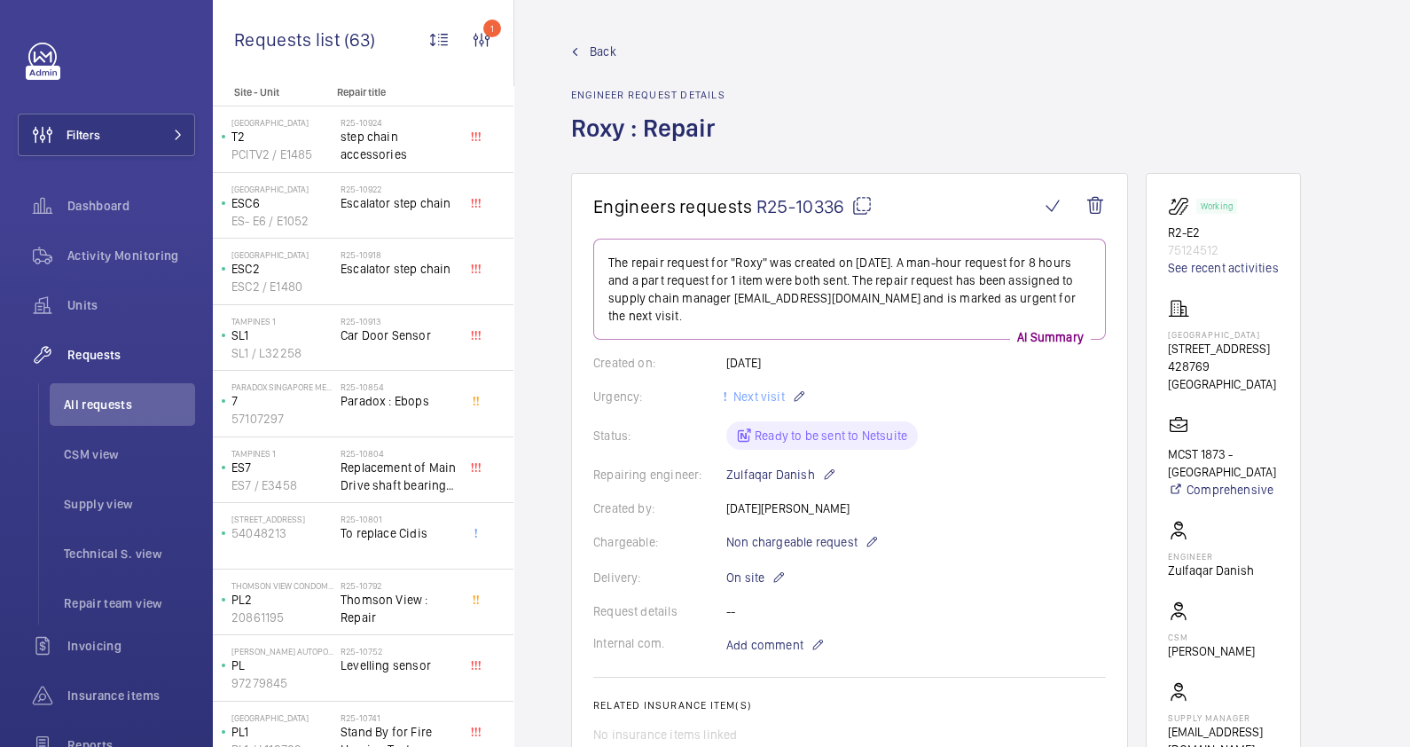
click at [593, 50] on span "Back" at bounding box center [603, 52] width 27 height 18
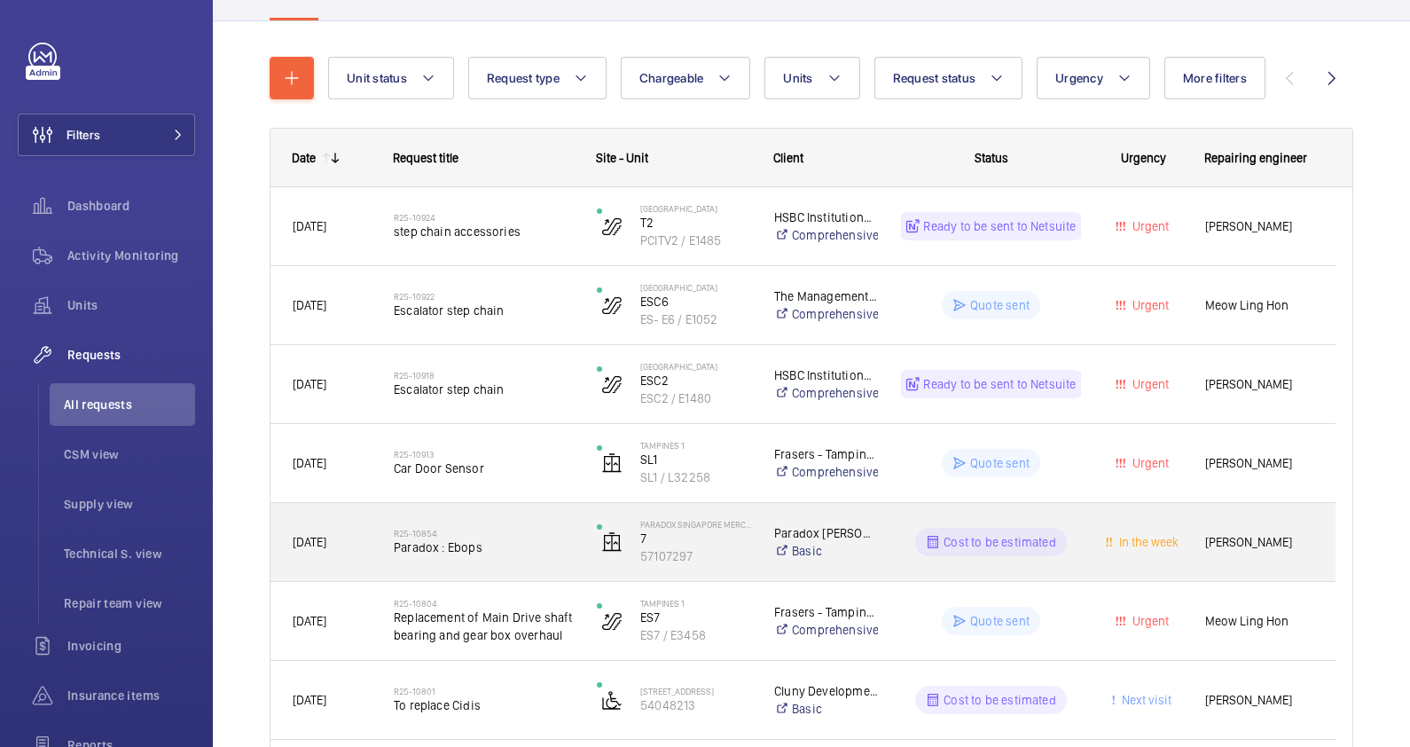
scroll to position [273, 0]
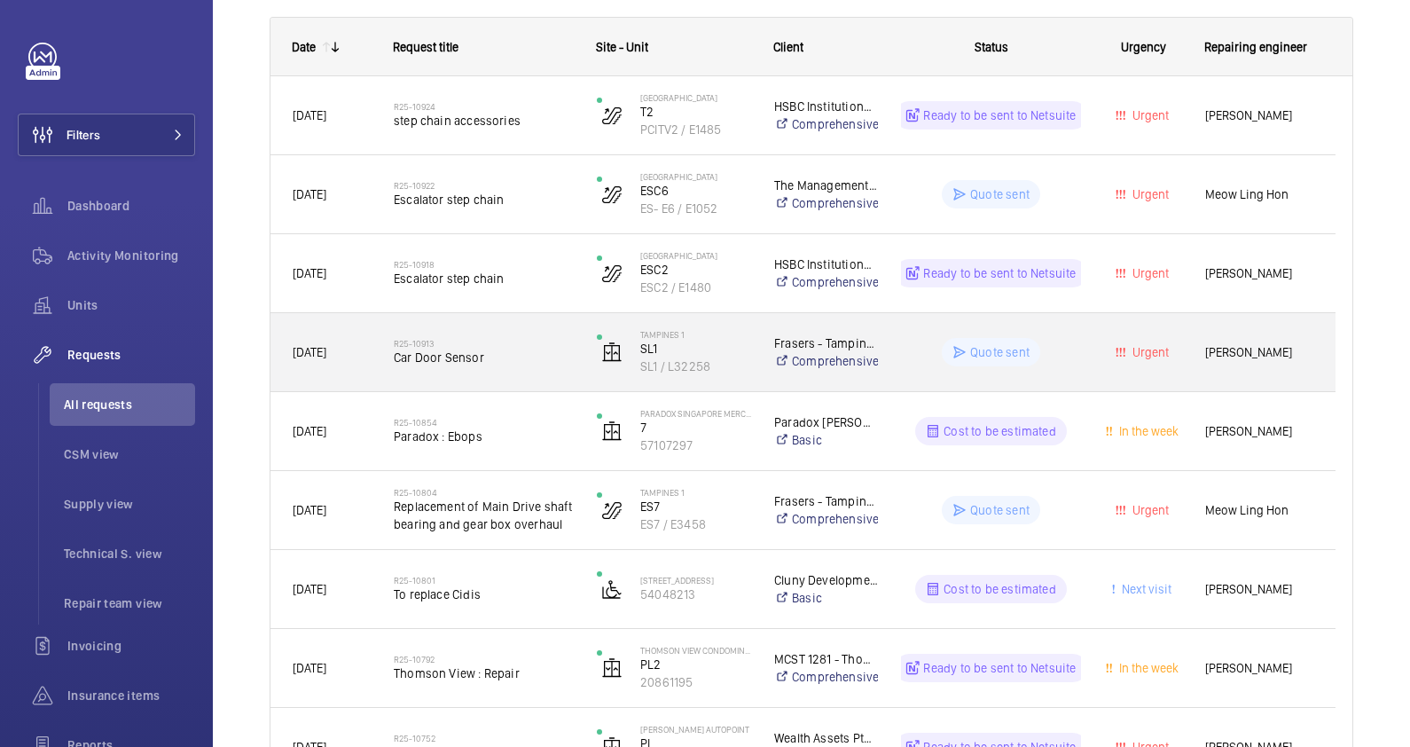
click at [508, 359] on span "Car Door Sensor" at bounding box center [484, 357] width 180 height 18
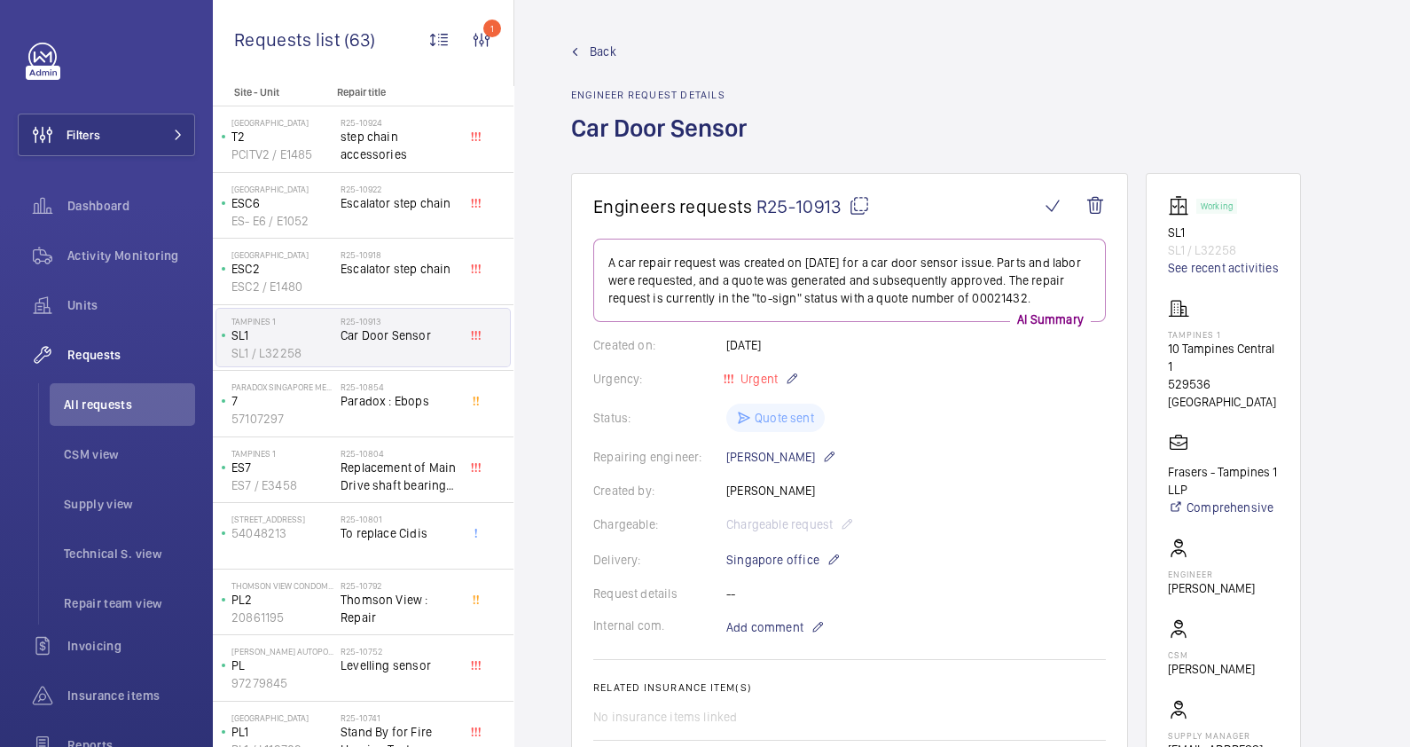
click at [594, 53] on span "Back" at bounding box center [603, 52] width 27 height 18
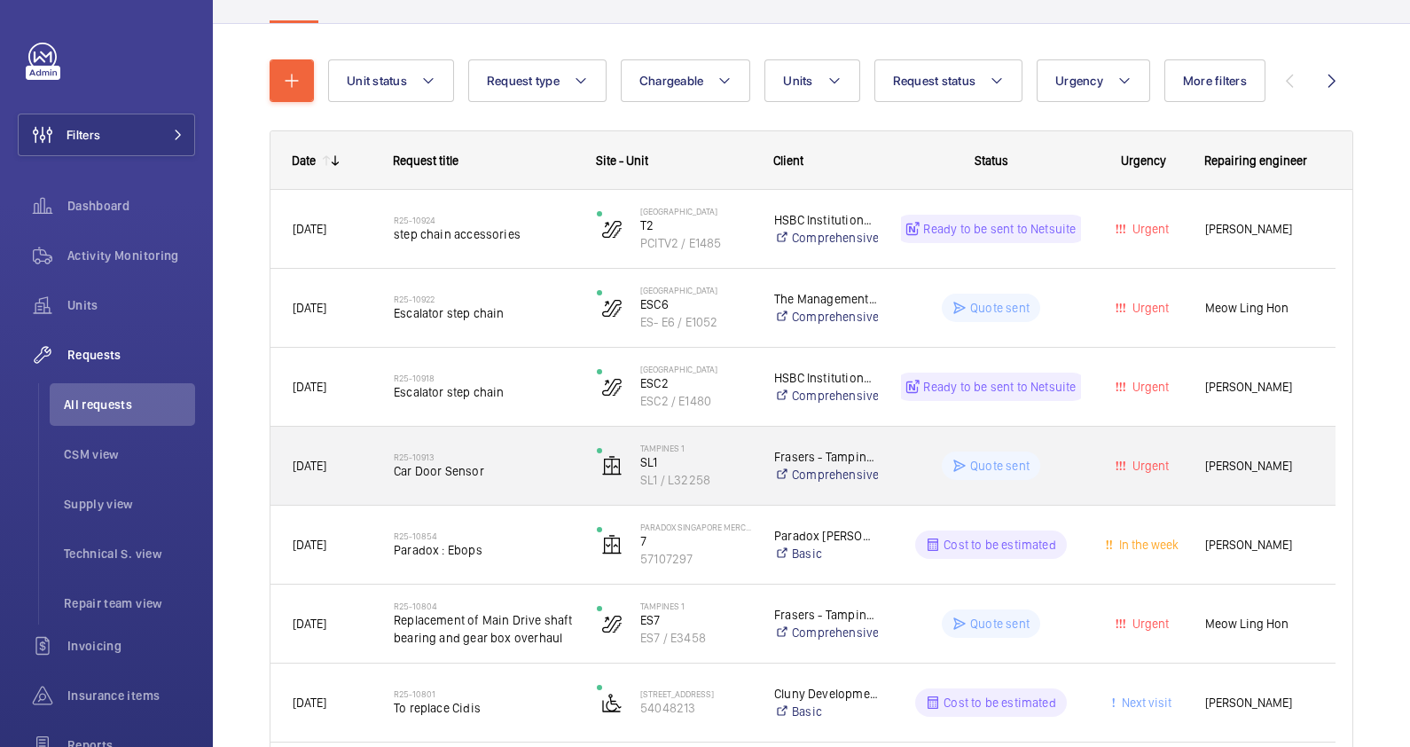
scroll to position [384, 0]
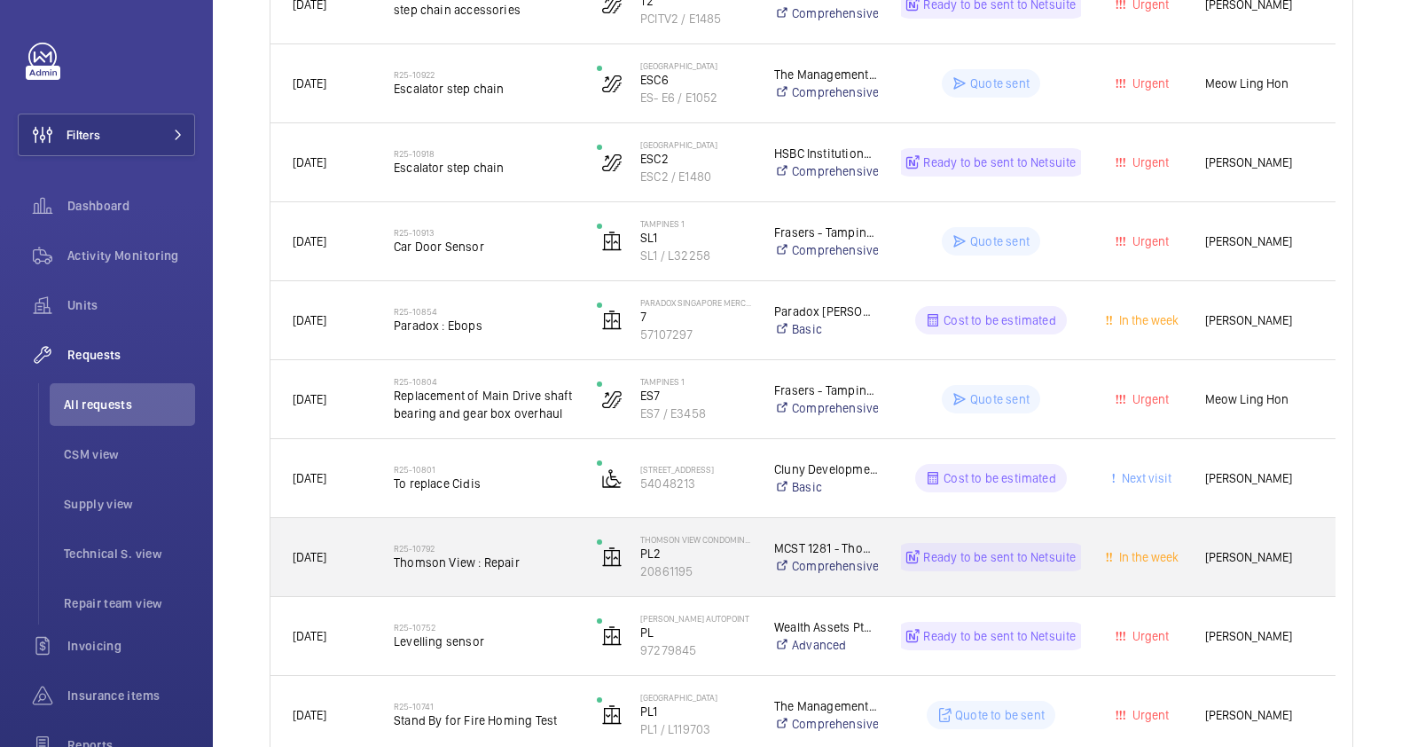
click at [363, 586] on div "12/08/2025" at bounding box center [320, 557] width 101 height 78
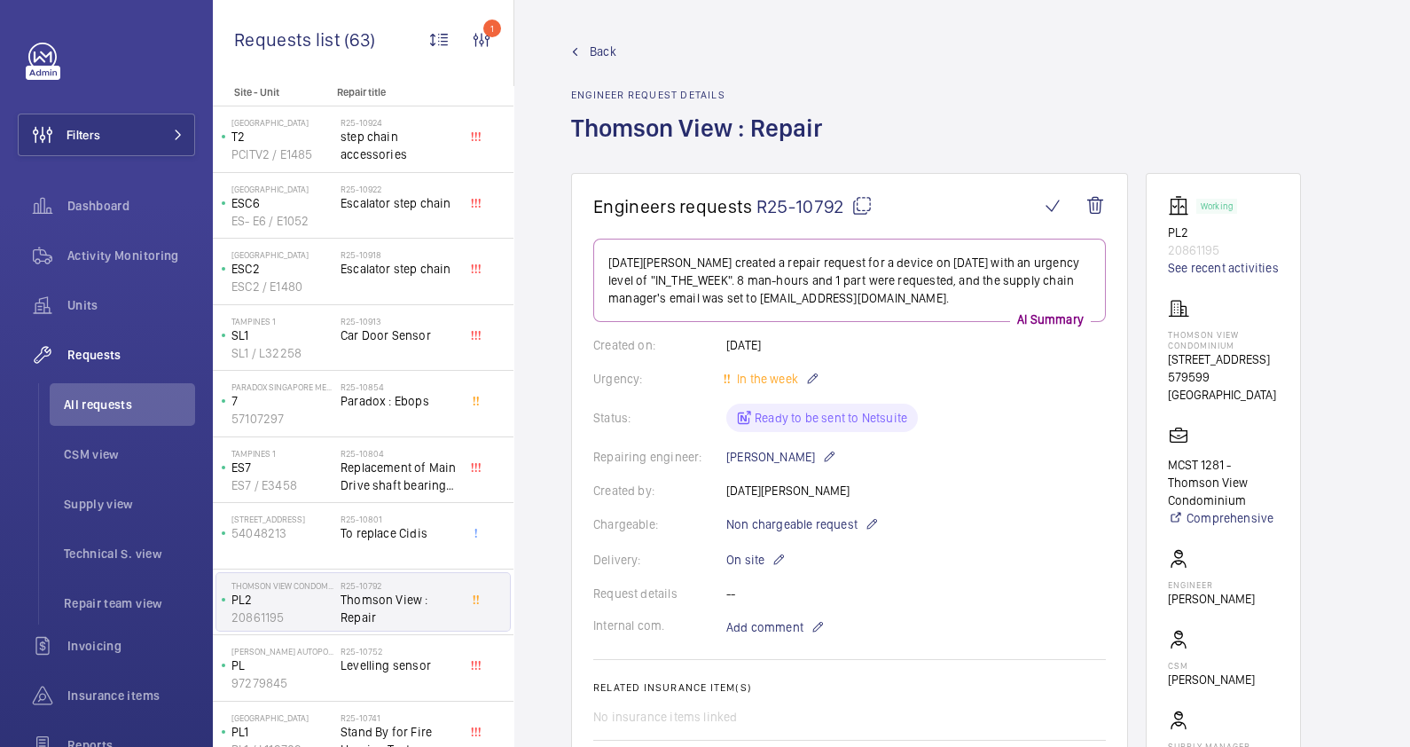
click at [597, 53] on span "Back" at bounding box center [603, 52] width 27 height 18
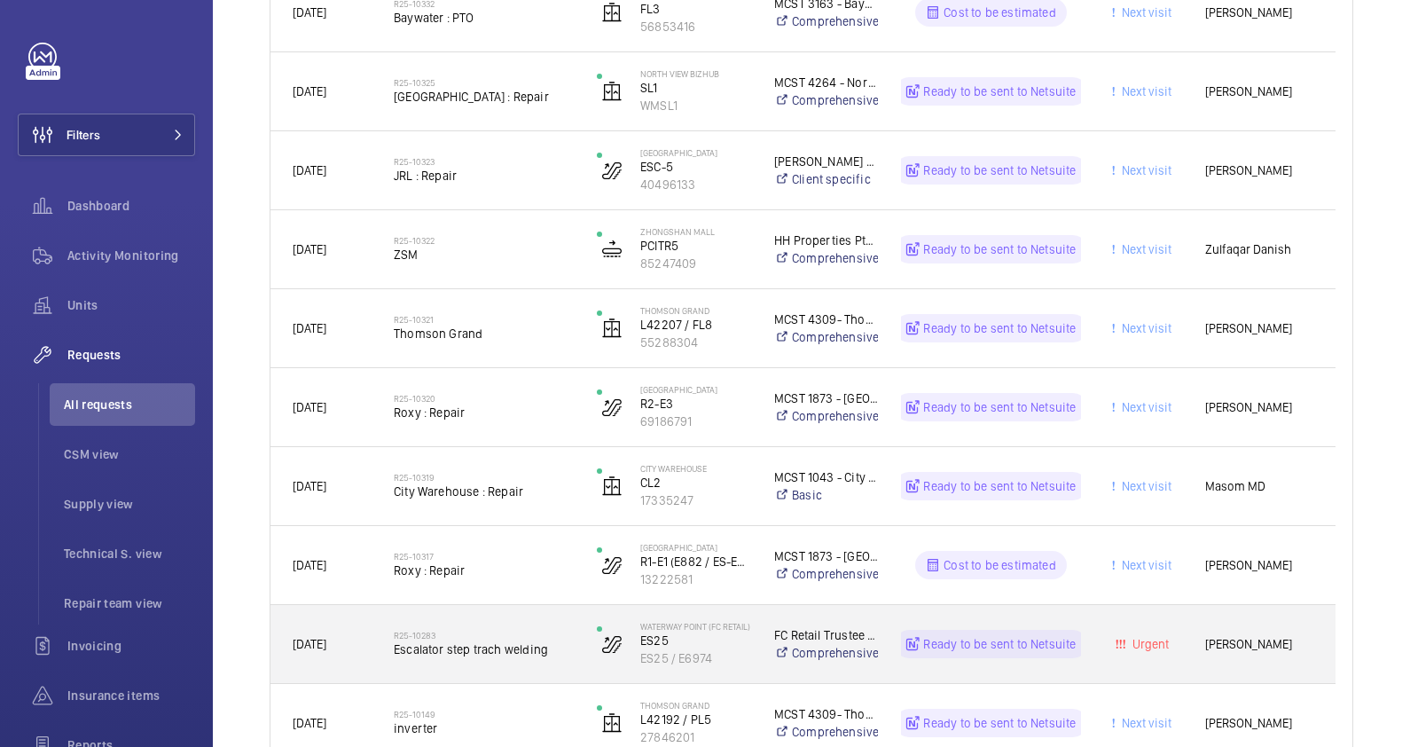
scroll to position [1945, 0]
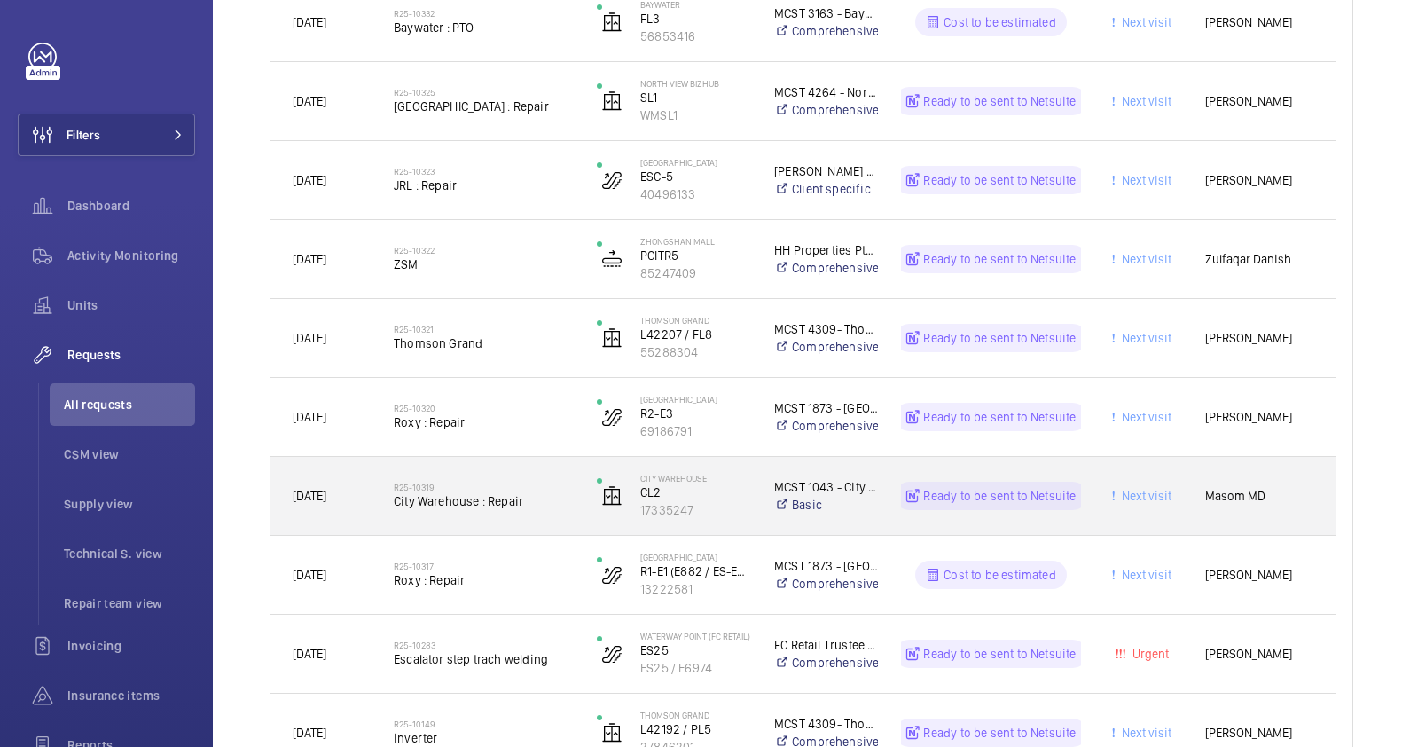
click at [507, 512] on div "R25-10319 City Warehouse : Repair" at bounding box center [484, 495] width 180 height 51
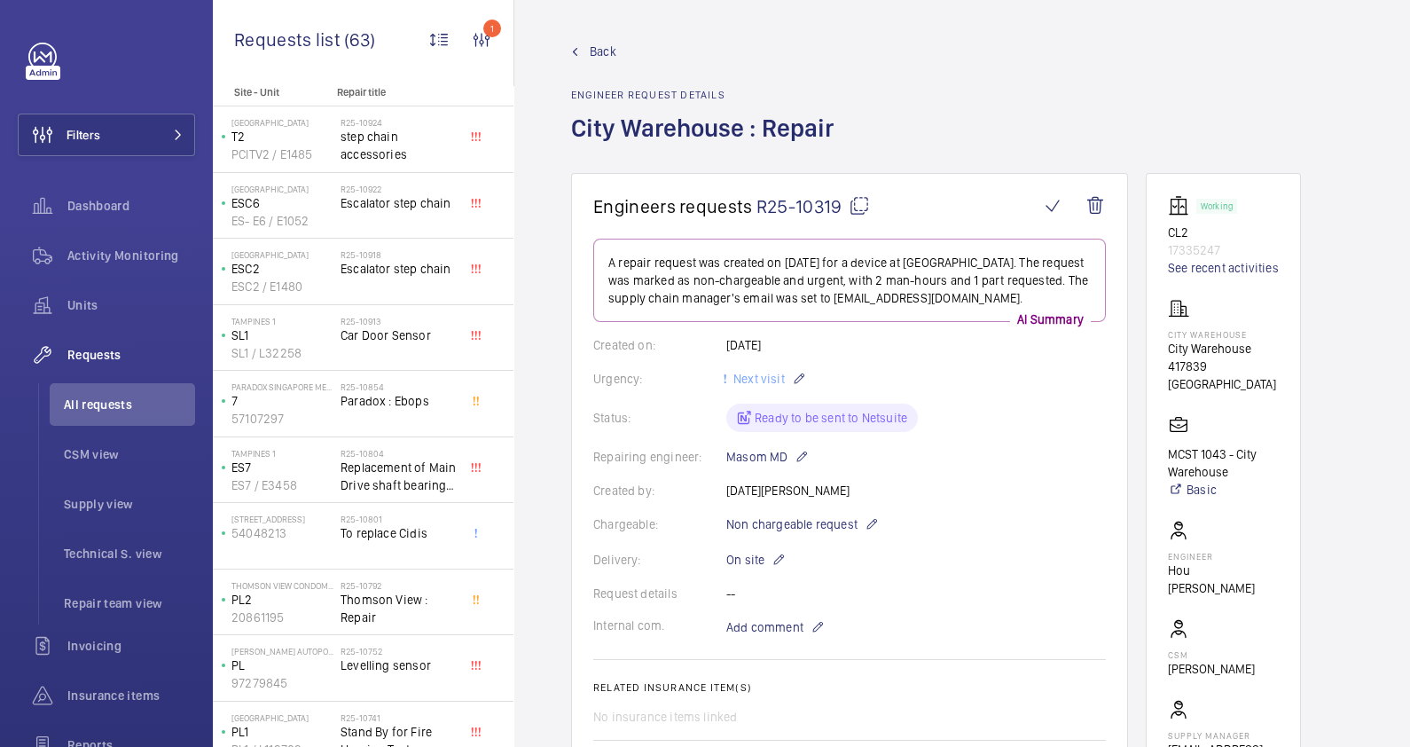
click at [599, 52] on span "Back" at bounding box center [603, 52] width 27 height 18
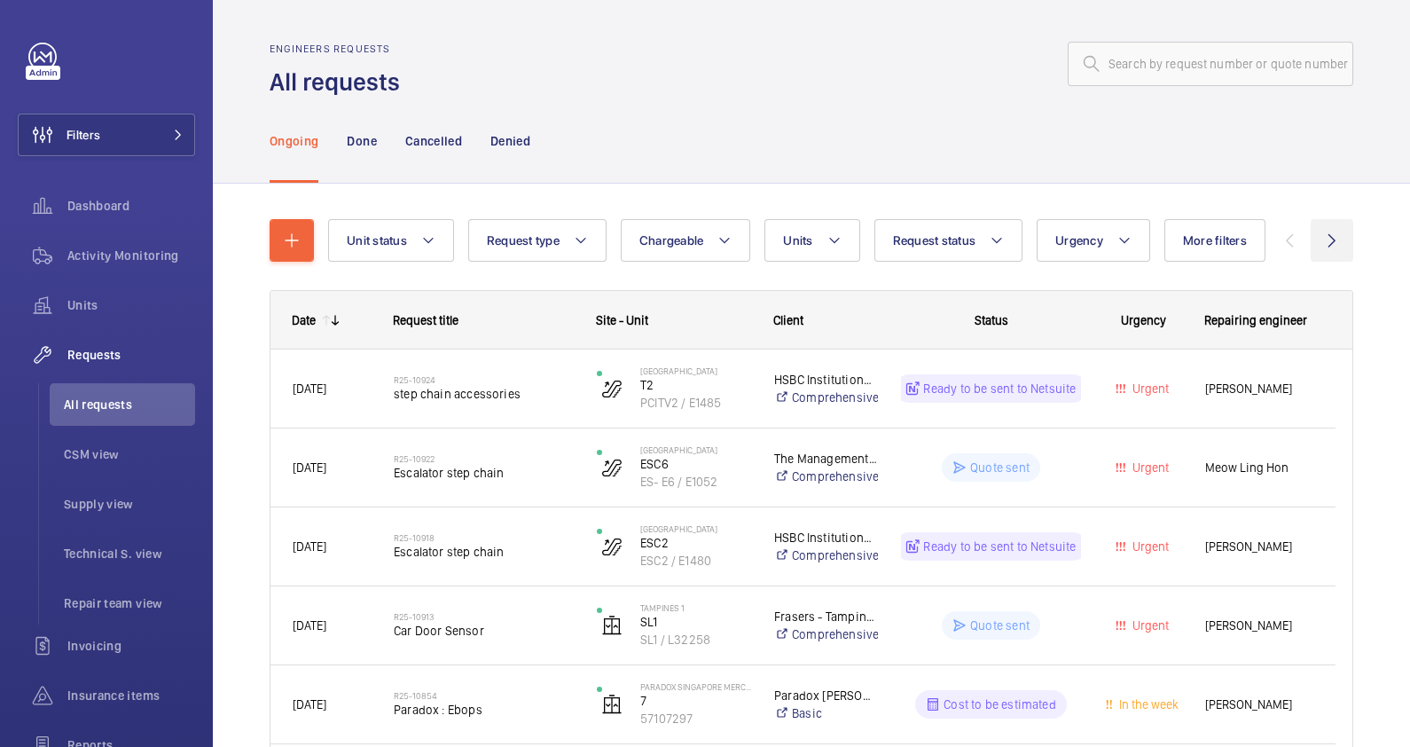
click at [1316, 244] on wm-front-icon-button at bounding box center [1332, 240] width 43 height 43
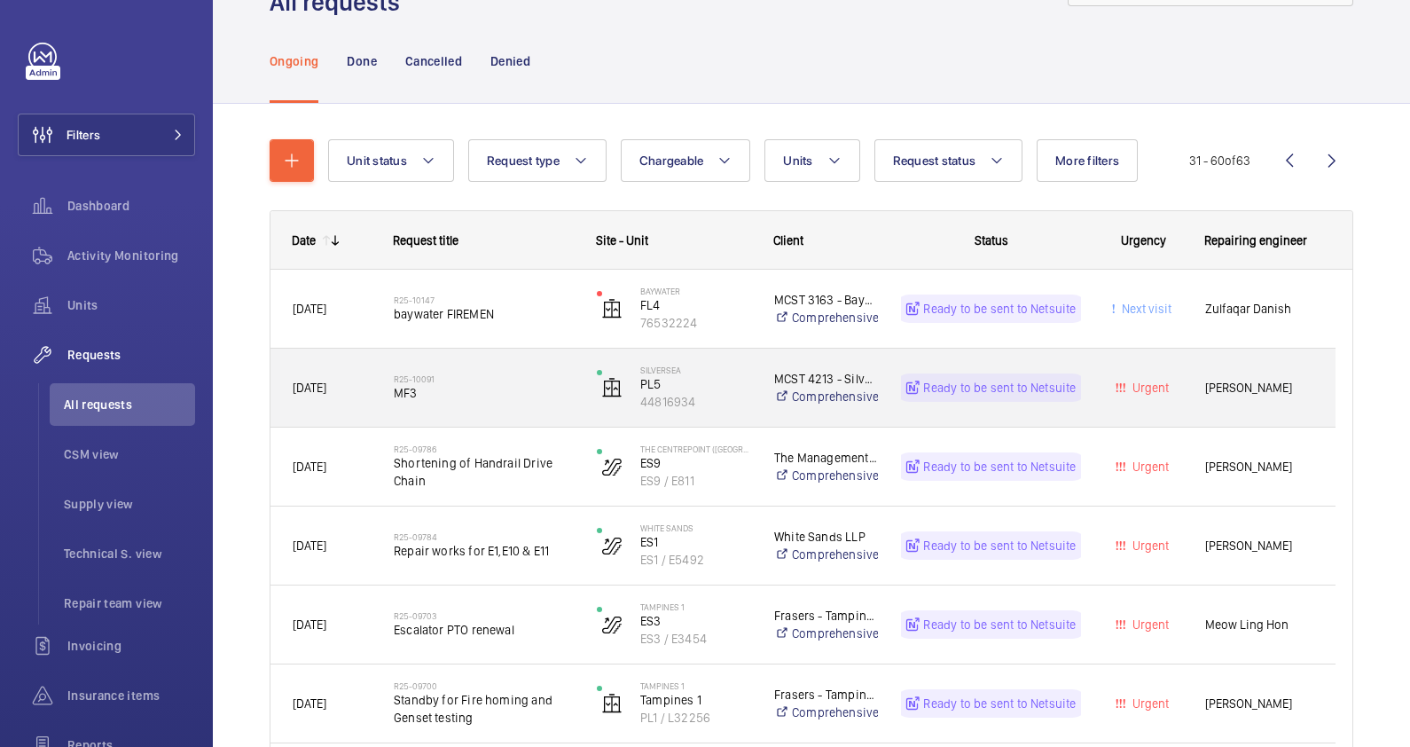
scroll to position [110, 0]
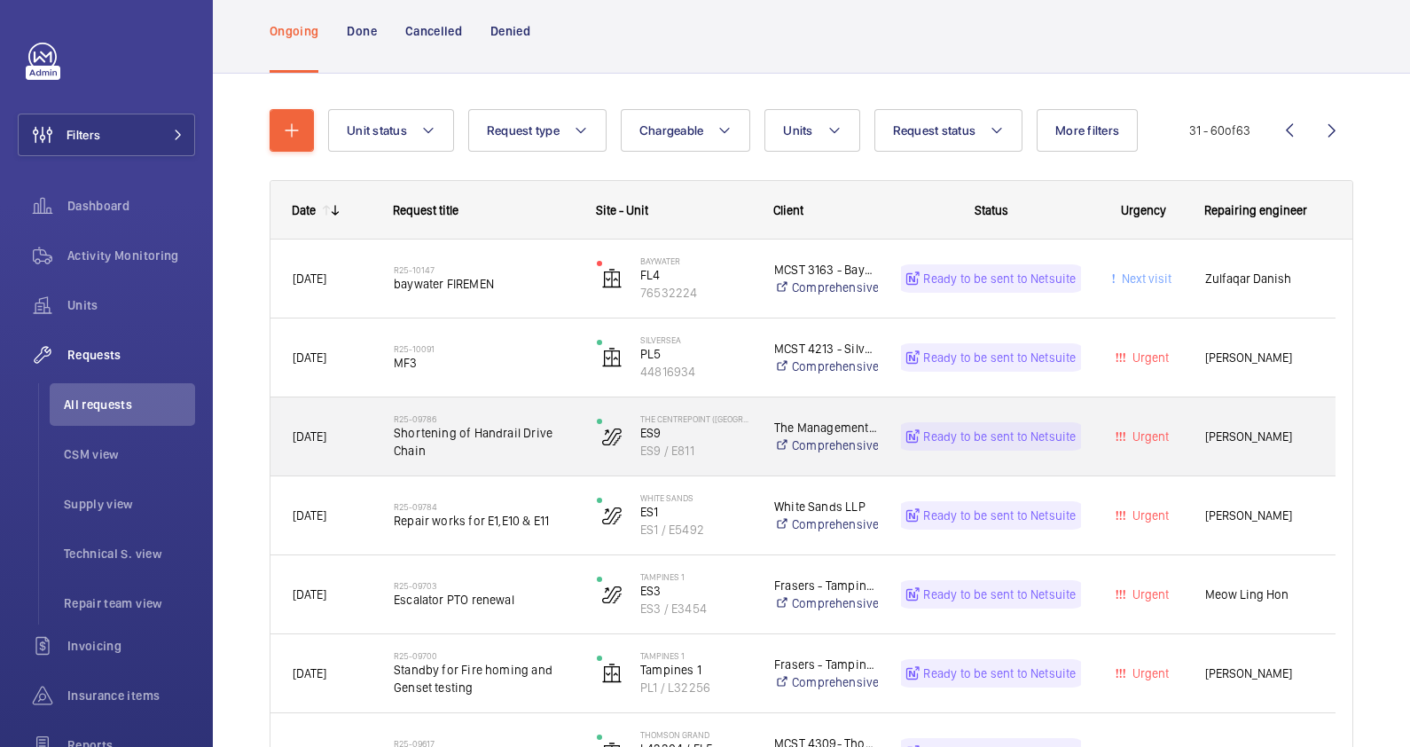
click at [514, 453] on span "Shortening of Handrail Drive Chain" at bounding box center [484, 441] width 180 height 35
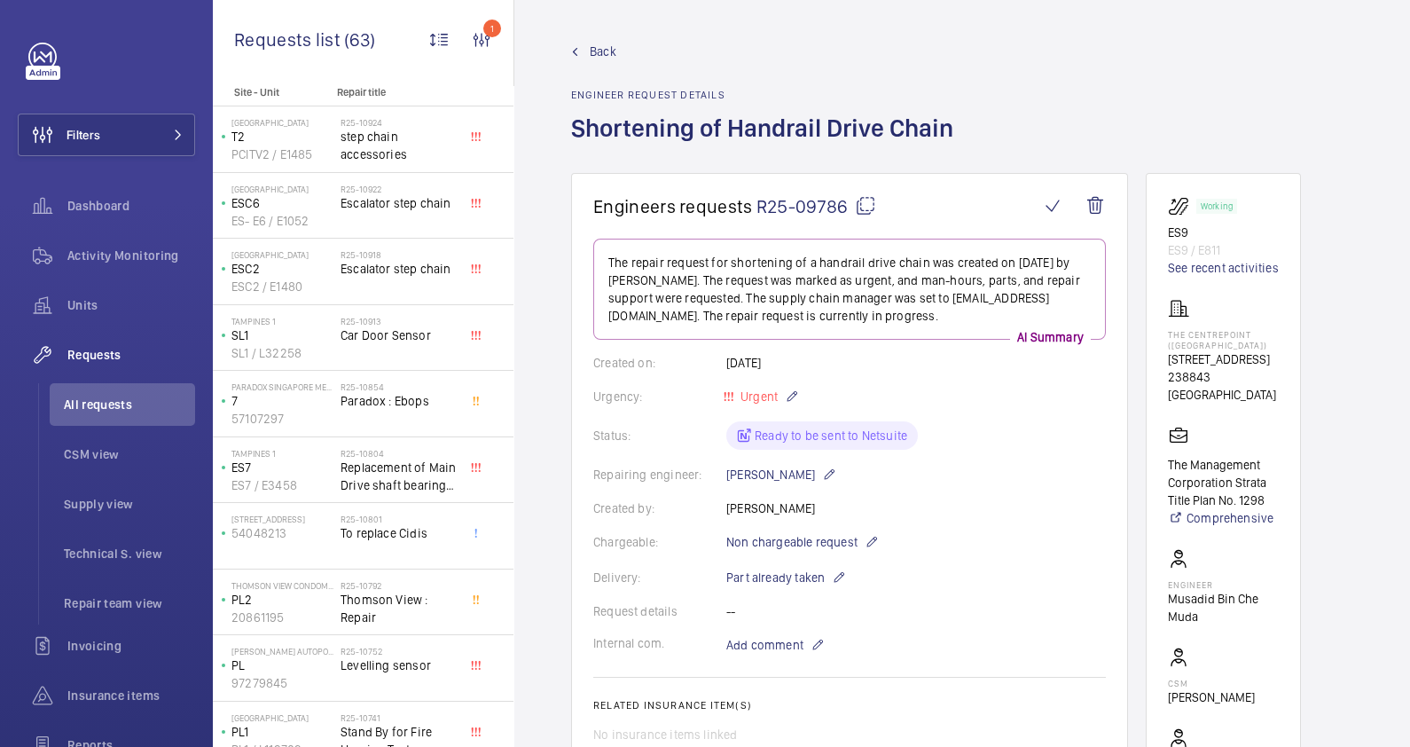
click at [597, 51] on span "Back" at bounding box center [603, 52] width 27 height 18
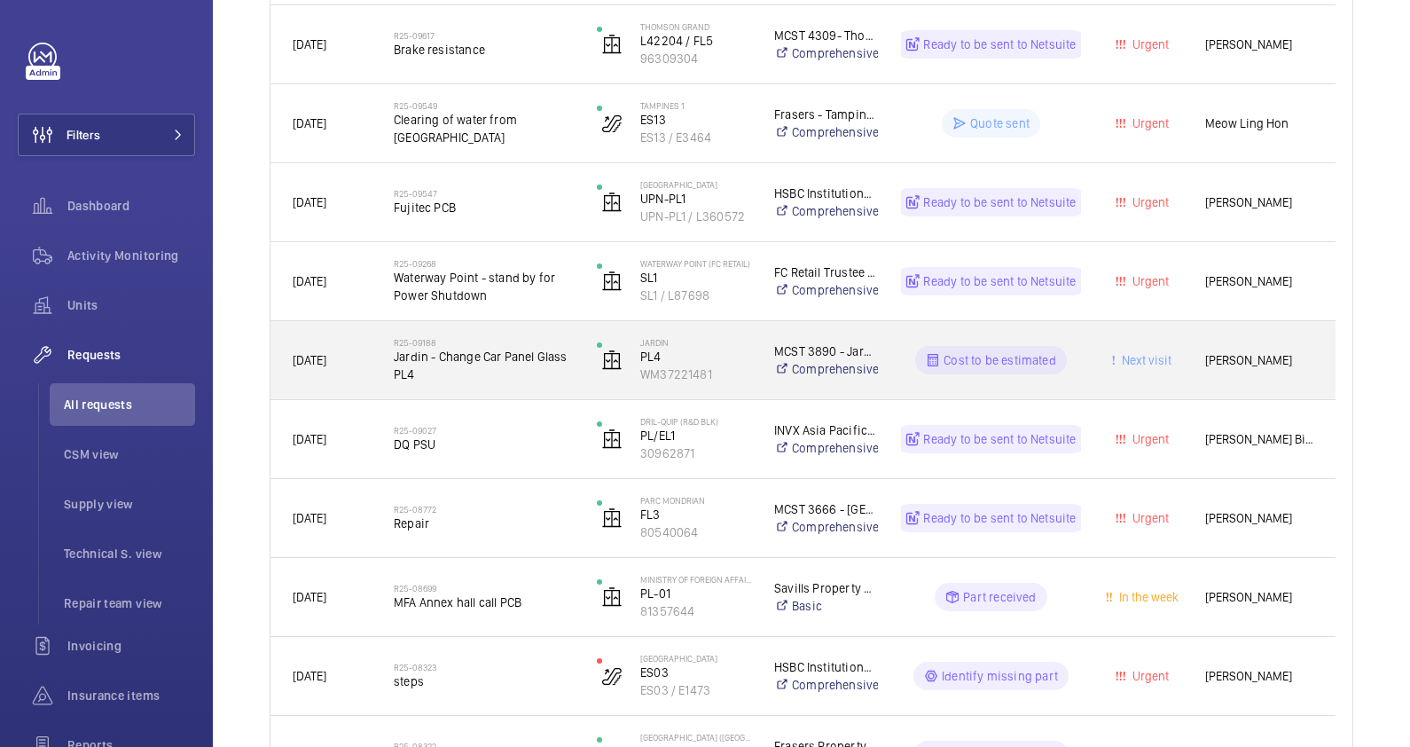
scroll to position [827, 0]
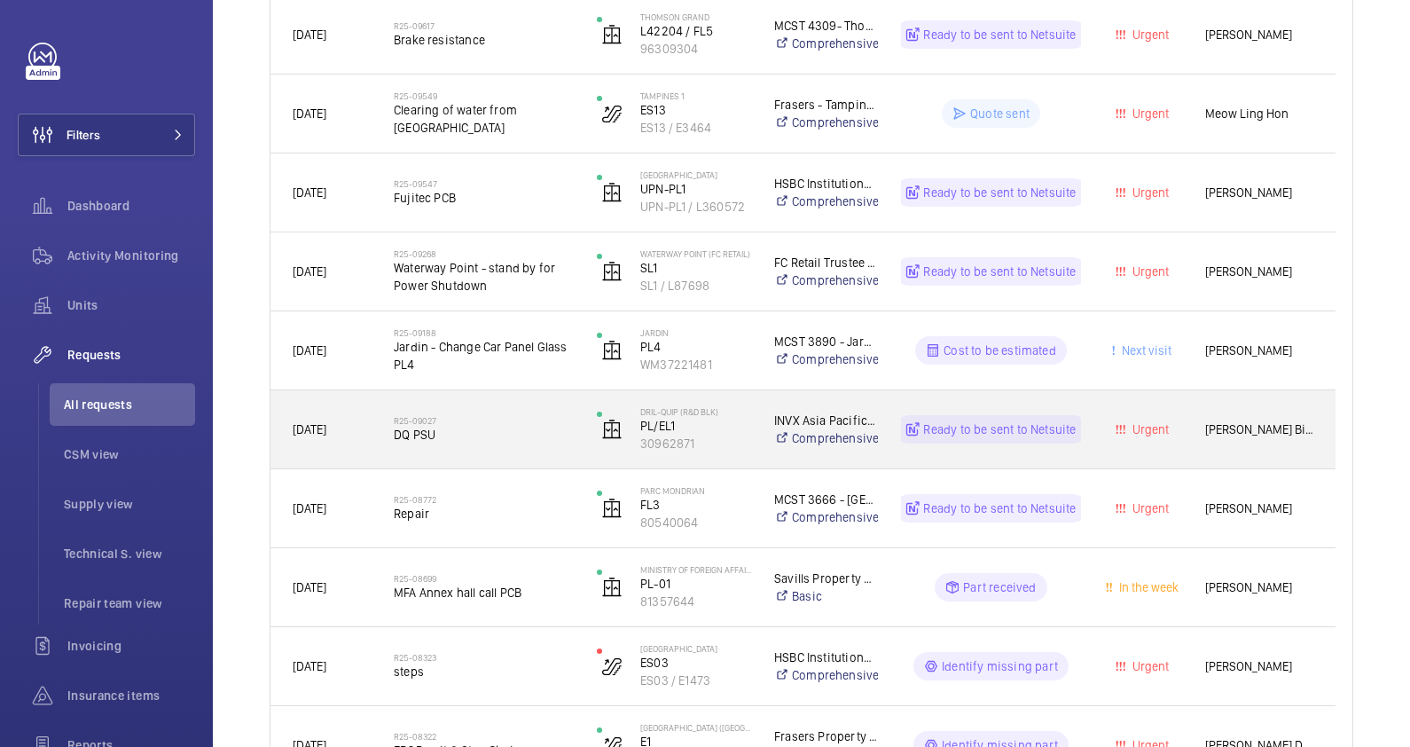
click at [505, 448] on div "R25-09027 DQ PSU" at bounding box center [484, 428] width 180 height 51
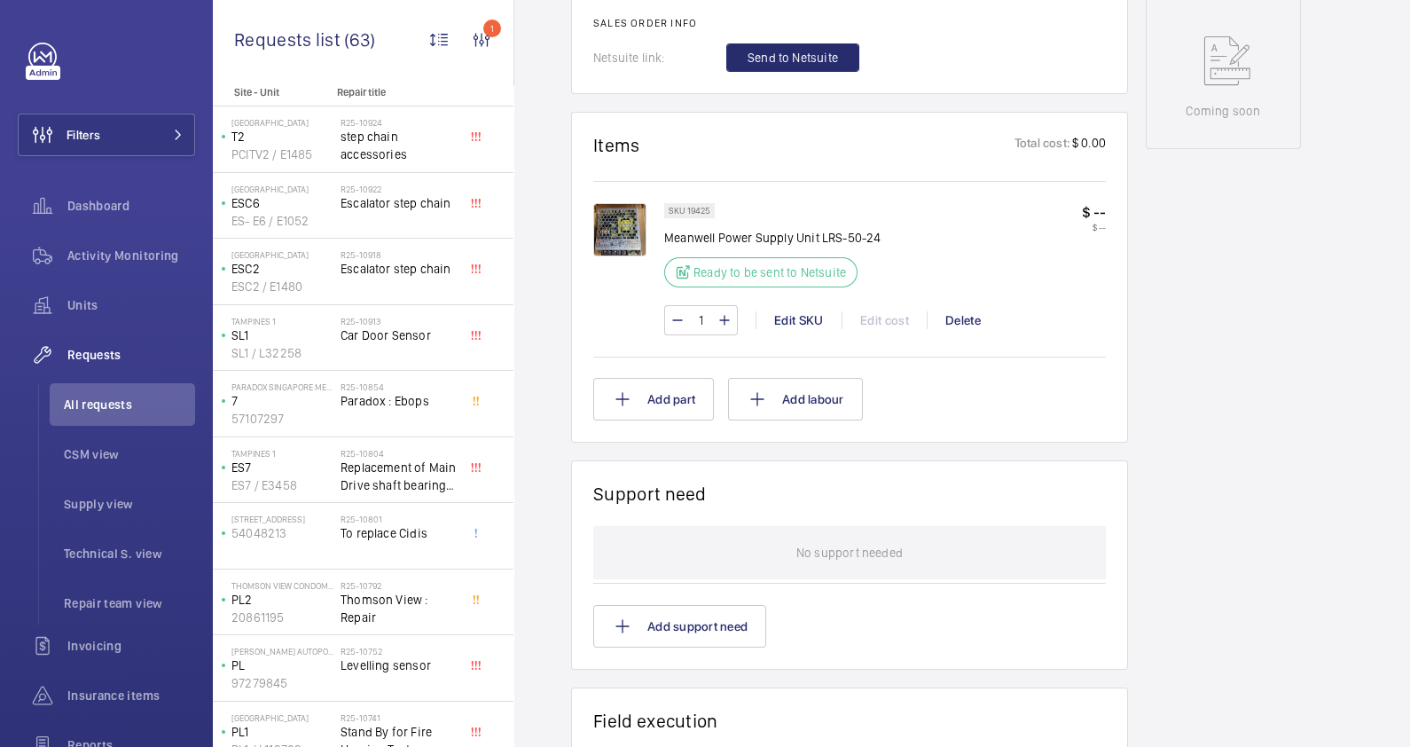
scroll to position [665, 0]
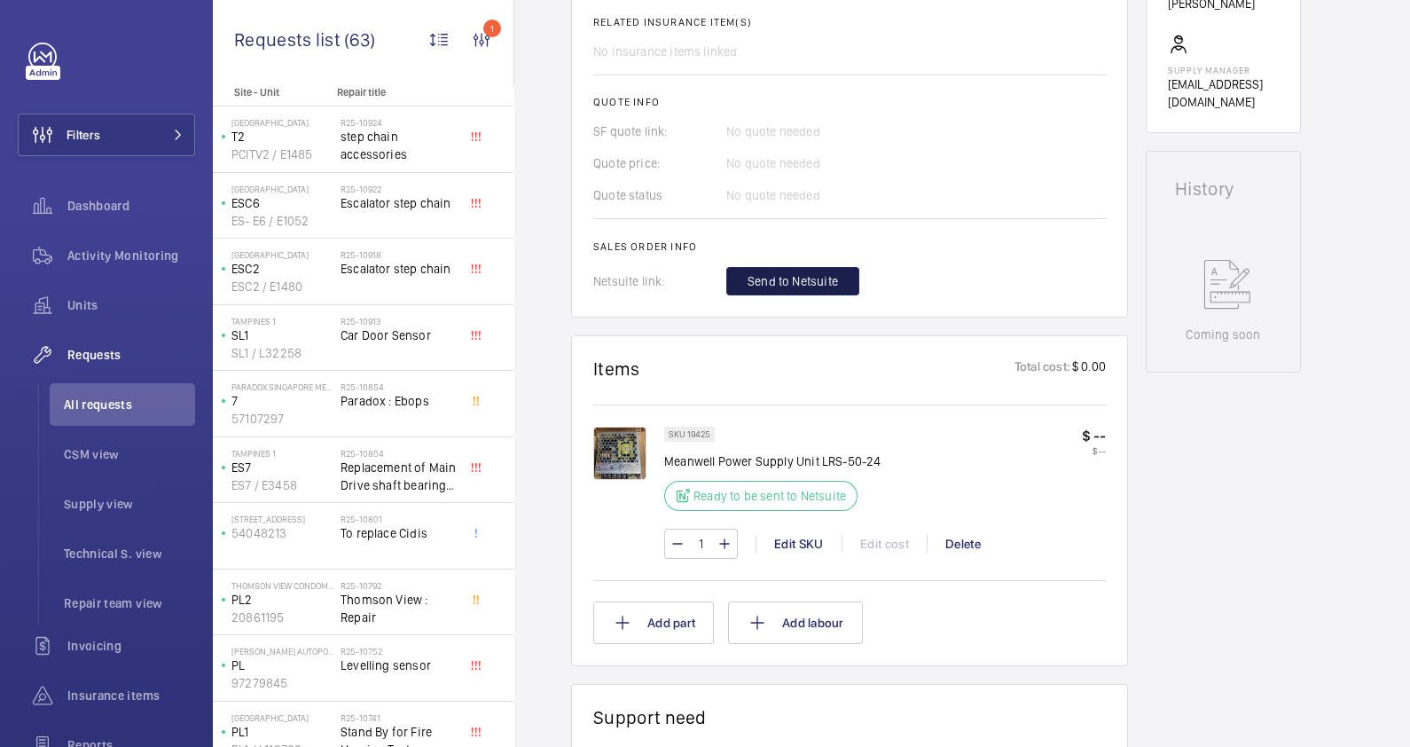
click at [794, 279] on span "Send to Netsuite" at bounding box center [792, 281] width 90 height 18
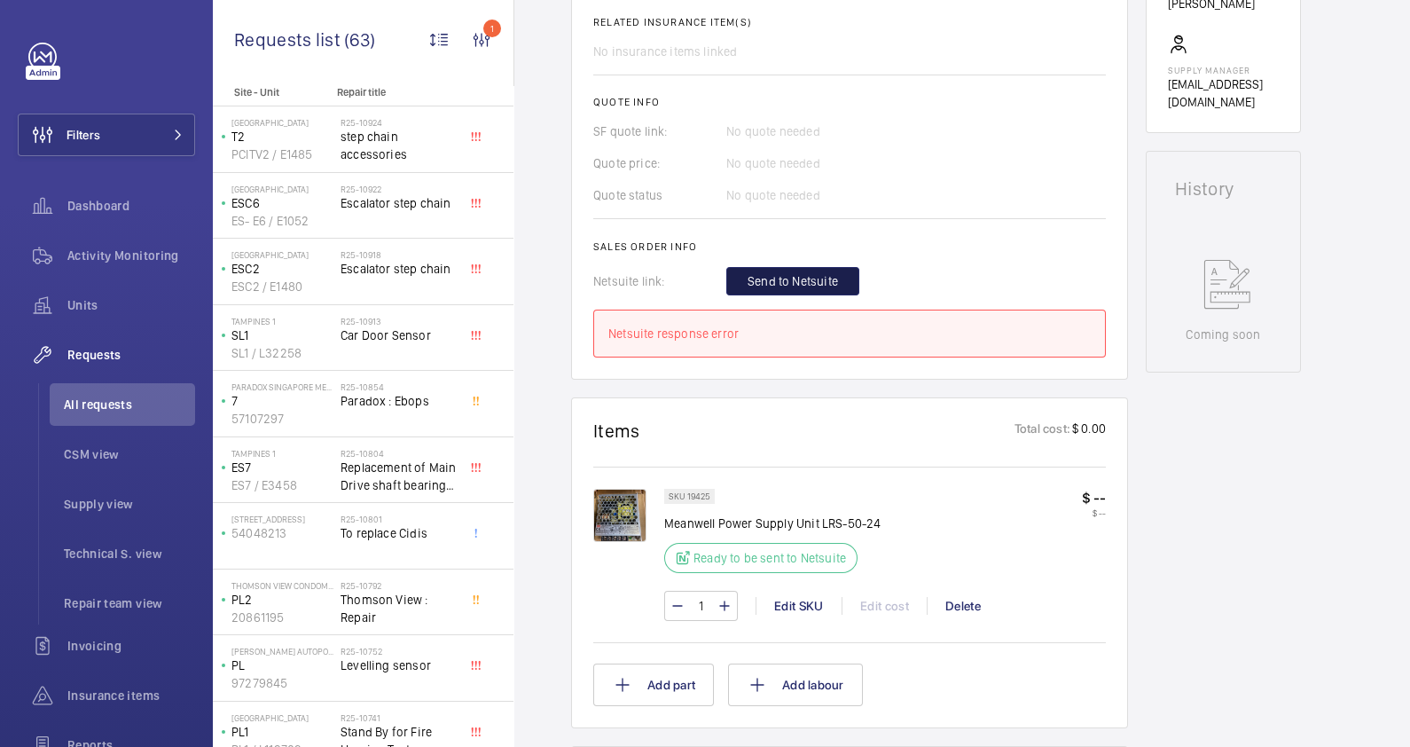
click at [794, 279] on span "Send to Netsuite" at bounding box center [792, 281] width 90 height 18
click at [773, 267] on button "Send to Netsuite" at bounding box center [792, 281] width 133 height 28
click at [810, 285] on span "Send to Netsuite" at bounding box center [792, 281] width 90 height 18
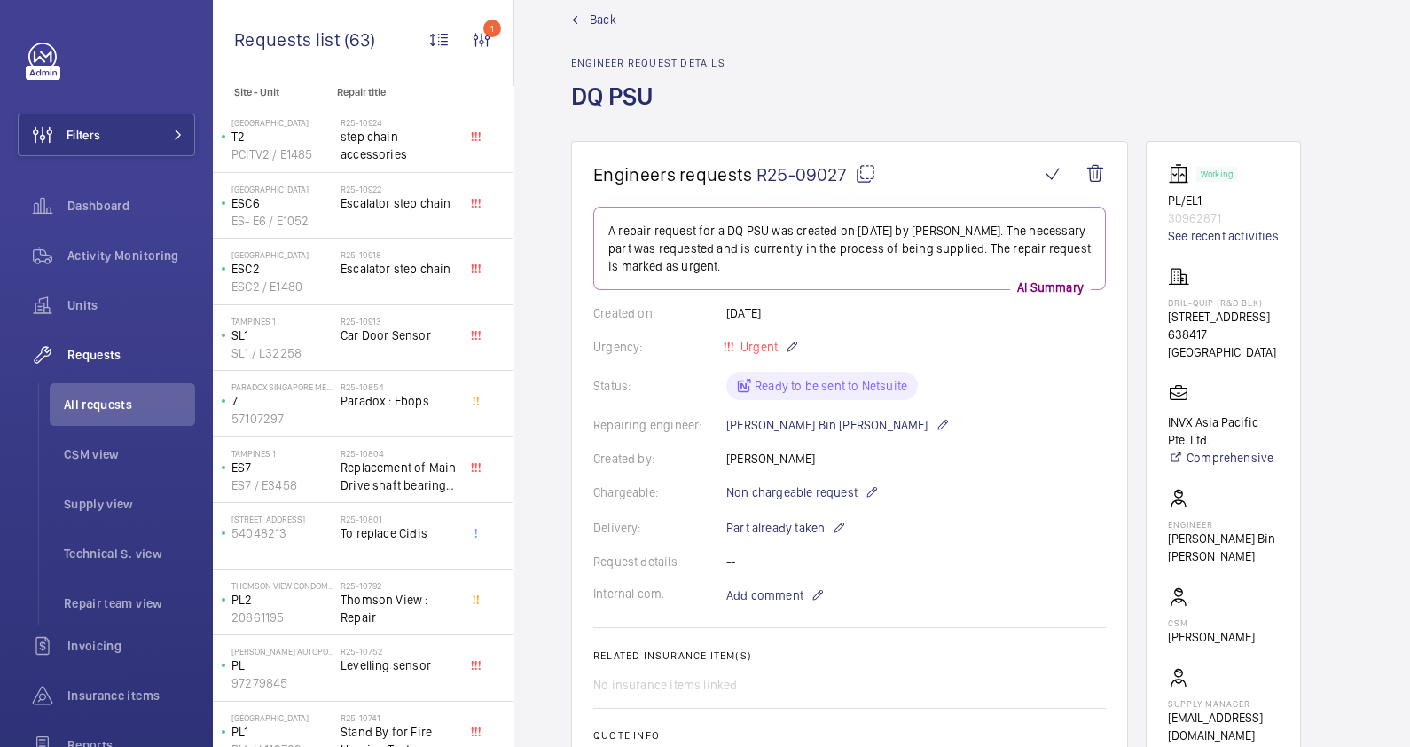
scroll to position [0, 0]
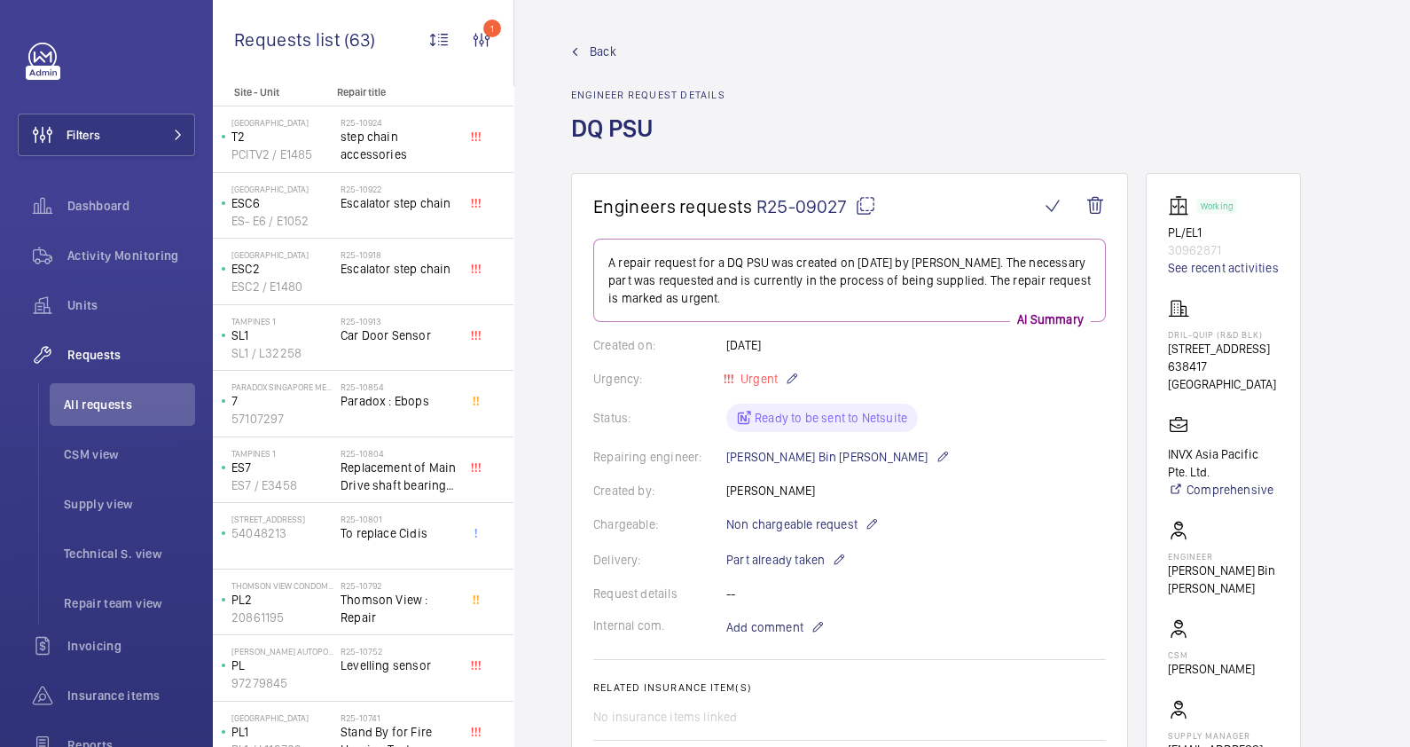
click at [593, 54] on span "Back" at bounding box center [603, 52] width 27 height 18
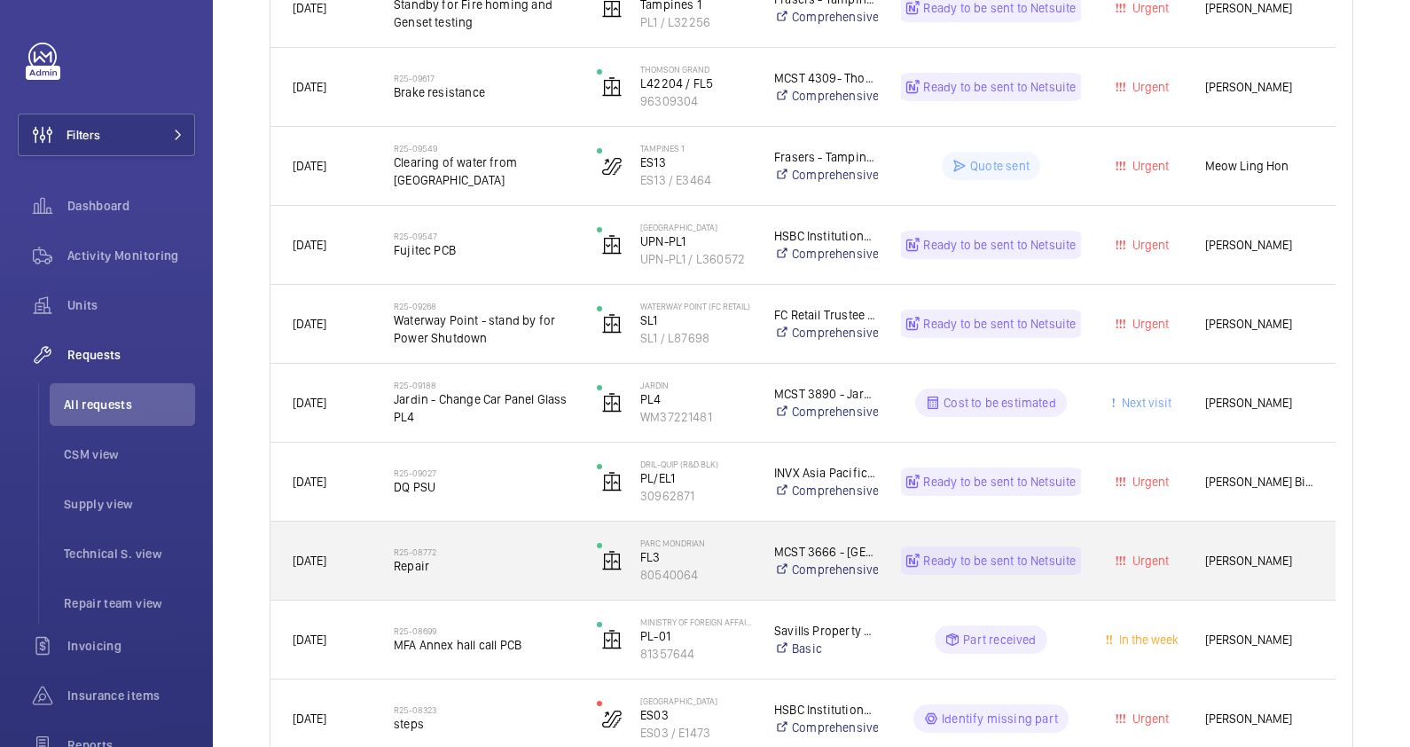
scroll to position [886, 0]
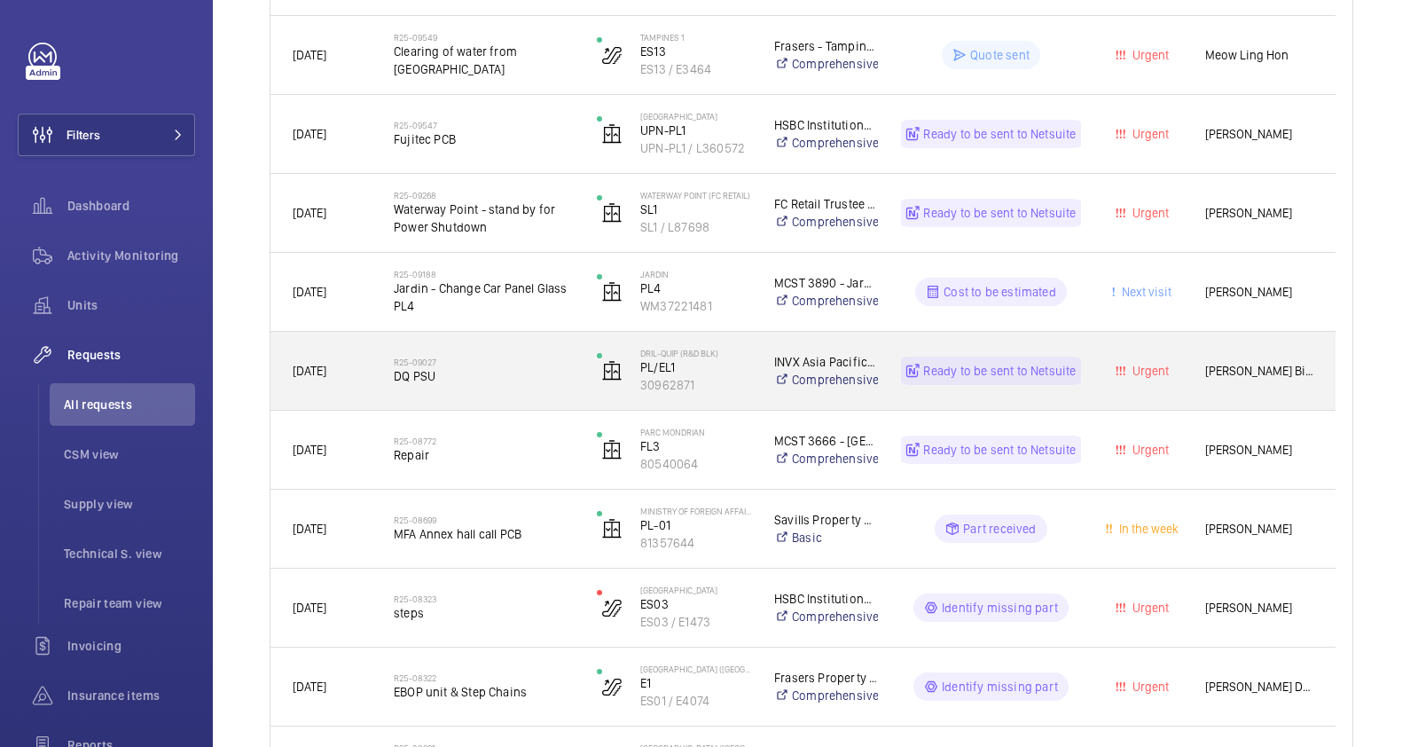
click at [493, 380] on span "DQ PSU" at bounding box center [484, 376] width 180 height 18
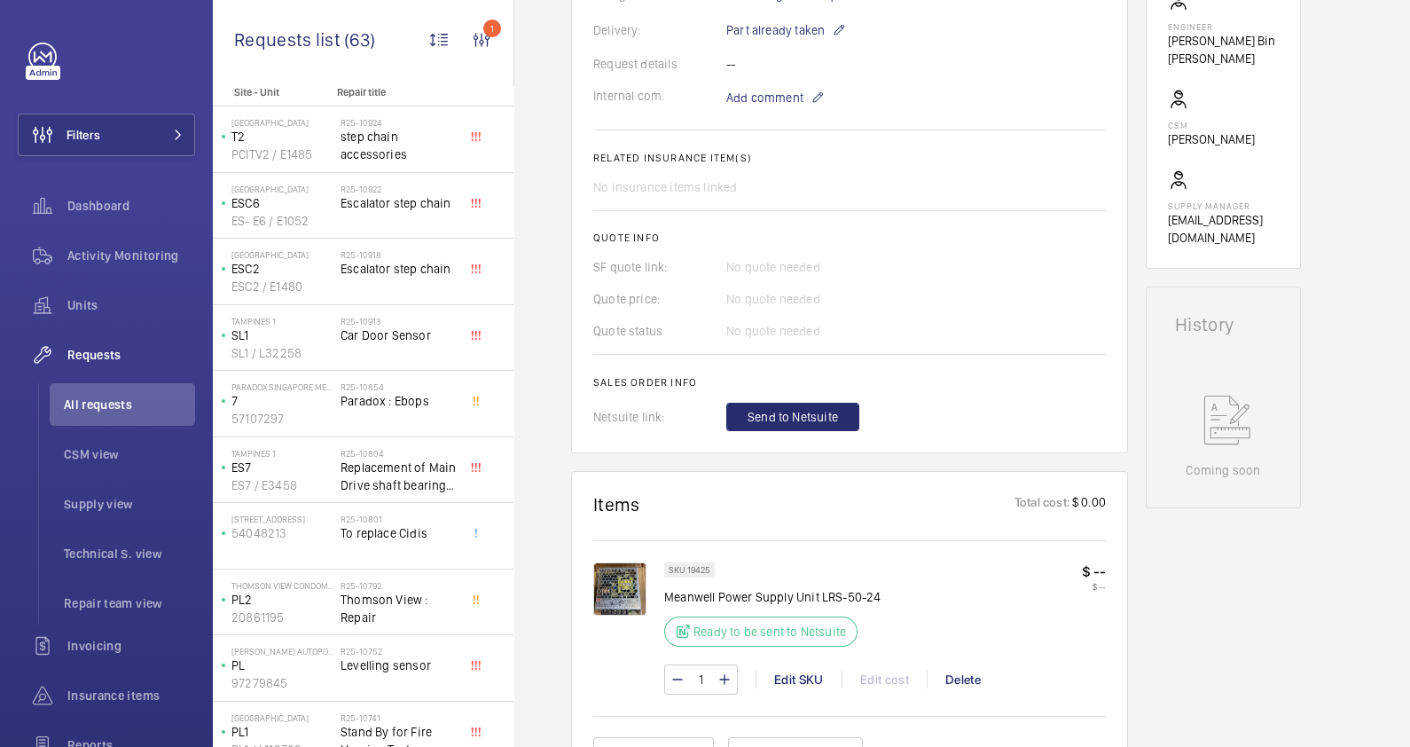
scroll to position [665, 0]
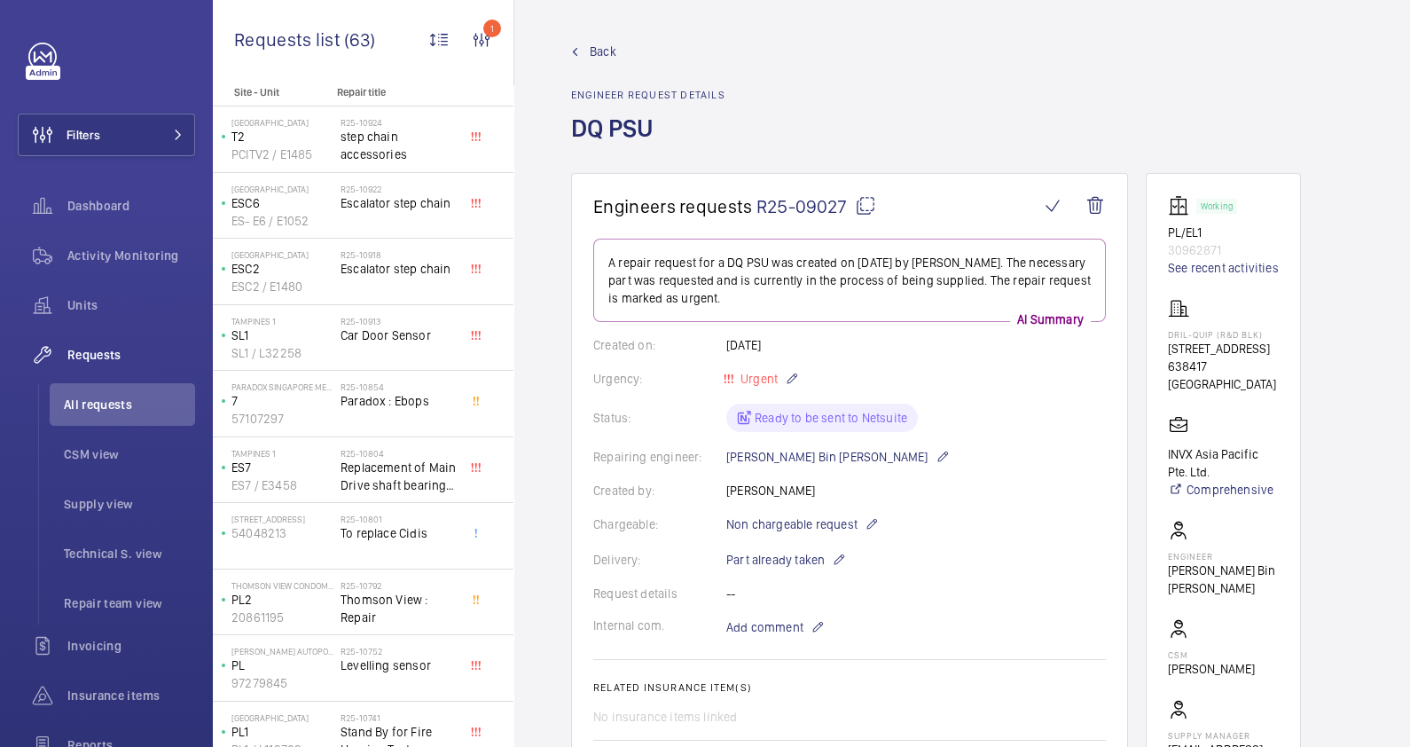
click at [603, 47] on span "Back" at bounding box center [603, 52] width 27 height 18
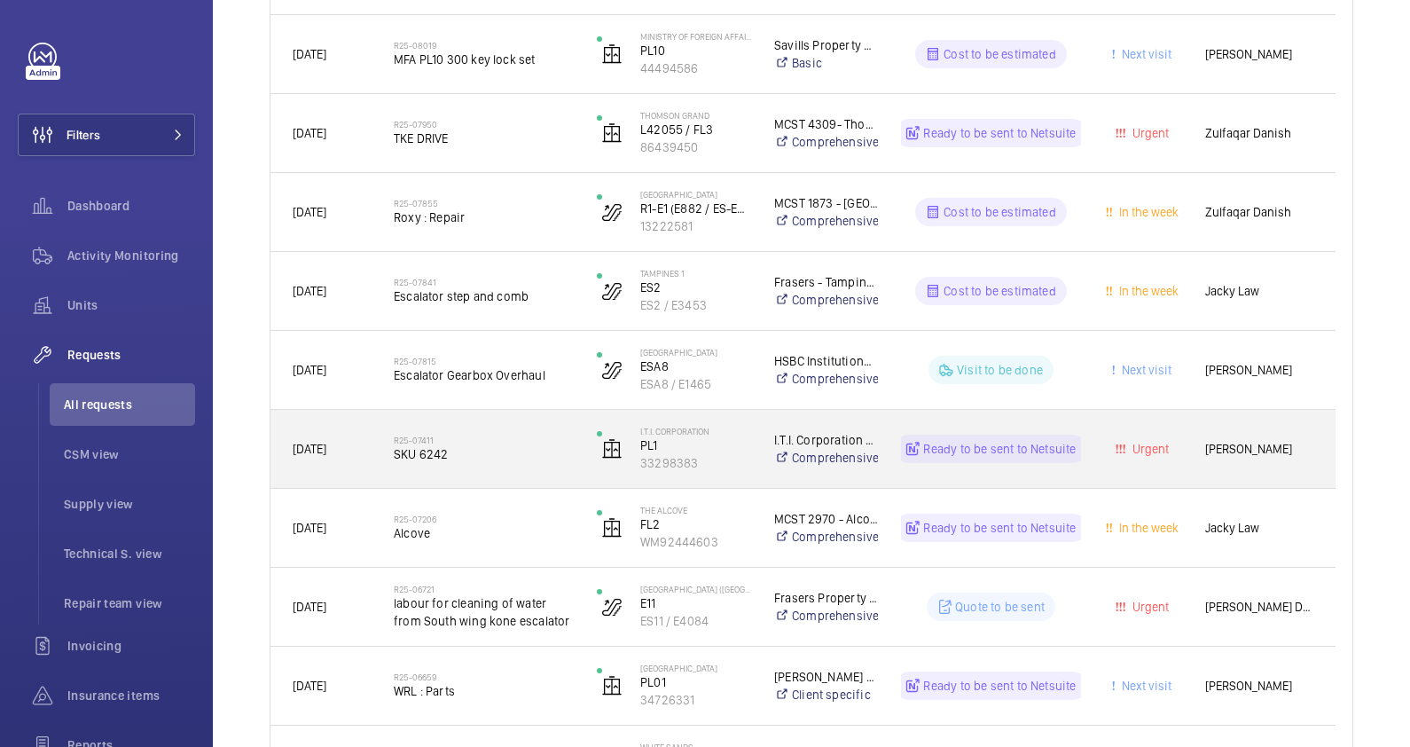
scroll to position [1723, 0]
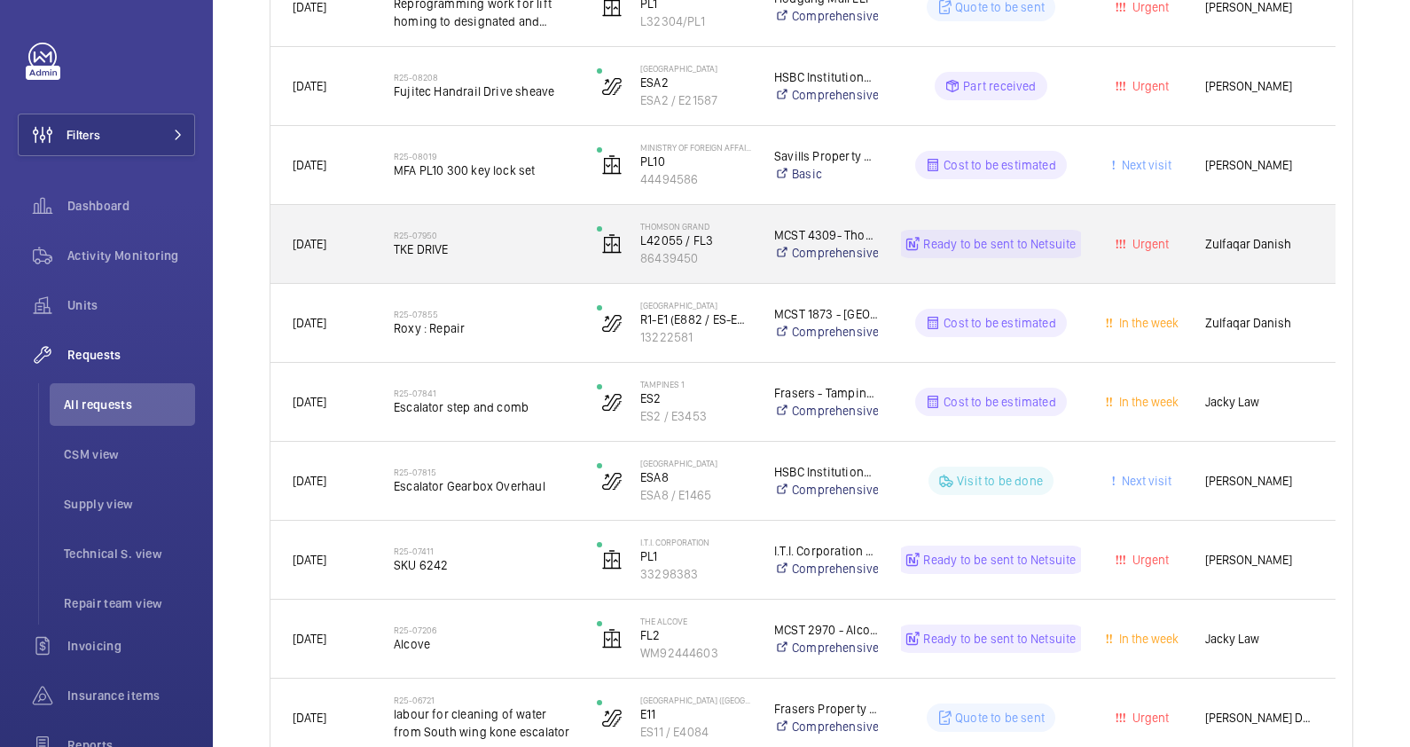
click at [463, 256] on span "TKE DRIVE" at bounding box center [484, 249] width 180 height 18
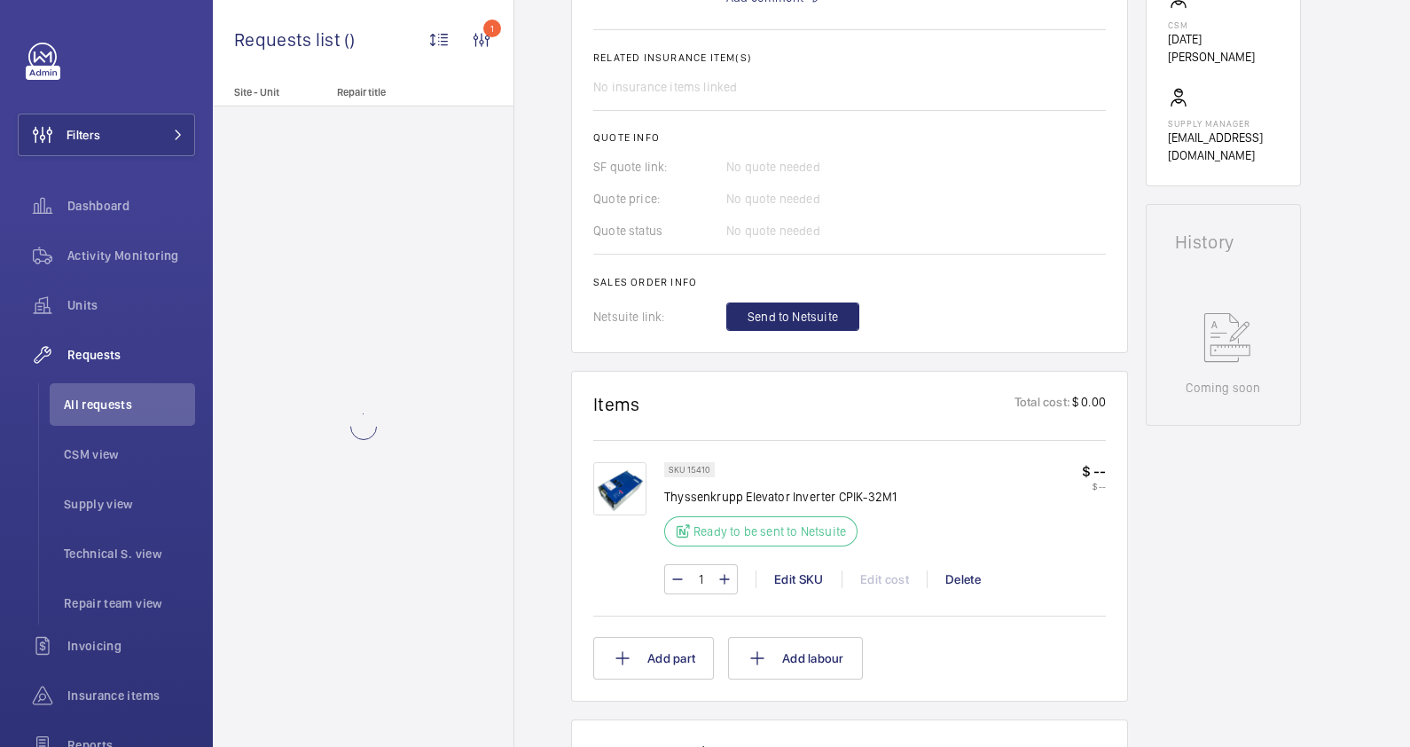
scroll to position [665, 0]
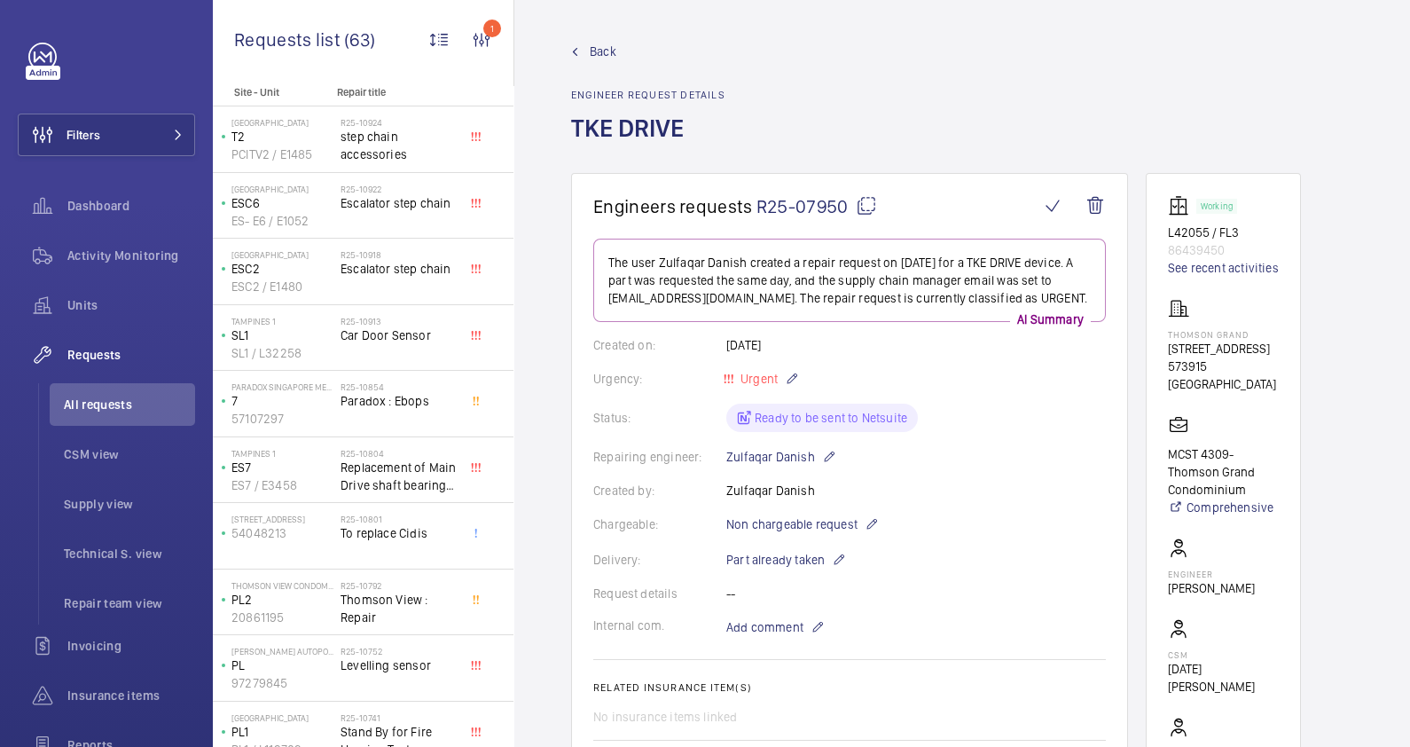
click at [596, 53] on span "Back" at bounding box center [603, 52] width 27 height 18
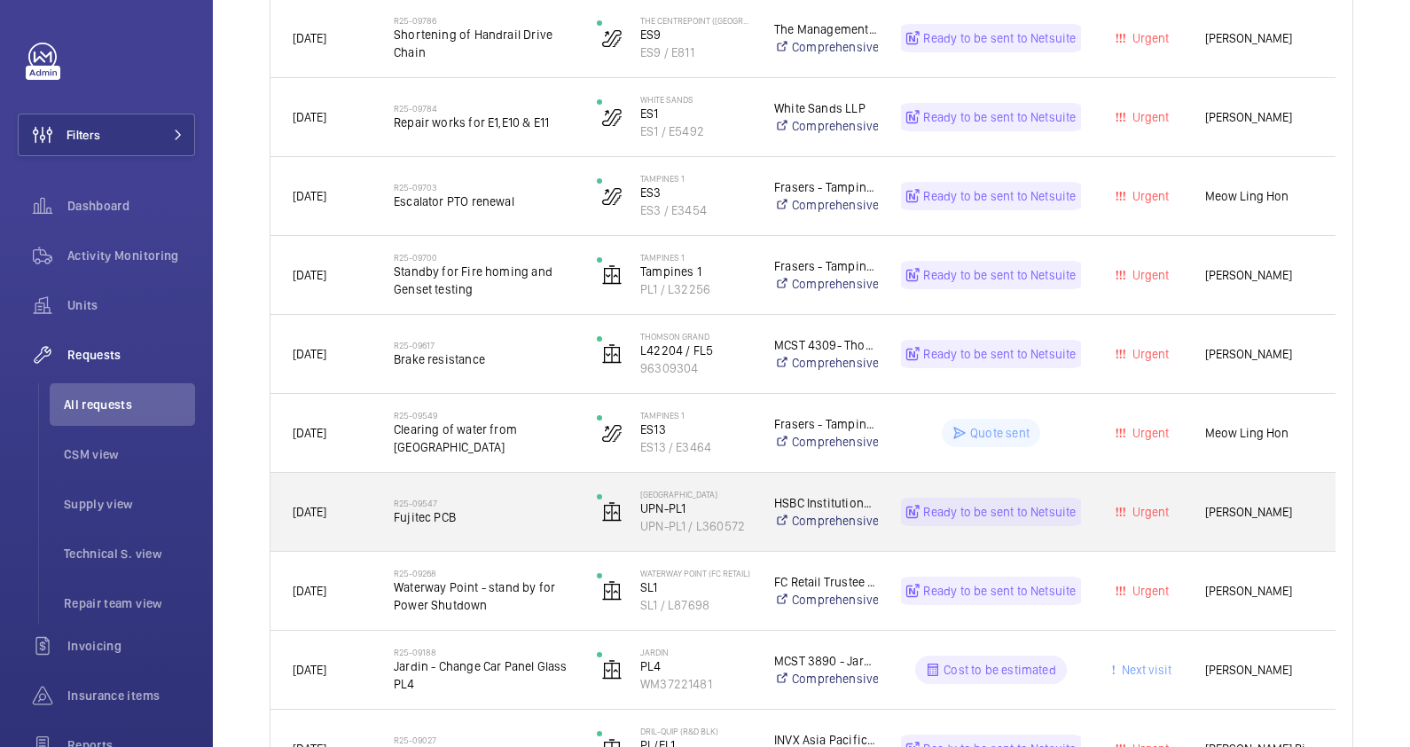
scroll to position [554, 0]
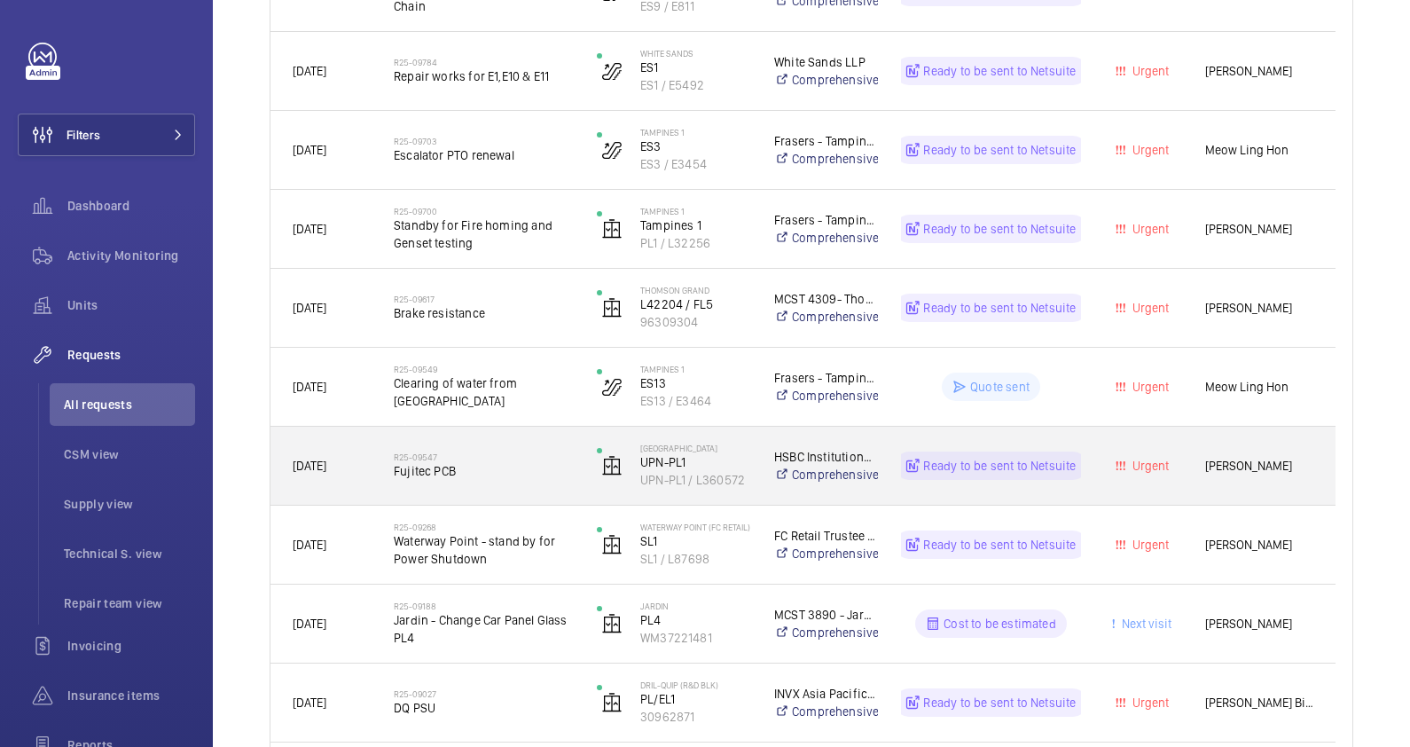
click at [508, 489] on div "R25-09547 Fujitec PCB" at bounding box center [484, 465] width 180 height 51
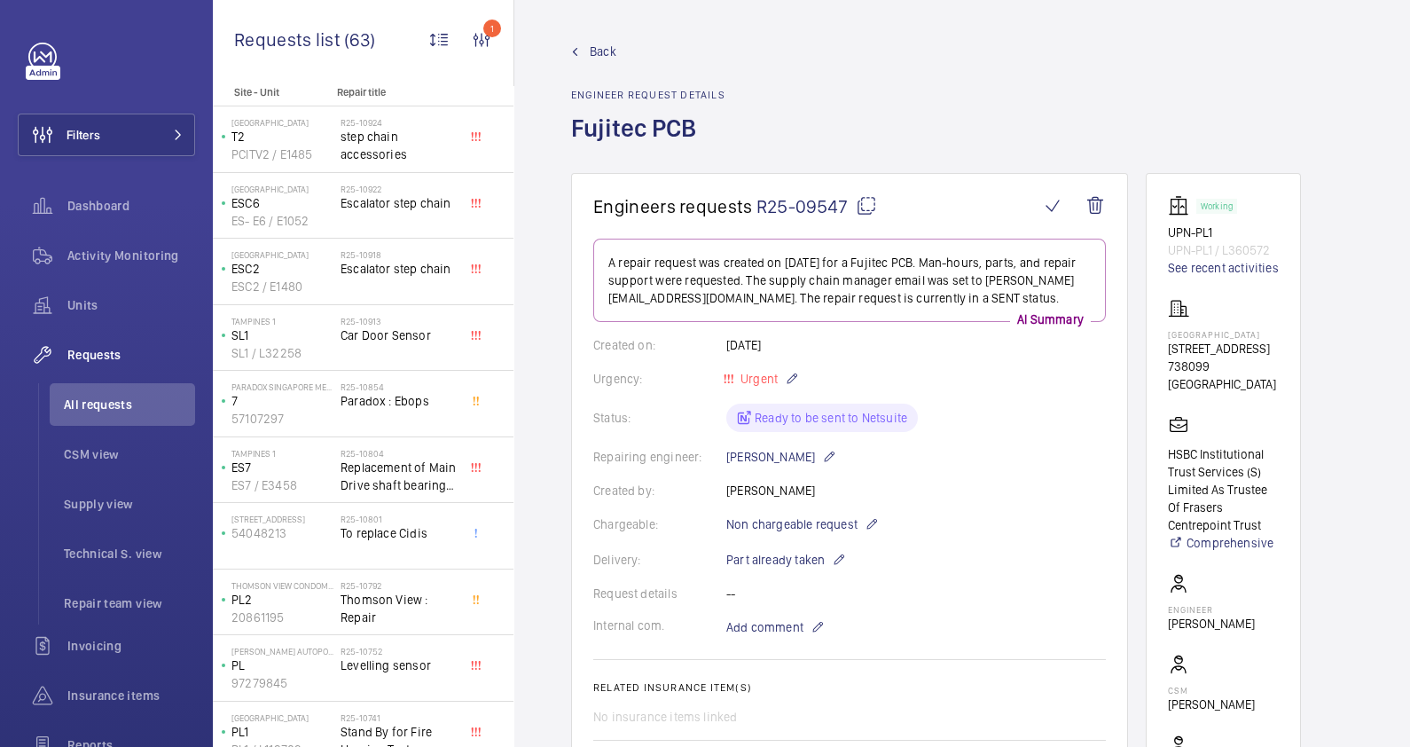
click at [584, 51] on link "Back" at bounding box center [648, 52] width 154 height 18
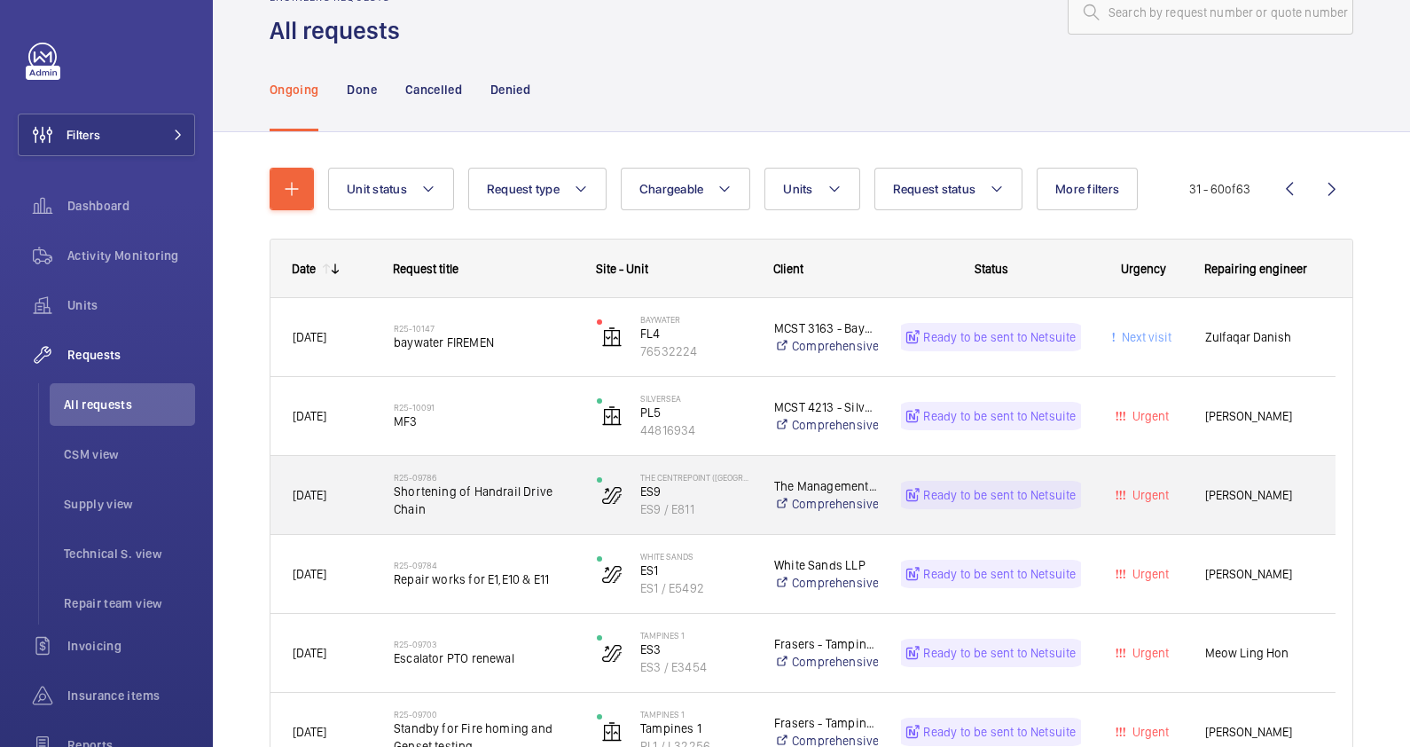
scroll to position [384, 0]
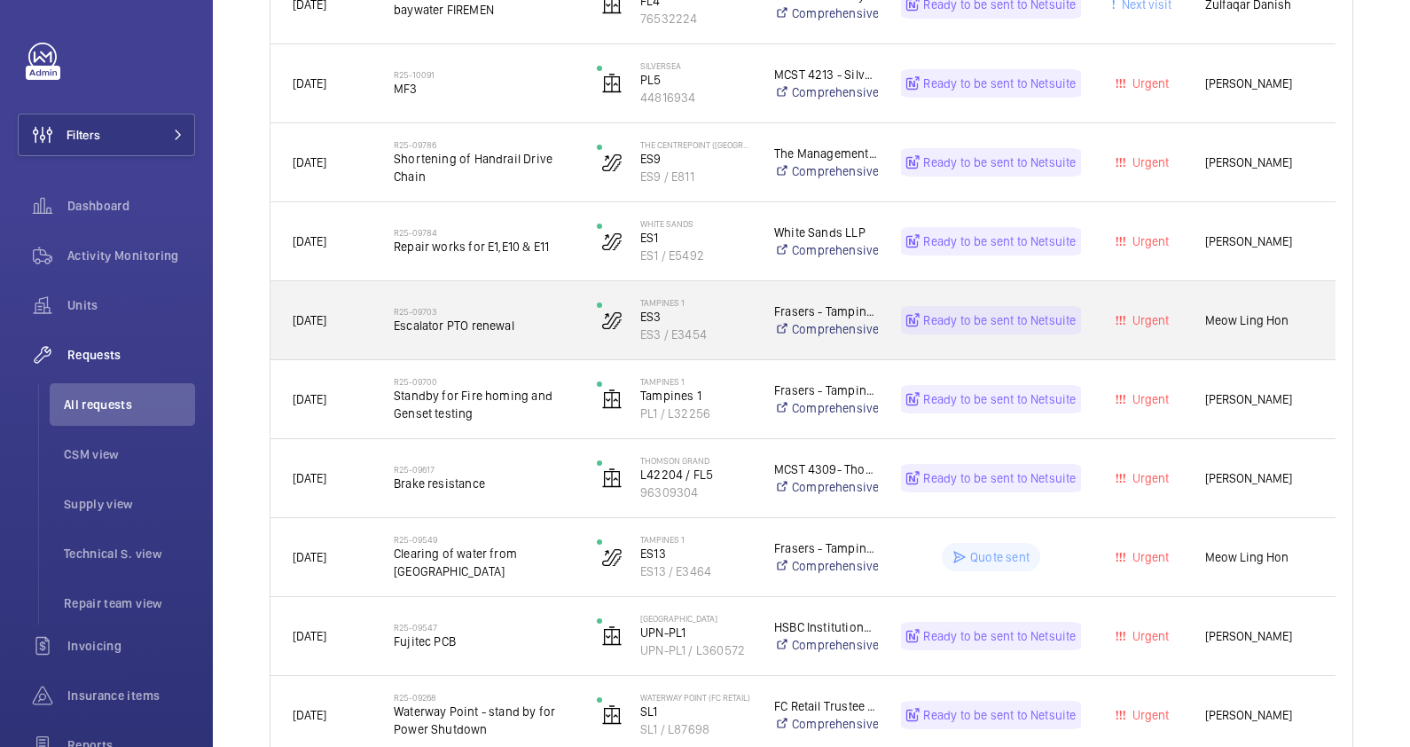
click at [519, 340] on div "R25-09703 Escalator PTO renewal" at bounding box center [484, 319] width 180 height 51
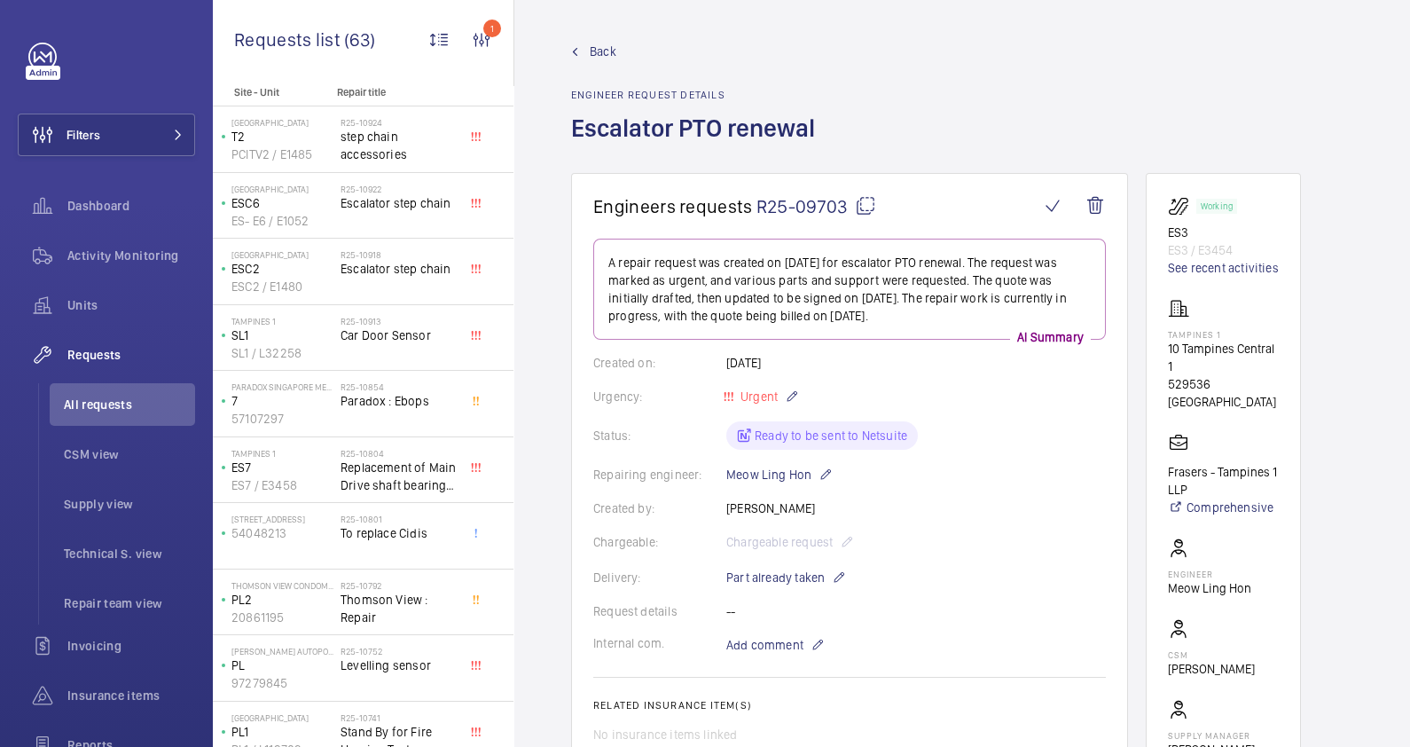
click at [598, 53] on span "Back" at bounding box center [603, 52] width 27 height 18
